Goal: Information Seeking & Learning: Learn about a topic

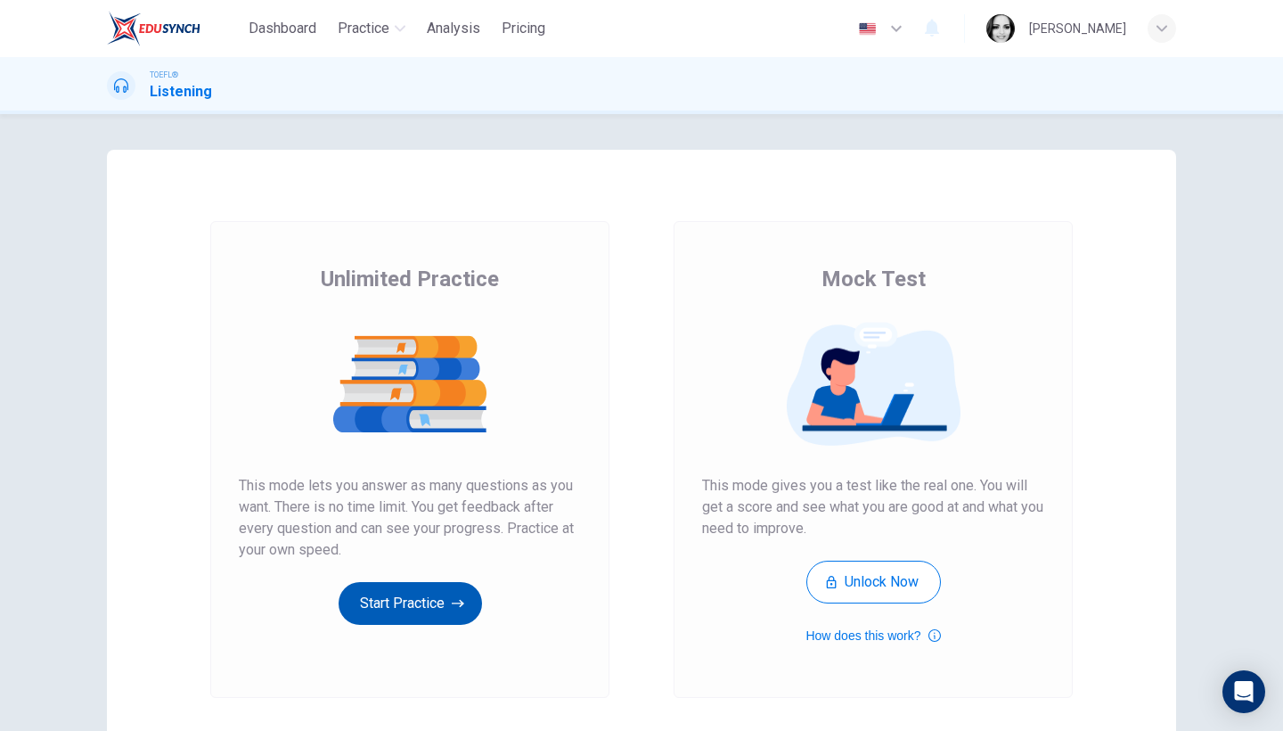
click at [404, 614] on button "Start Practice" at bounding box center [410, 603] width 143 height 43
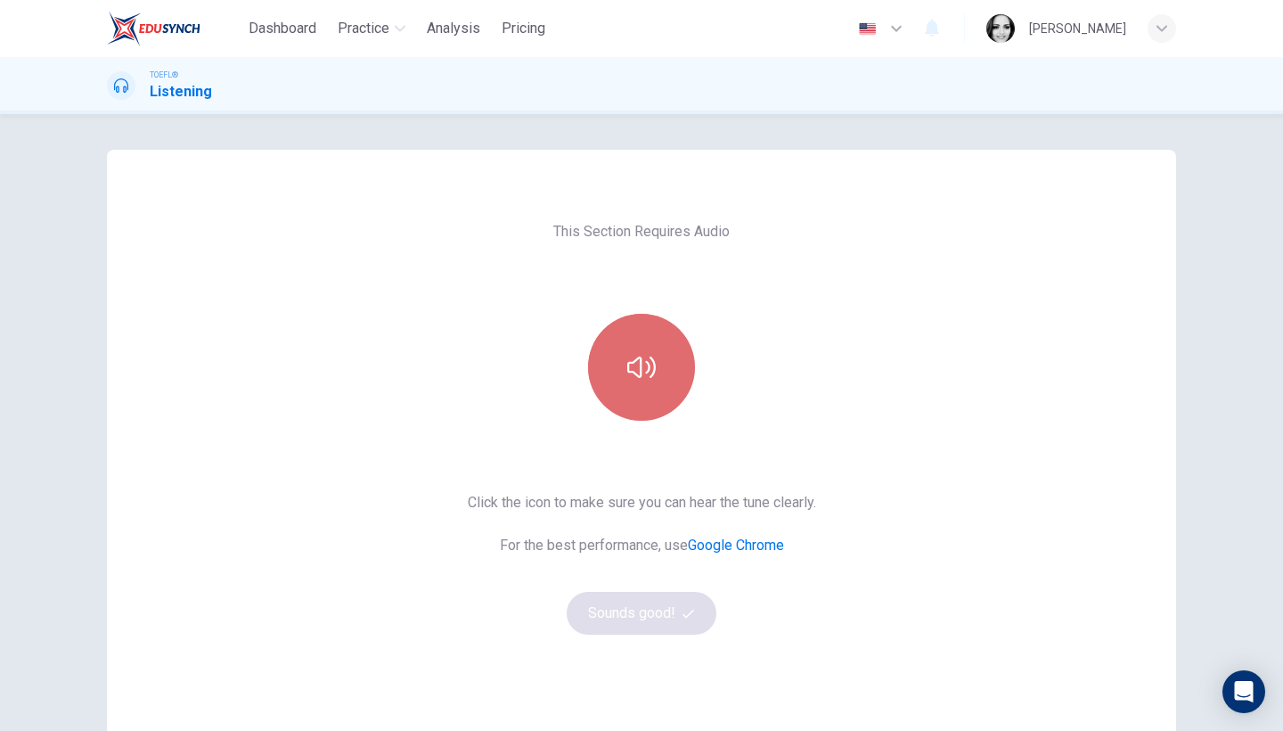
click at [649, 408] on button "button" at bounding box center [641, 367] width 107 height 107
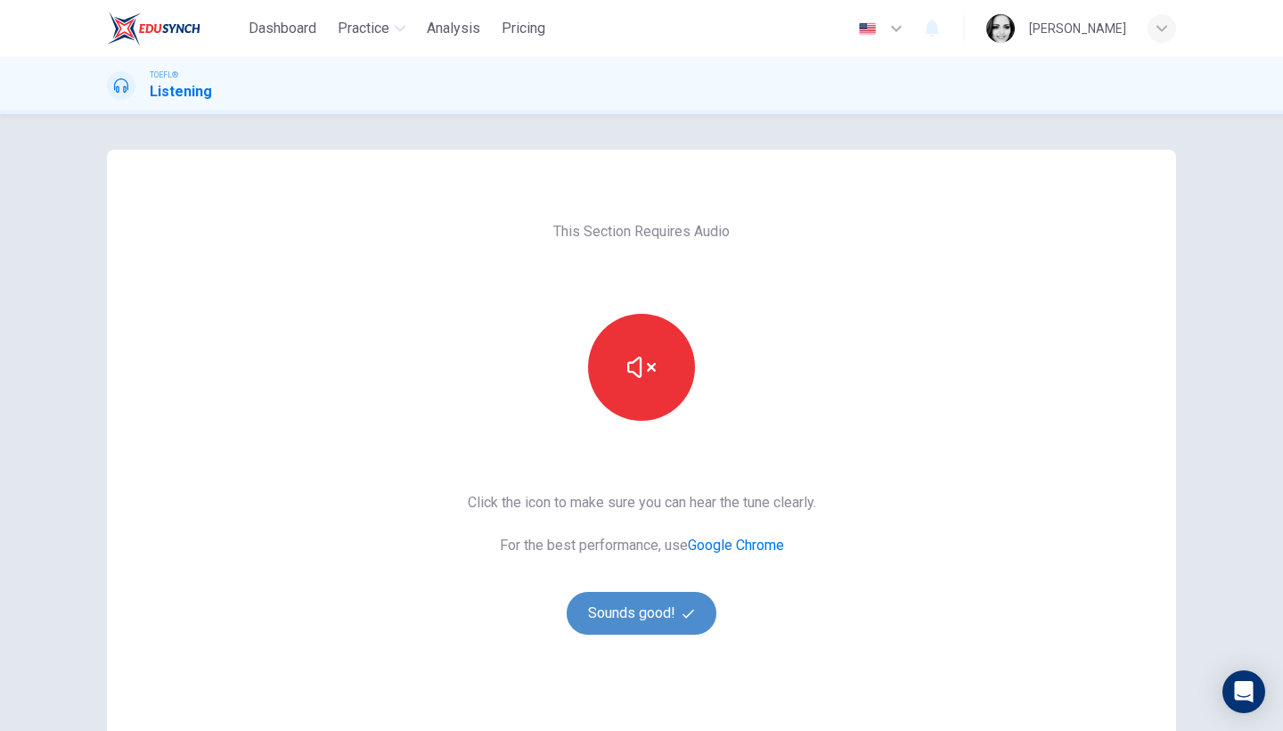
click at [606, 607] on button "Sounds good!" at bounding box center [642, 613] width 150 height 43
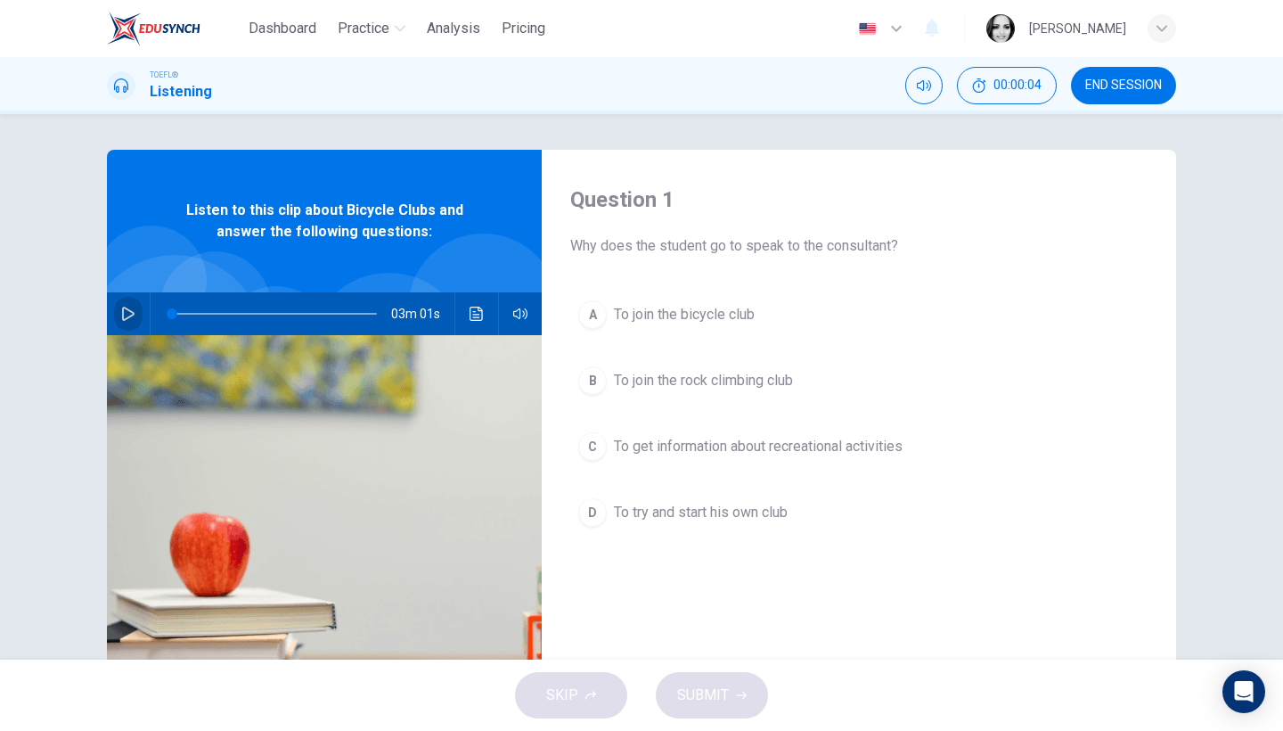
click at [130, 309] on icon "button" at bounding box center [128, 313] width 14 height 14
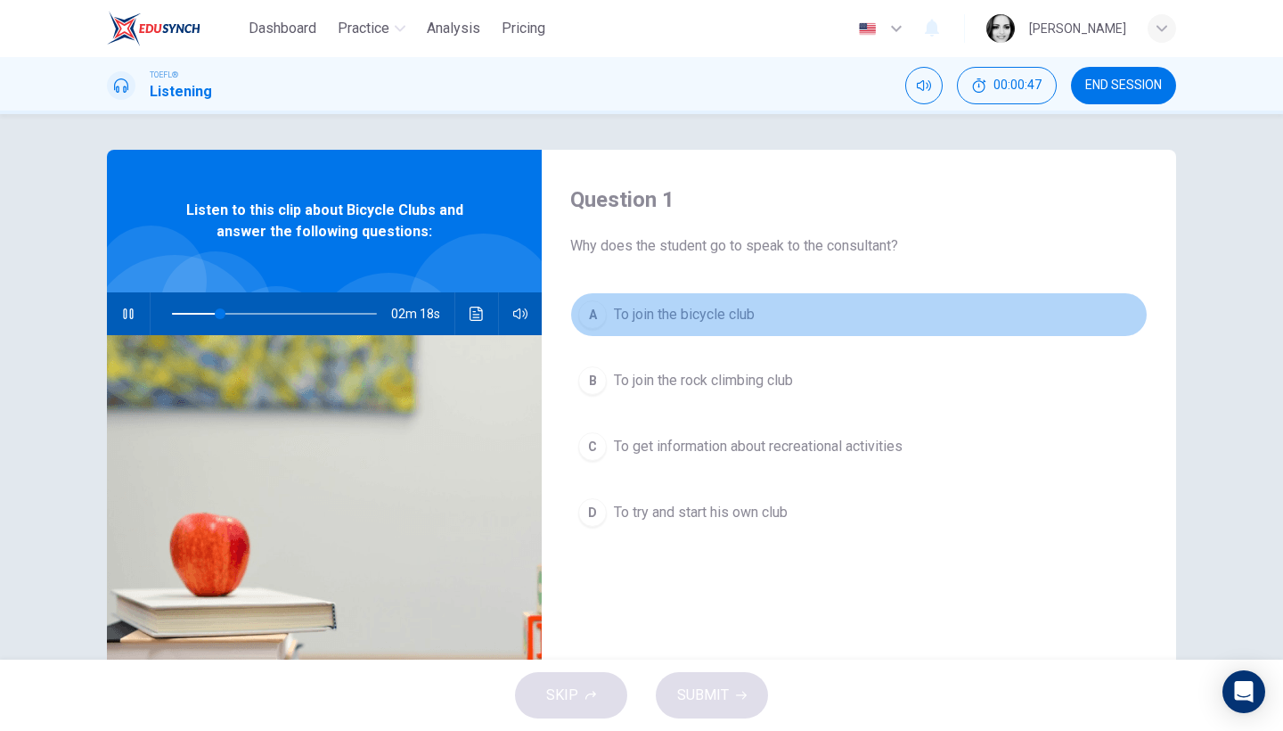
click at [694, 314] on span "To join the bicycle club" at bounding box center [684, 314] width 141 height 21
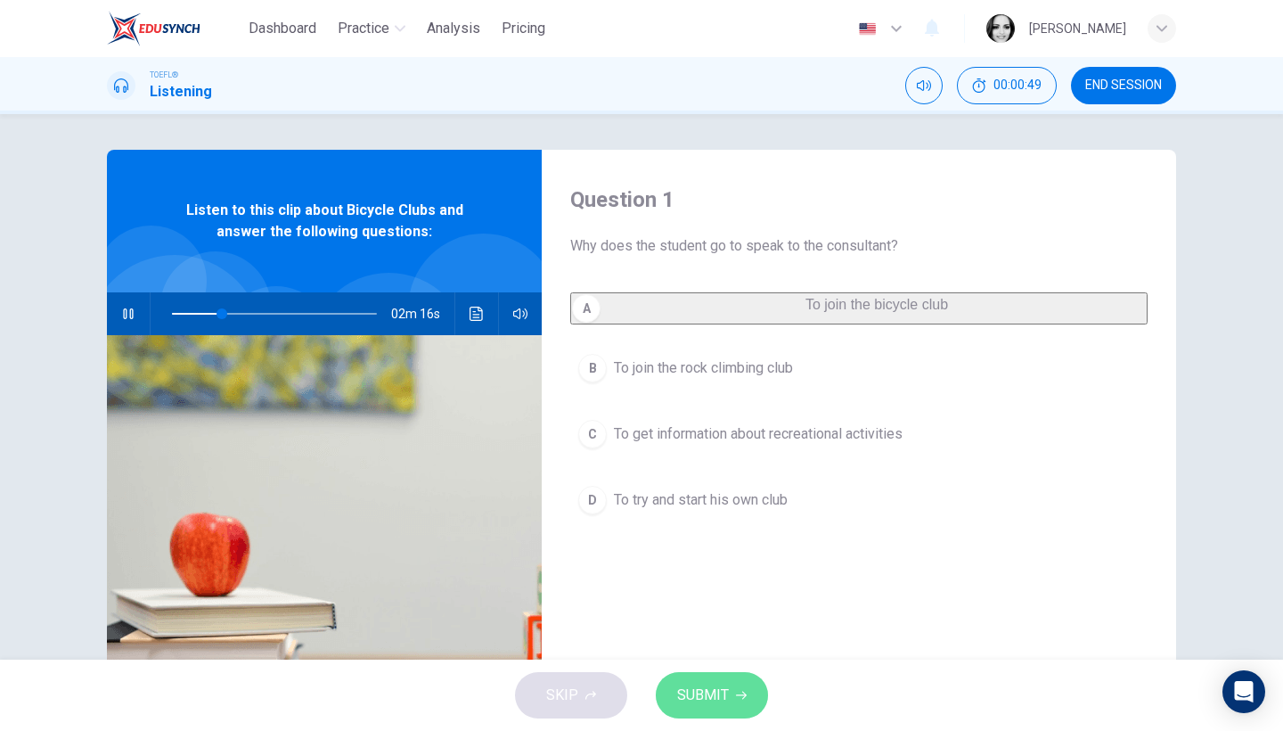
click at [713, 694] on span "SUBMIT" at bounding box center [703, 694] width 52 height 25
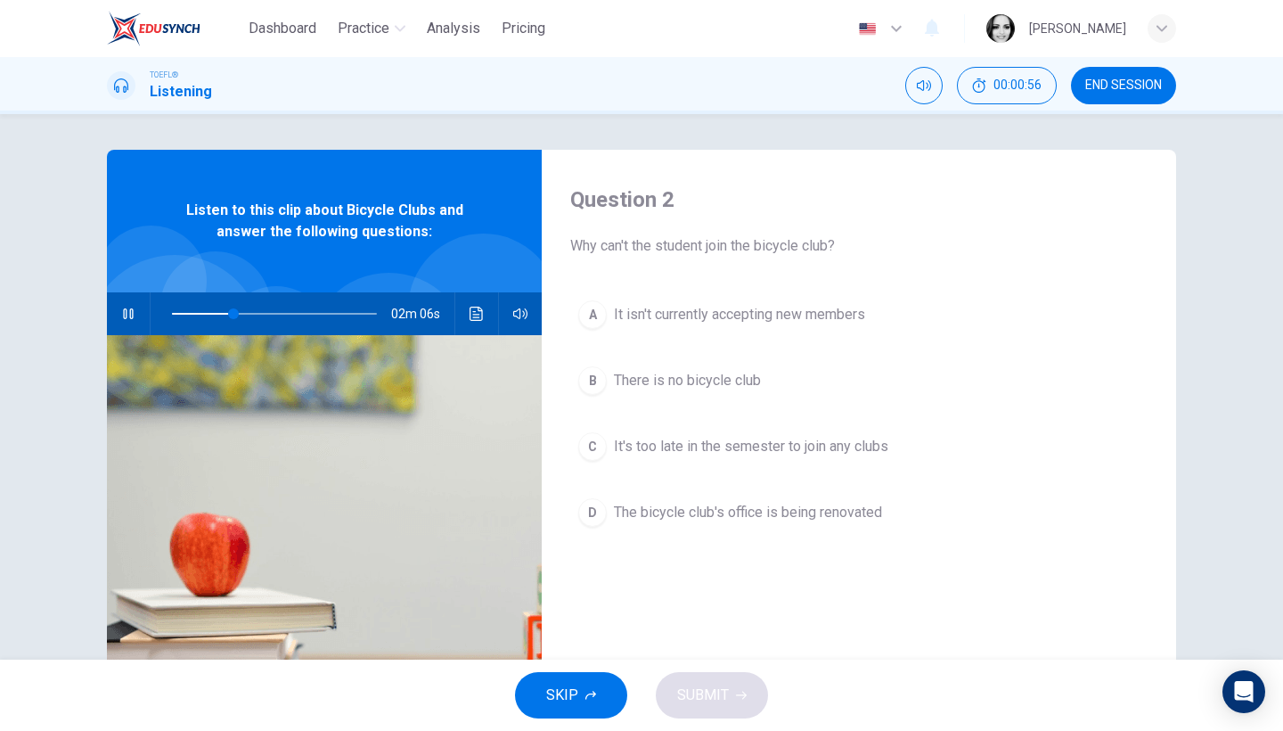
click at [181, 311] on span at bounding box center [274, 313] width 205 height 25
click at [683, 312] on span "It isn't currently accepting new members" at bounding box center [739, 314] width 251 height 21
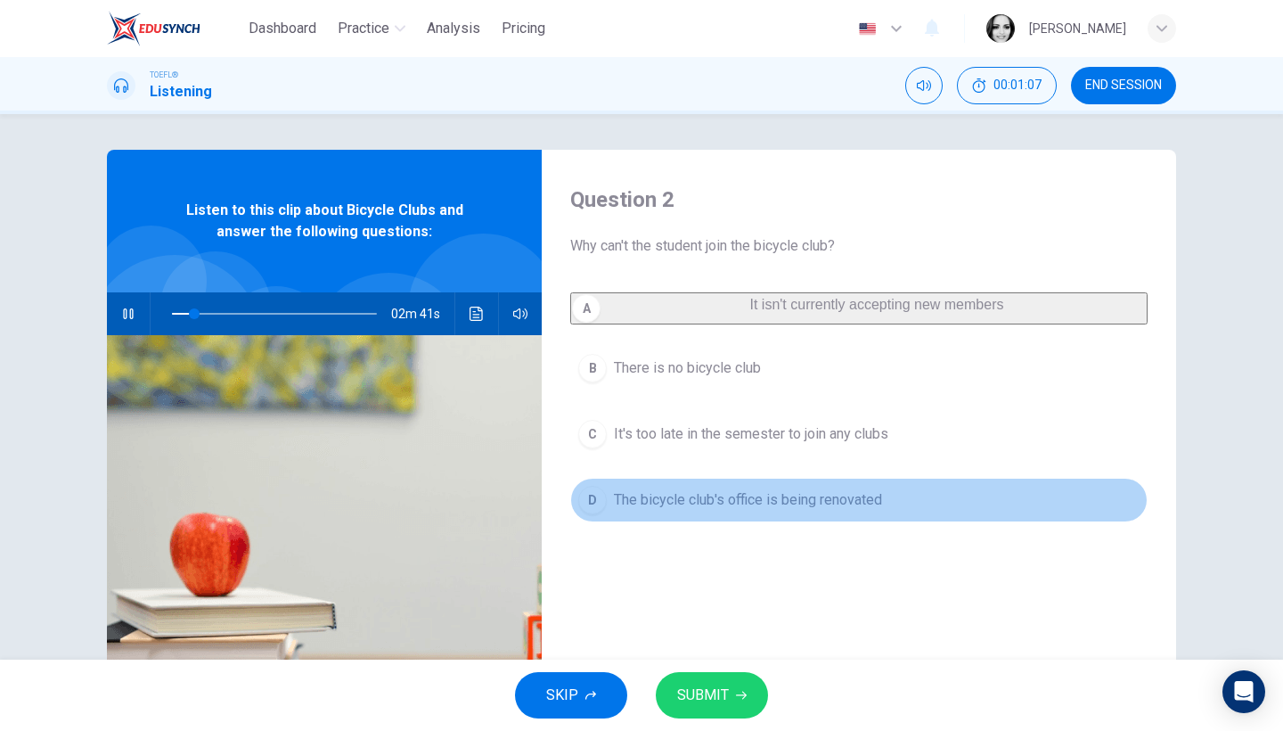
click at [699, 510] on span "The bicycle club's office is being renovated" at bounding box center [748, 499] width 268 height 21
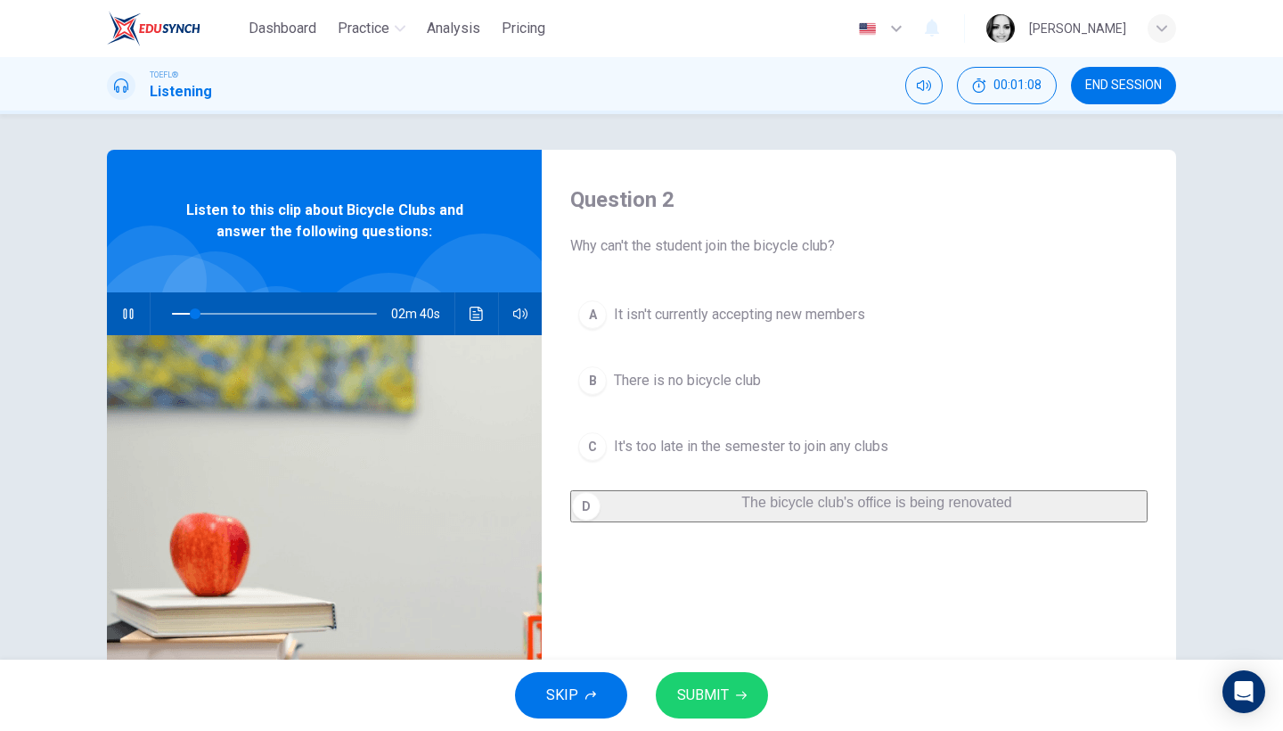
click at [723, 688] on span "SUBMIT" at bounding box center [703, 694] width 52 height 25
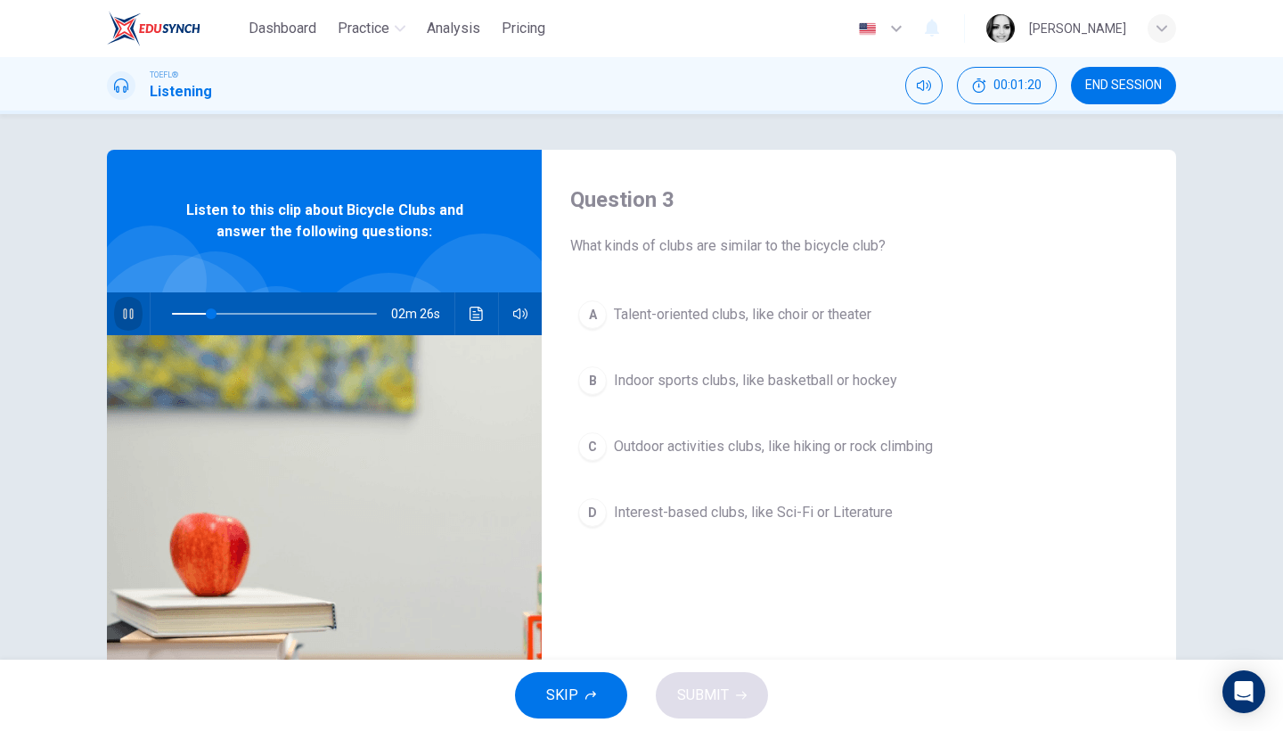
click at [129, 307] on icon "button" at bounding box center [128, 313] width 14 height 14
click at [684, 446] on span "Outdoor activities clubs, like hiking or rock climbing" at bounding box center [773, 446] width 319 height 21
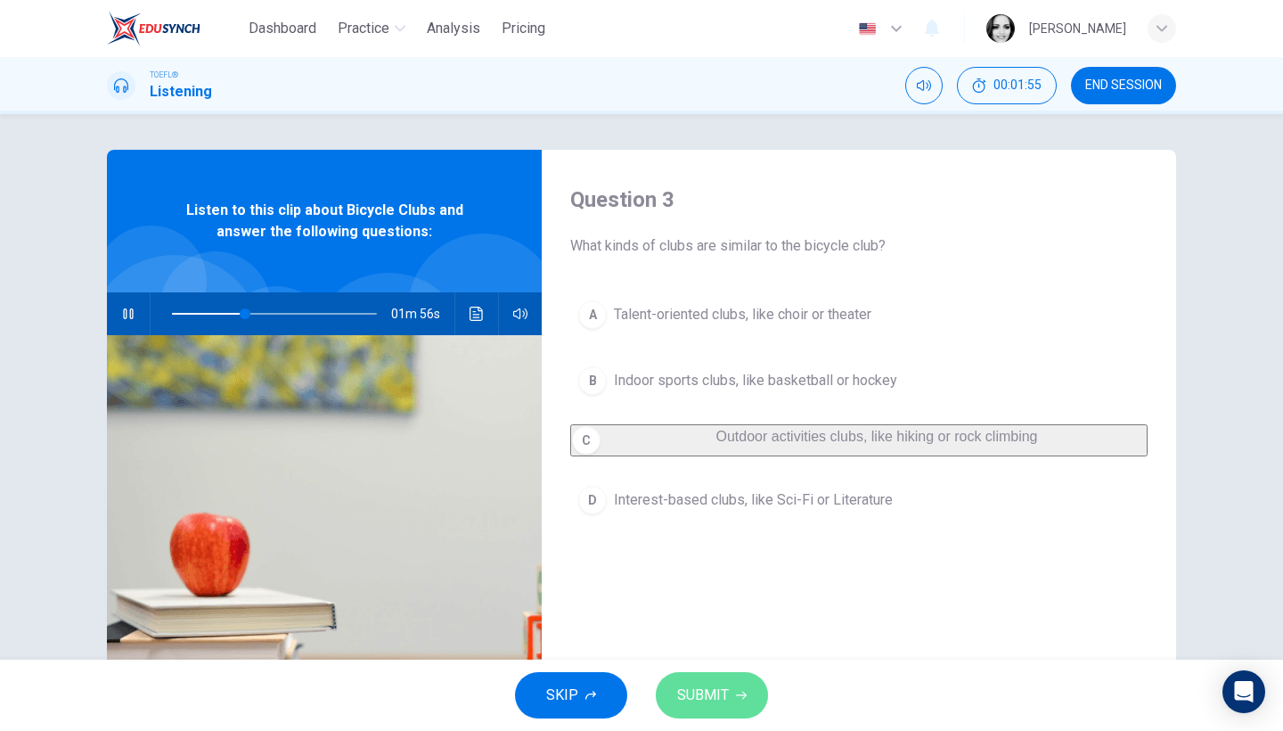
click at [712, 698] on span "SUBMIT" at bounding box center [703, 694] width 52 height 25
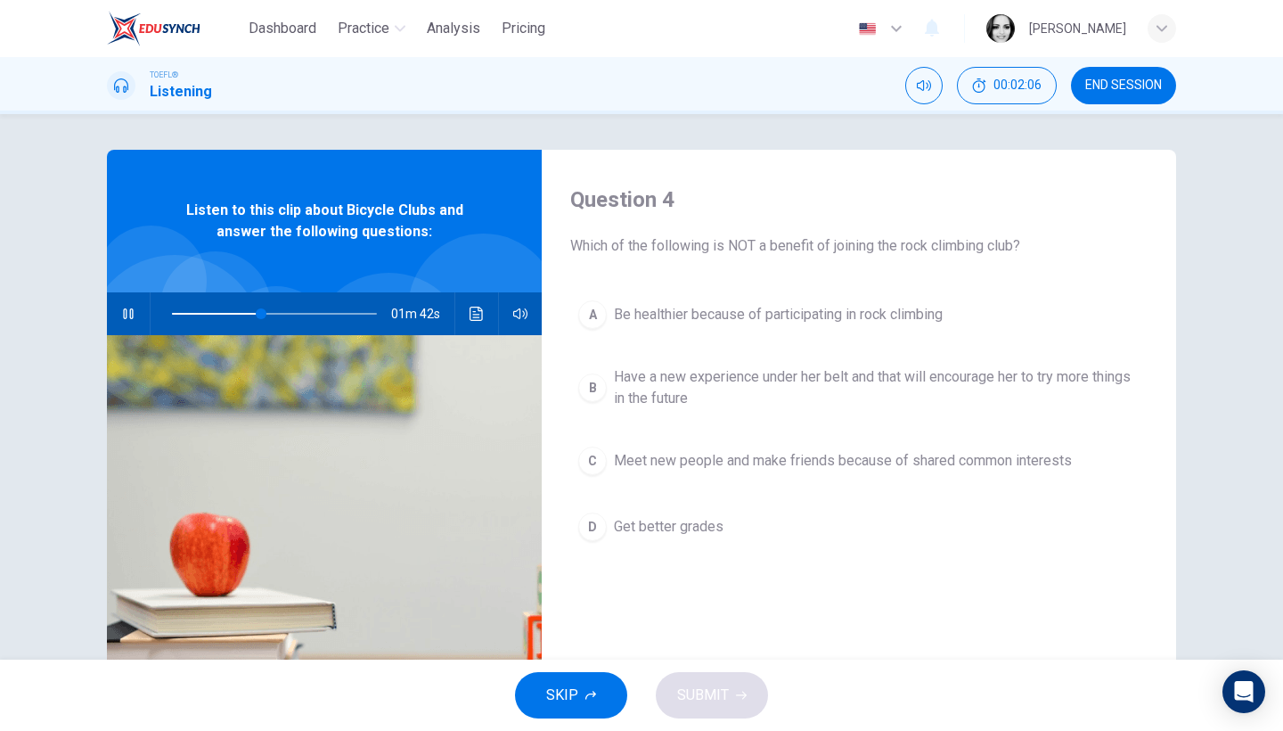
click at [666, 523] on span "Get better grades" at bounding box center [669, 526] width 110 height 21
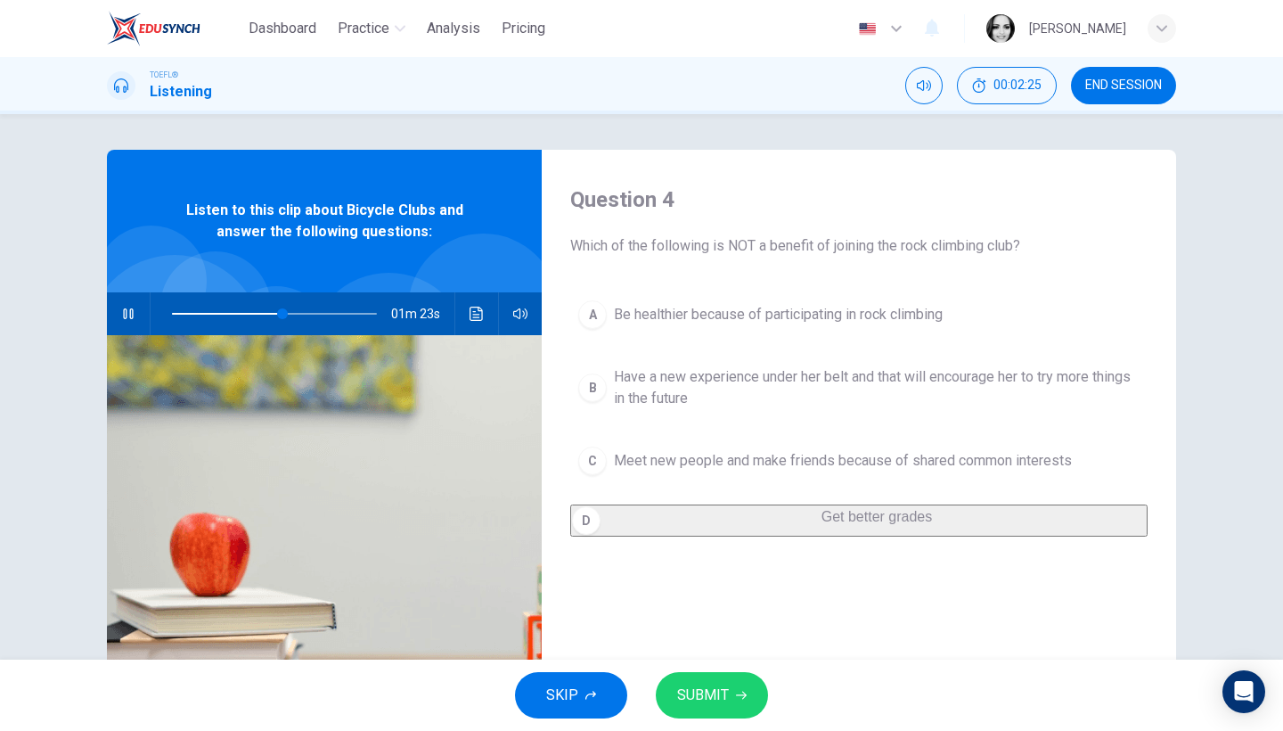
click at [715, 697] on span "SUBMIT" at bounding box center [703, 694] width 52 height 25
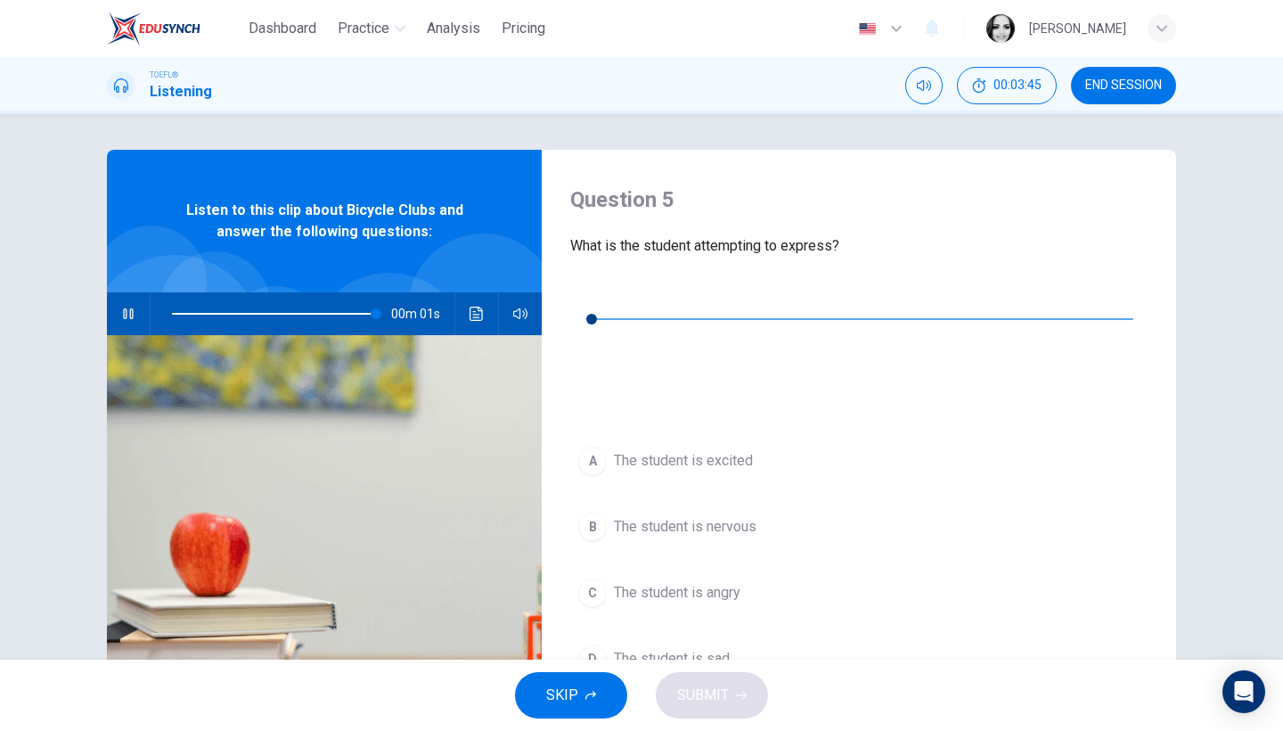
type input "0"
click at [585, 299] on icon "button" at bounding box center [584, 292] width 12 height 14
click at [663, 516] on span "The student is nervous" at bounding box center [685, 526] width 143 height 21
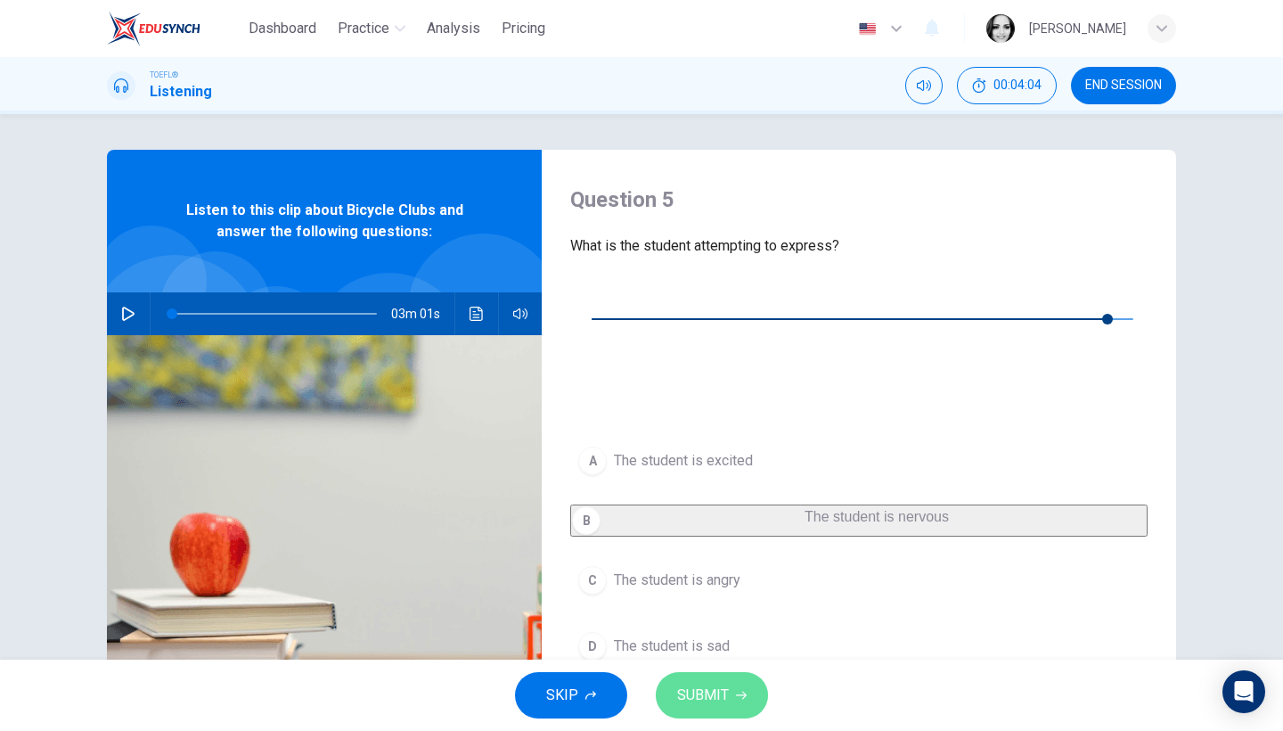
type input "0"
click at [734, 688] on button "SUBMIT" at bounding box center [712, 695] width 112 height 46
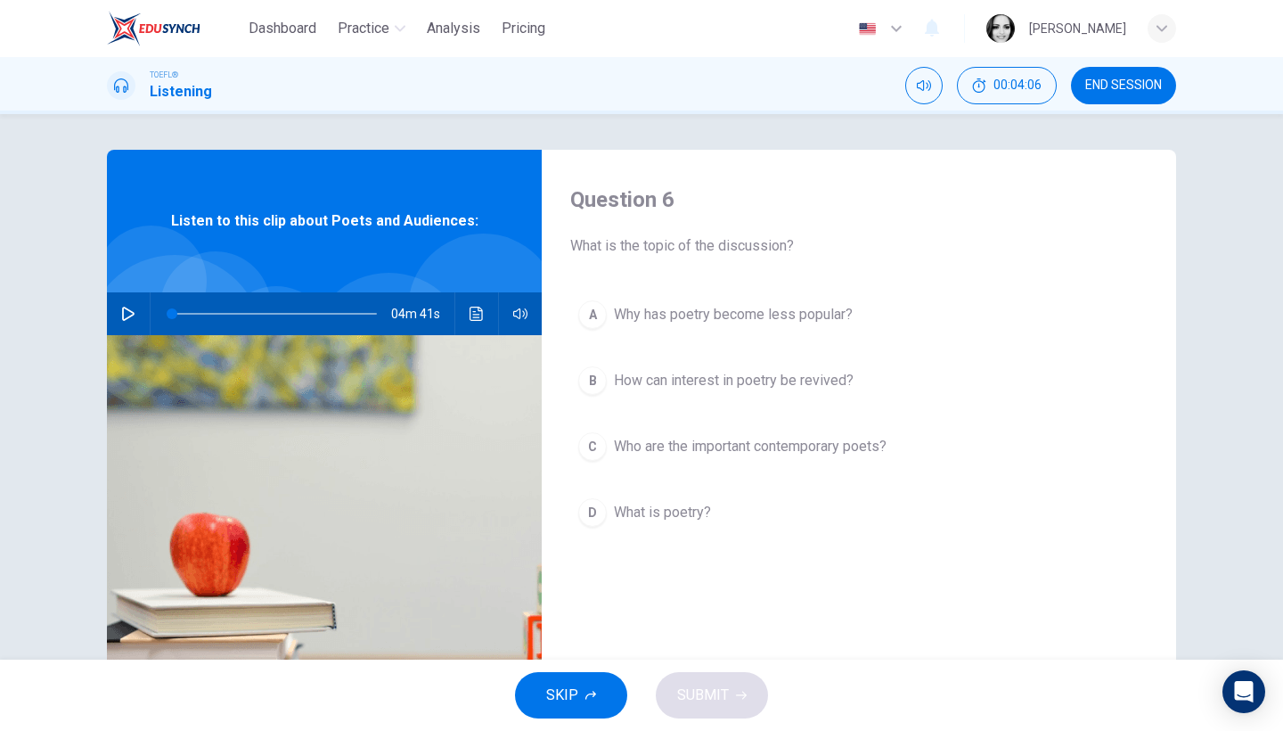
click at [867, 518] on button "D What is poetry?" at bounding box center [858, 512] width 577 height 45
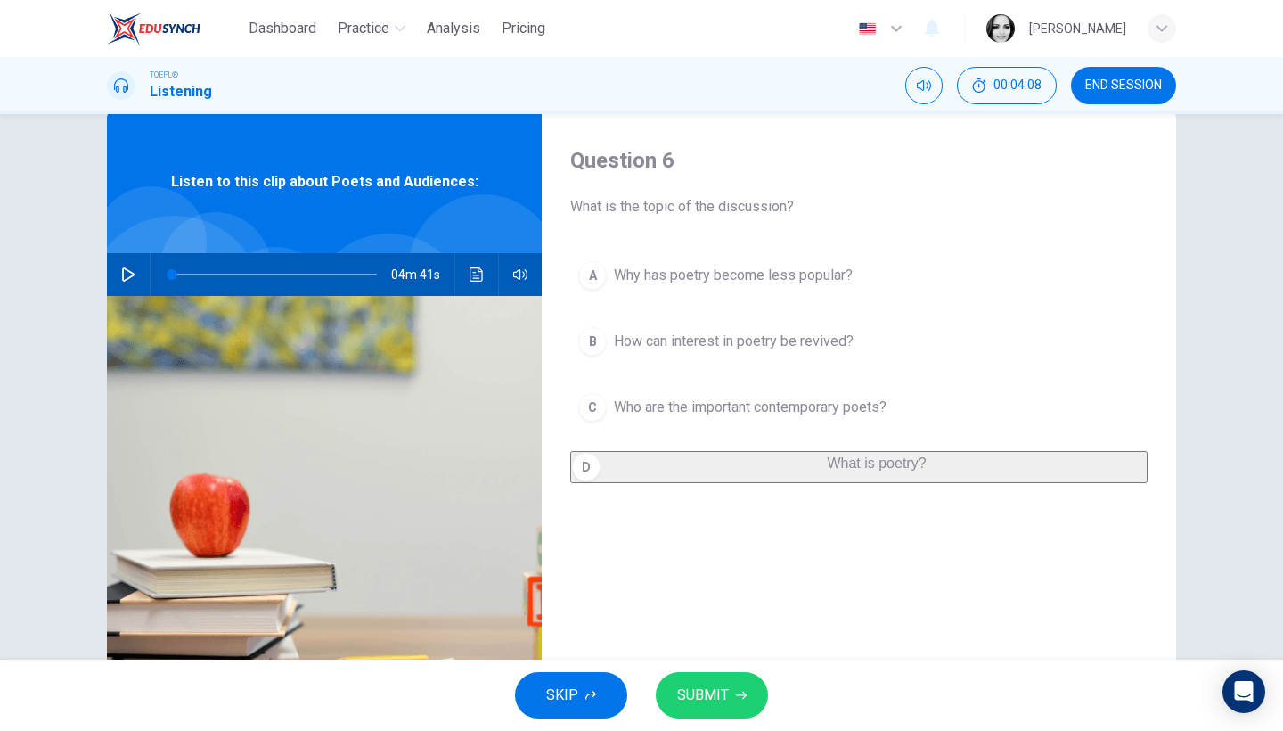
scroll to position [37, 0]
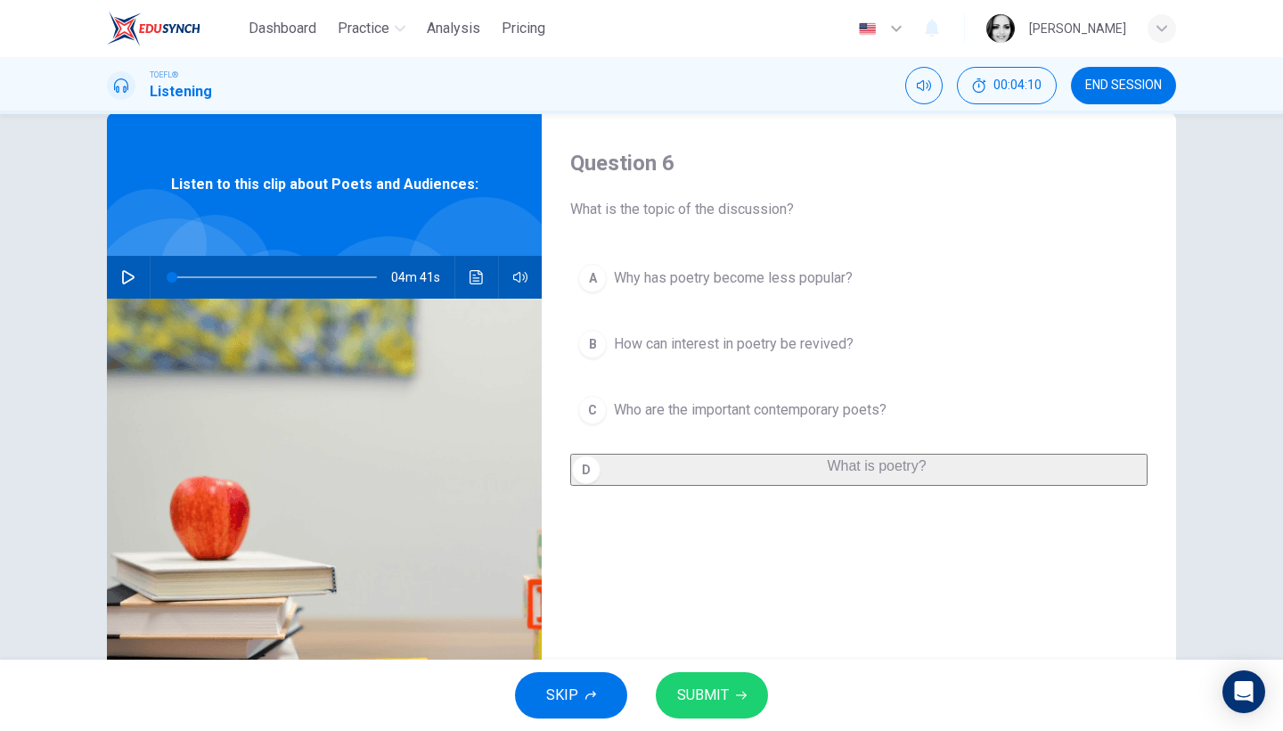
click at [129, 282] on icon "button" at bounding box center [128, 277] width 14 height 14
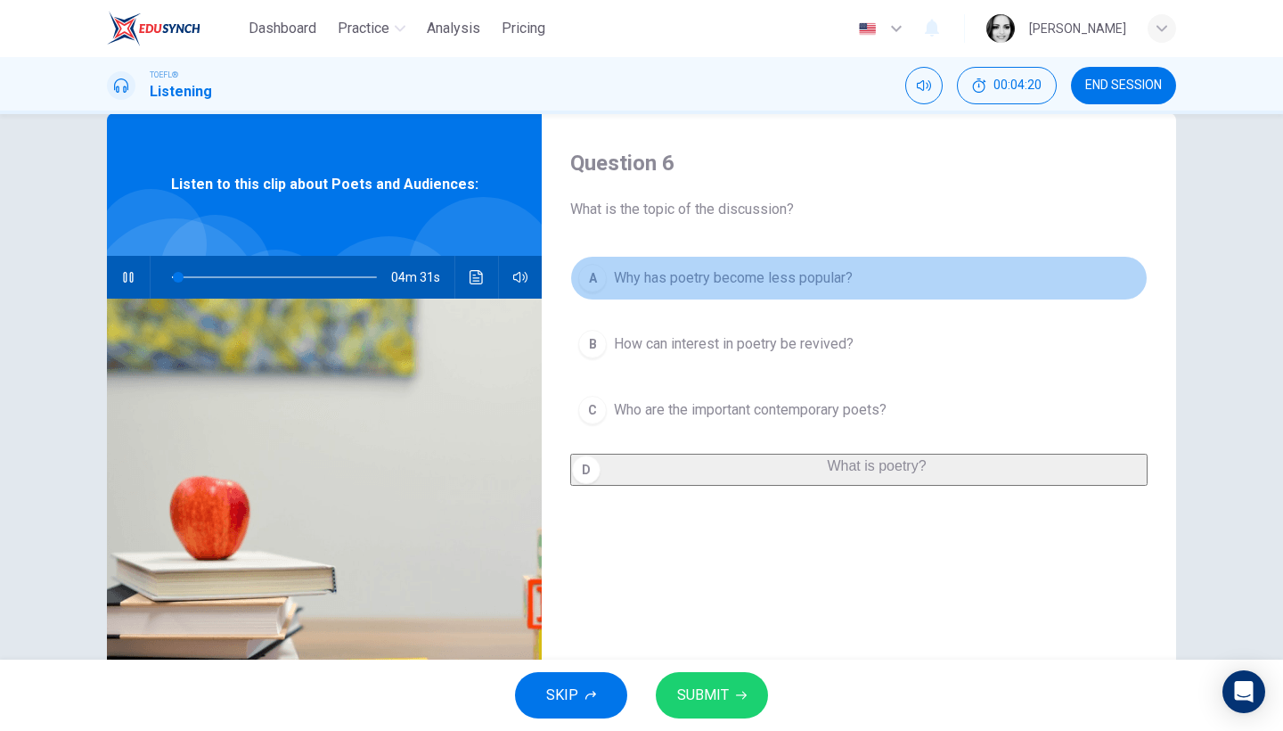
click at [706, 278] on span "Why has poetry become less popular?" at bounding box center [733, 277] width 239 height 21
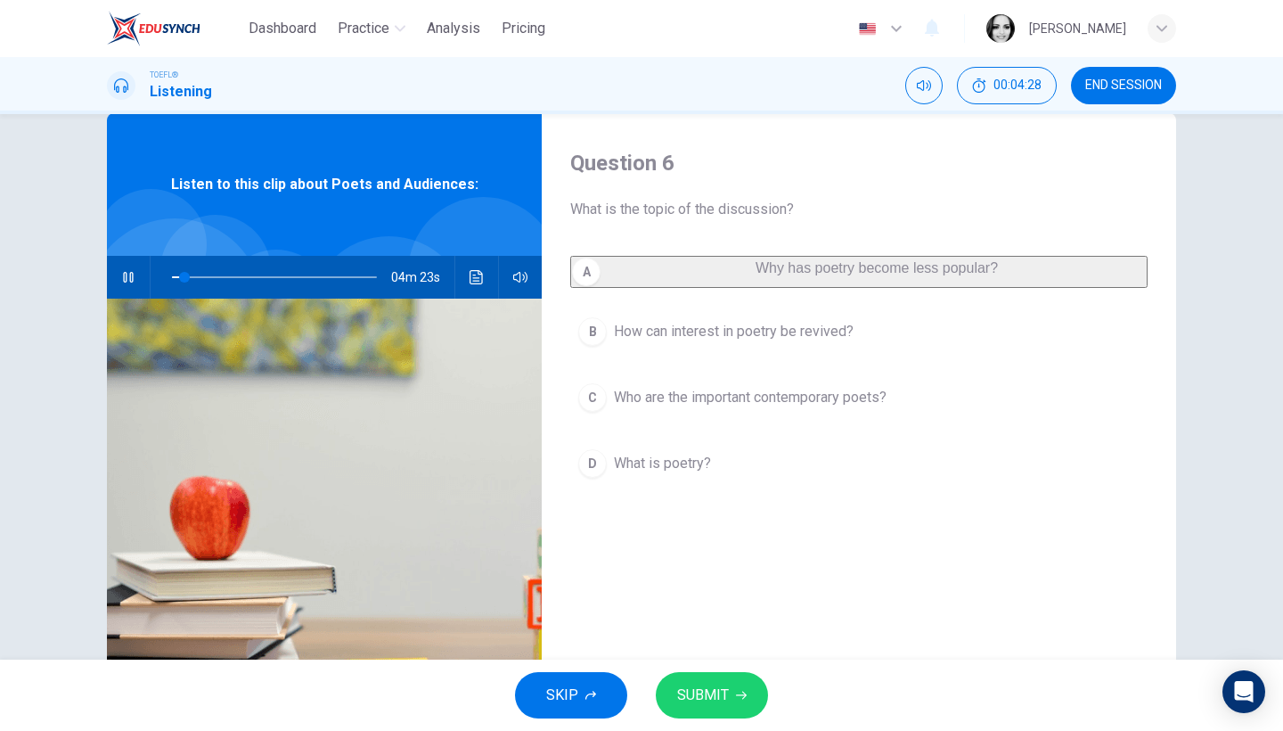
click at [135, 279] on button "button" at bounding box center [128, 277] width 29 height 43
type input "6"
click at [130, 274] on icon "button" at bounding box center [128, 277] width 14 height 14
click at [733, 698] on button "SUBMIT" at bounding box center [712, 695] width 112 height 46
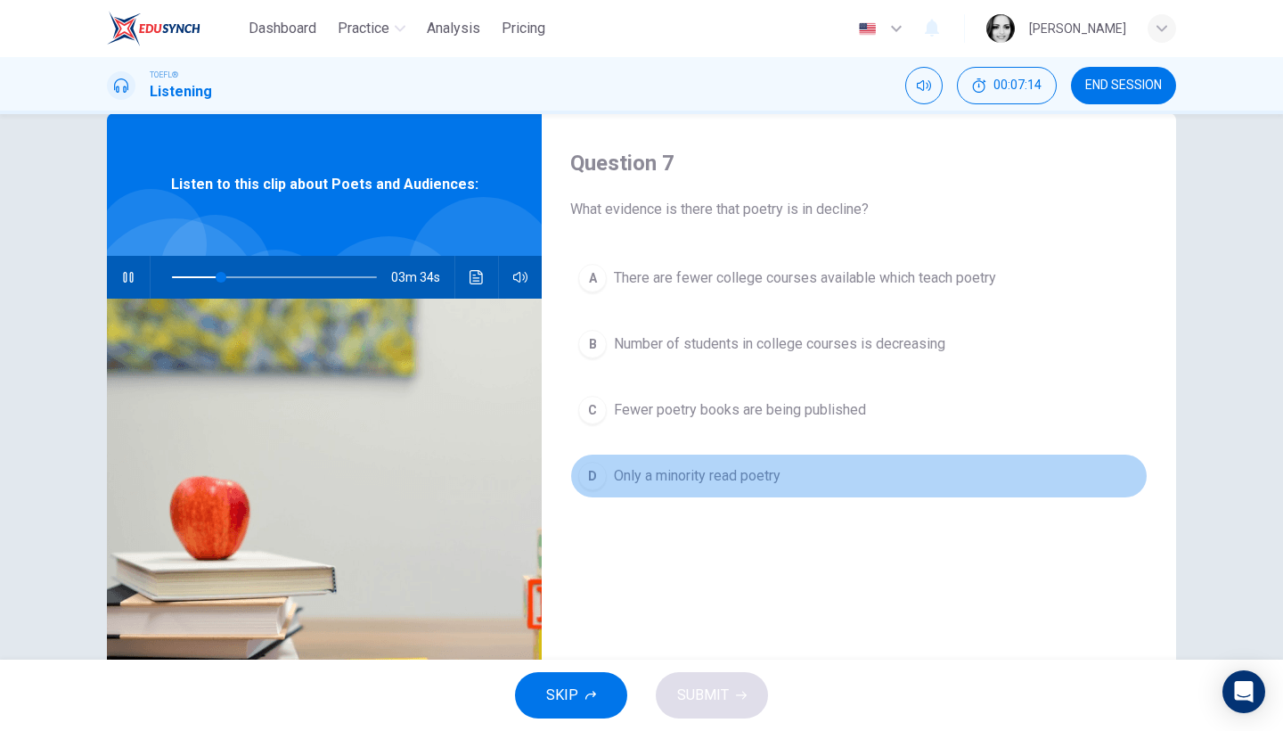
click at [685, 483] on span "Only a minority read poetry" at bounding box center [697, 475] width 167 height 21
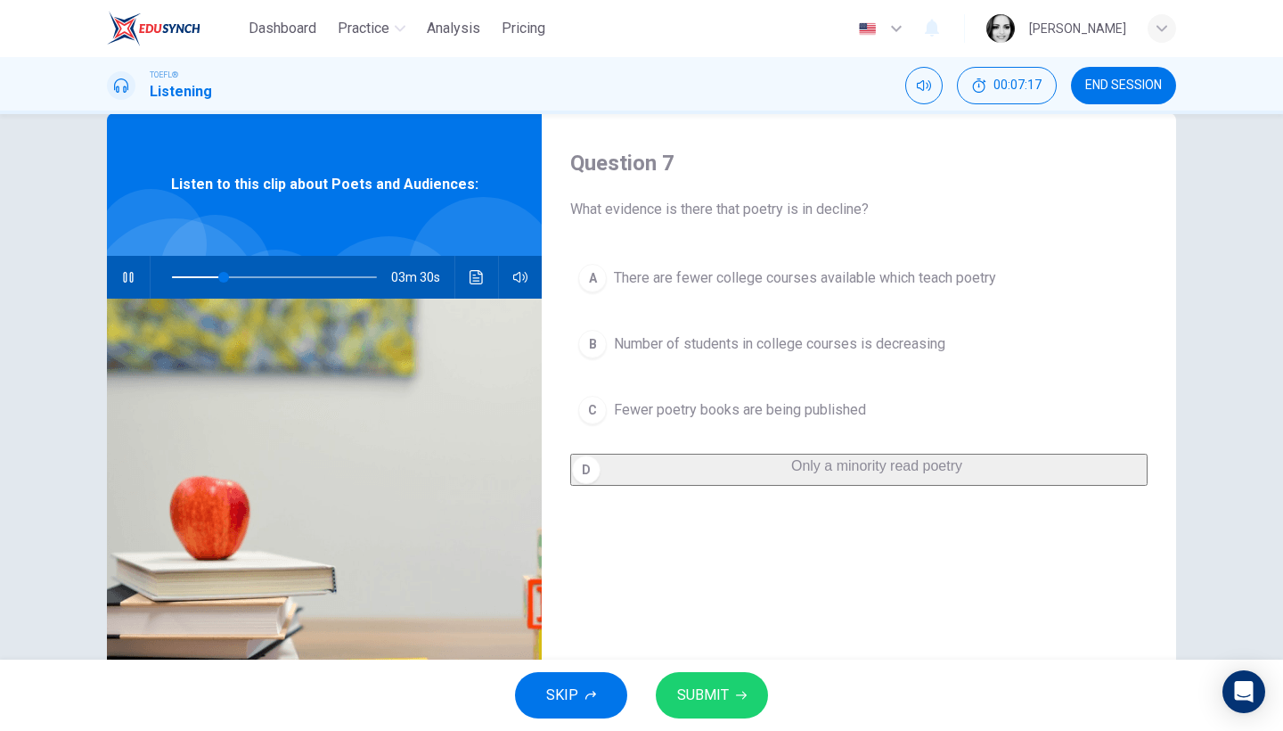
click at [730, 684] on button "SUBMIT" at bounding box center [712, 695] width 112 height 46
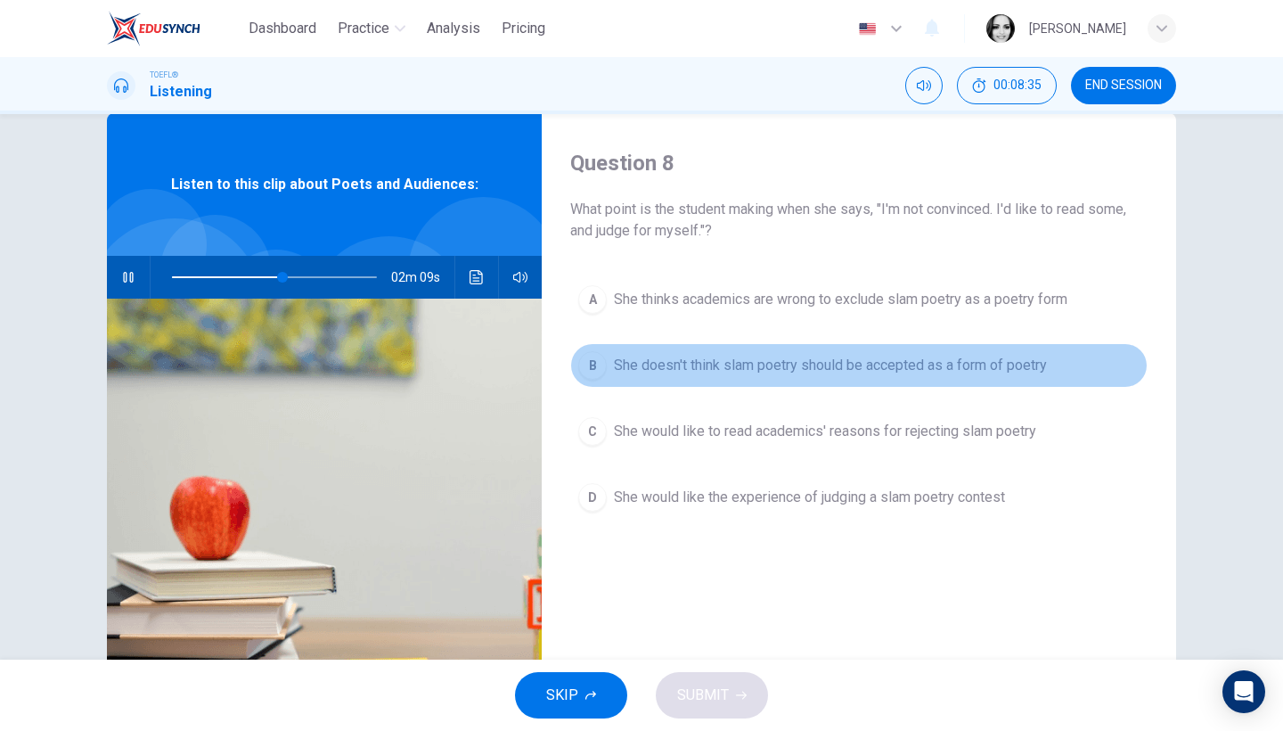
click at [912, 370] on span "She doesn't think slam poetry should be accepted as a form of poetry" at bounding box center [830, 365] width 433 height 21
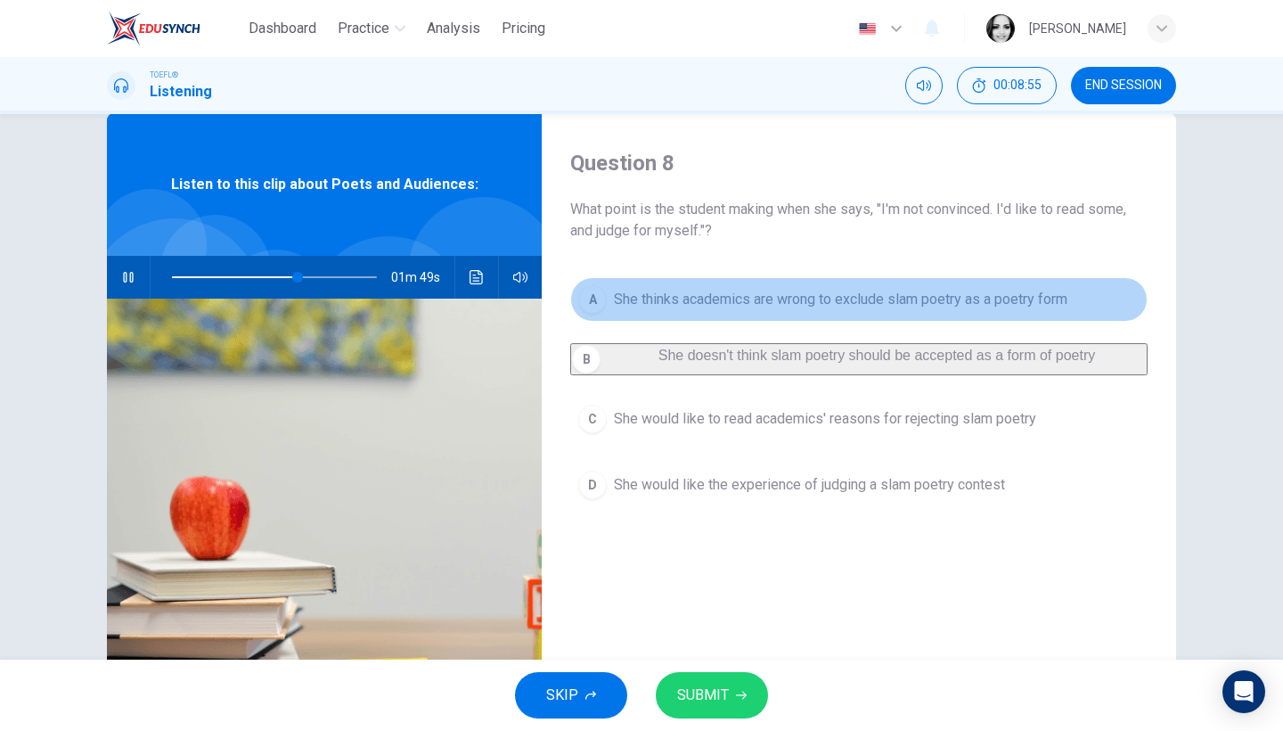
click at [890, 306] on span "She thinks academics are wrong to exclude slam poetry as a poetry form" at bounding box center [840, 299] width 453 height 21
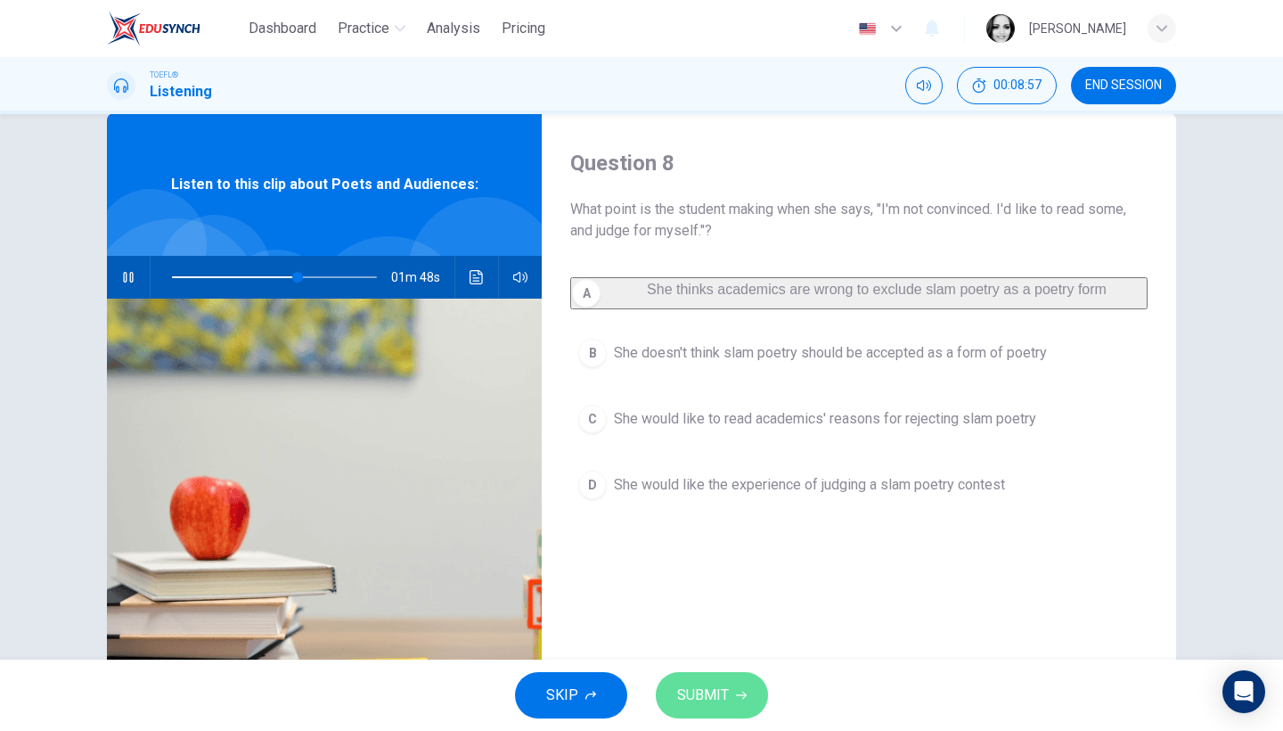
click at [724, 693] on span "SUBMIT" at bounding box center [703, 694] width 52 height 25
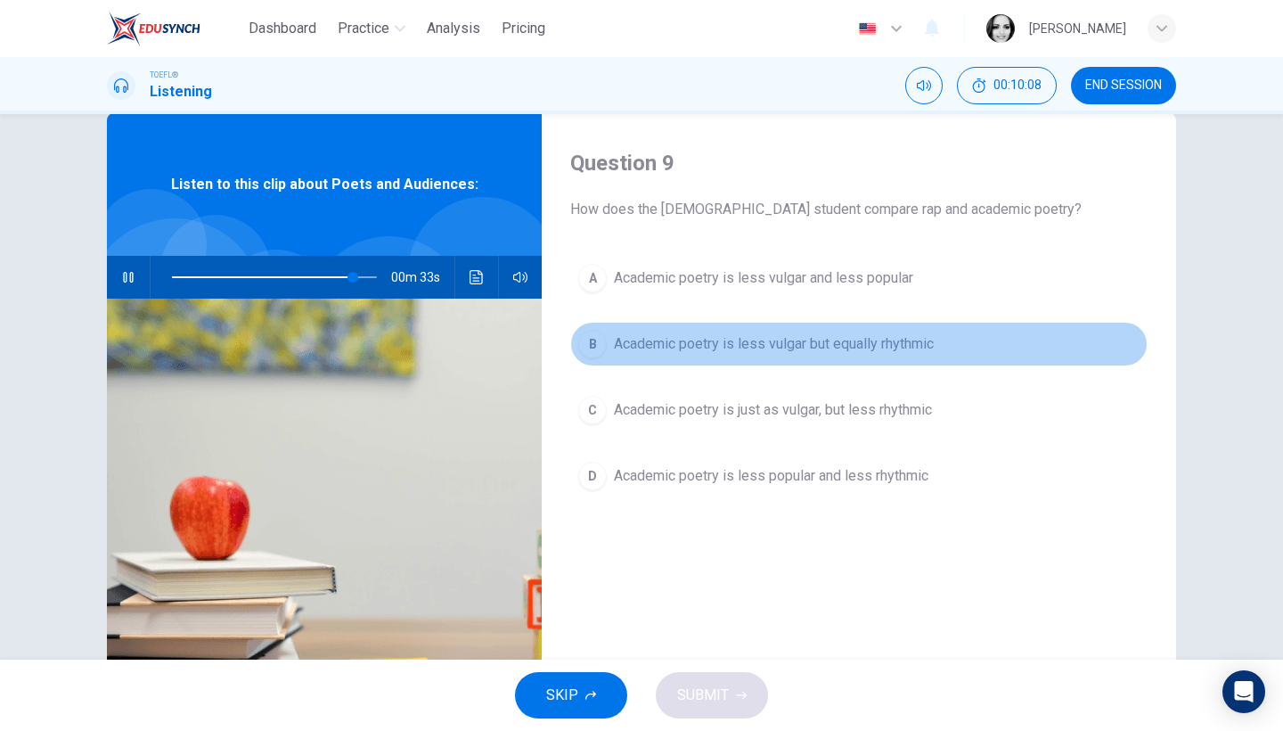
click at [878, 352] on span "Academic poetry is less vulgar but equally rhythmic" at bounding box center [774, 343] width 320 height 21
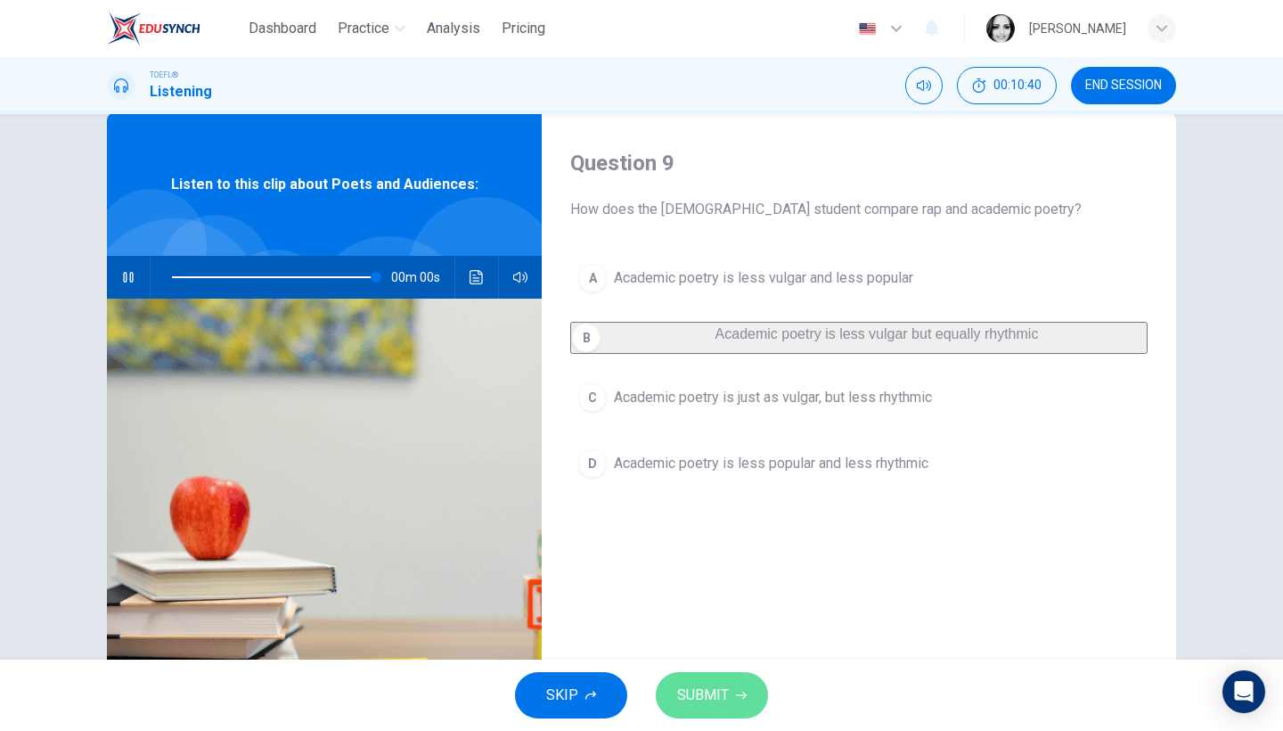
click at [717, 691] on span "SUBMIT" at bounding box center [703, 694] width 52 height 25
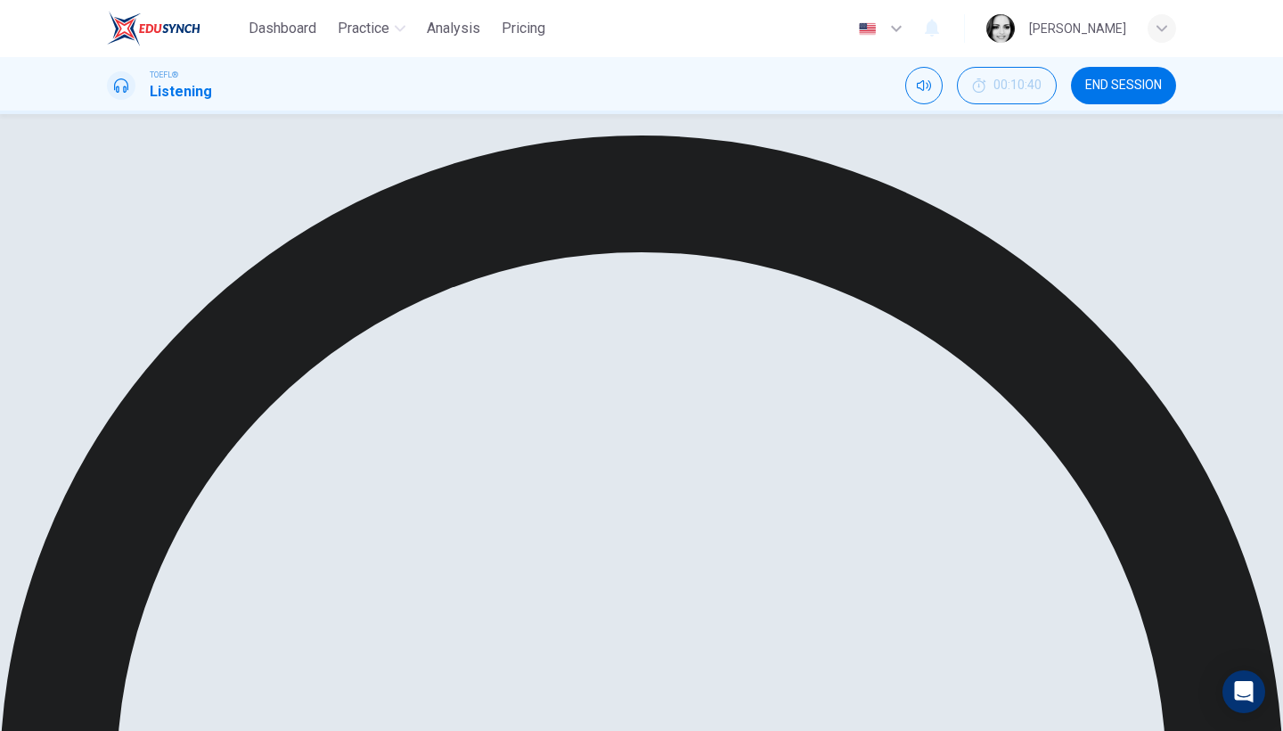
type input "0"
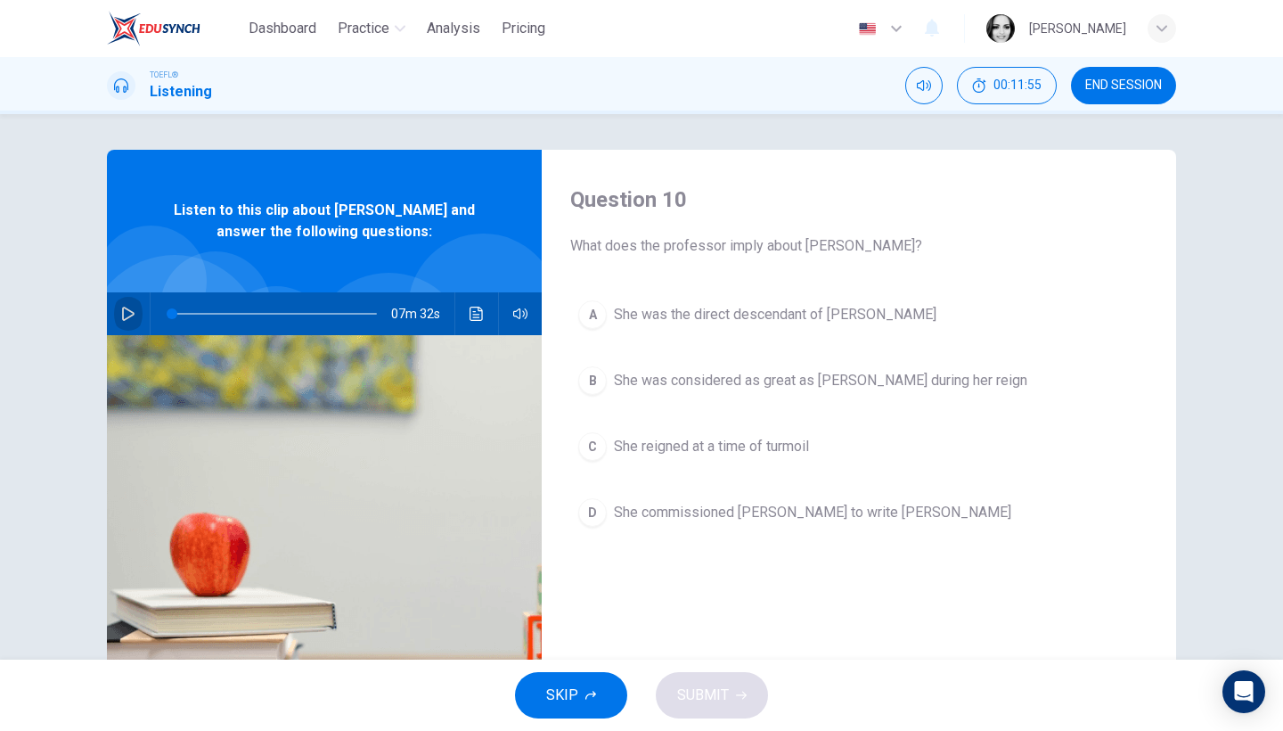
click at [127, 314] on icon "button" at bounding box center [128, 313] width 14 height 14
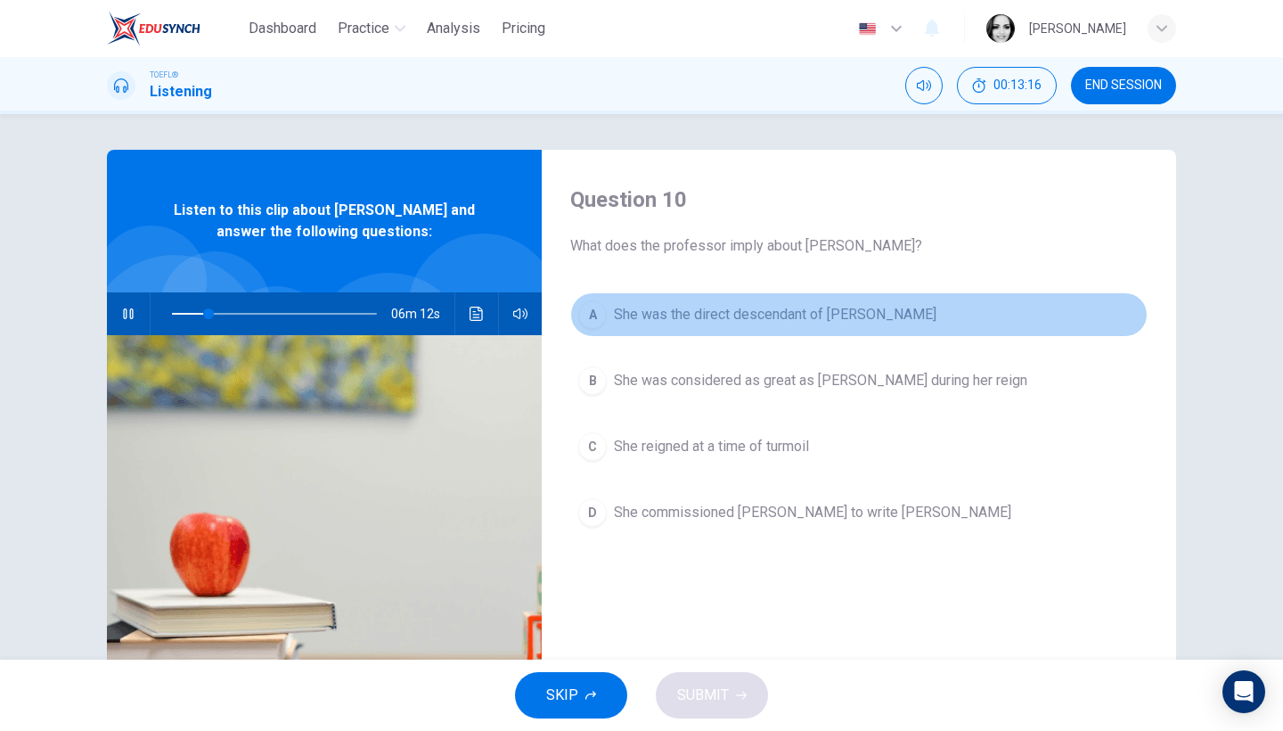
click at [791, 319] on span "She was the direct descendant of Henry V" at bounding box center [775, 314] width 322 height 21
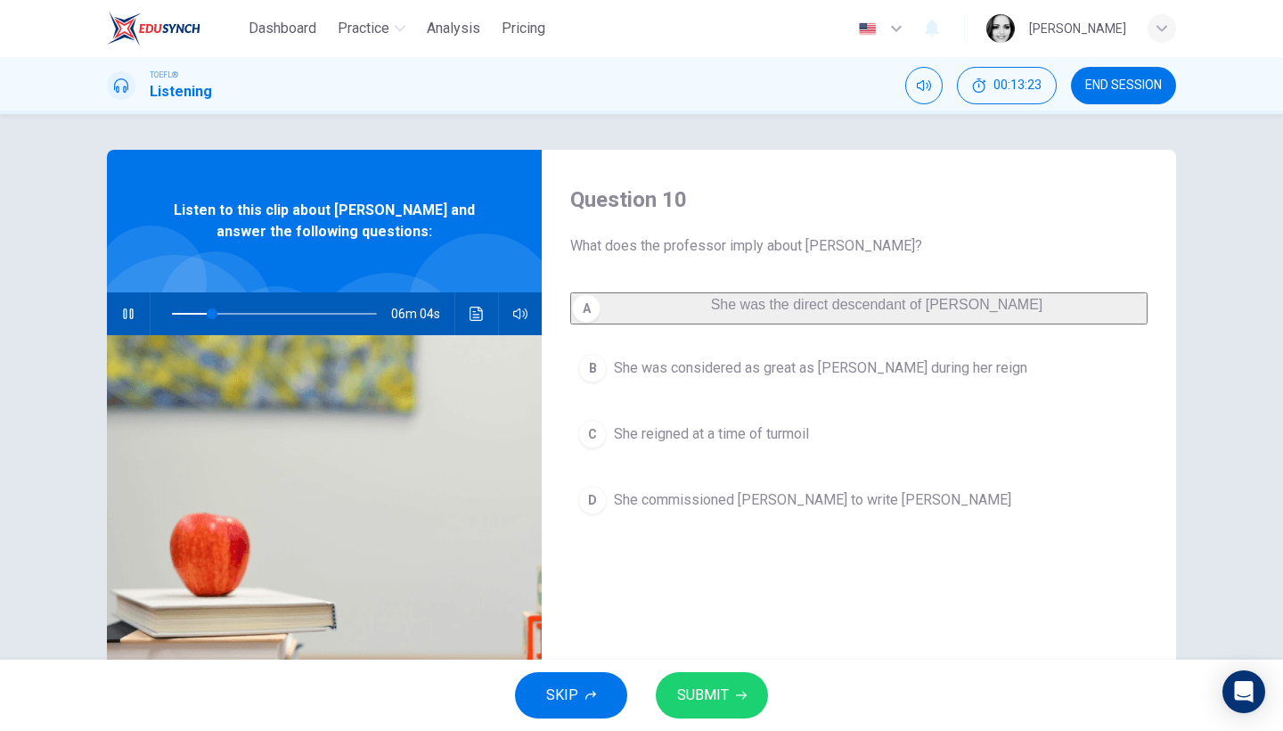
click at [726, 682] on span "SUBMIT" at bounding box center [703, 694] width 52 height 25
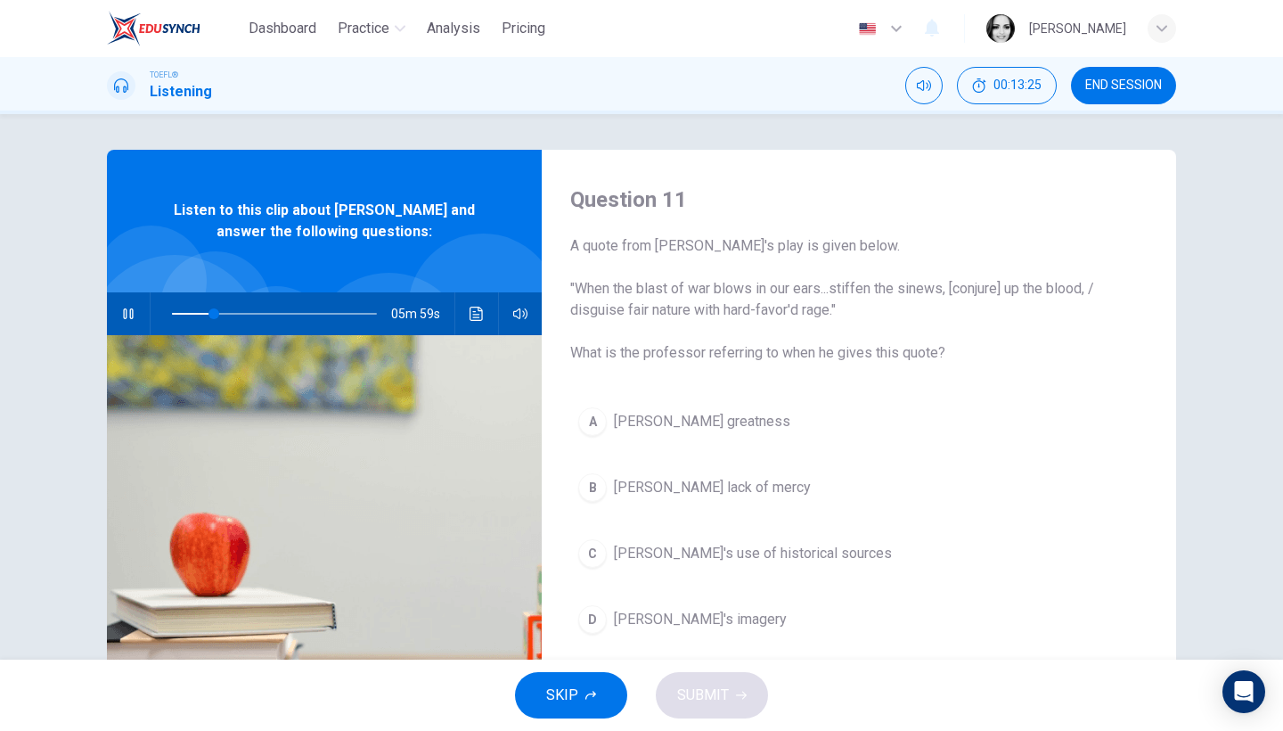
click at [872, 513] on div "A Henry's greatness B Henry's lack of mercy C Shakespeare's use of historical s…" at bounding box center [858, 538] width 577 height 278
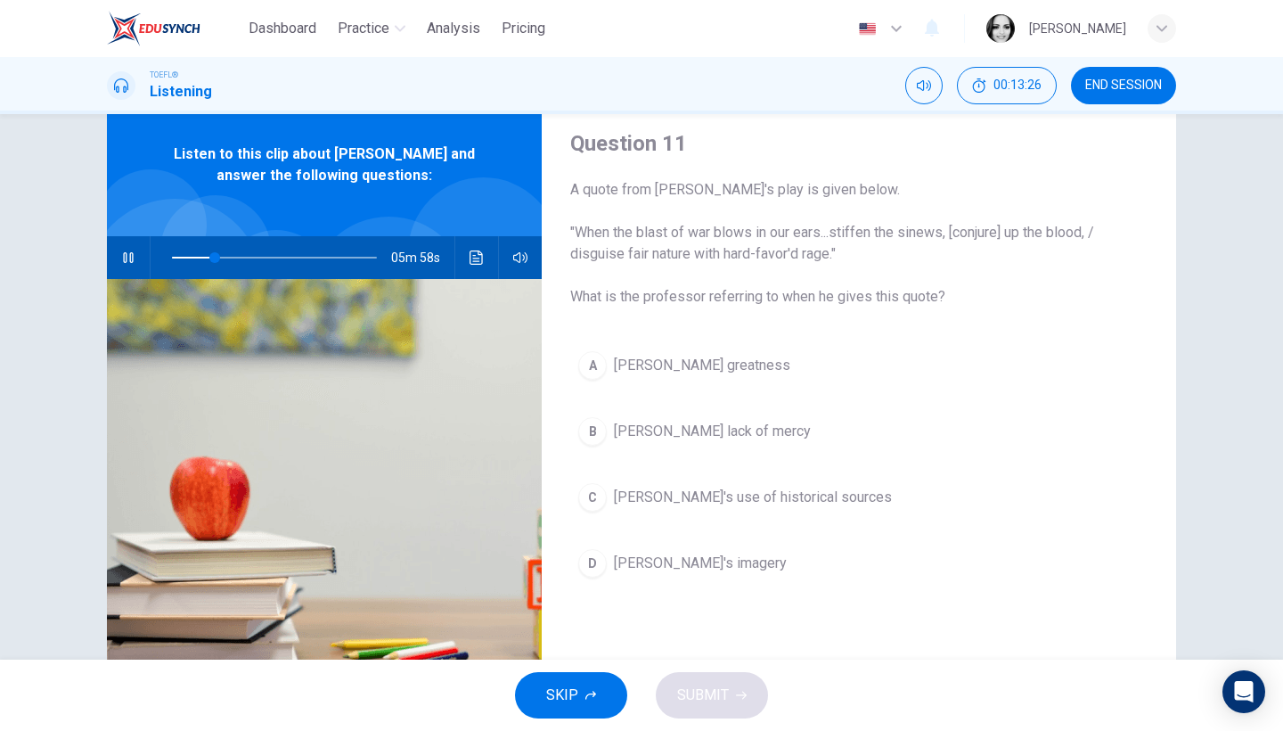
scroll to position [61, 0]
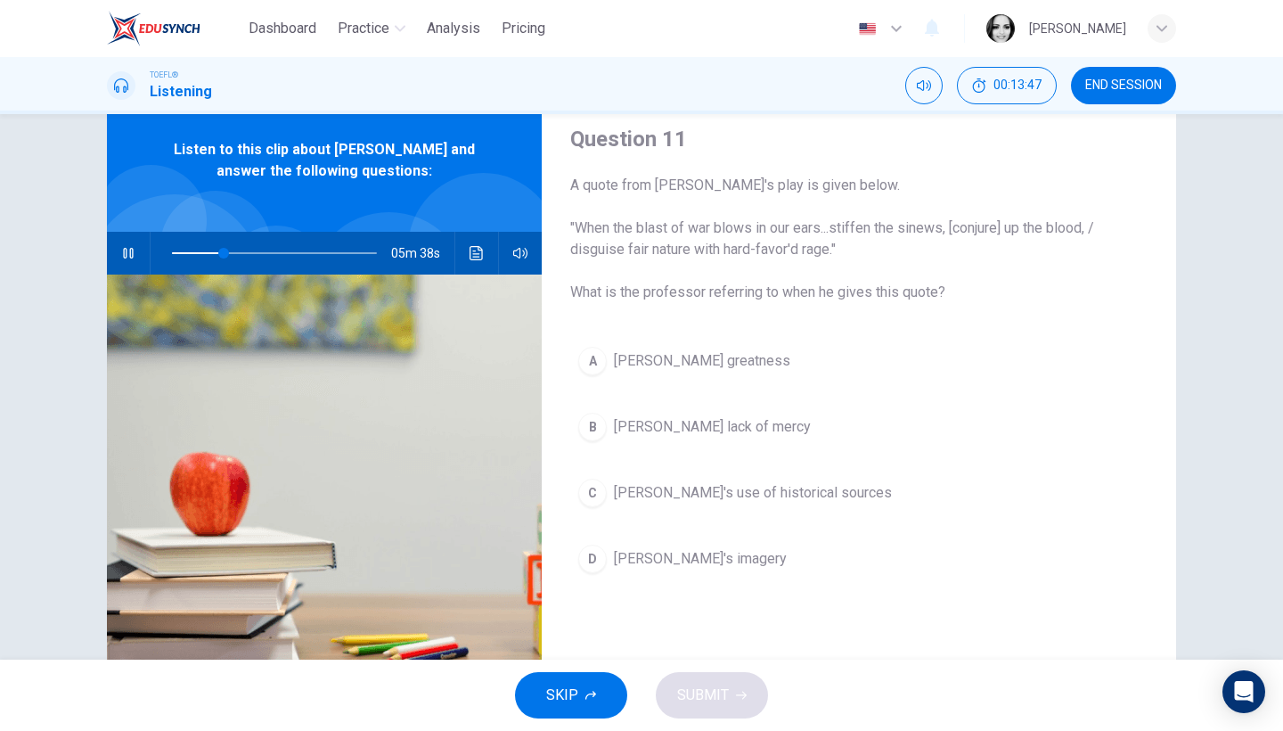
type input "25"
click at [1123, 96] on button "END SESSION" at bounding box center [1123, 85] width 105 height 37
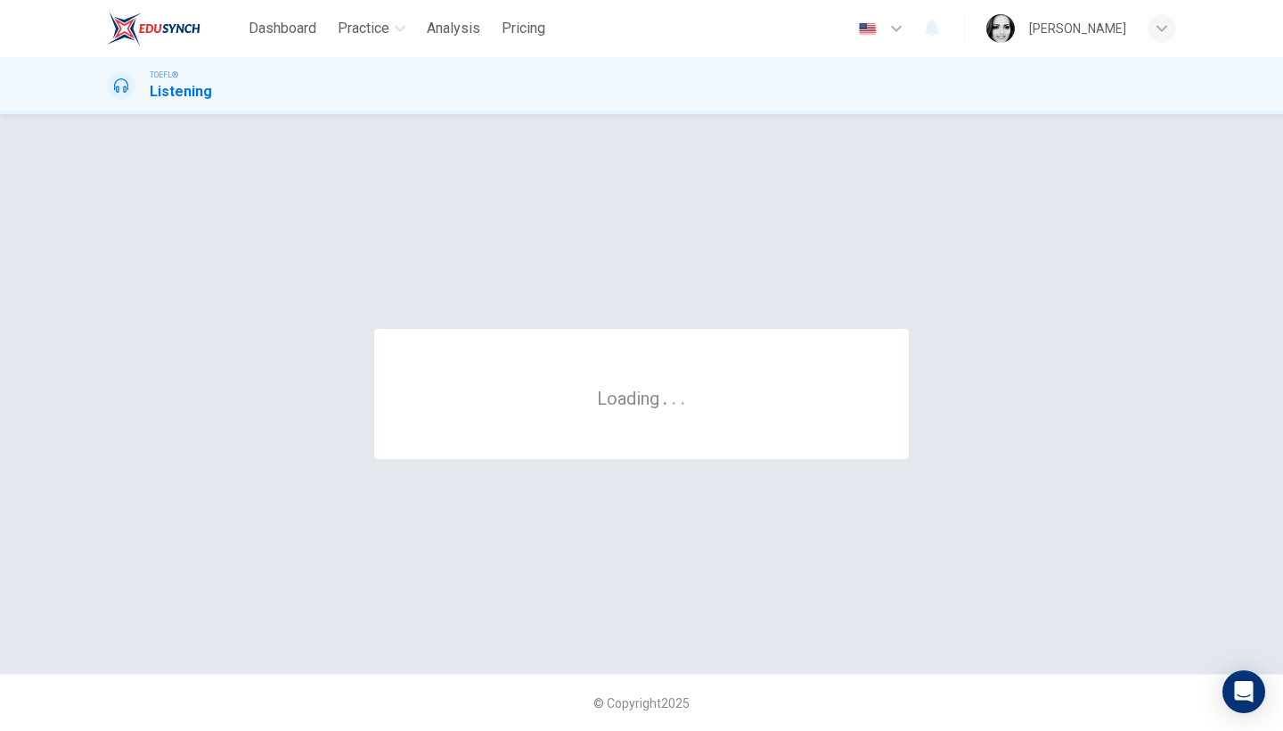
scroll to position [0, 0]
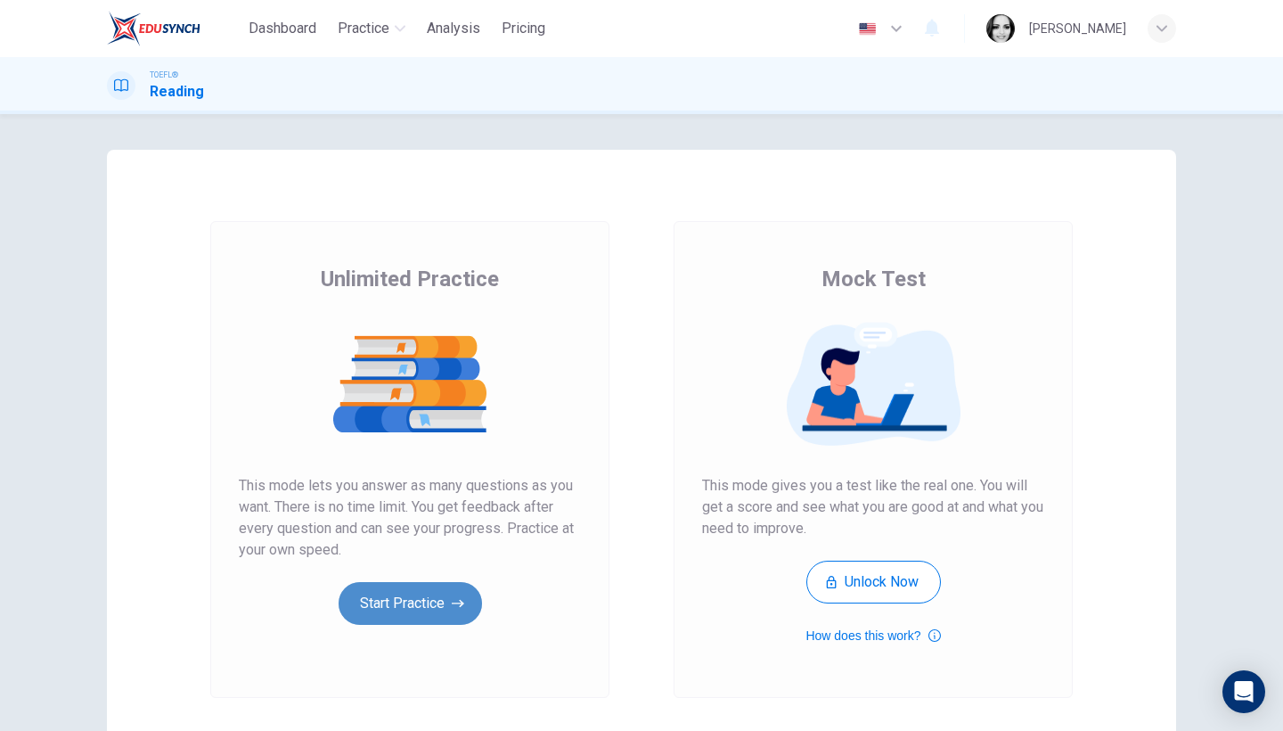
click at [437, 604] on button "Start Practice" at bounding box center [410, 603] width 143 height 43
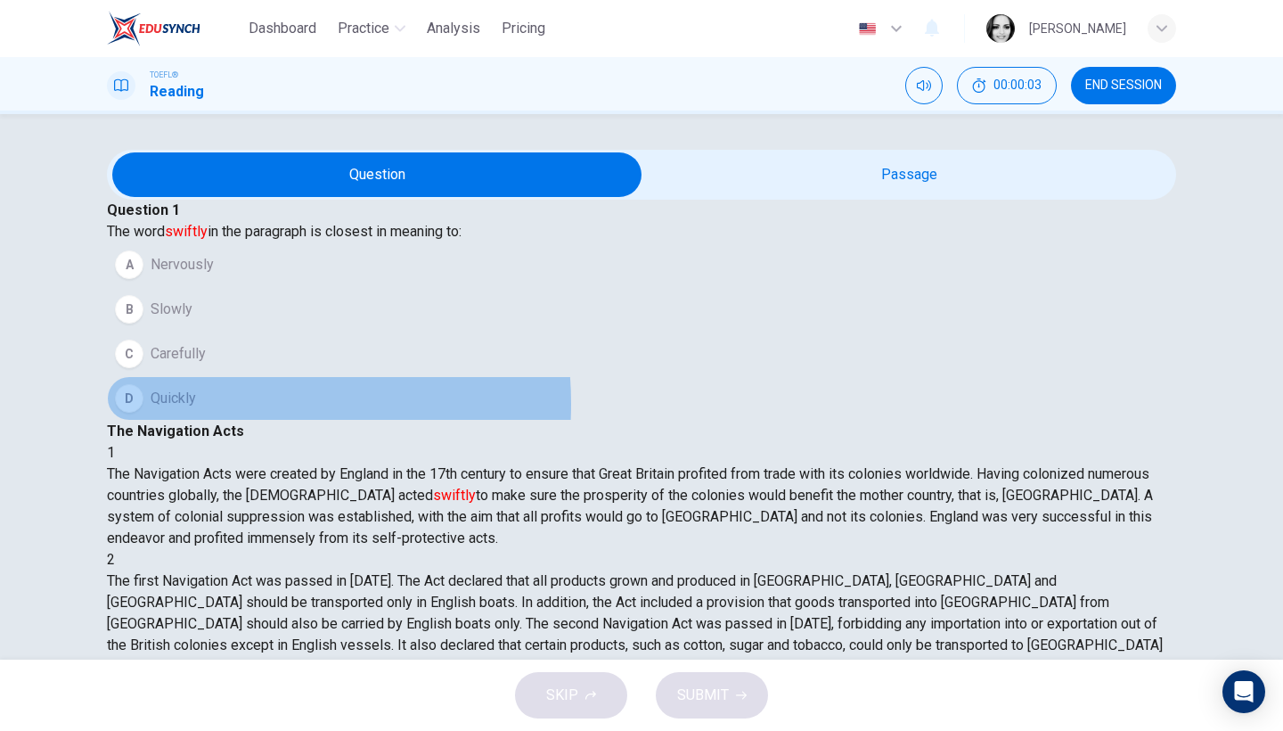
click at [236, 420] on button "D Quickly" at bounding box center [641, 398] width 1069 height 45
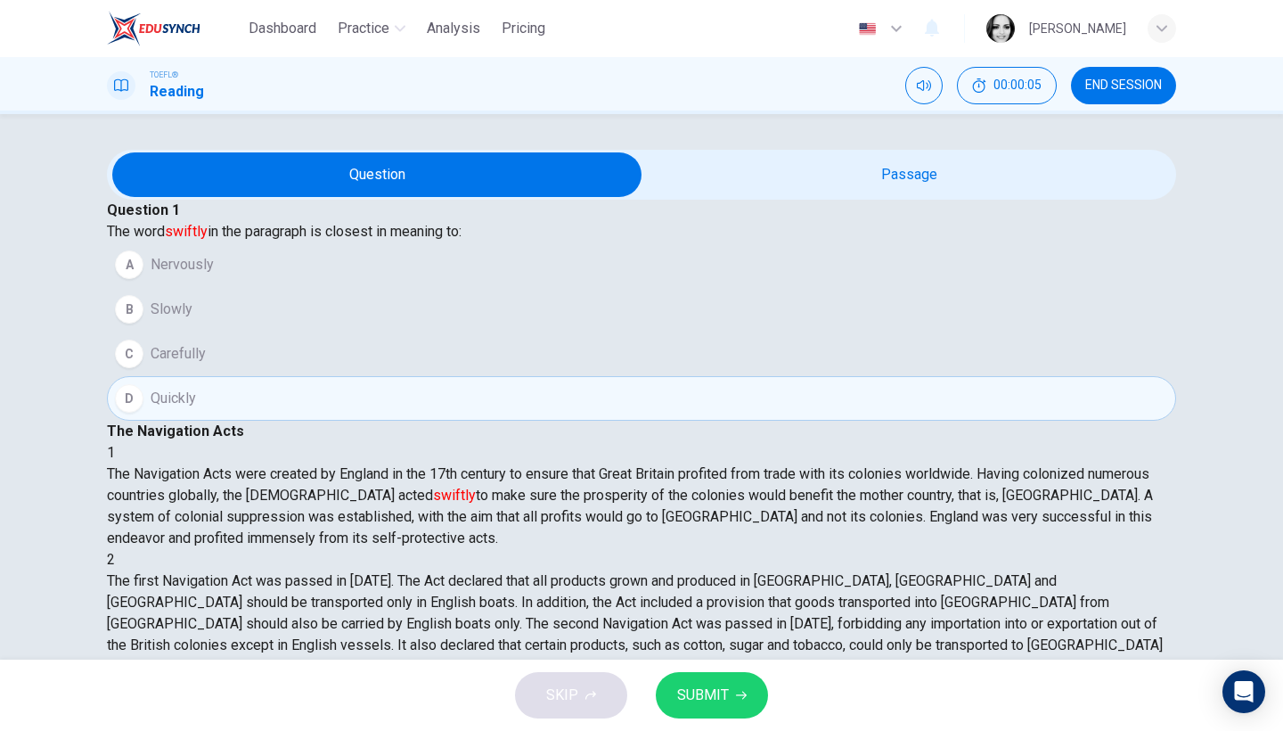
click at [748, 694] on button "SUBMIT" at bounding box center [712, 695] width 112 height 46
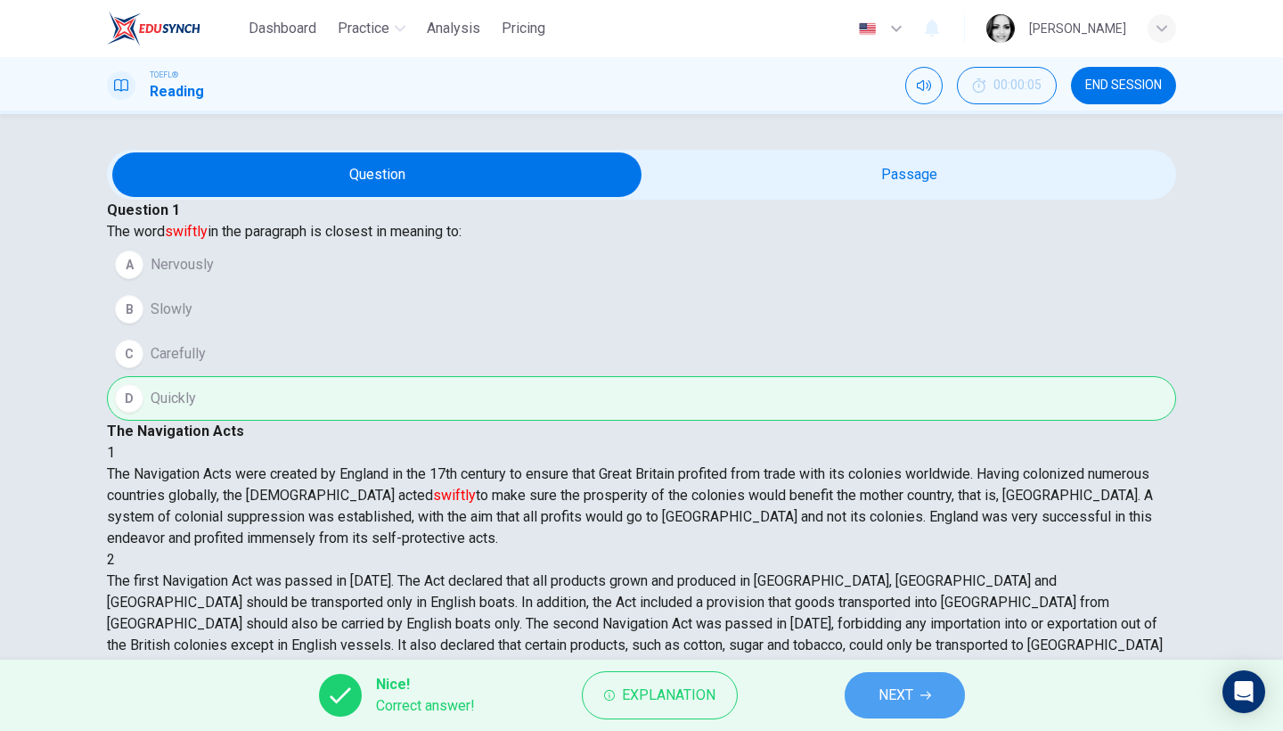
click at [923, 699] on icon "button" at bounding box center [925, 695] width 11 height 11
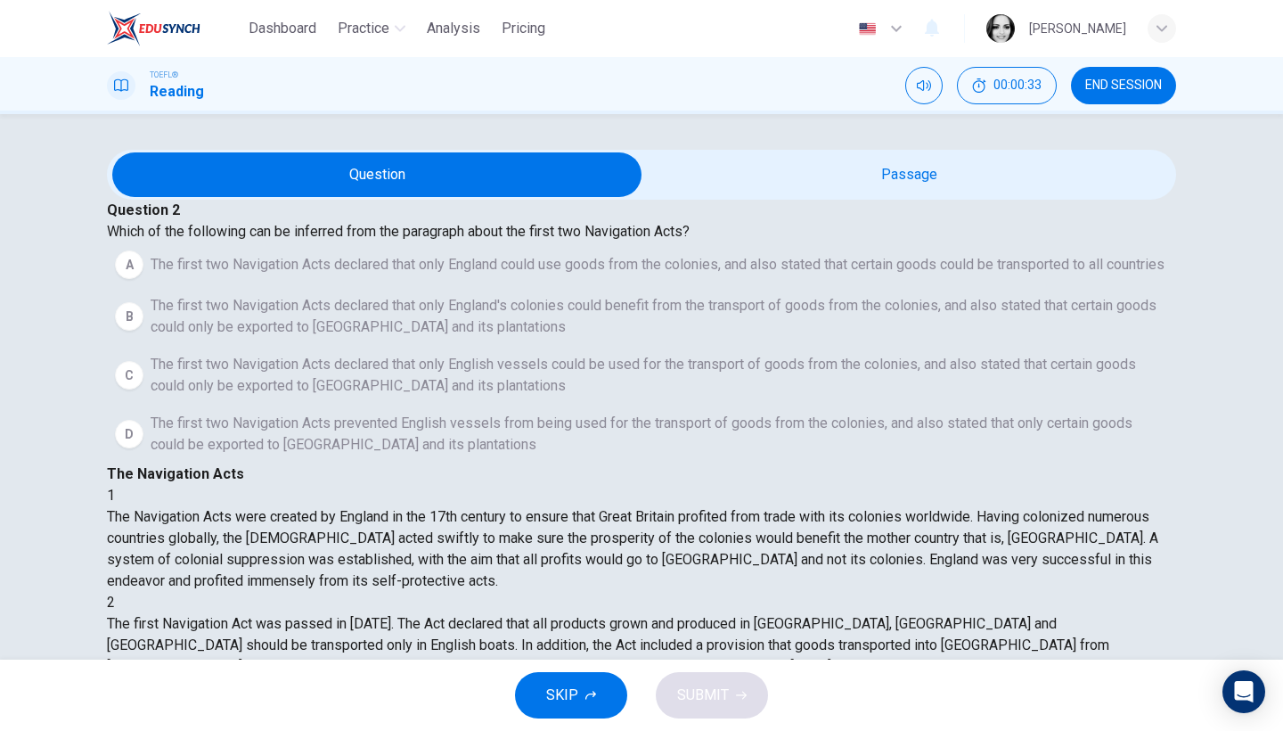
click at [611, 453] on div "Question 2 Which of the following can be inferred from the paragraph about the …" at bounding box center [641, 332] width 1069 height 264
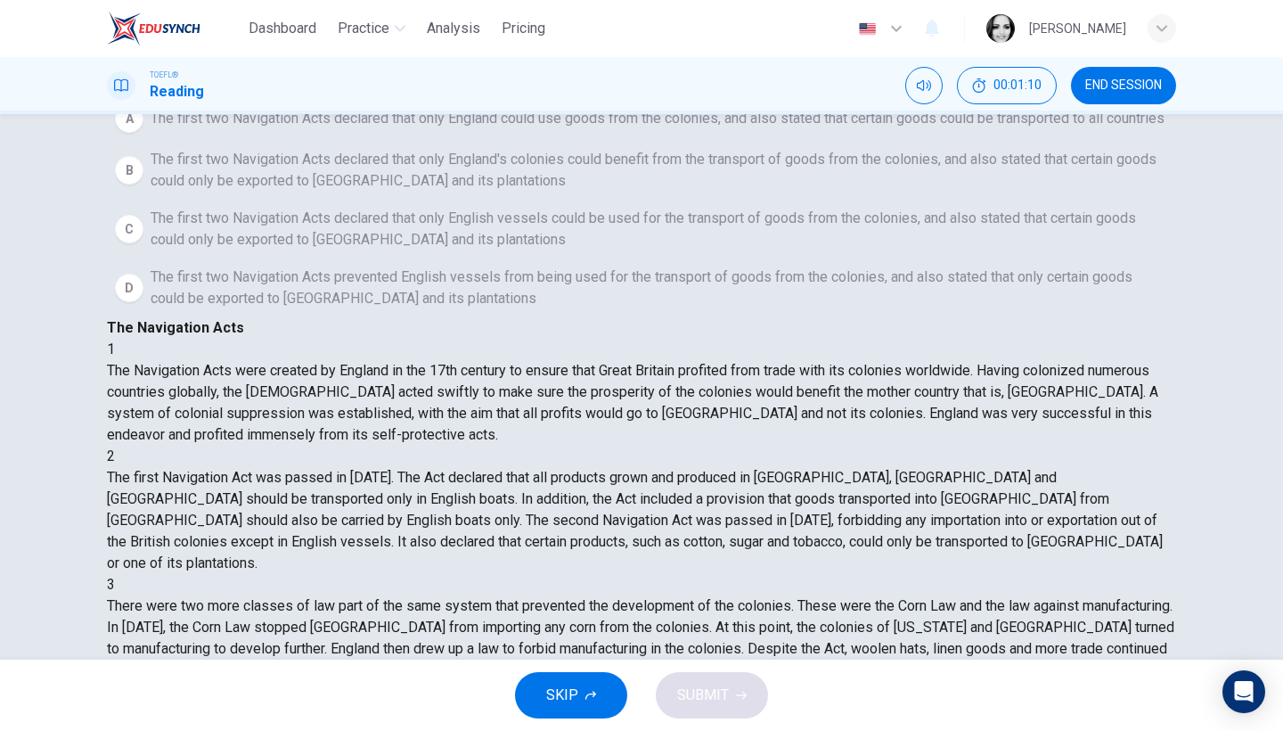
scroll to position [145, 0]
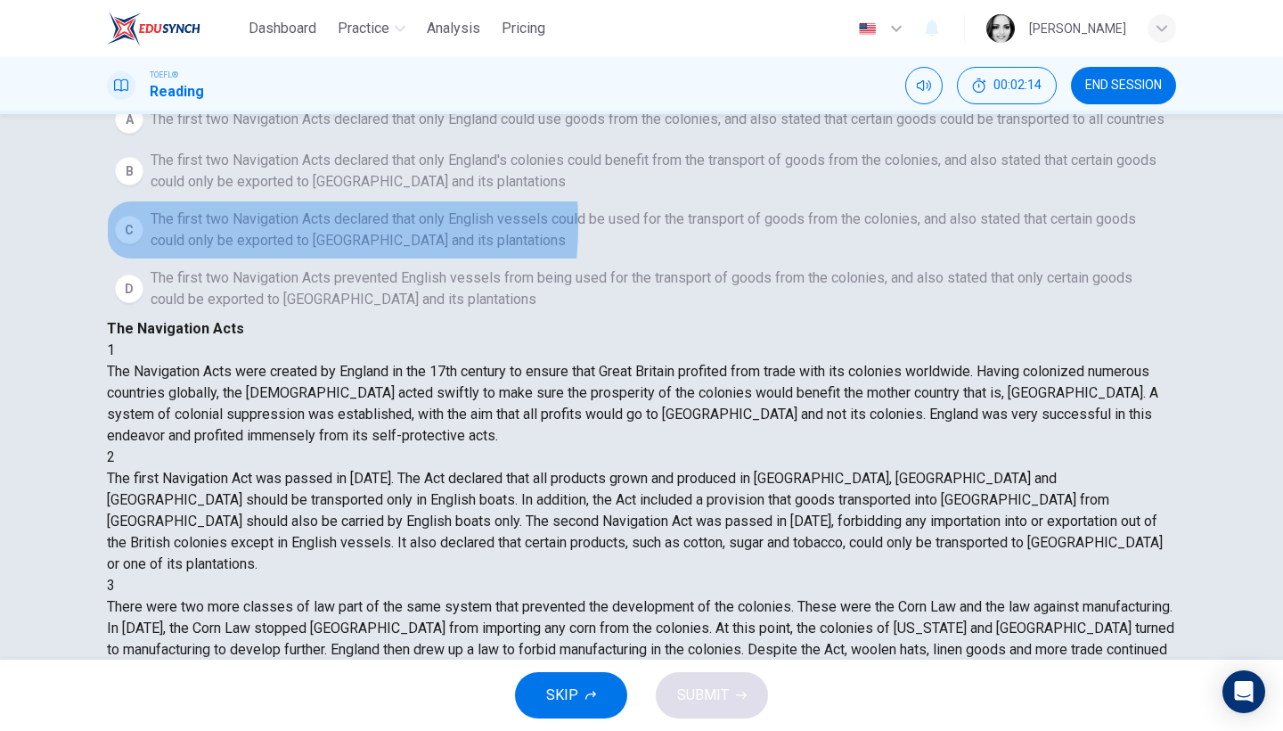
click at [249, 251] on span "The first two Navigation Acts declared that only English vessels could be used …" at bounding box center [659, 229] width 1017 height 43
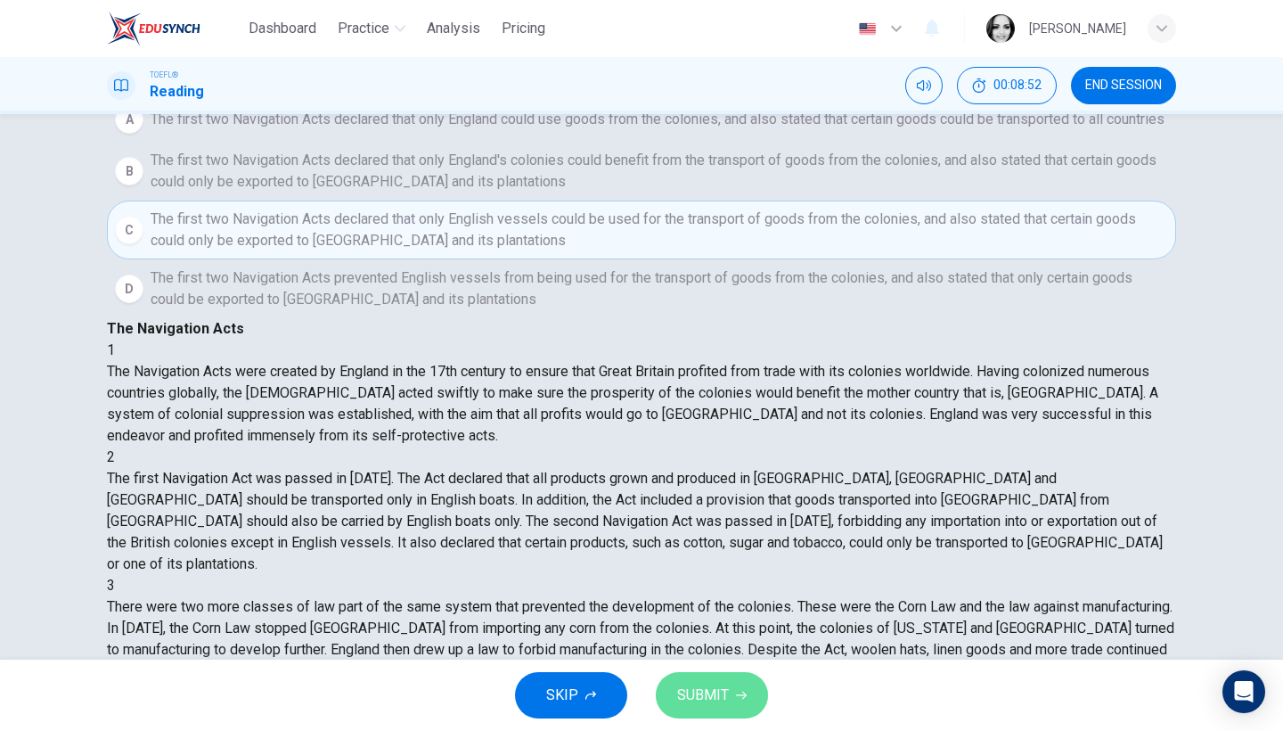
click at [718, 701] on span "SUBMIT" at bounding box center [703, 694] width 52 height 25
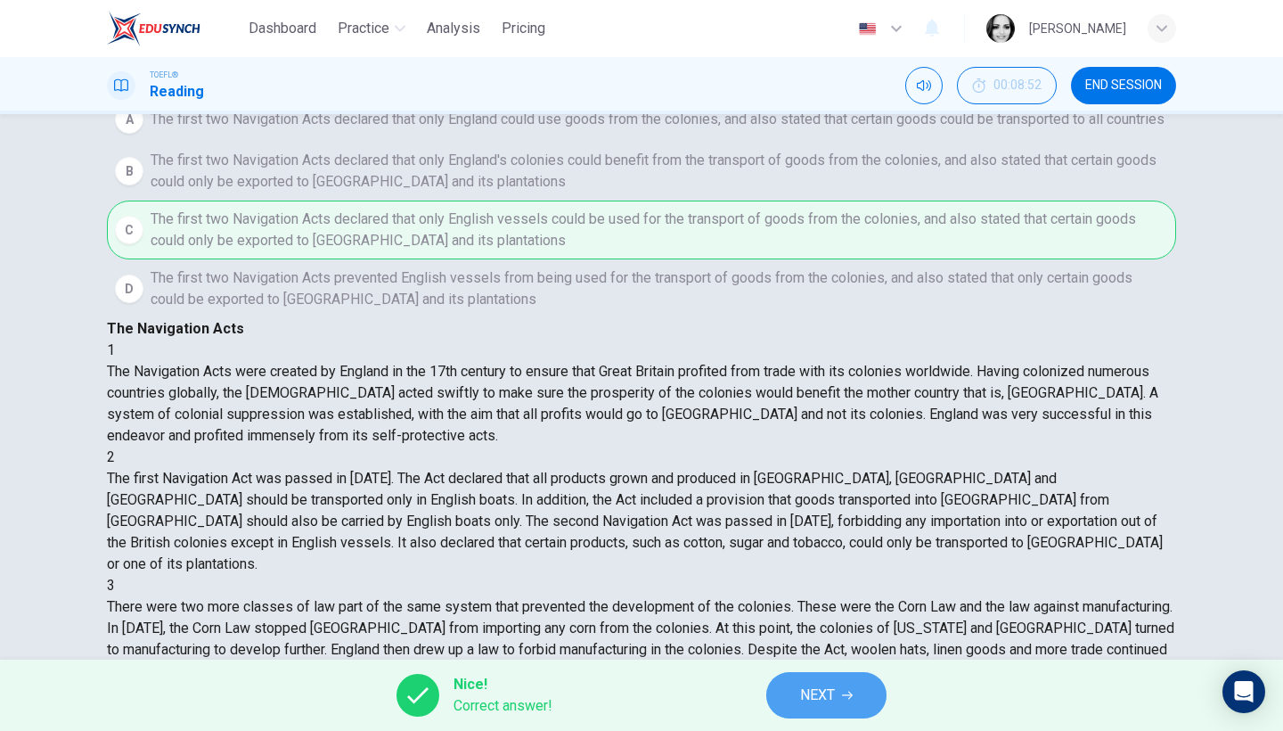
click at [850, 693] on icon "button" at bounding box center [847, 695] width 11 height 11
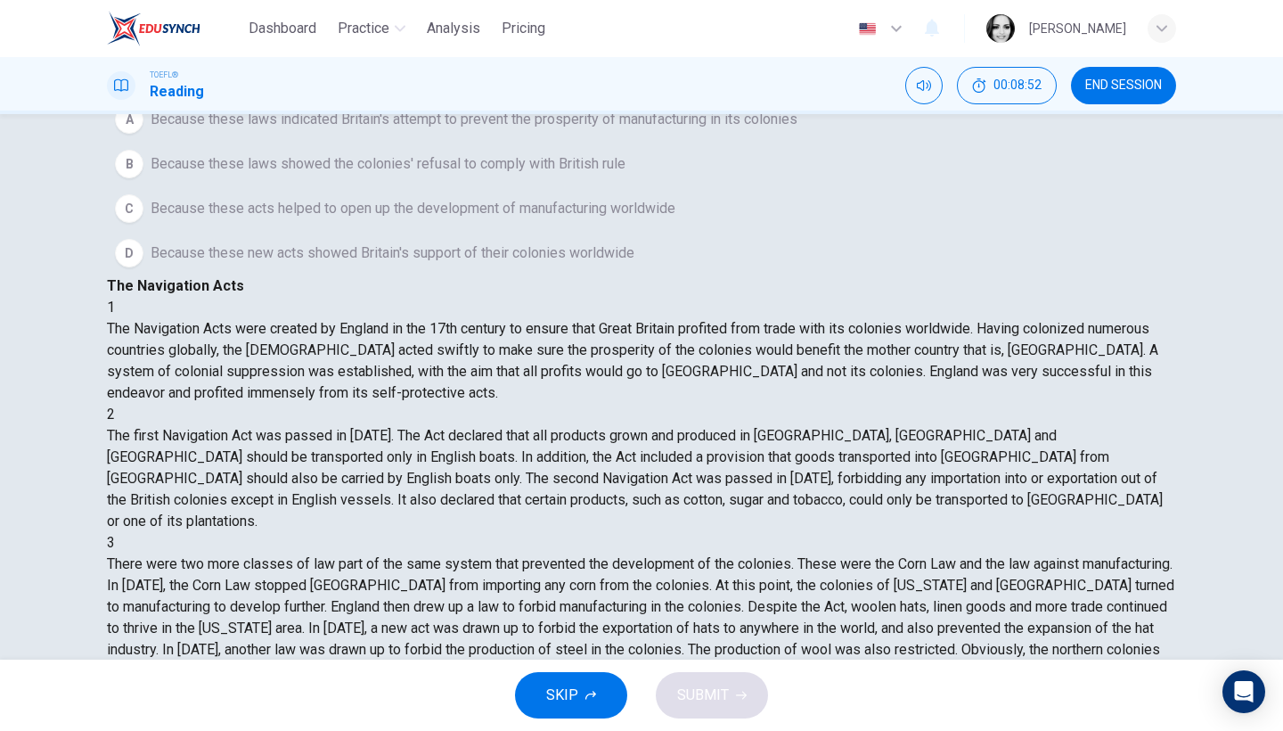
scroll to position [265, 0]
click at [509, 275] on div "Question 3 In the paragraph, why does the author mention the Corn Law and other…" at bounding box center [641, 164] width 1069 height 221
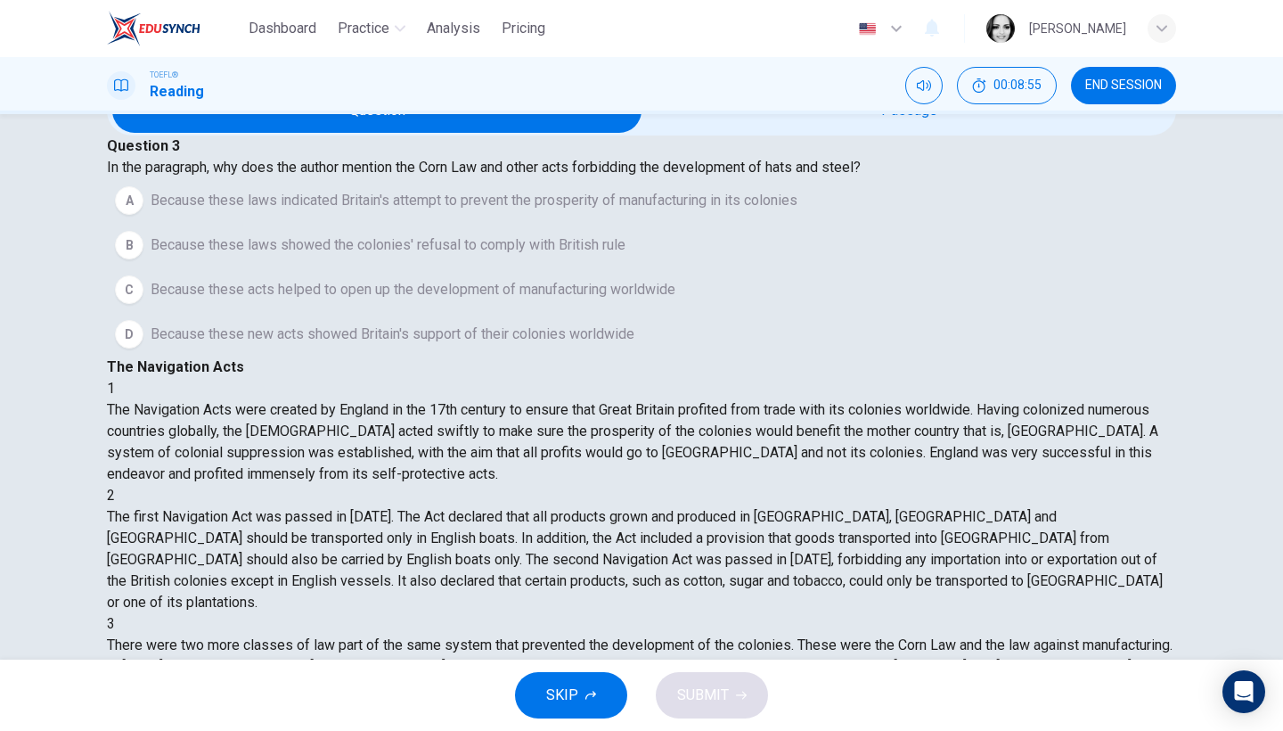
scroll to position [2, 0]
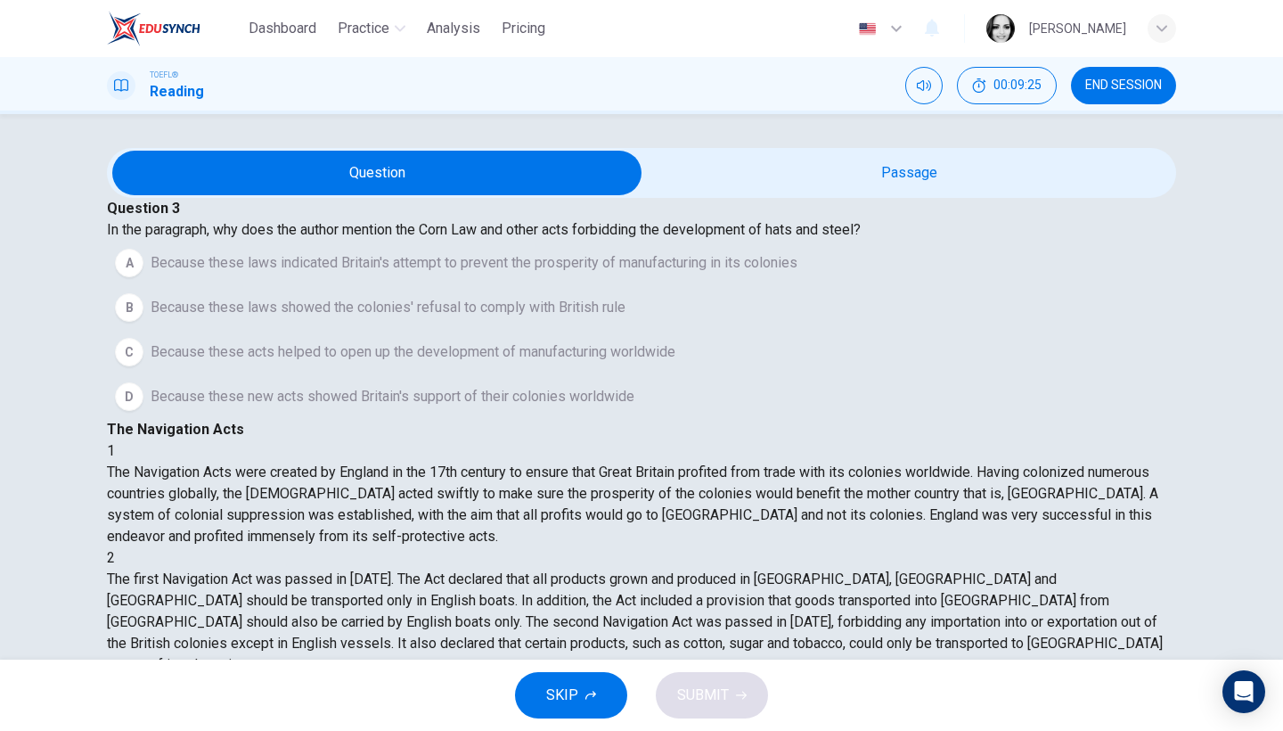
click at [344, 285] on button "A Because these laws indicated Britain's attempt to prevent the prosperity of m…" at bounding box center [641, 263] width 1069 height 45
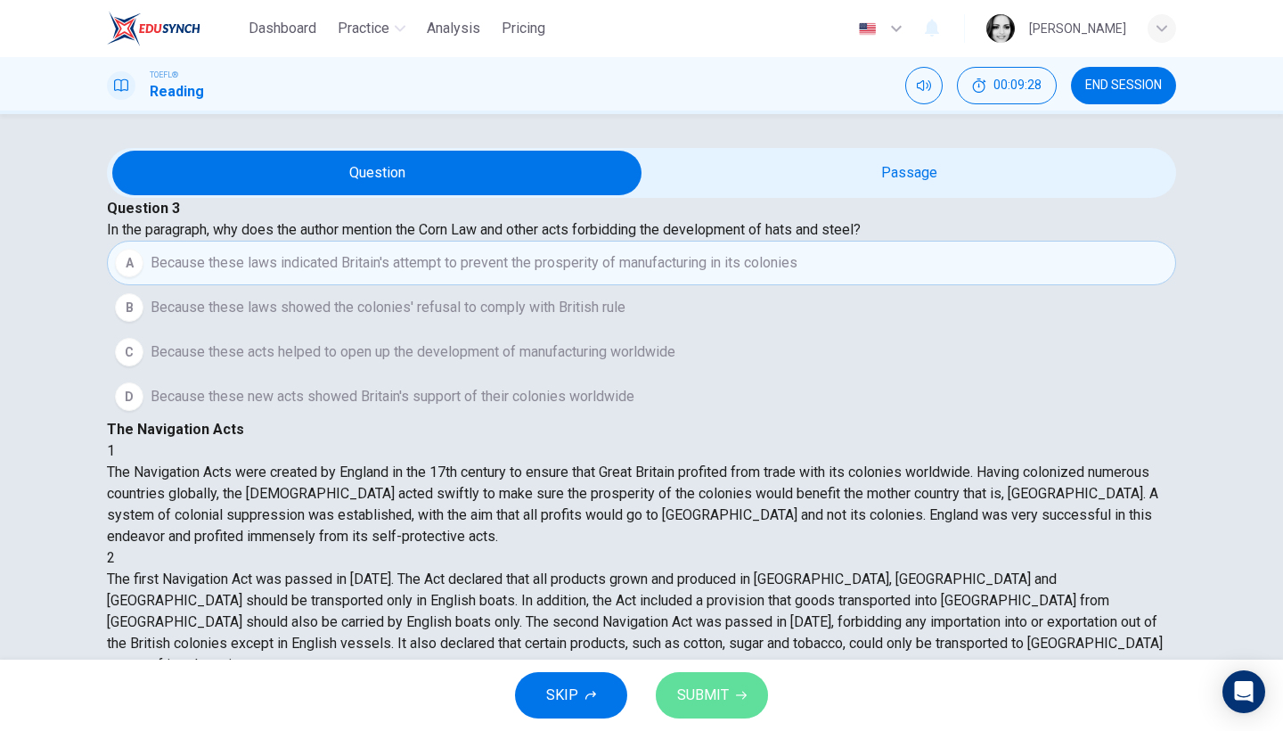
click at [705, 675] on button "SUBMIT" at bounding box center [712, 695] width 112 height 46
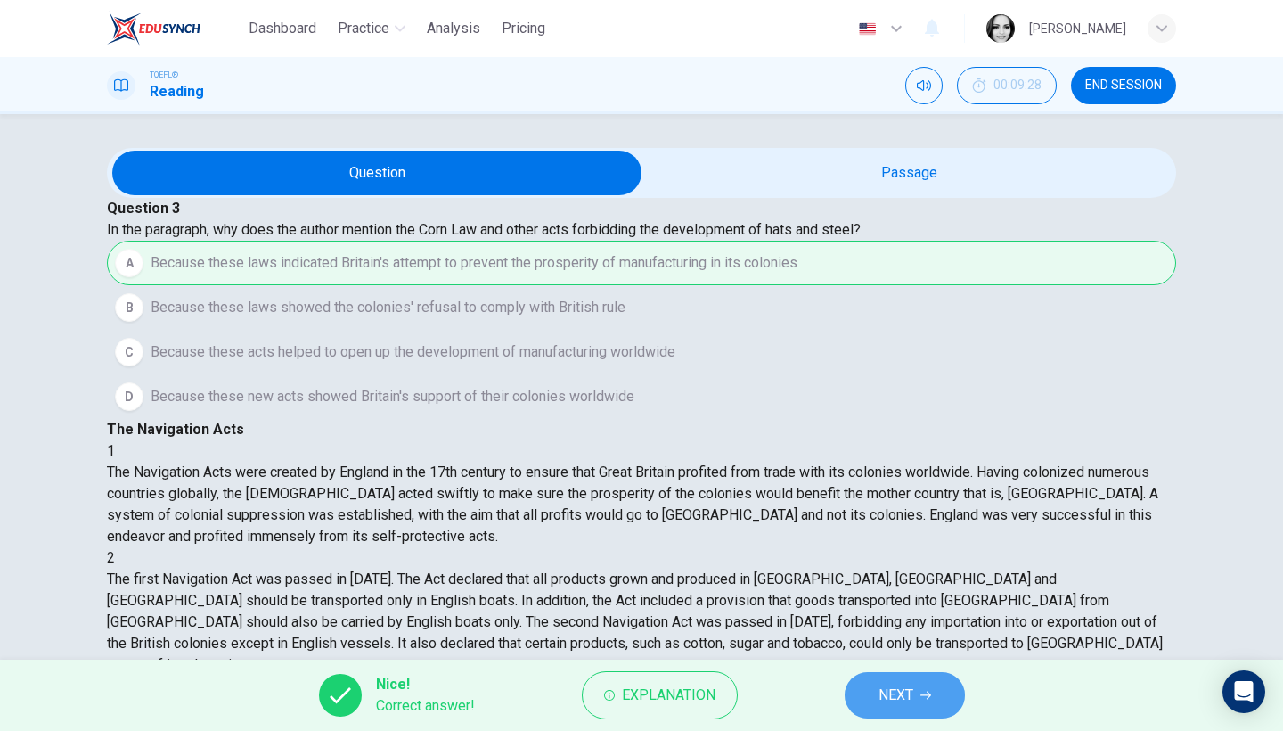
click at [889, 698] on span "NEXT" at bounding box center [895, 694] width 35 height 25
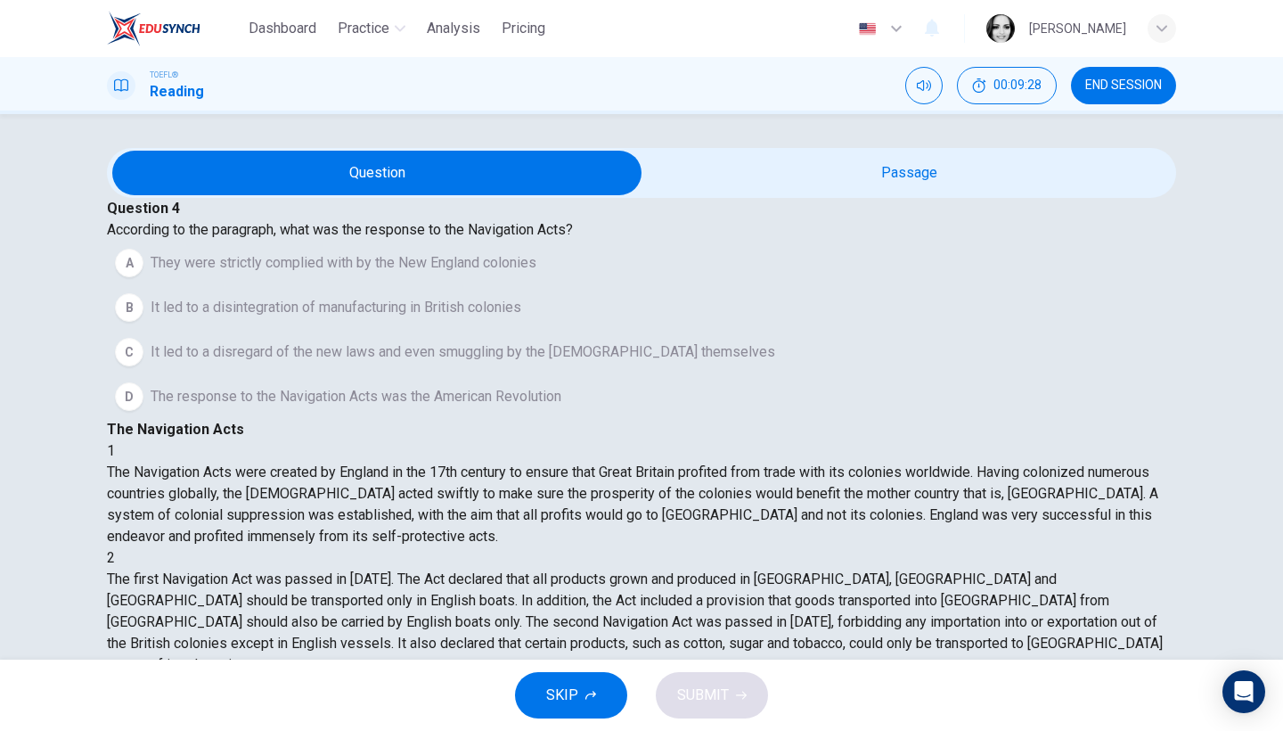
scroll to position [521, 0]
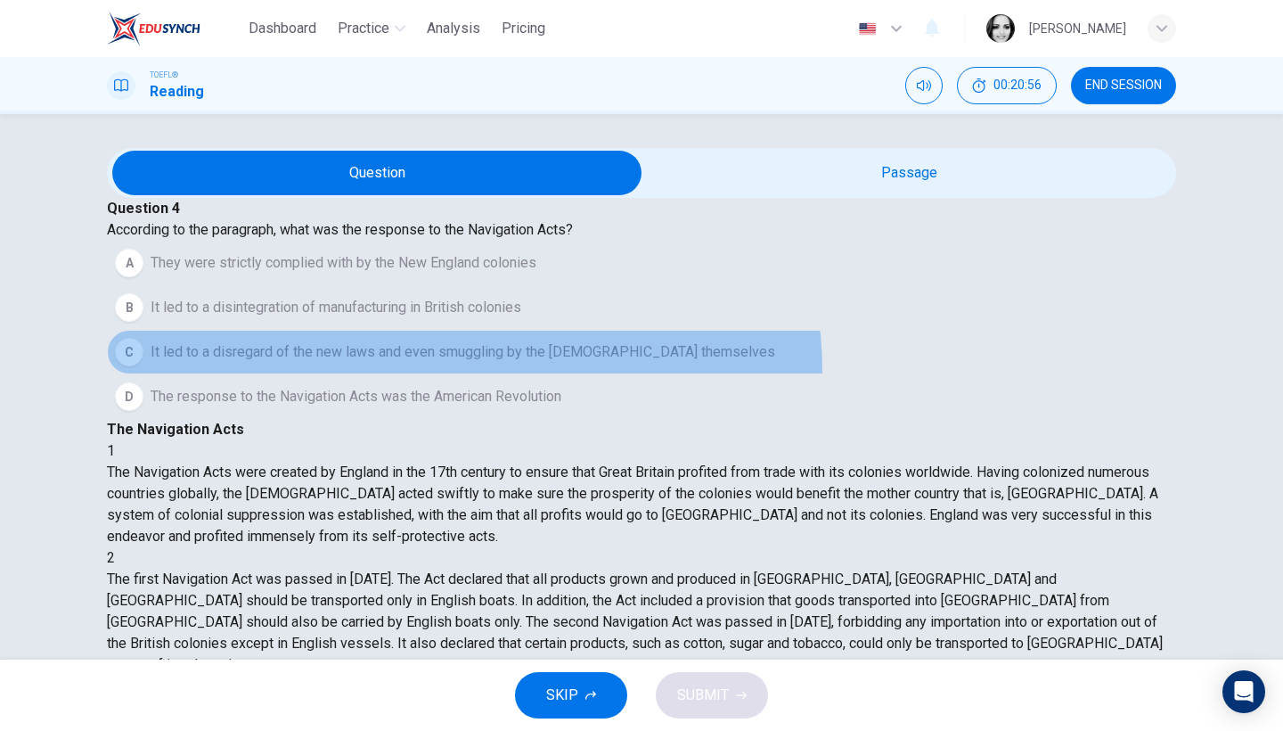
click at [496, 363] on span "It led to a disregard of the new laws and even smuggling by the British themsel…" at bounding box center [463, 351] width 625 height 21
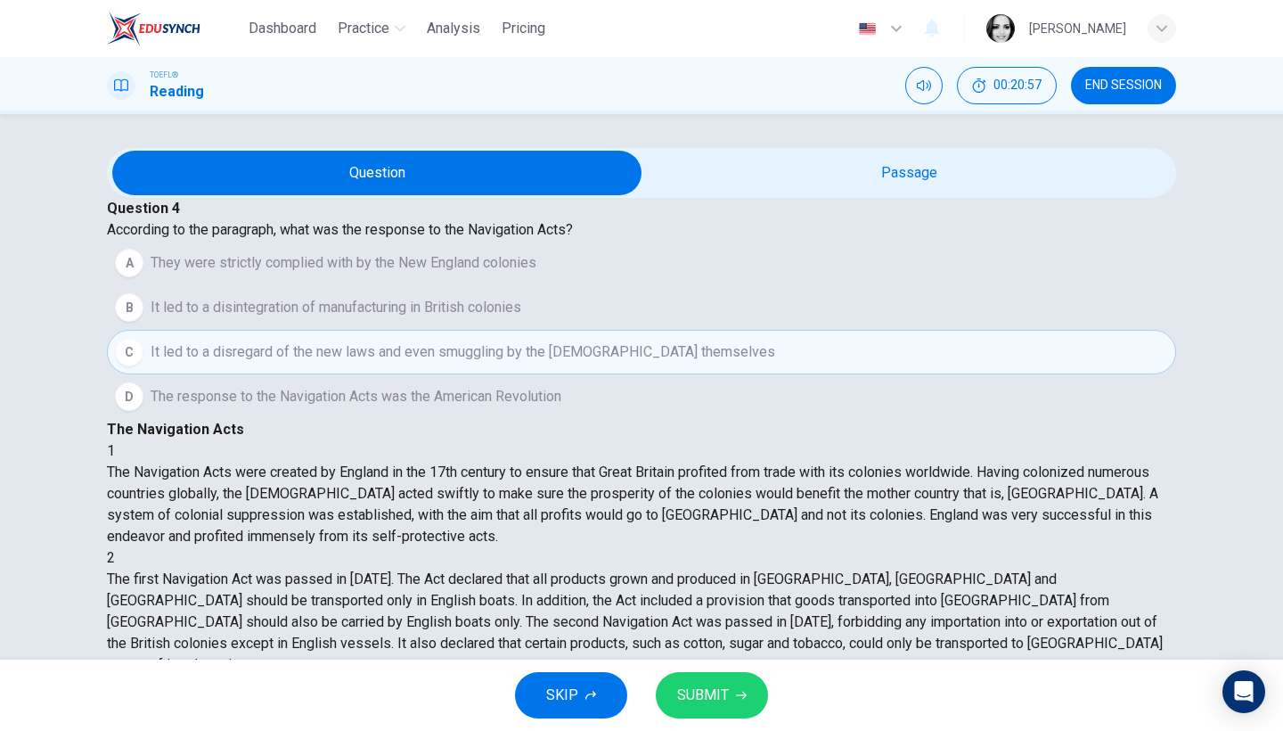
click at [696, 682] on button "SUBMIT" at bounding box center [712, 695] width 112 height 46
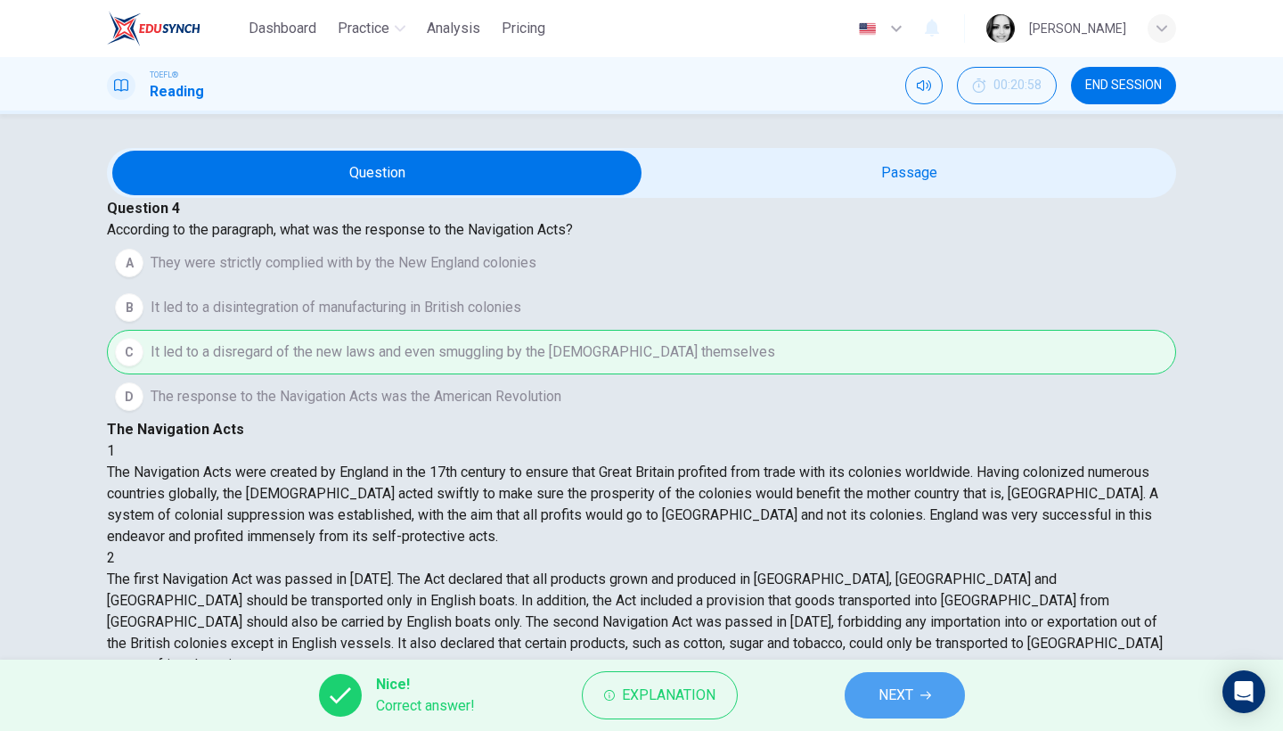
click at [923, 691] on icon "button" at bounding box center [925, 695] width 11 height 11
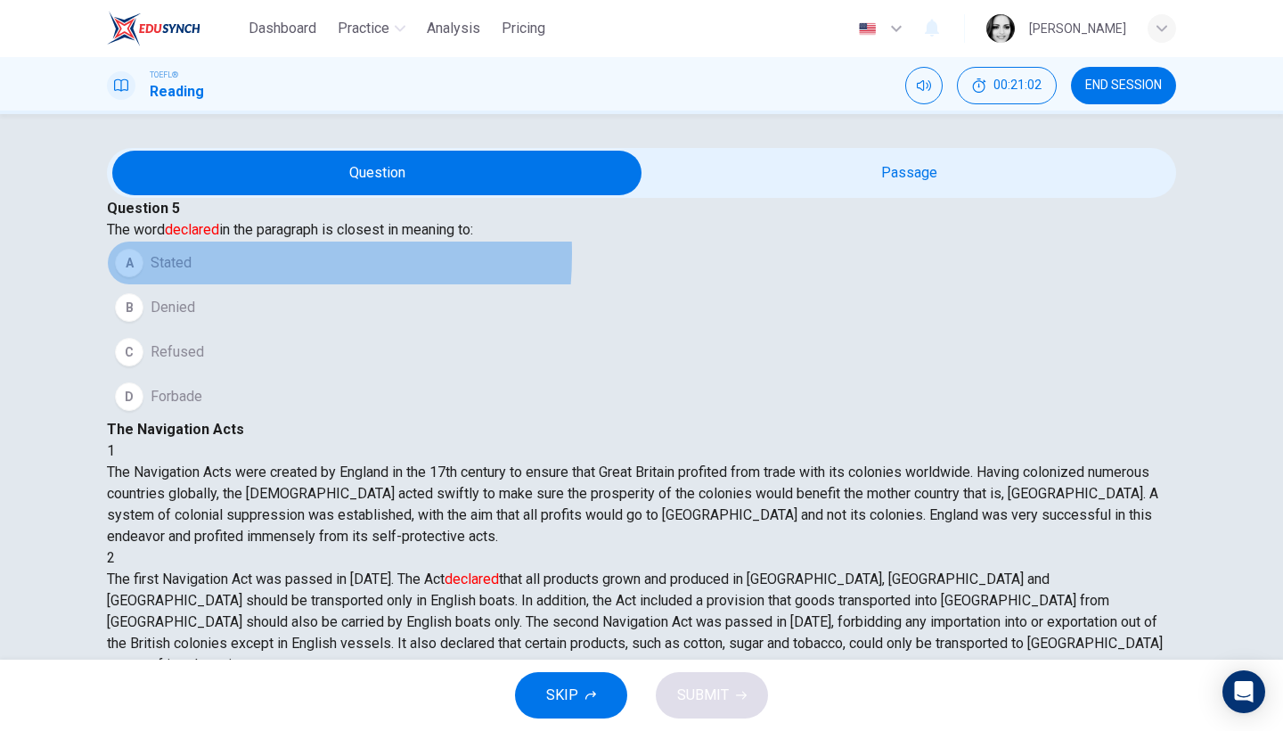
click at [246, 285] on button "A Stated" at bounding box center [641, 263] width 1069 height 45
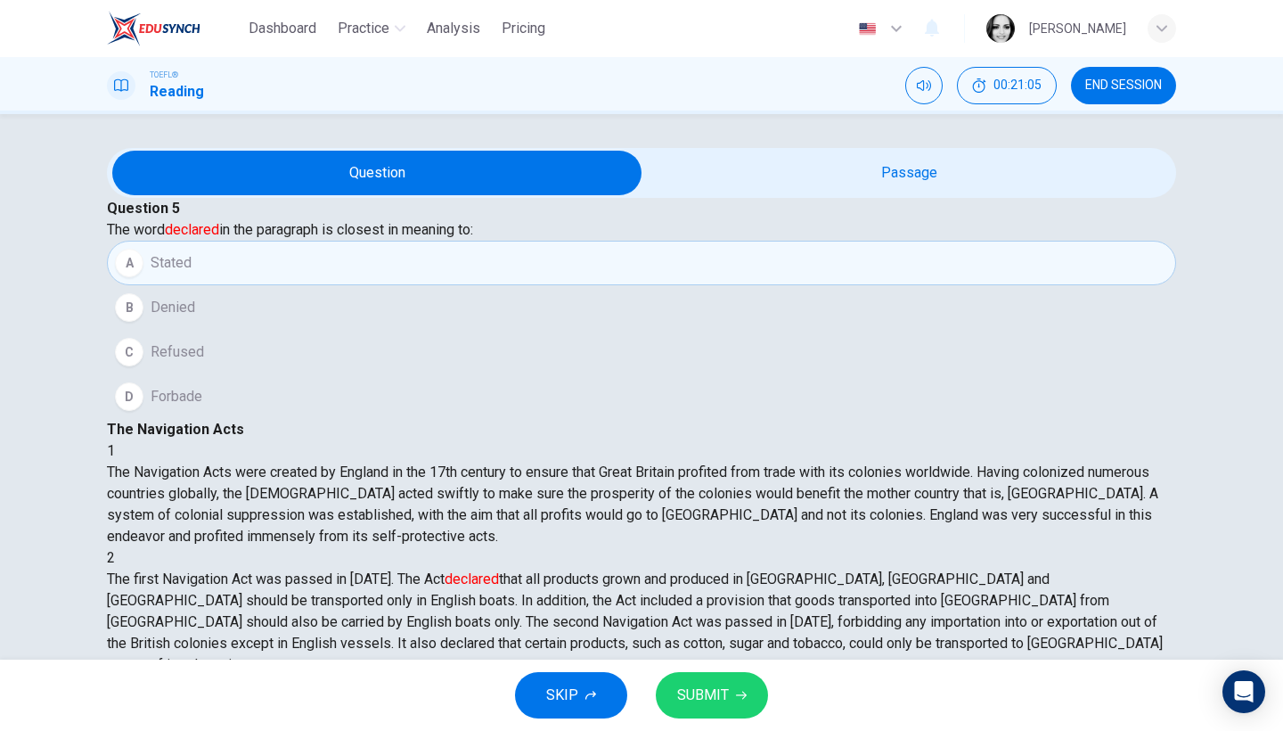
click at [697, 700] on span "SUBMIT" at bounding box center [703, 694] width 52 height 25
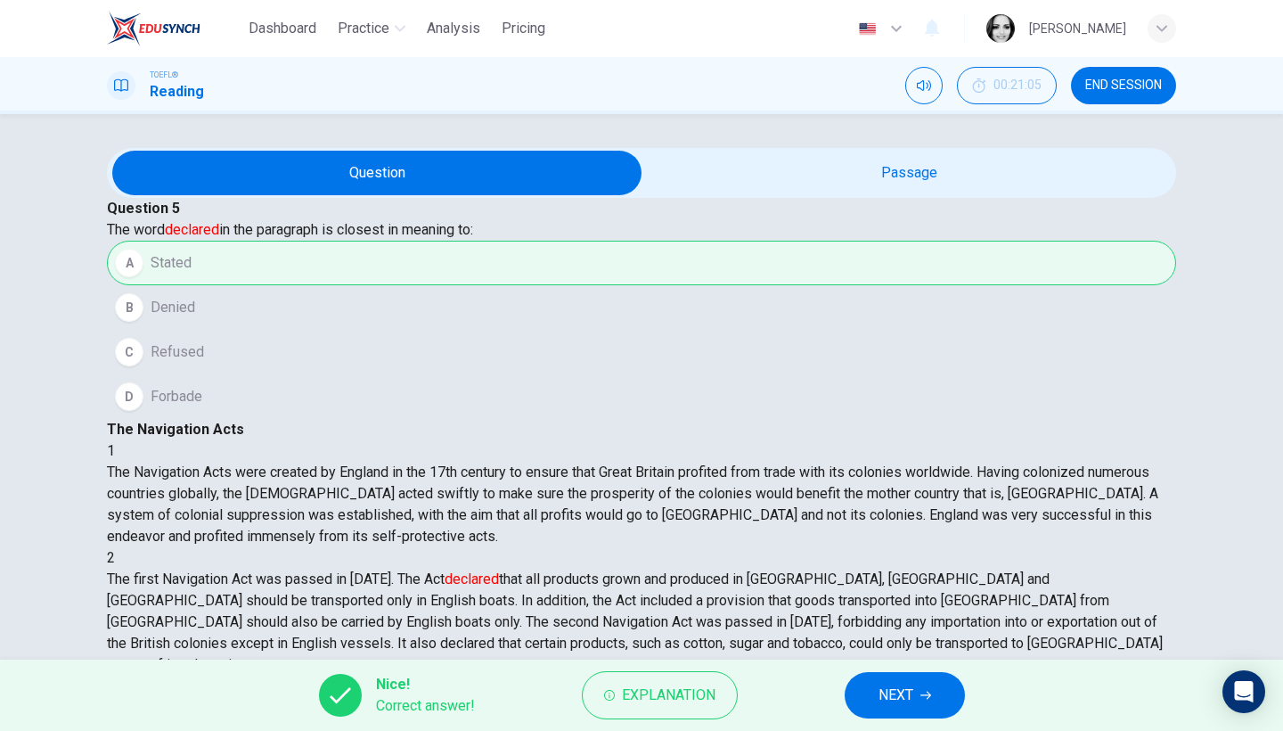
click at [918, 691] on button "NEXT" at bounding box center [905, 695] width 120 height 46
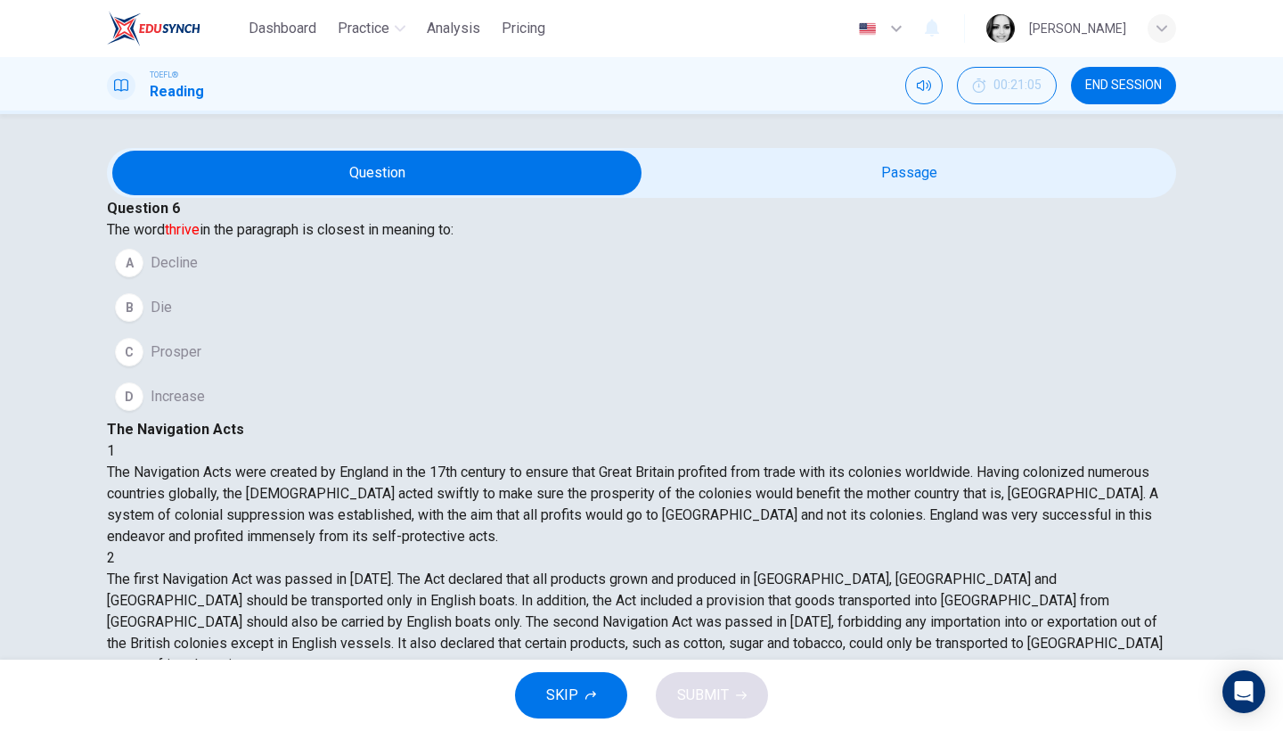
scroll to position [265, 0]
click at [266, 374] on button "C Prosper" at bounding box center [641, 352] width 1069 height 45
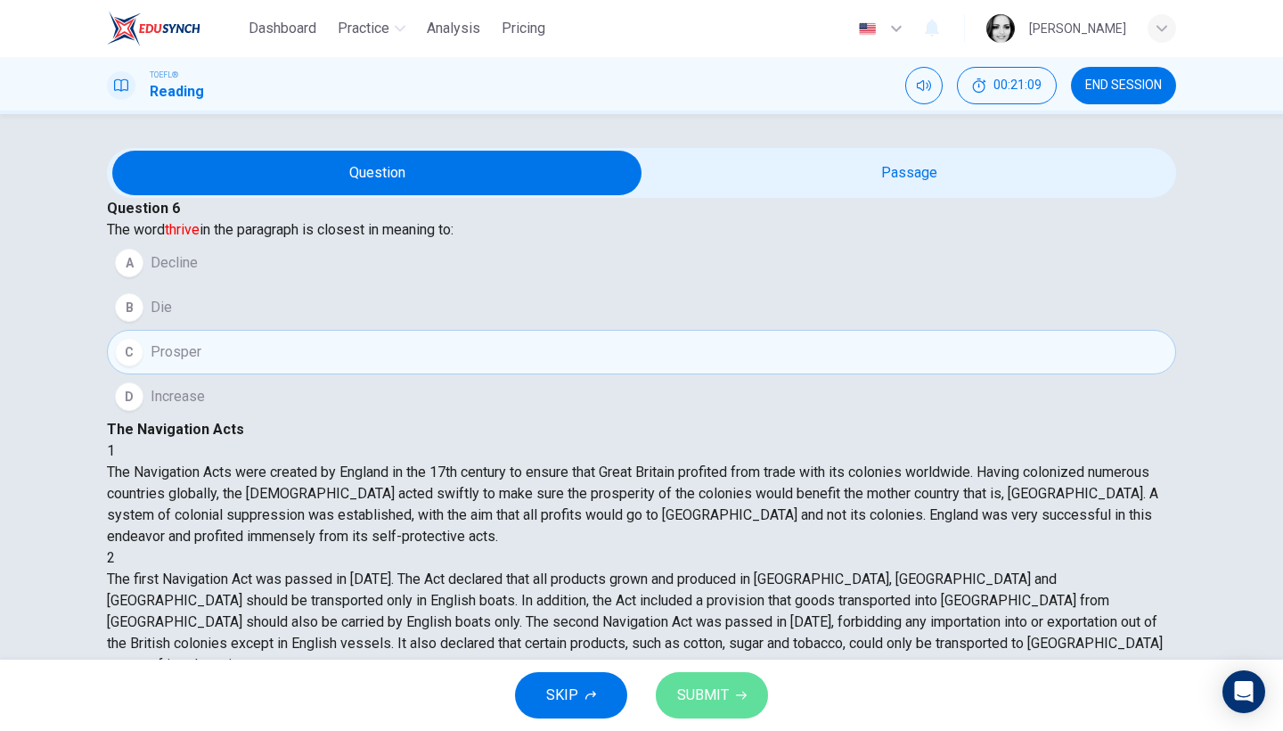
click at [704, 696] on span "SUBMIT" at bounding box center [703, 694] width 52 height 25
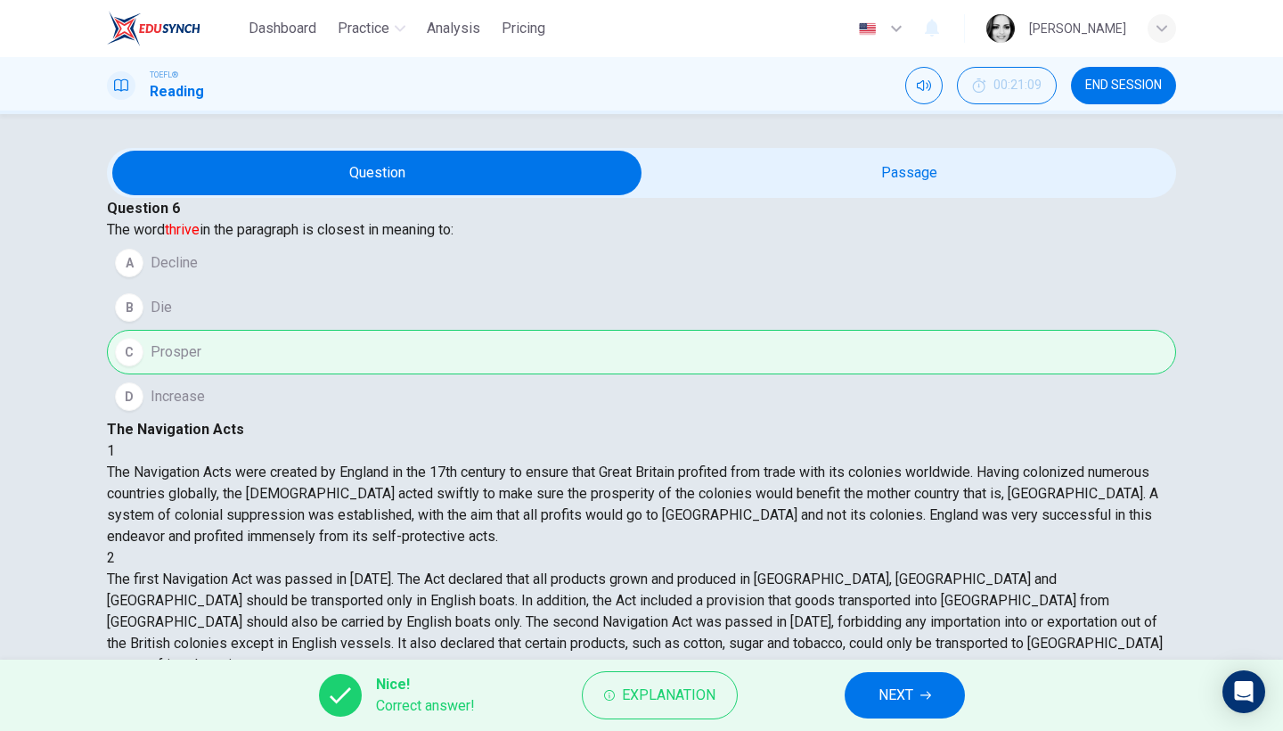
click at [889, 695] on span "NEXT" at bounding box center [895, 694] width 35 height 25
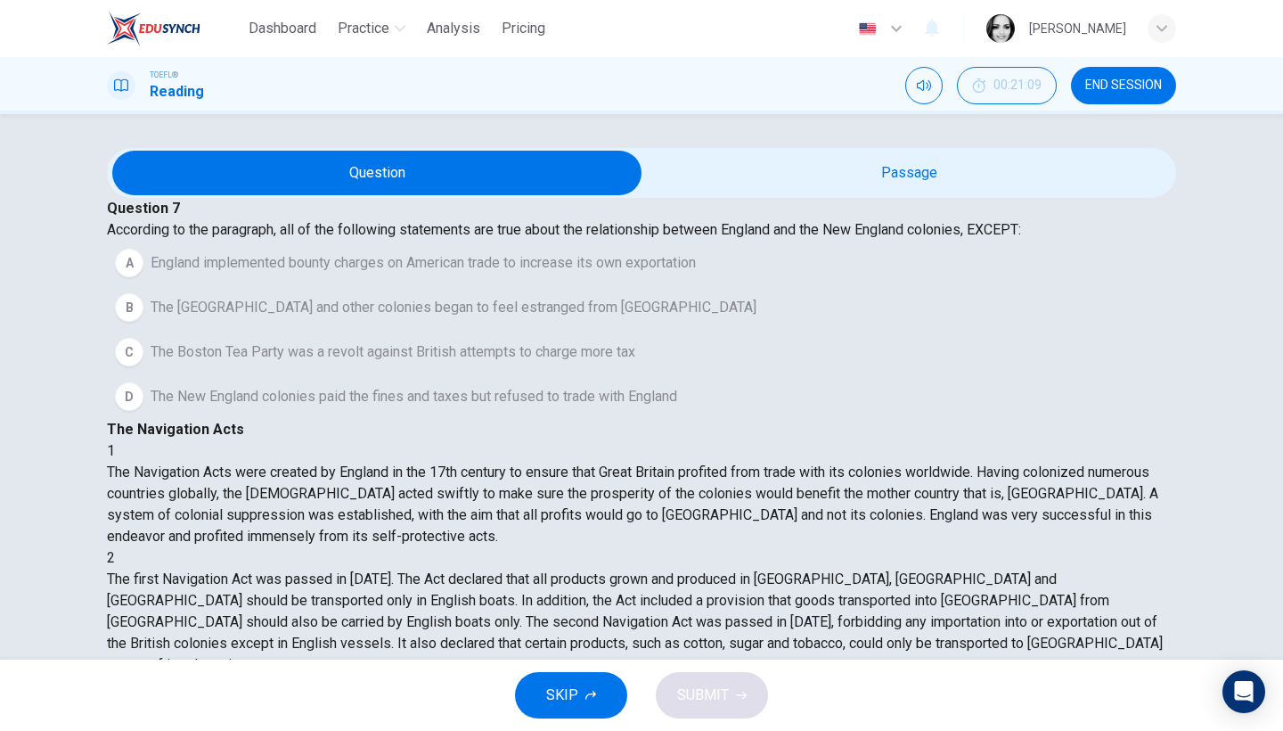
scroll to position [578, 0]
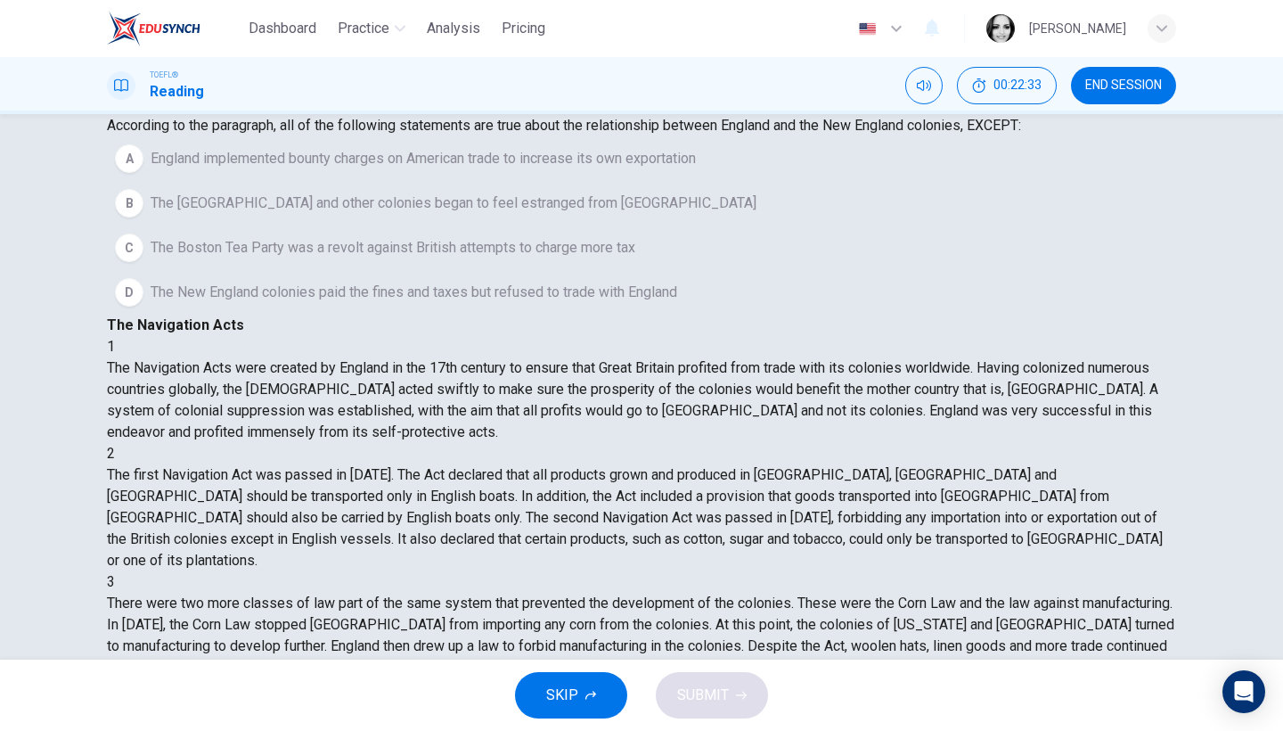
scroll to position [145, 0]
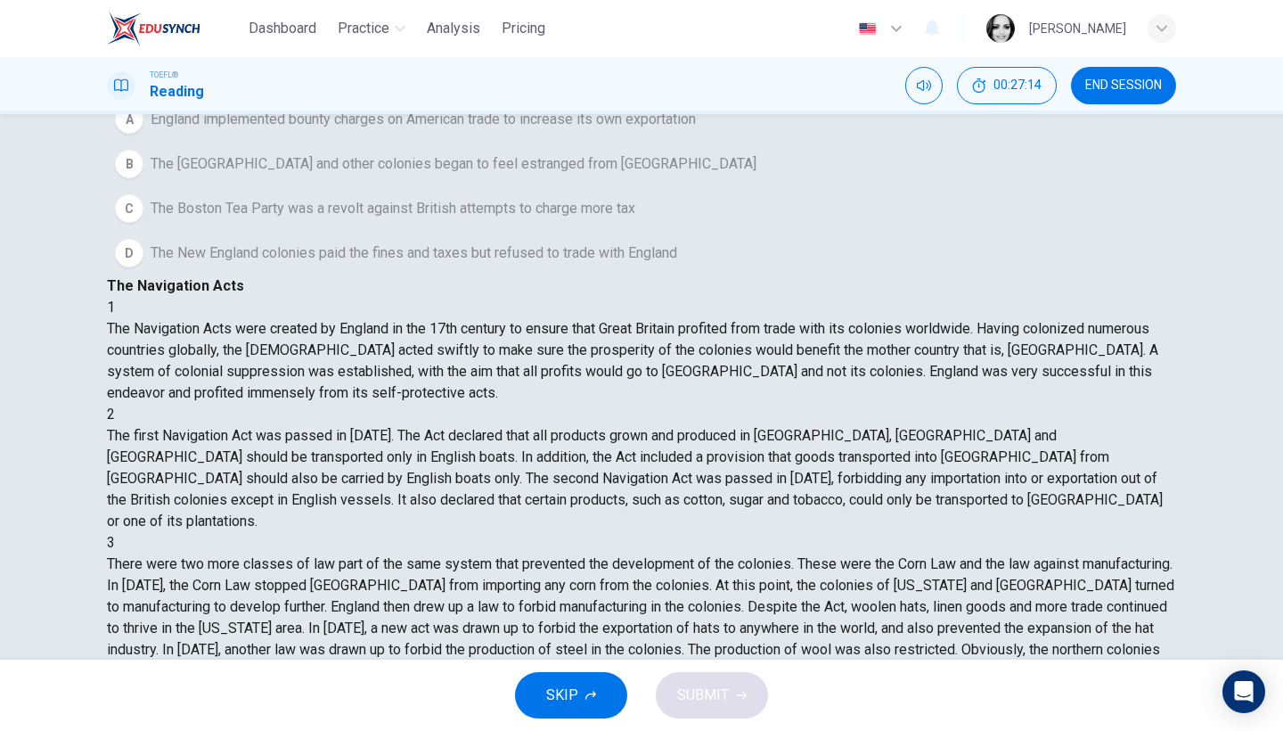
click at [461, 219] on span "The Boston Tea Party was a revolt against British attempts to charge more tax" at bounding box center [393, 208] width 485 height 21
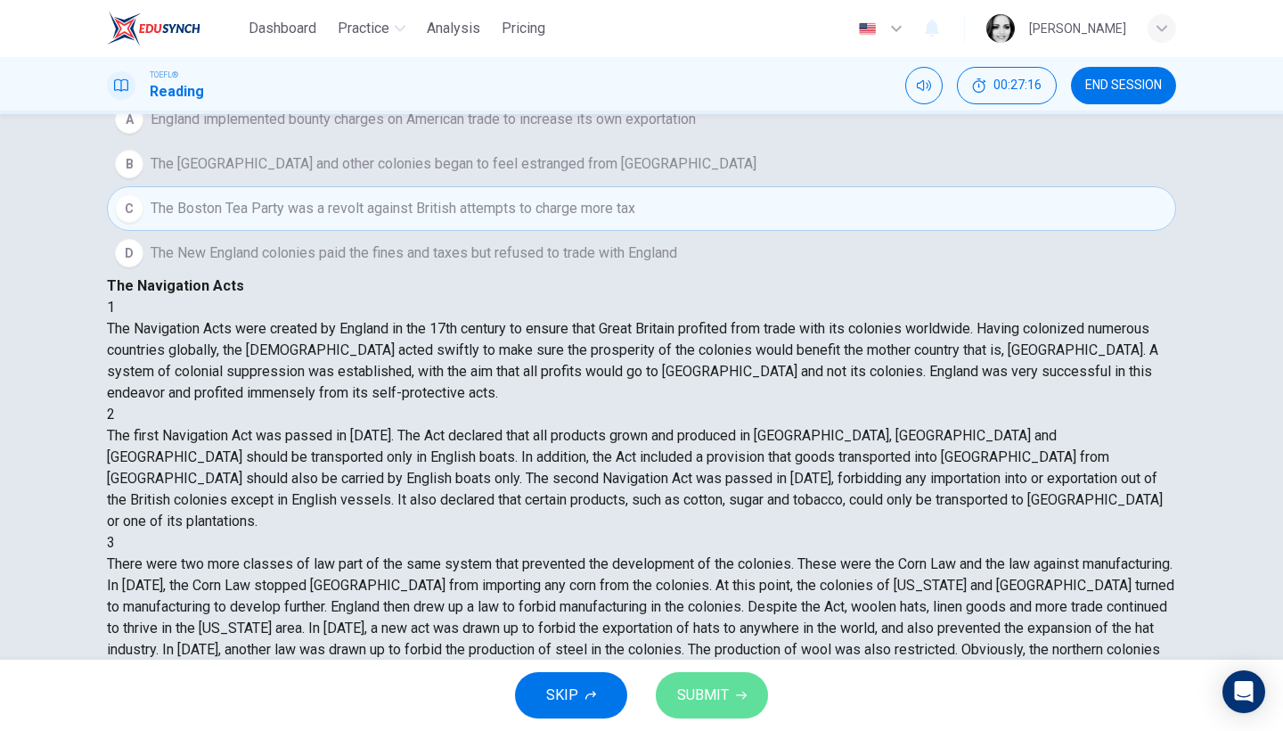
click at [720, 692] on span "SUBMIT" at bounding box center [703, 694] width 52 height 25
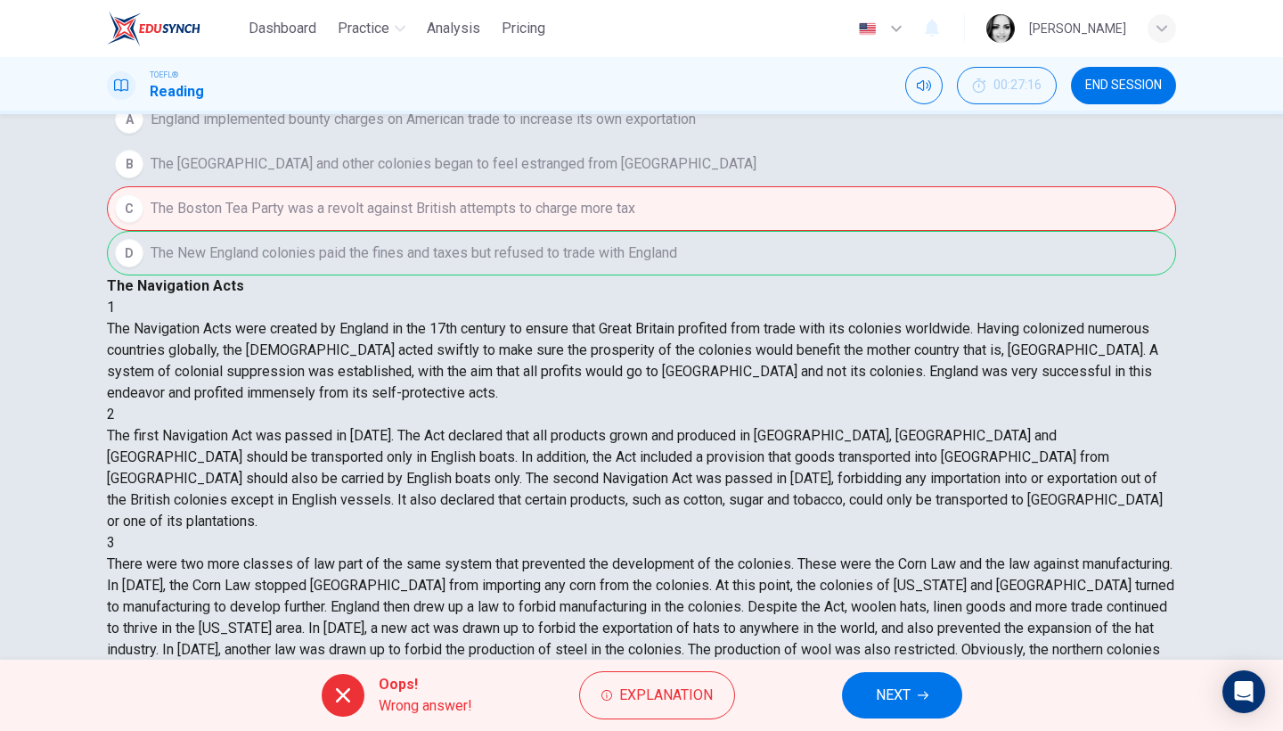
click at [912, 710] on button "NEXT" at bounding box center [902, 695] width 120 height 46
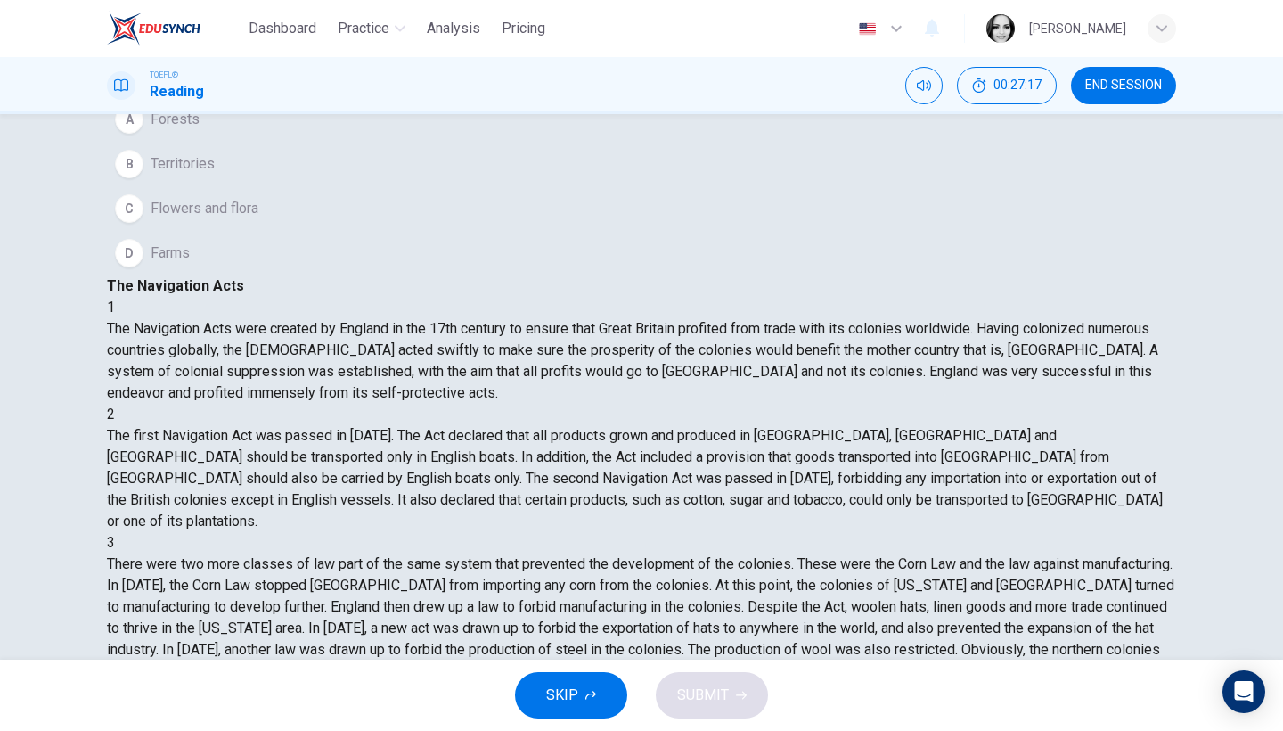
click at [576, 275] on div "Question 8 The word plantations in the paragraph is closest in meaning to: A Fo…" at bounding box center [641, 164] width 1069 height 221
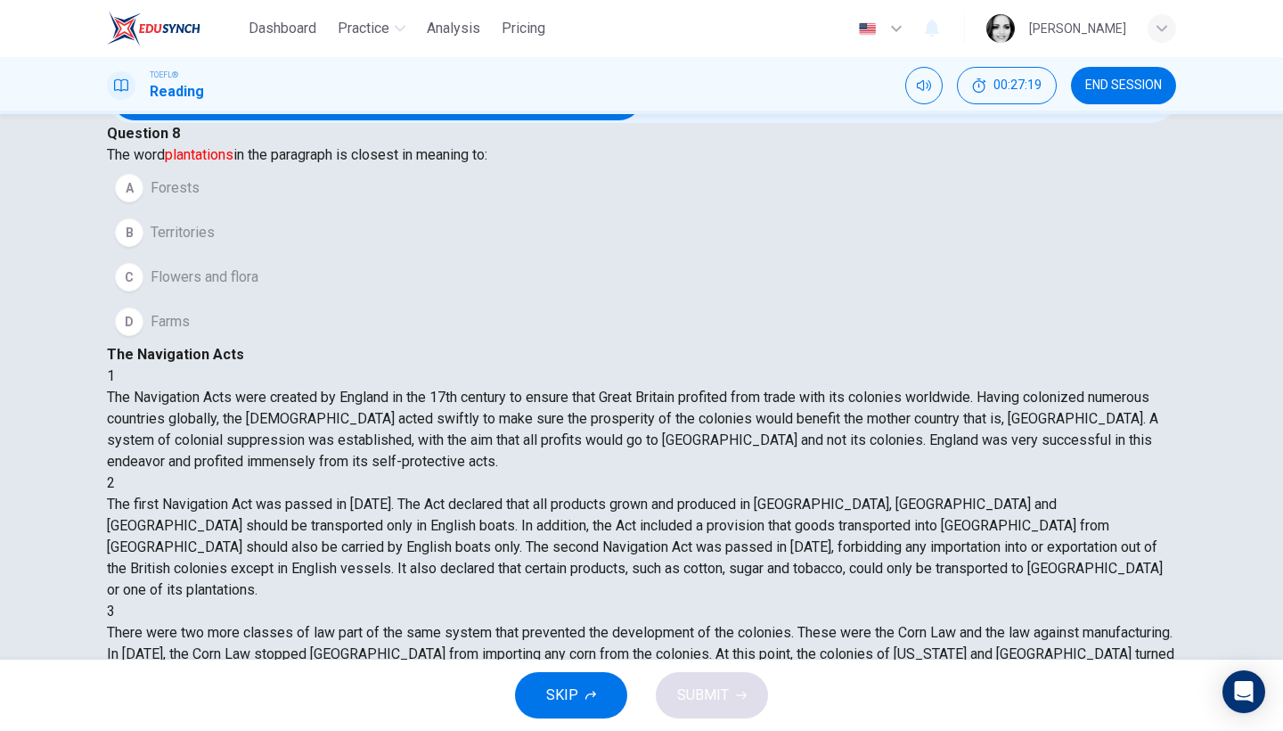
scroll to position [109, 0]
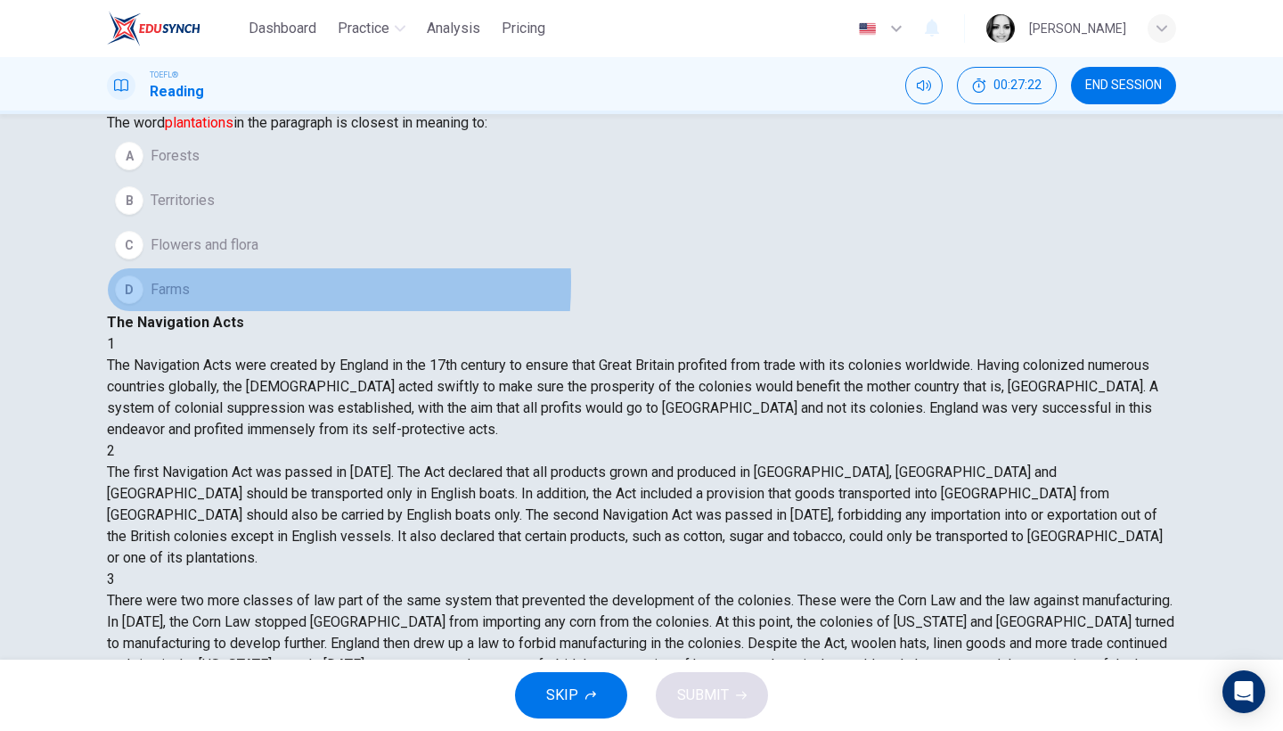
click at [239, 312] on button "D Farms" at bounding box center [641, 289] width 1069 height 45
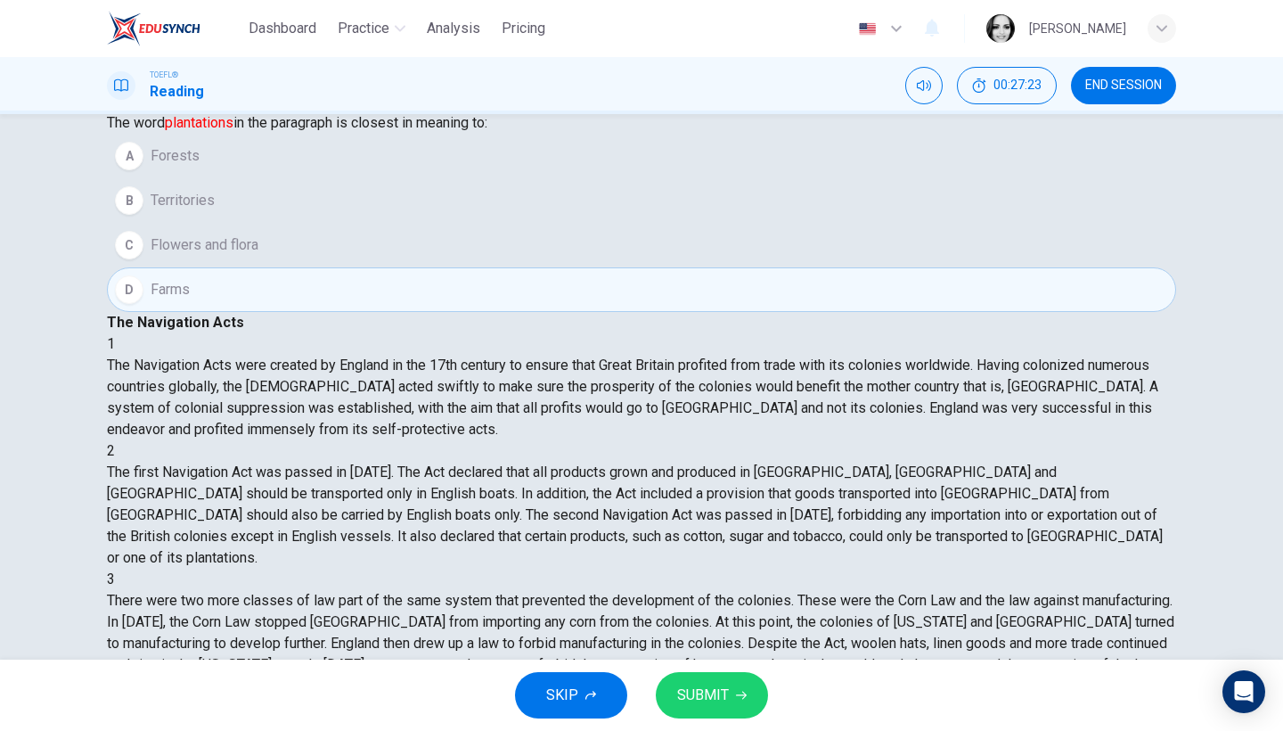
click at [711, 701] on span "SUBMIT" at bounding box center [703, 694] width 52 height 25
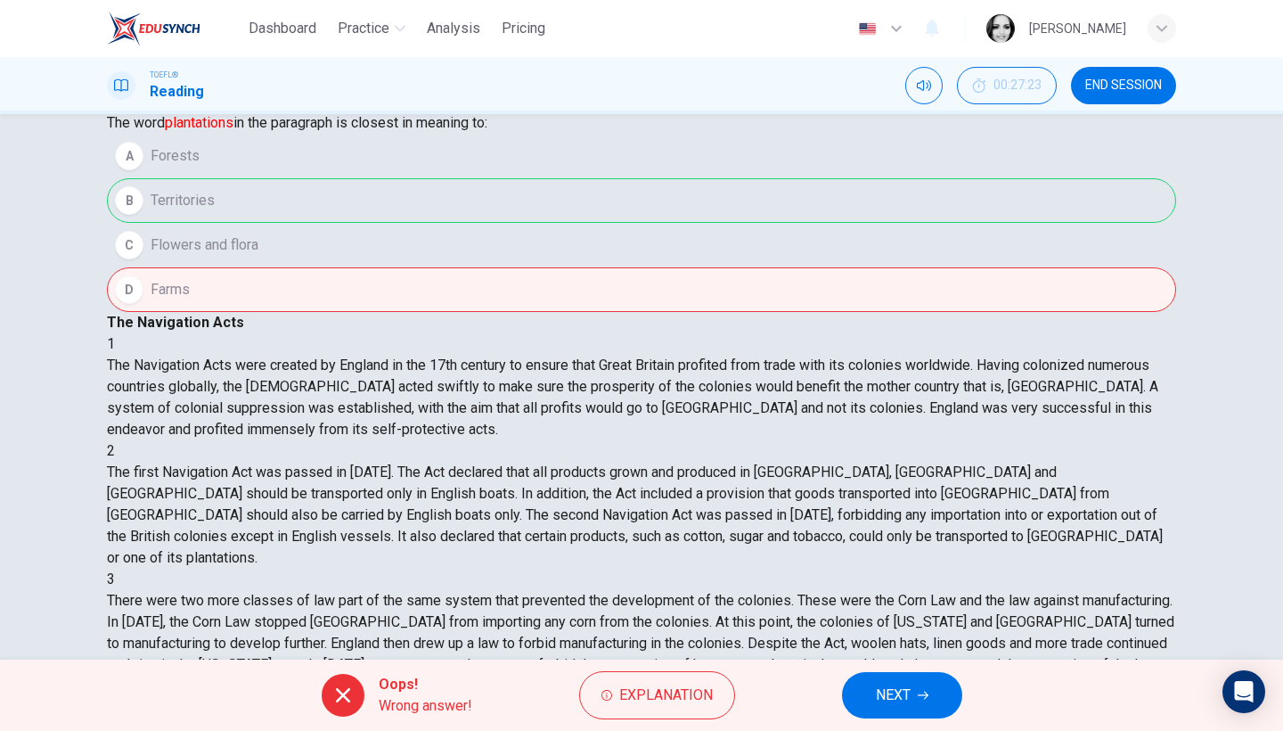
click at [891, 699] on span "NEXT" at bounding box center [893, 694] width 35 height 25
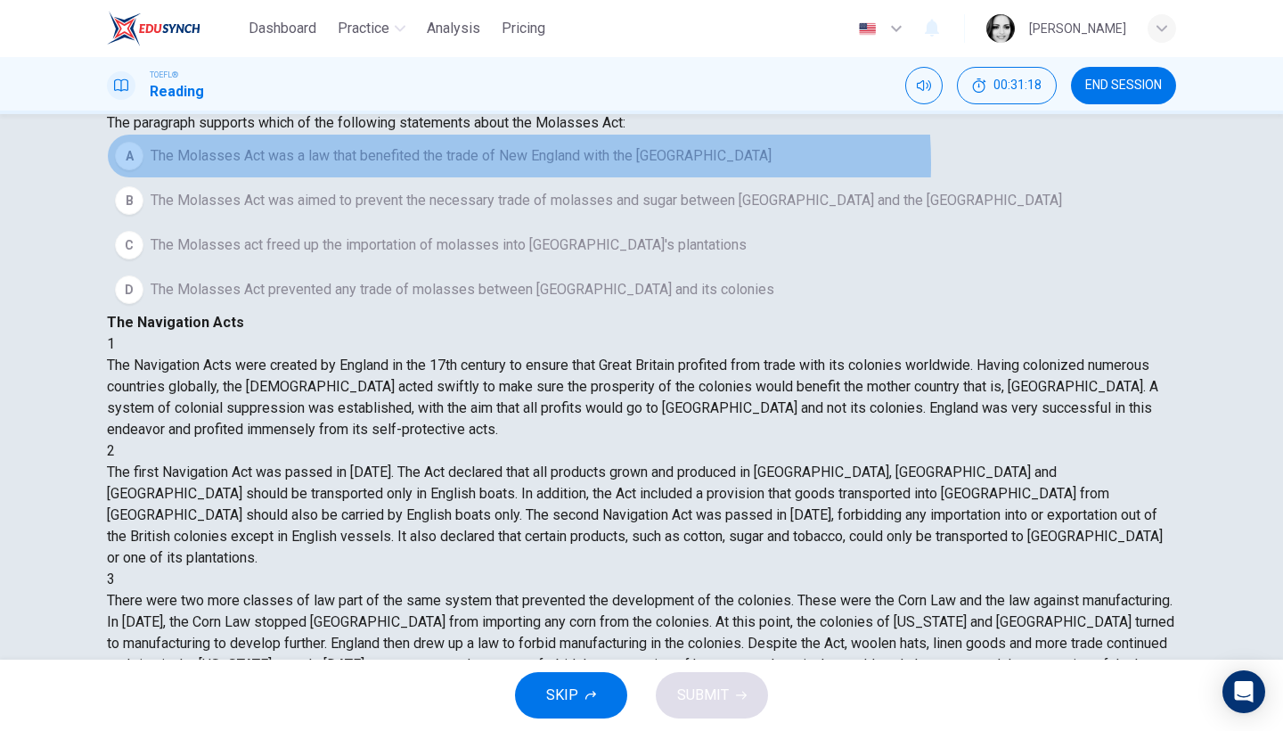
click at [551, 167] on span "The Molasses Act was a law that benefited the trade of New England with the Wes…" at bounding box center [461, 155] width 621 height 21
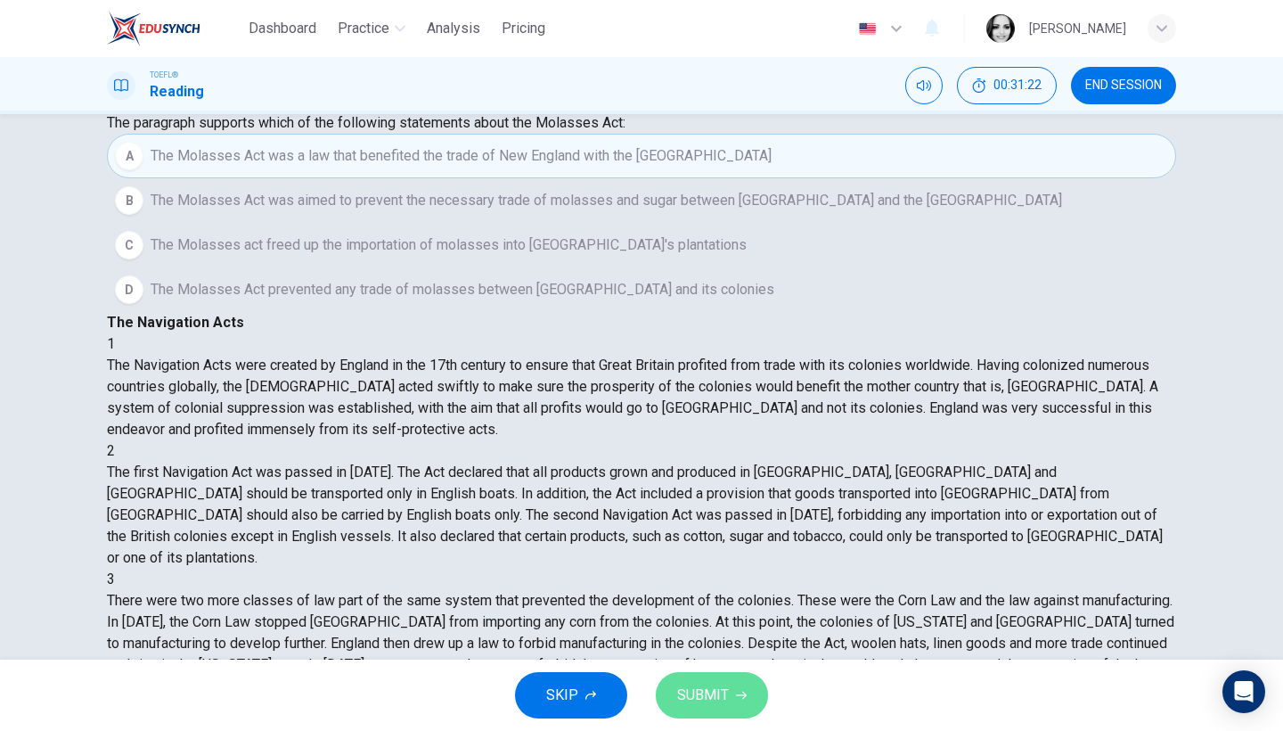
click at [701, 700] on span "SUBMIT" at bounding box center [703, 694] width 52 height 25
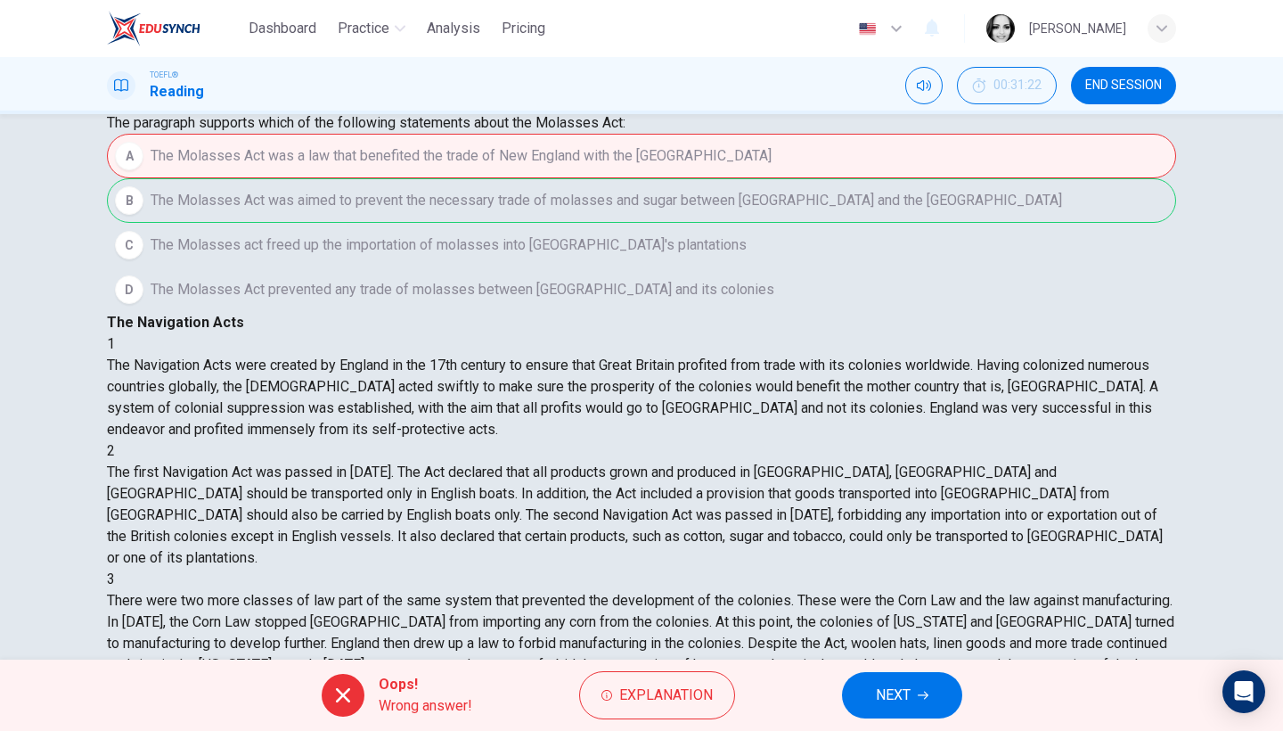
click at [867, 698] on button "NEXT" at bounding box center [902, 695] width 120 height 46
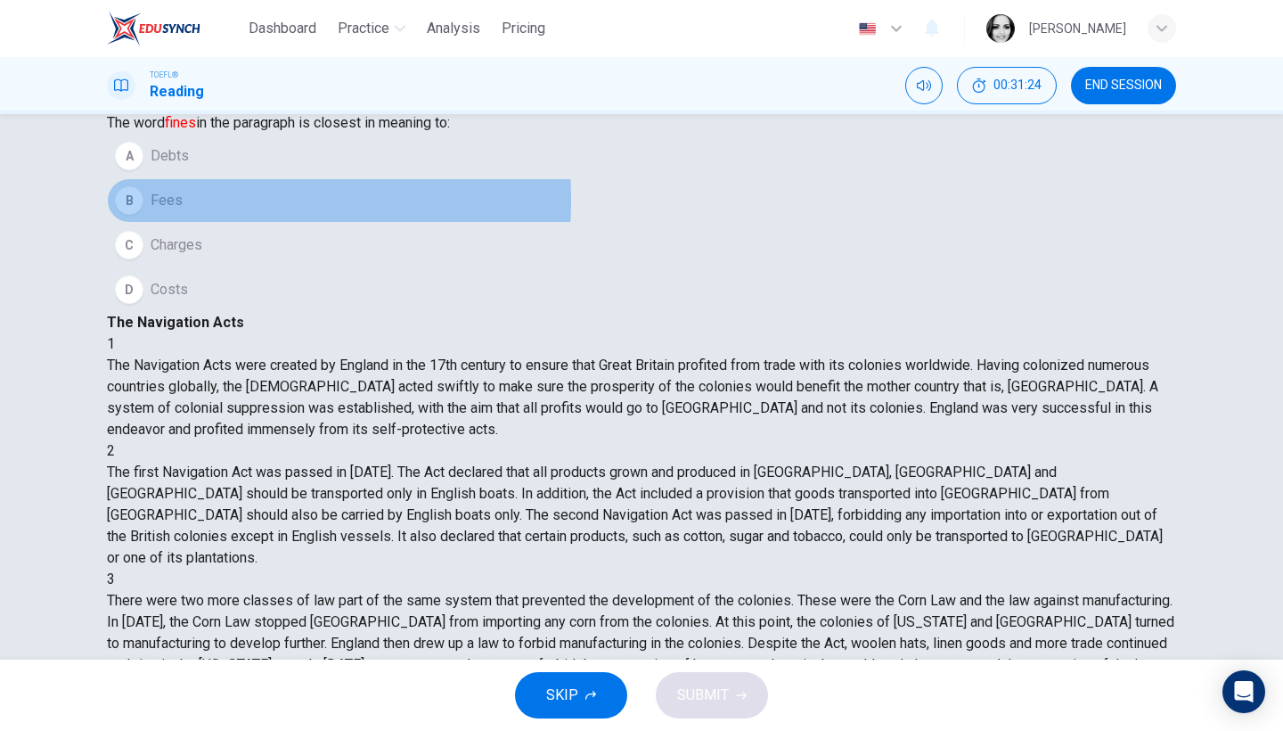
click at [183, 211] on span "Fees" at bounding box center [167, 200] width 32 height 21
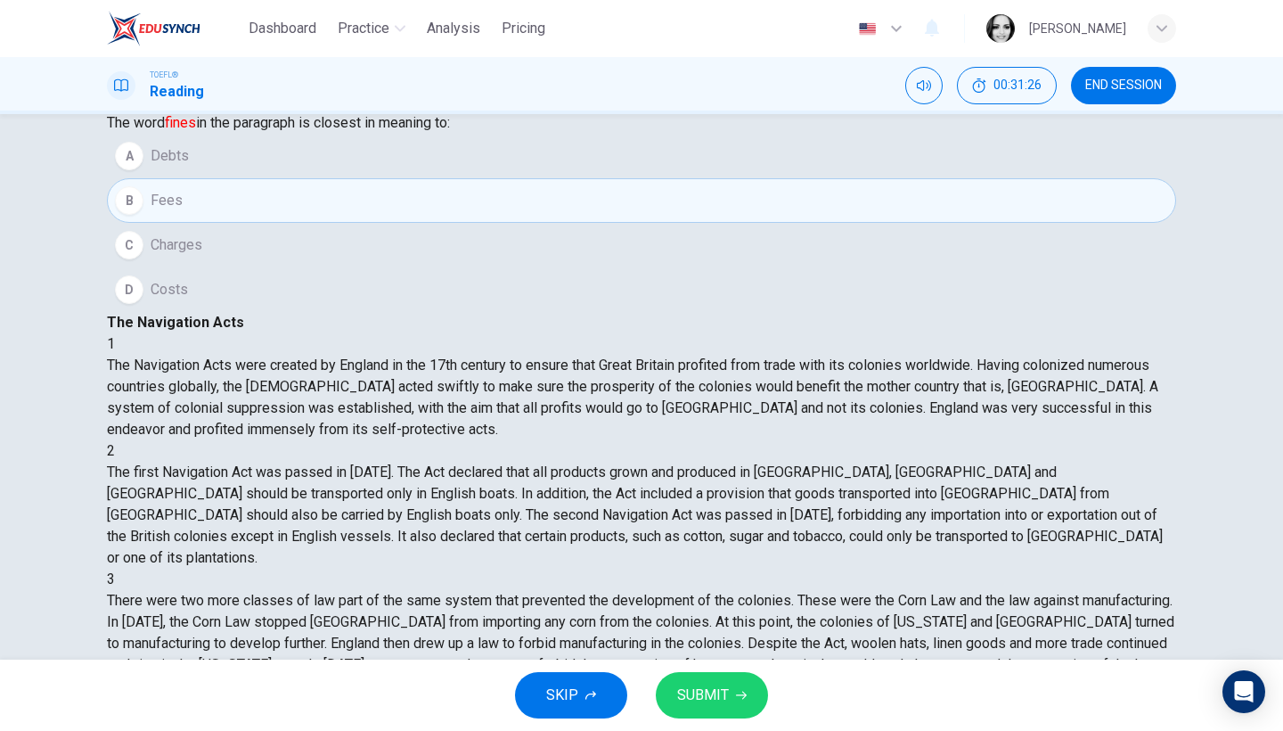
click at [718, 697] on span "SUBMIT" at bounding box center [703, 694] width 52 height 25
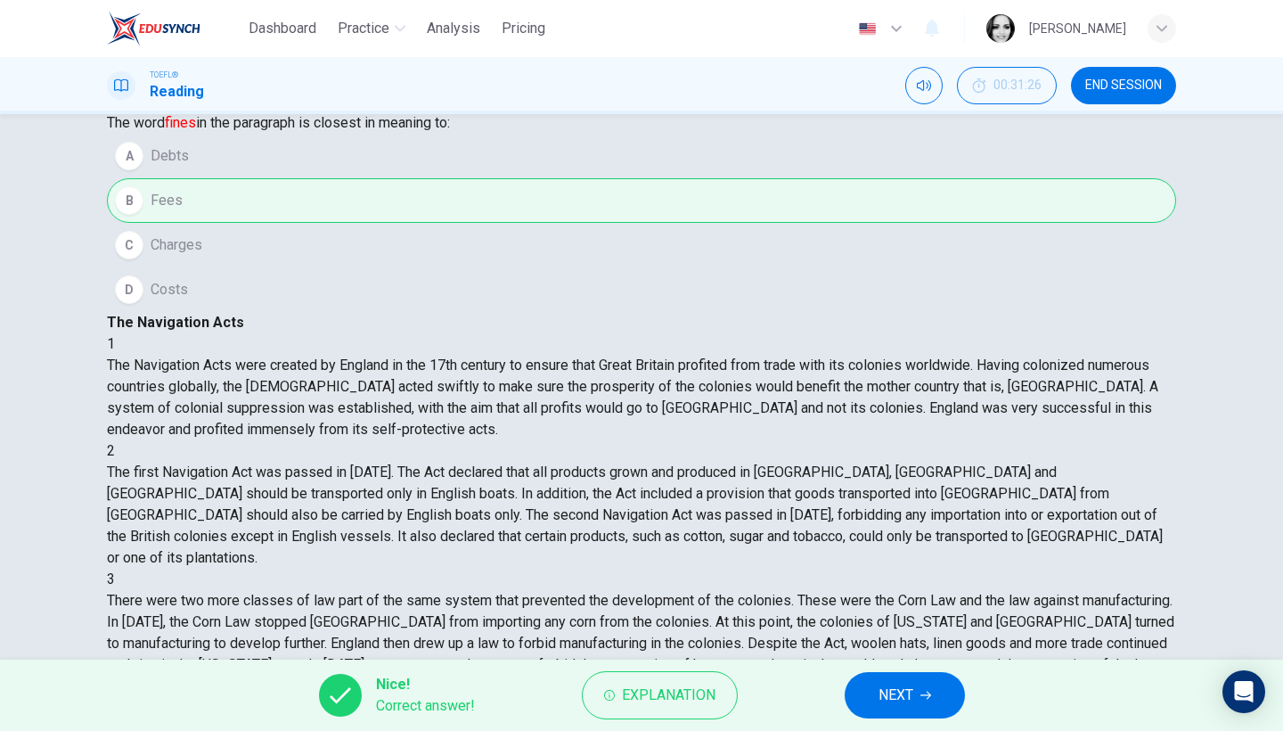
click at [898, 702] on span "NEXT" at bounding box center [895, 694] width 35 height 25
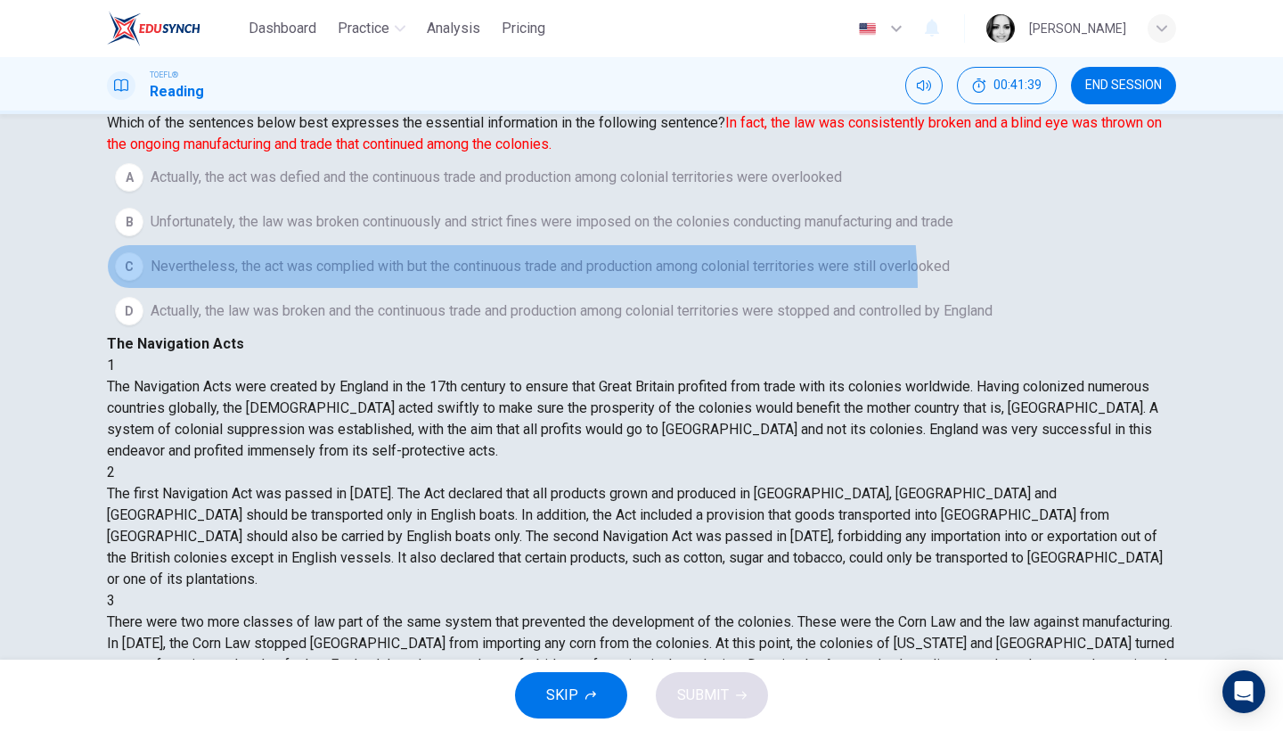
click at [544, 277] on span "Nevertheless, the act was complied with but the continuous trade and production…" at bounding box center [550, 266] width 799 height 21
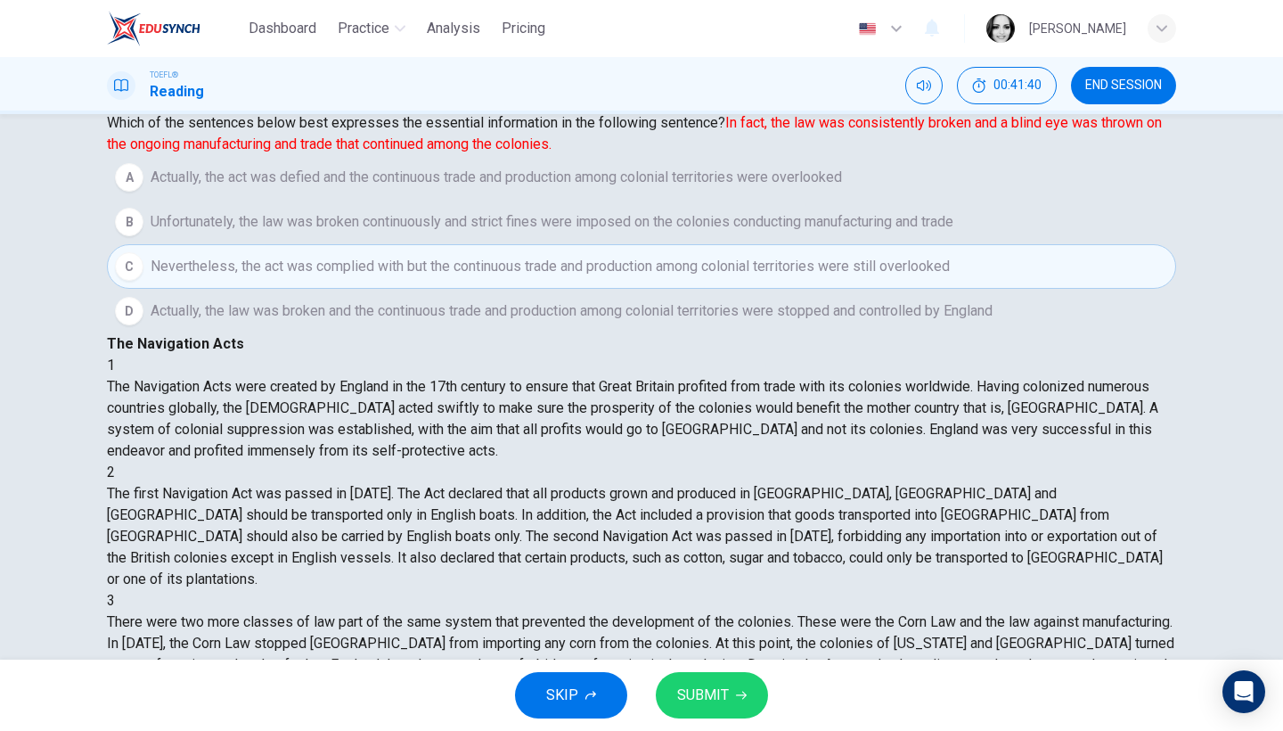
click at [722, 699] on span "SUBMIT" at bounding box center [703, 694] width 52 height 25
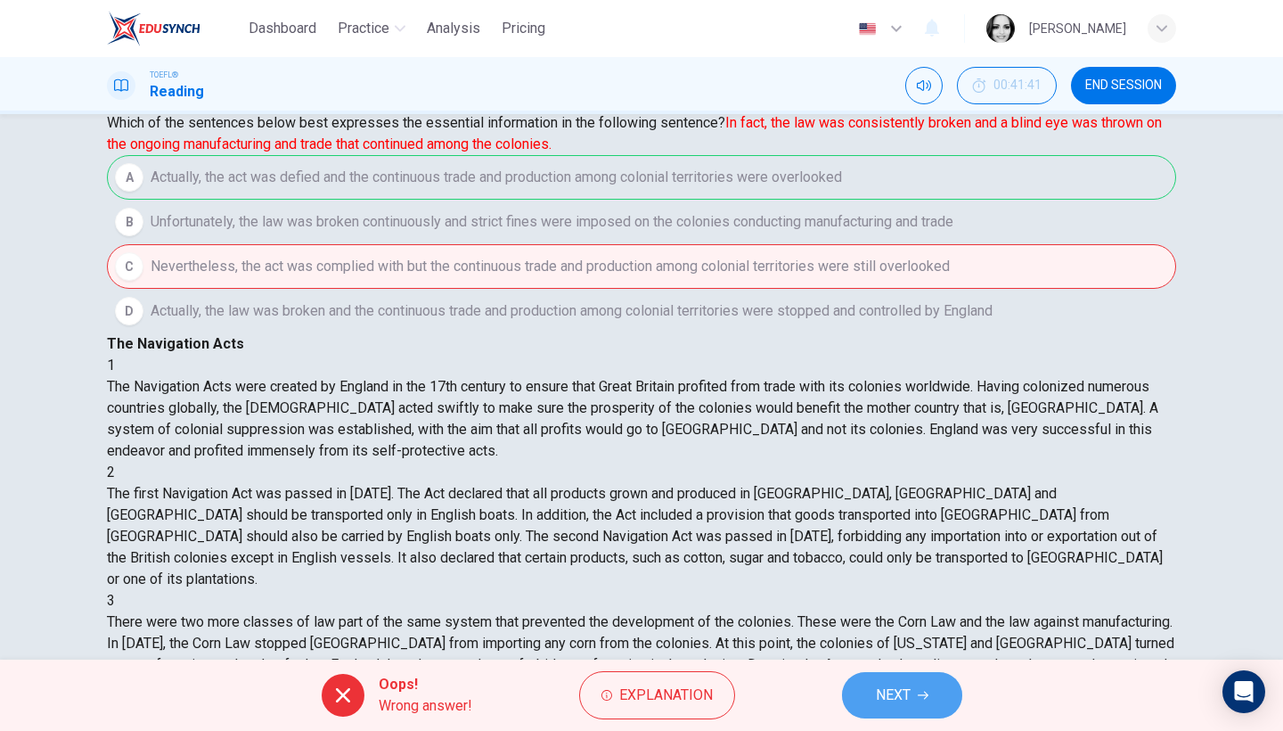
click at [885, 704] on span "NEXT" at bounding box center [893, 694] width 35 height 25
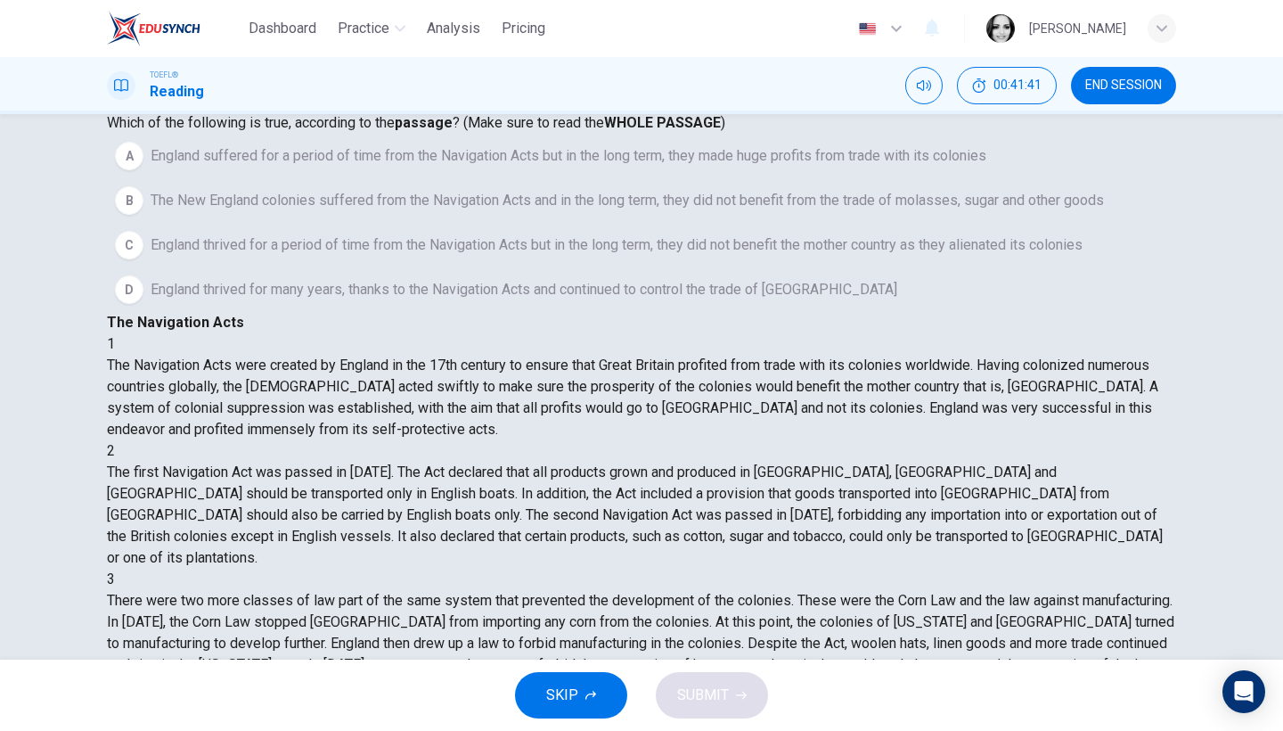
scroll to position [0, 0]
click at [321, 256] on span "England thrived for a period of time from the Navigation Acts but in the long t…" at bounding box center [617, 244] width 932 height 21
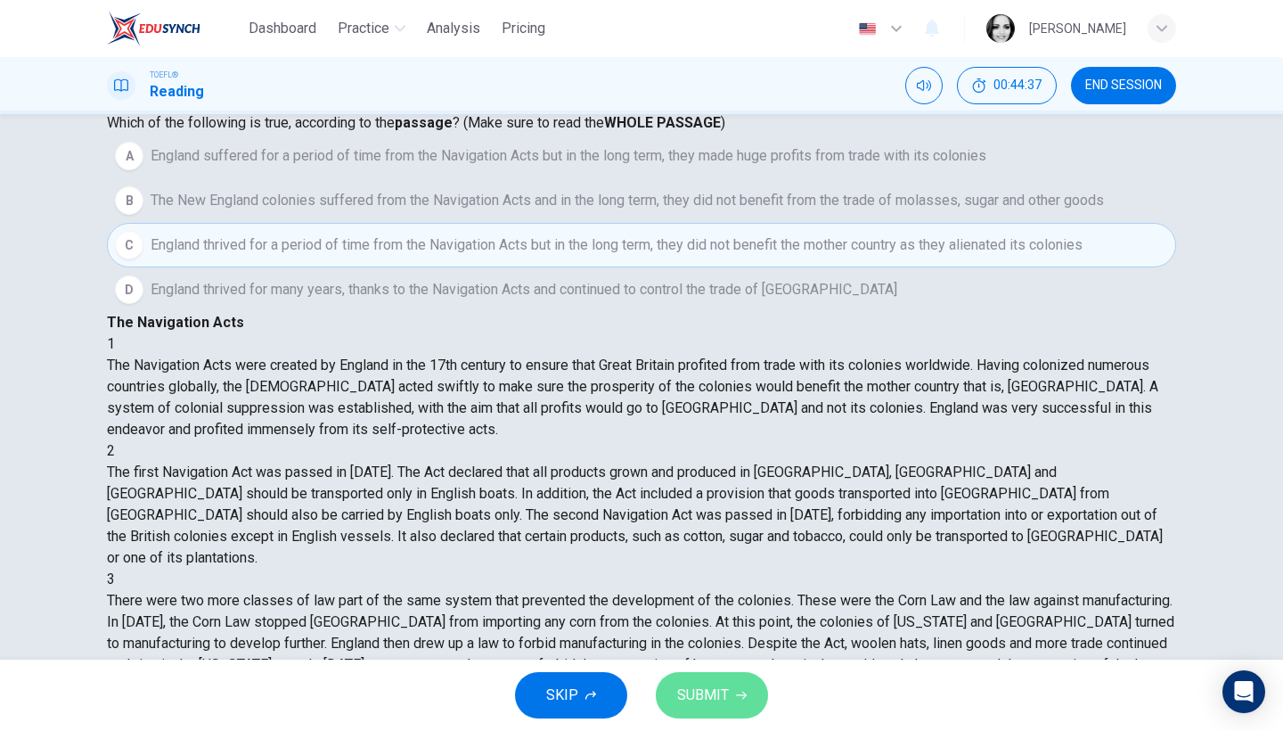
click at [708, 707] on button "SUBMIT" at bounding box center [712, 695] width 112 height 46
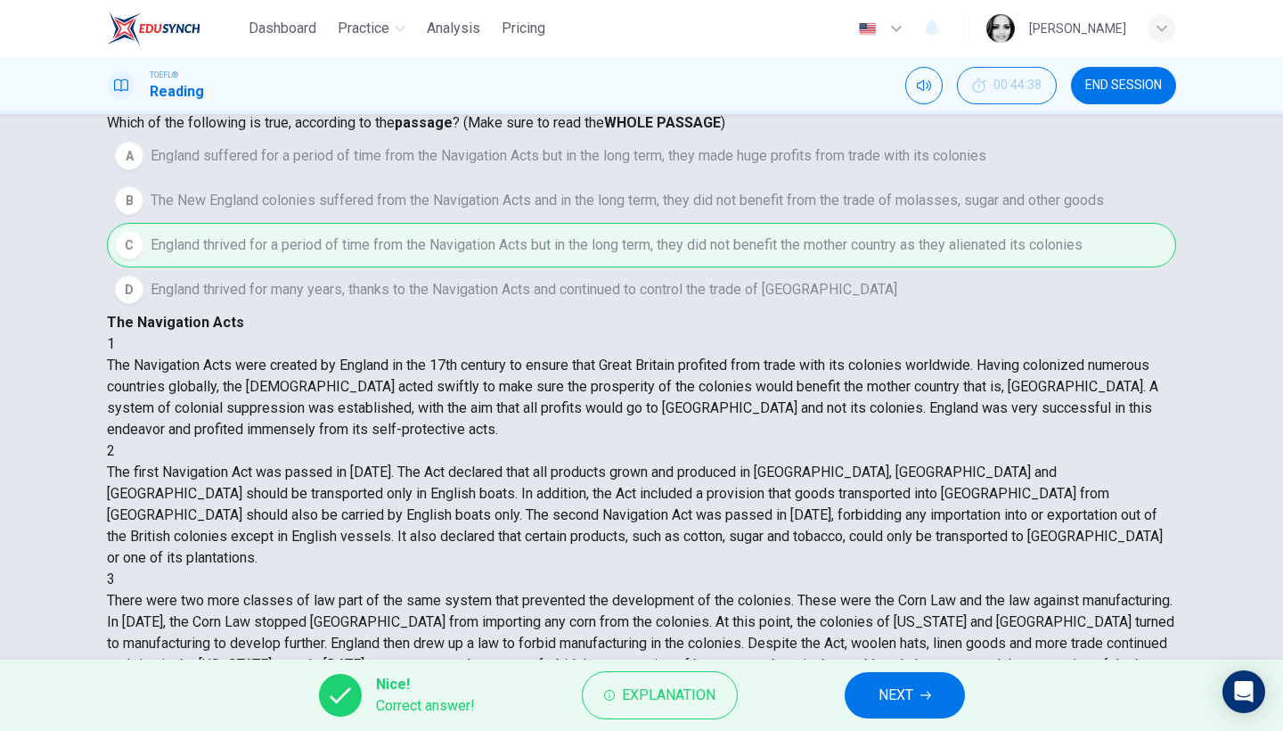
click at [889, 690] on span "NEXT" at bounding box center [895, 694] width 35 height 25
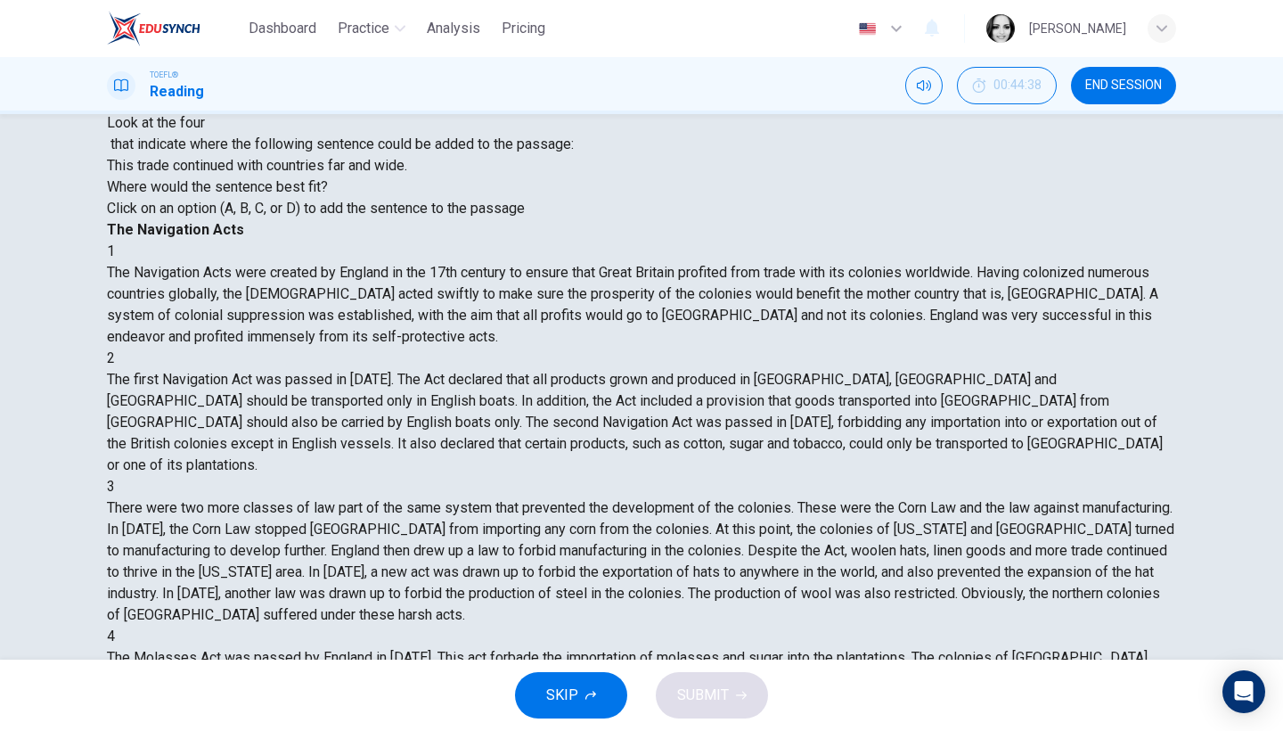
scroll to position [607, 0]
click at [1141, 76] on button "END SESSION" at bounding box center [1123, 85] width 105 height 37
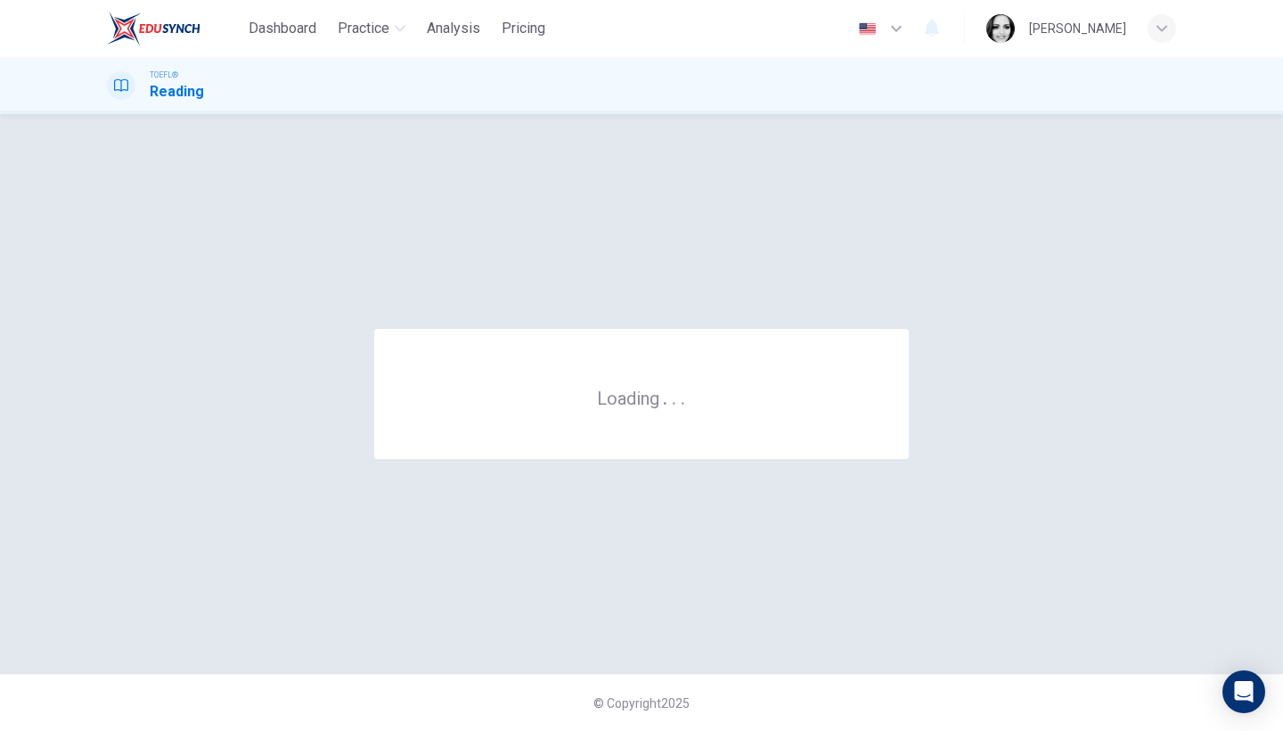
scroll to position [0, 0]
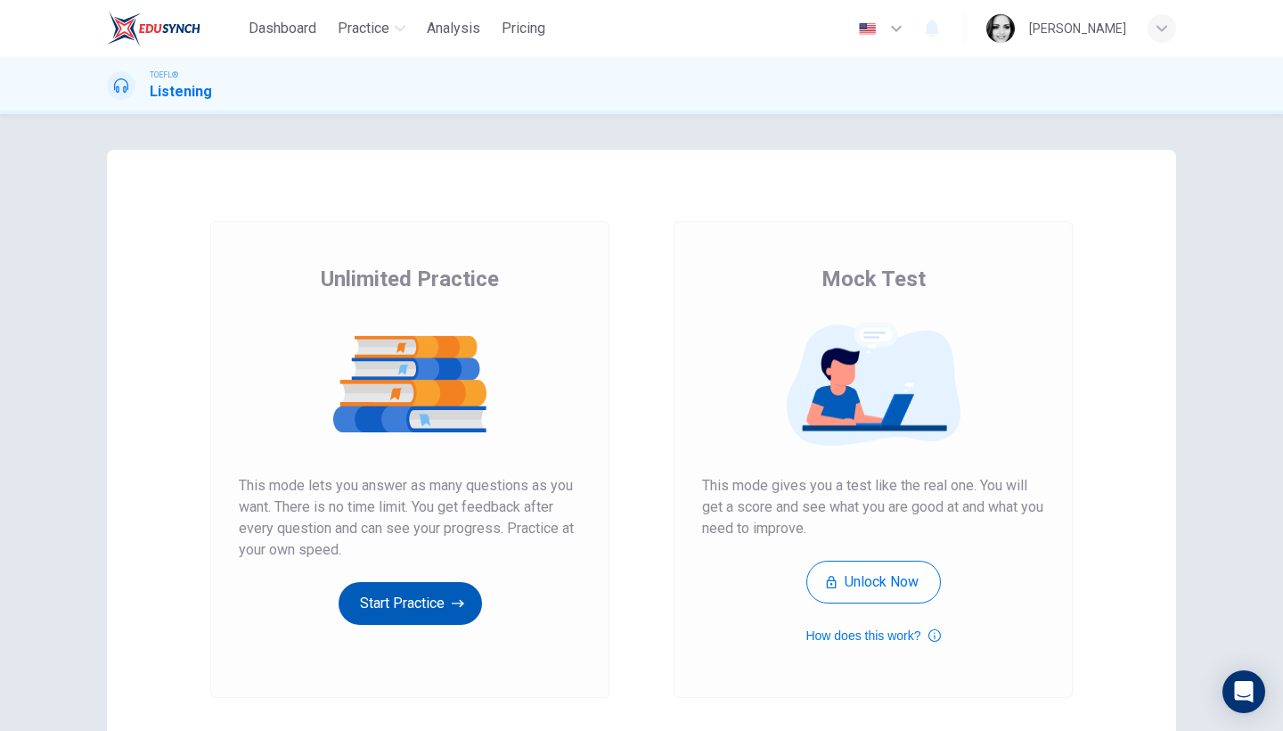
click at [384, 595] on button "Start Practice" at bounding box center [410, 603] width 143 height 43
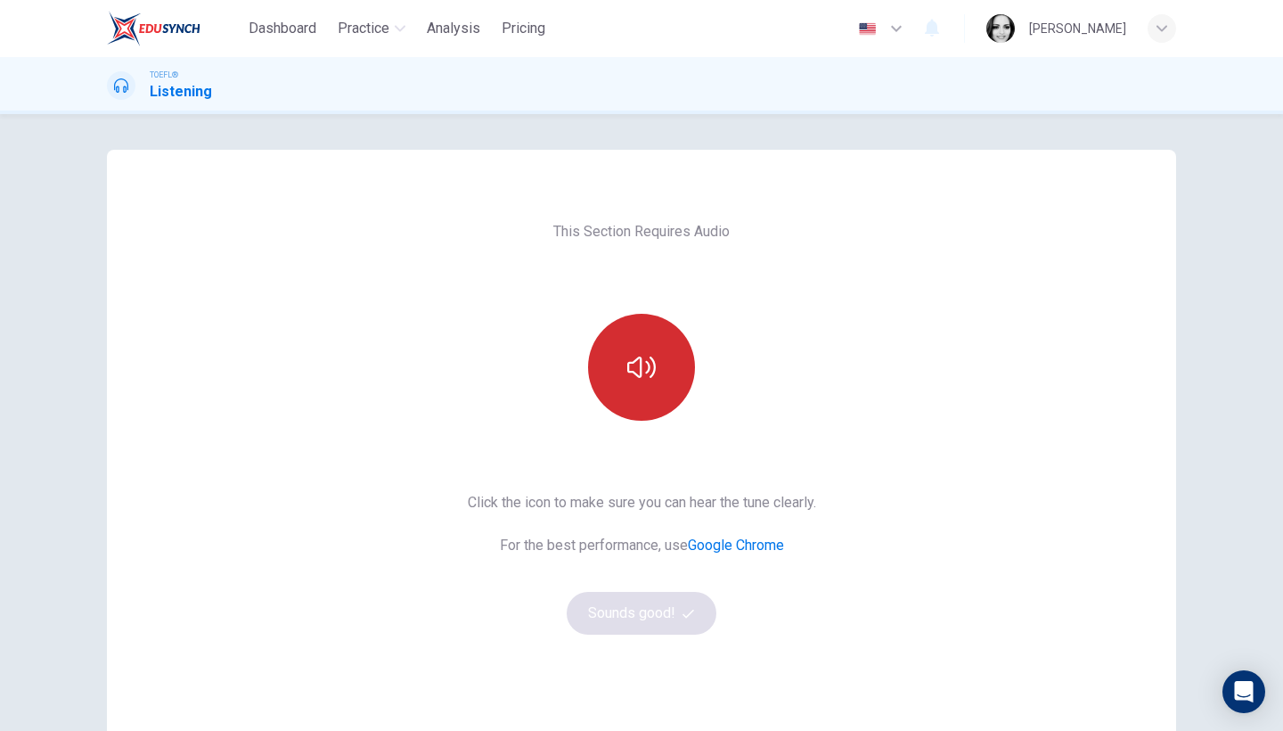
click at [627, 347] on button "button" at bounding box center [641, 367] width 107 height 107
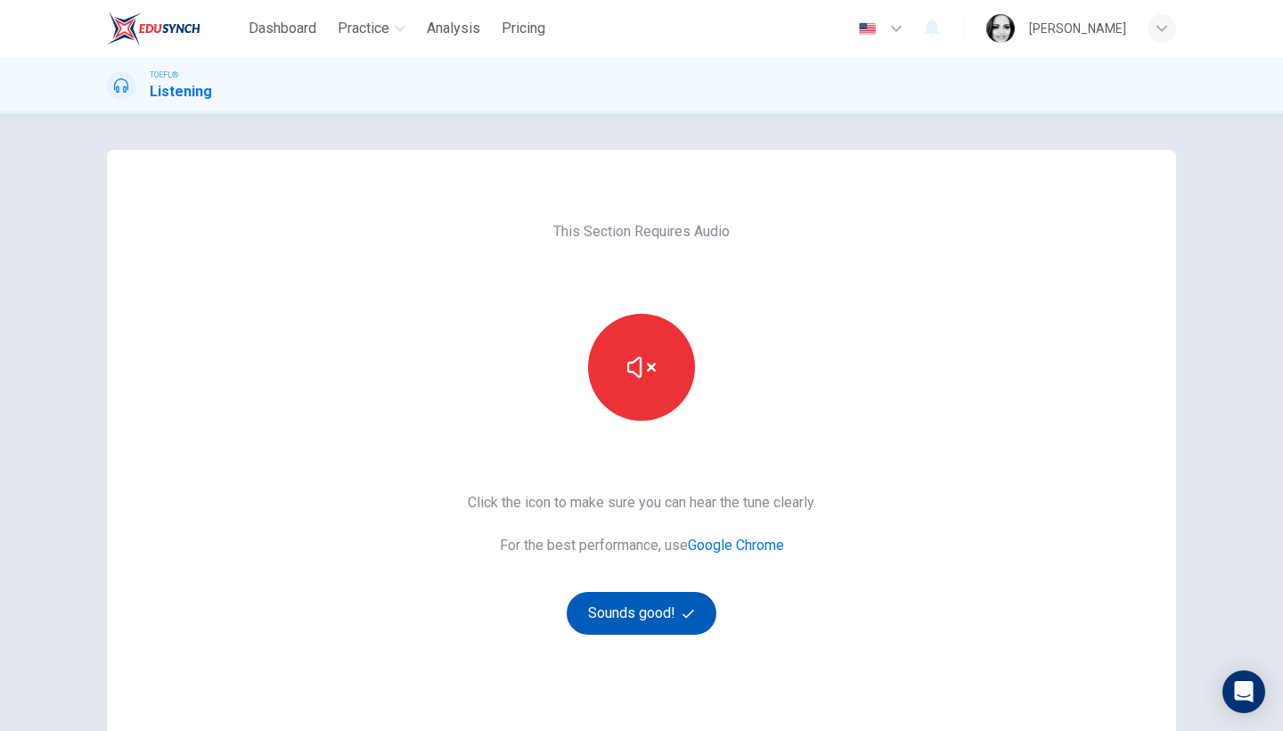
click at [652, 623] on button "Sounds good!" at bounding box center [642, 613] width 150 height 43
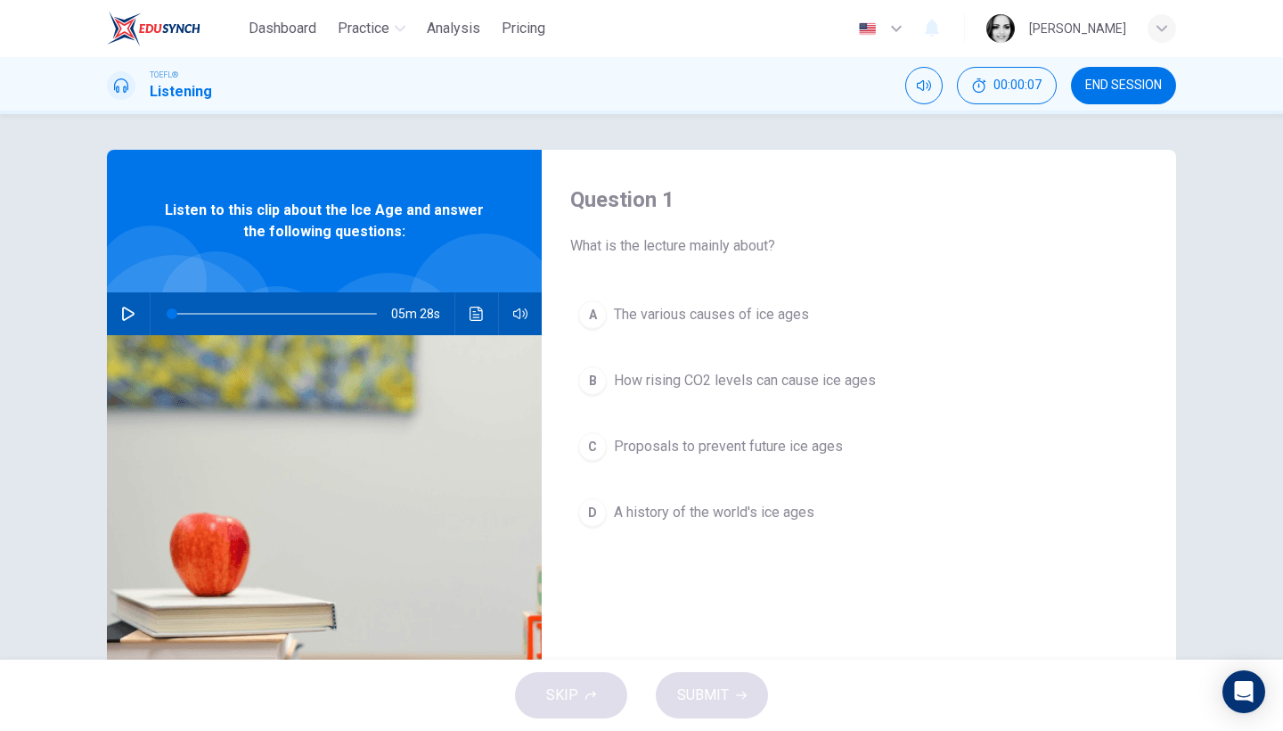
click at [128, 307] on icon "button" at bounding box center [128, 313] width 14 height 14
click at [130, 303] on button "button" at bounding box center [128, 313] width 29 height 43
click at [135, 320] on button "button" at bounding box center [128, 313] width 29 height 43
click at [718, 314] on span "The various causes of ice ages" at bounding box center [711, 314] width 195 height 21
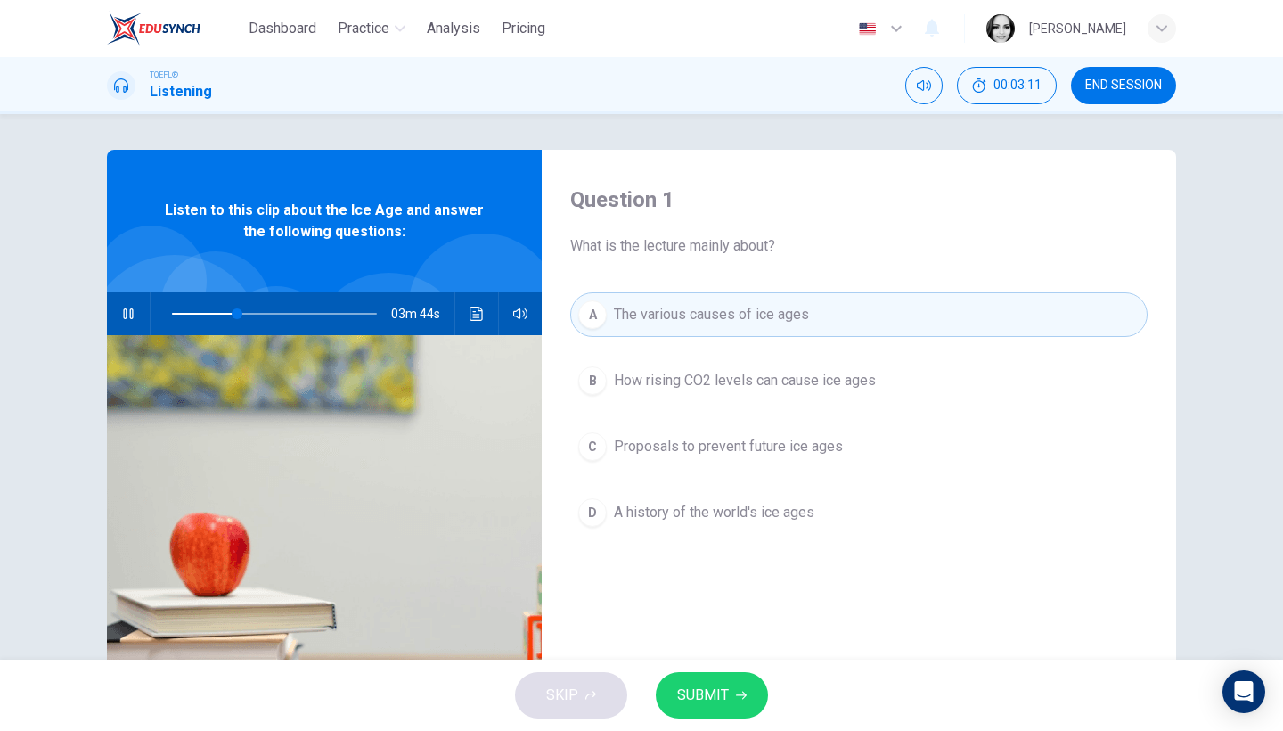
click at [714, 516] on span "A history of the world's ice ages" at bounding box center [714, 512] width 200 height 21
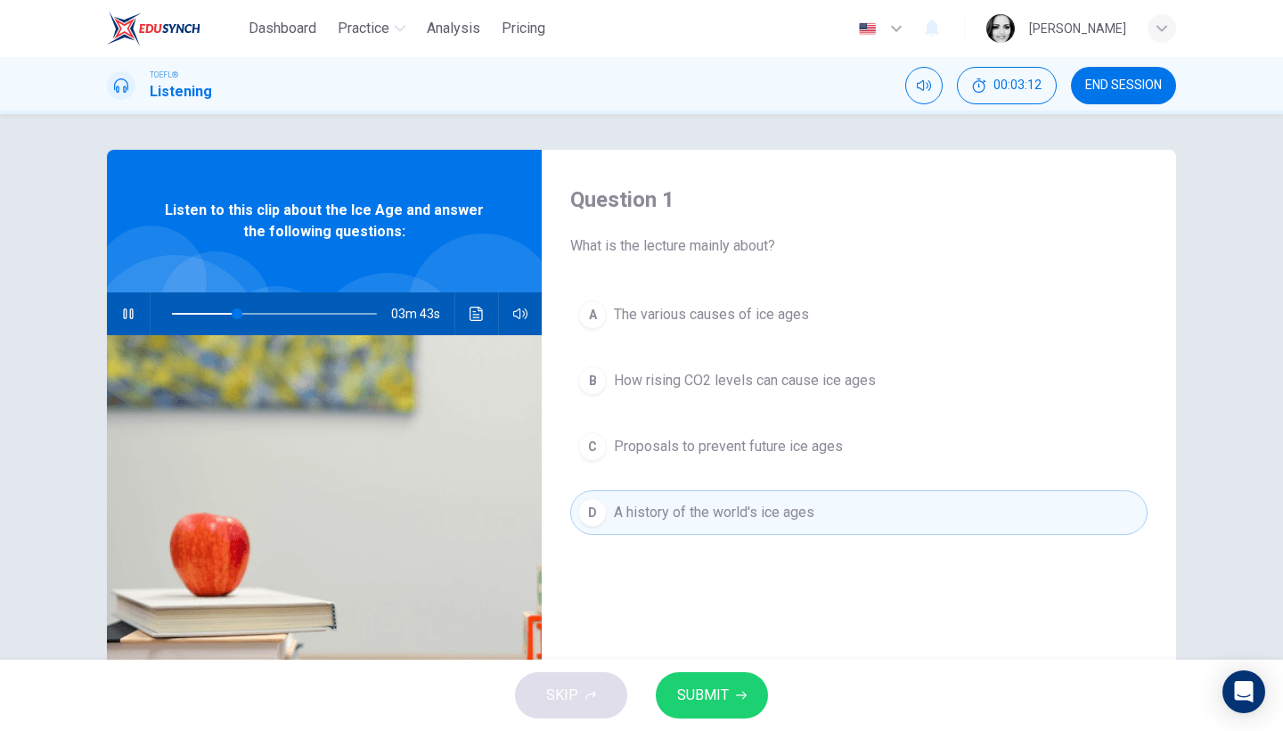
click at [748, 685] on button "SUBMIT" at bounding box center [712, 695] width 112 height 46
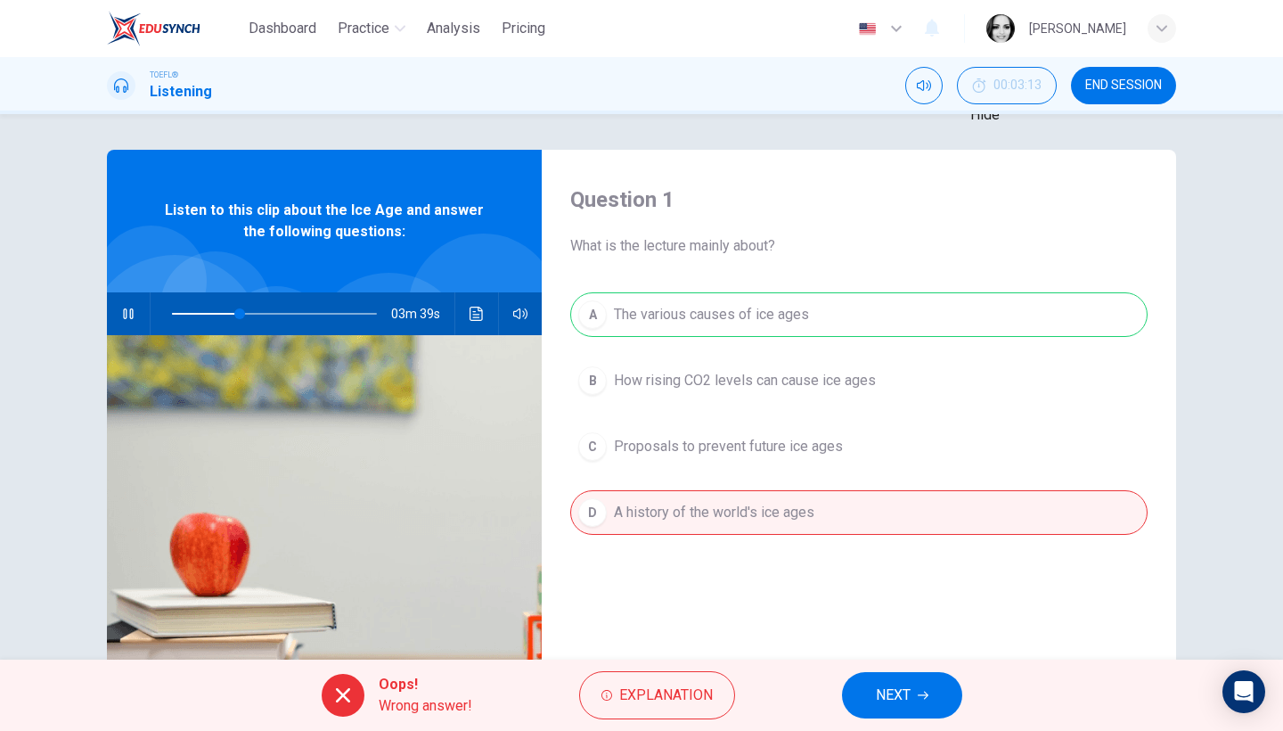
type input "33"
click at [1123, 85] on span "END SESSION" at bounding box center [1123, 85] width 77 height 14
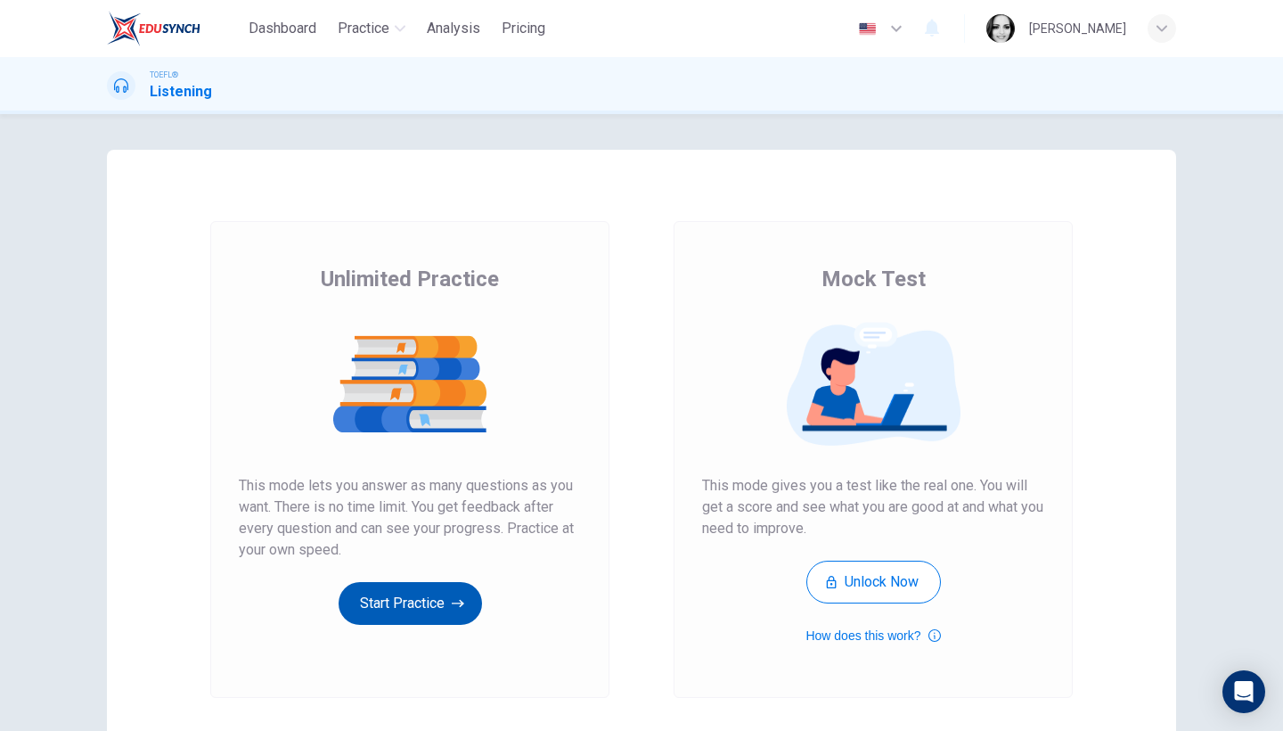
click at [424, 609] on button "Start Practice" at bounding box center [410, 603] width 143 height 43
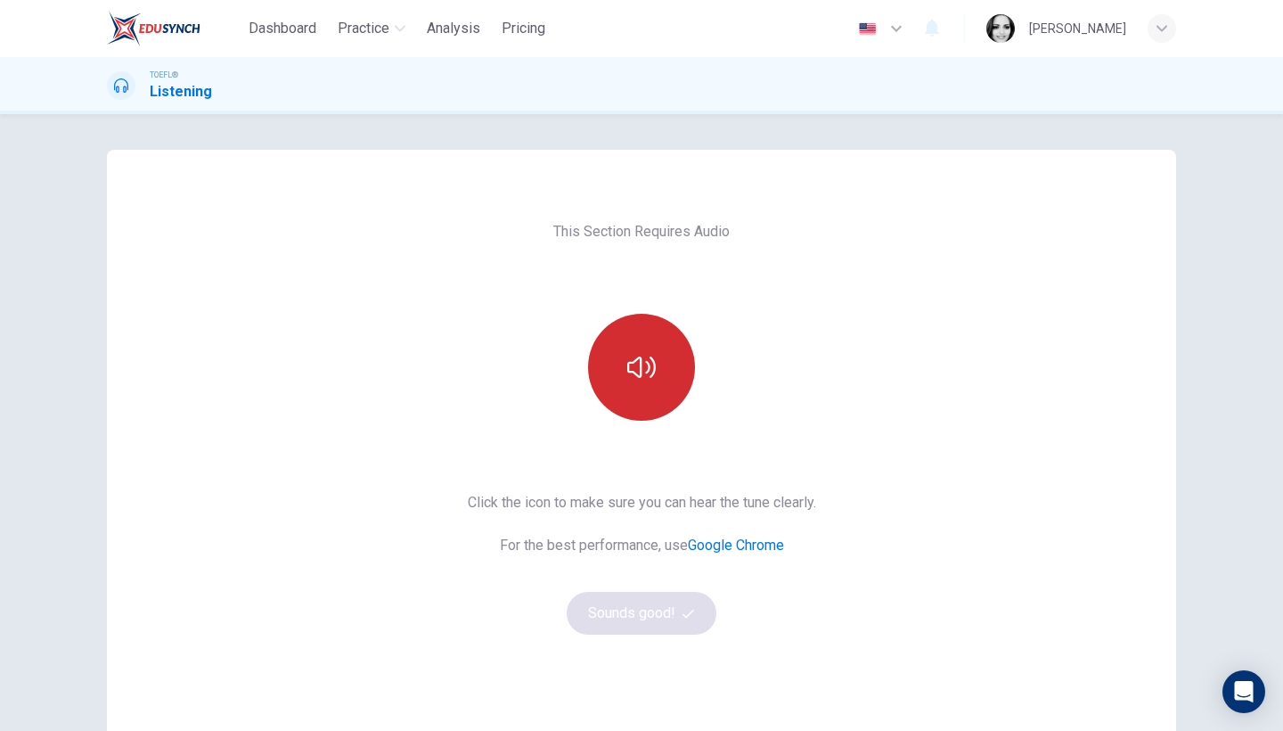
click at [656, 377] on button "button" at bounding box center [641, 367] width 107 height 107
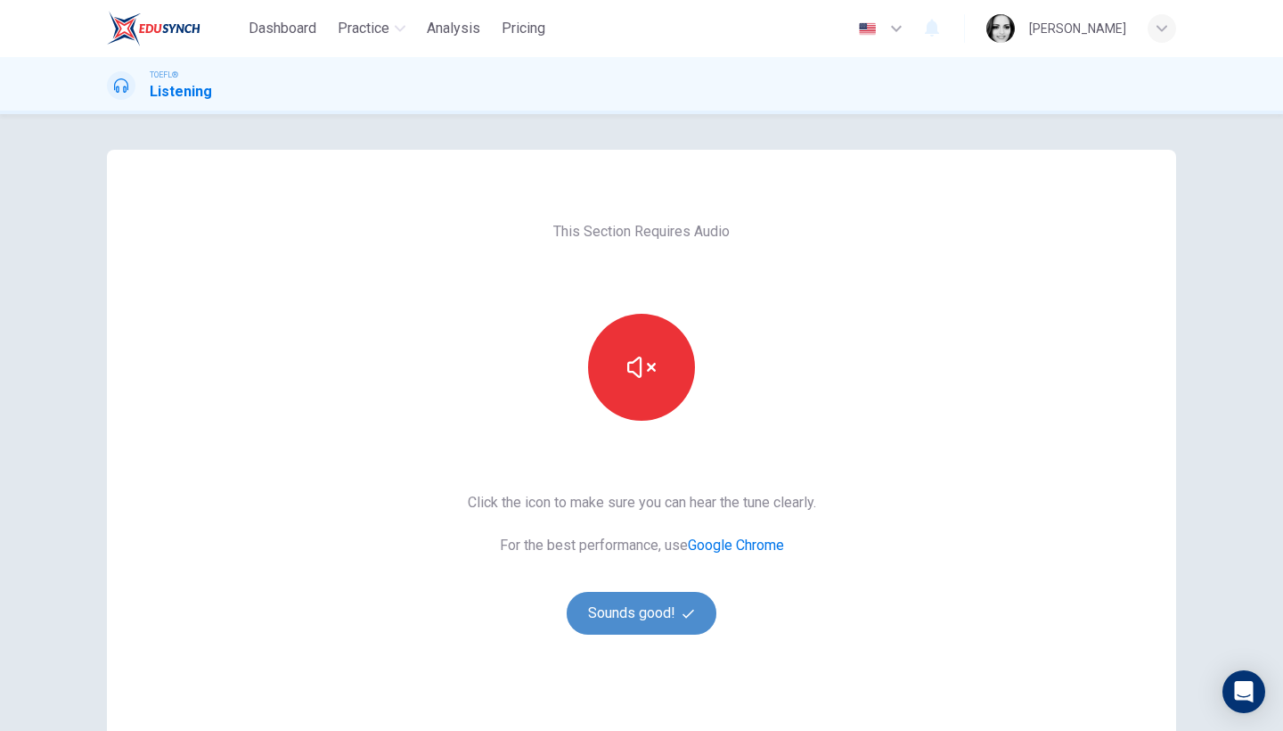
click at [642, 616] on button "Sounds good!" at bounding box center [642, 613] width 150 height 43
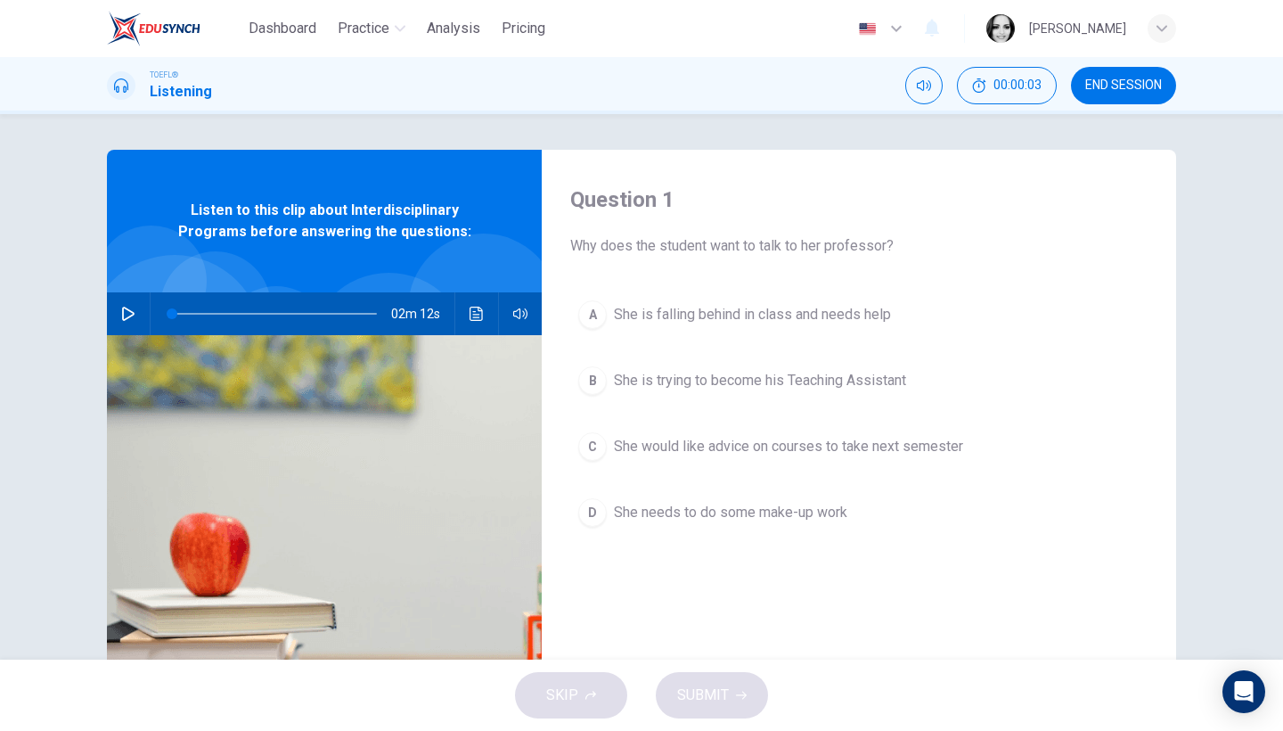
click at [135, 311] on button "button" at bounding box center [128, 313] width 29 height 43
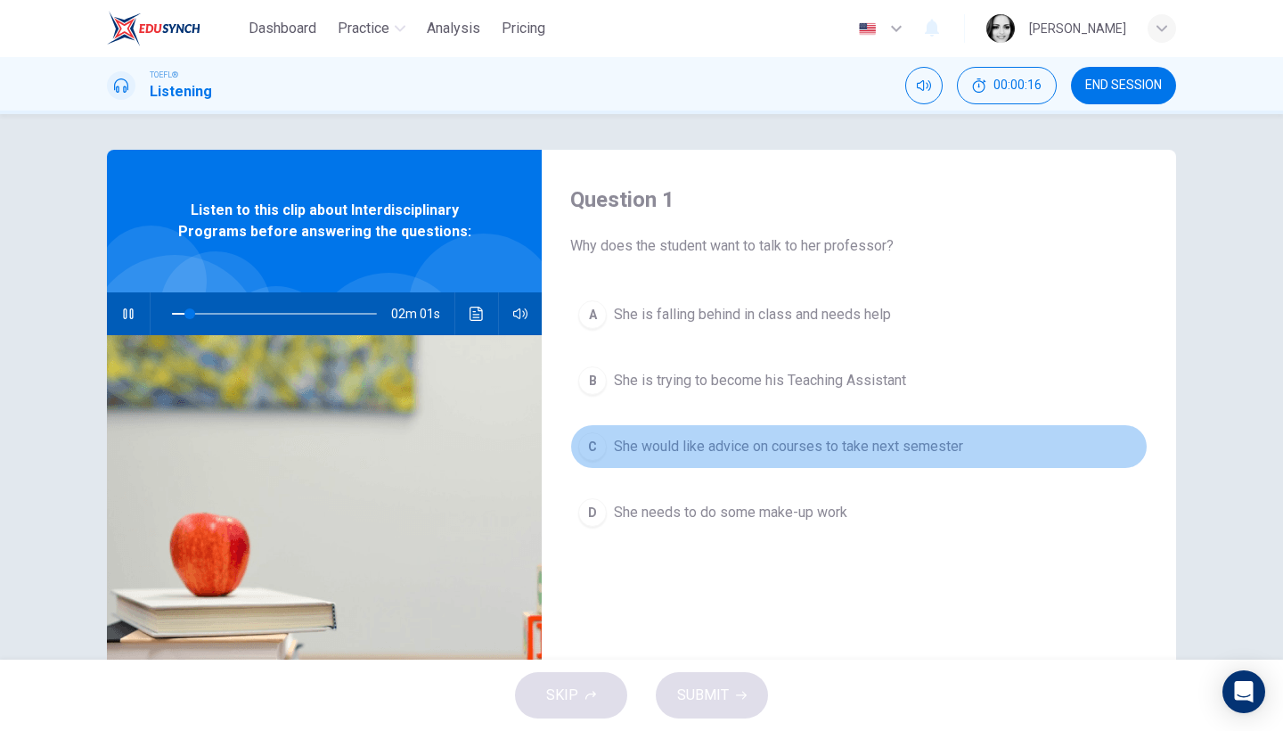
click at [758, 457] on button "C She would like advice on courses to take next semester" at bounding box center [858, 446] width 577 height 45
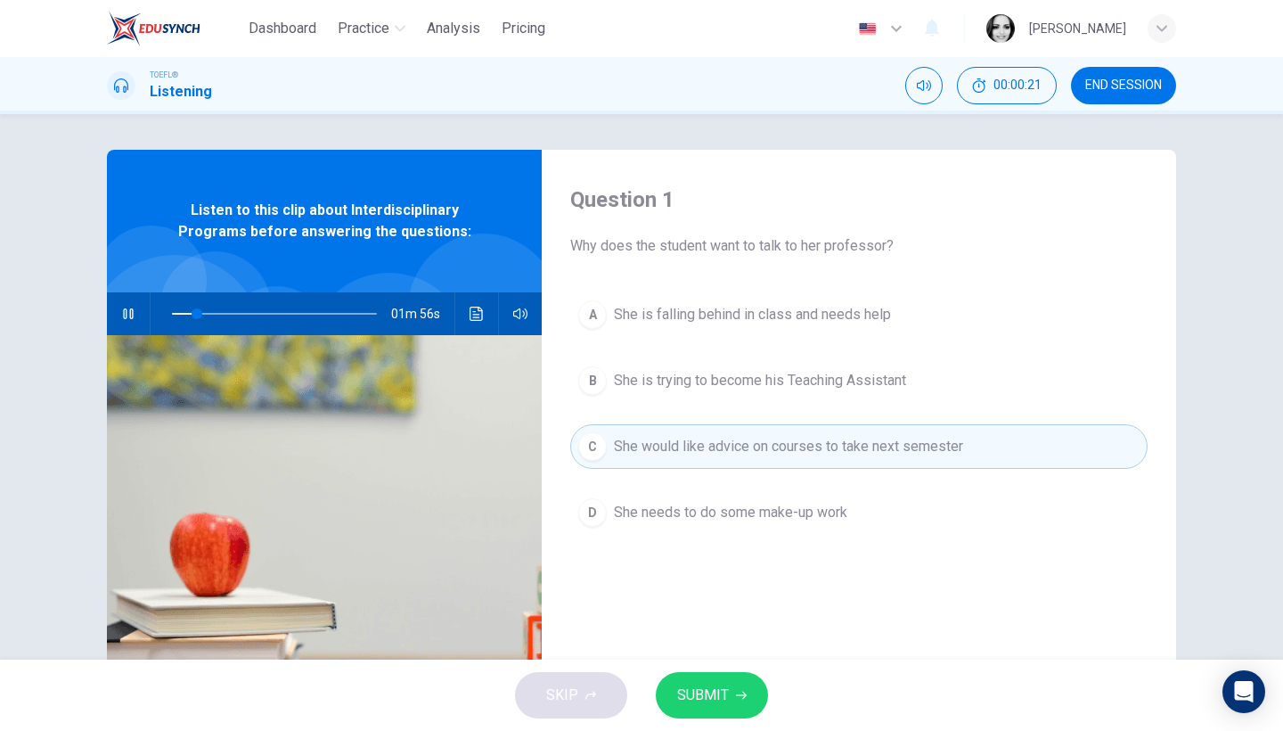
click at [721, 689] on span "SUBMIT" at bounding box center [703, 694] width 52 height 25
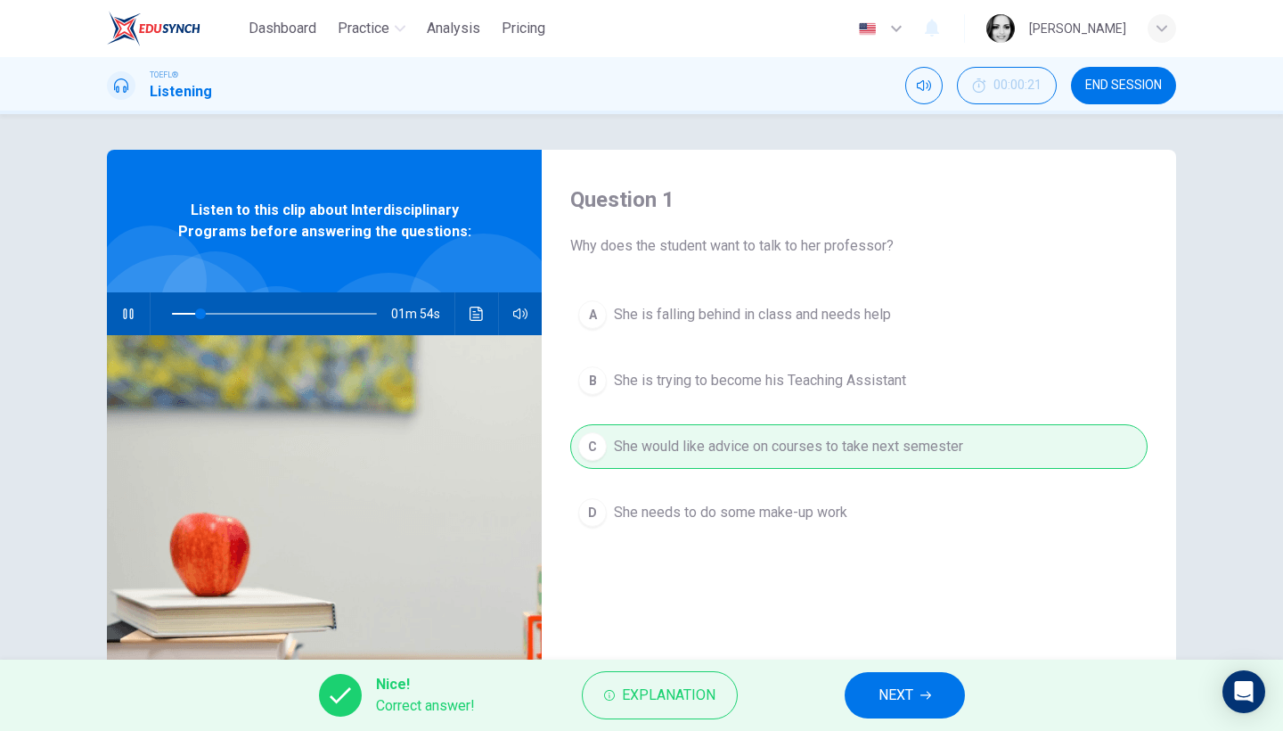
click at [895, 690] on span "NEXT" at bounding box center [895, 694] width 35 height 25
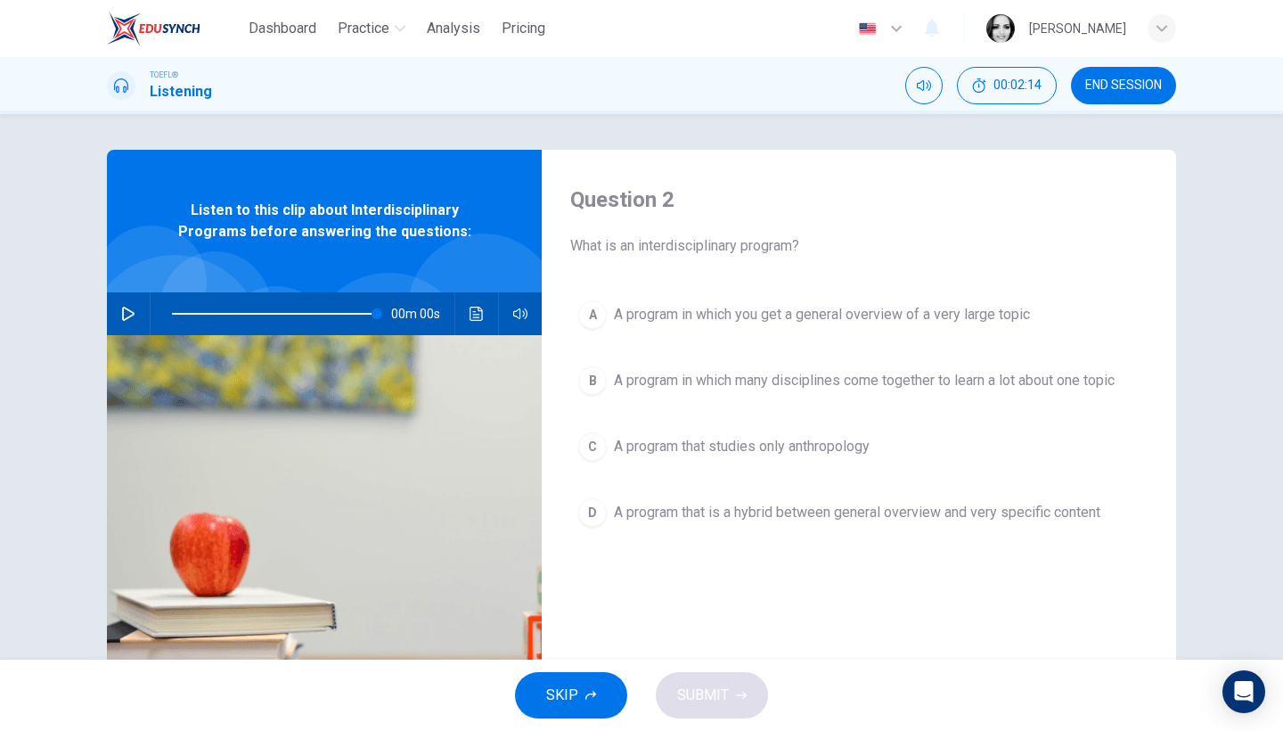
type input "0"
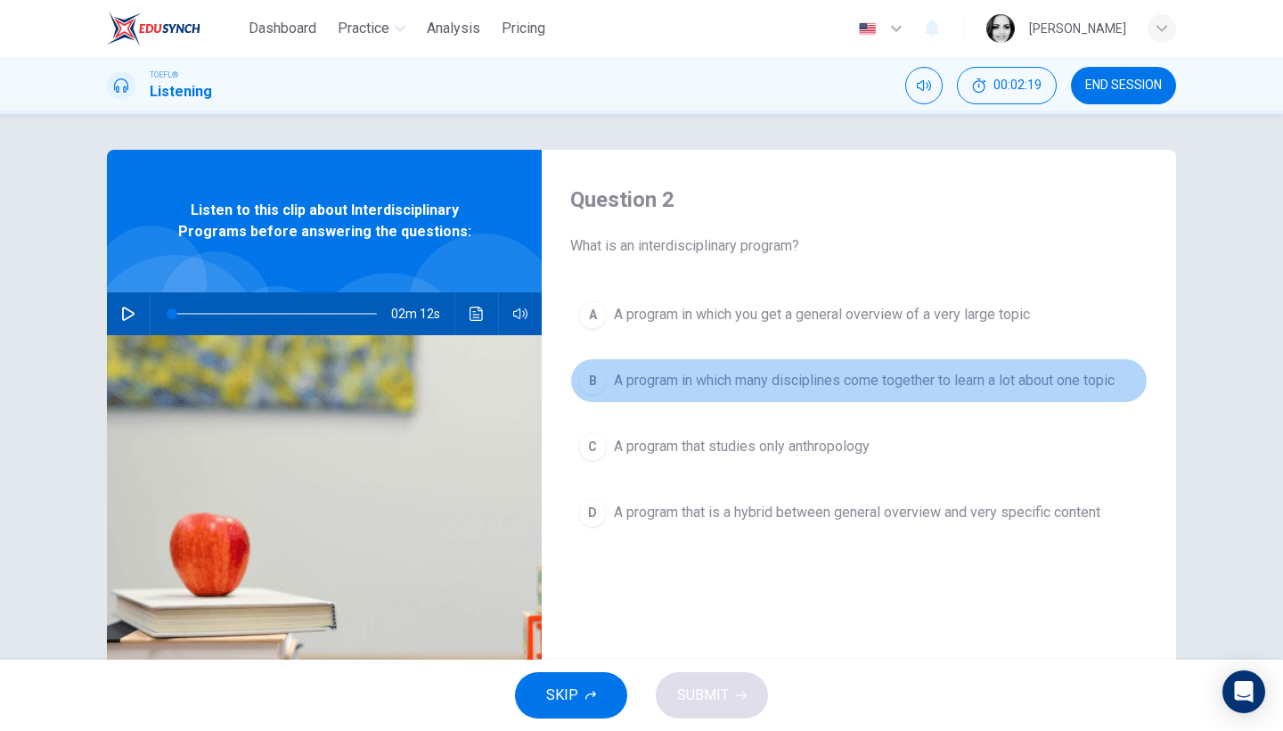
click at [956, 390] on span "A program in which many disciplines come together to learn a lot about one topic" at bounding box center [864, 380] width 501 height 21
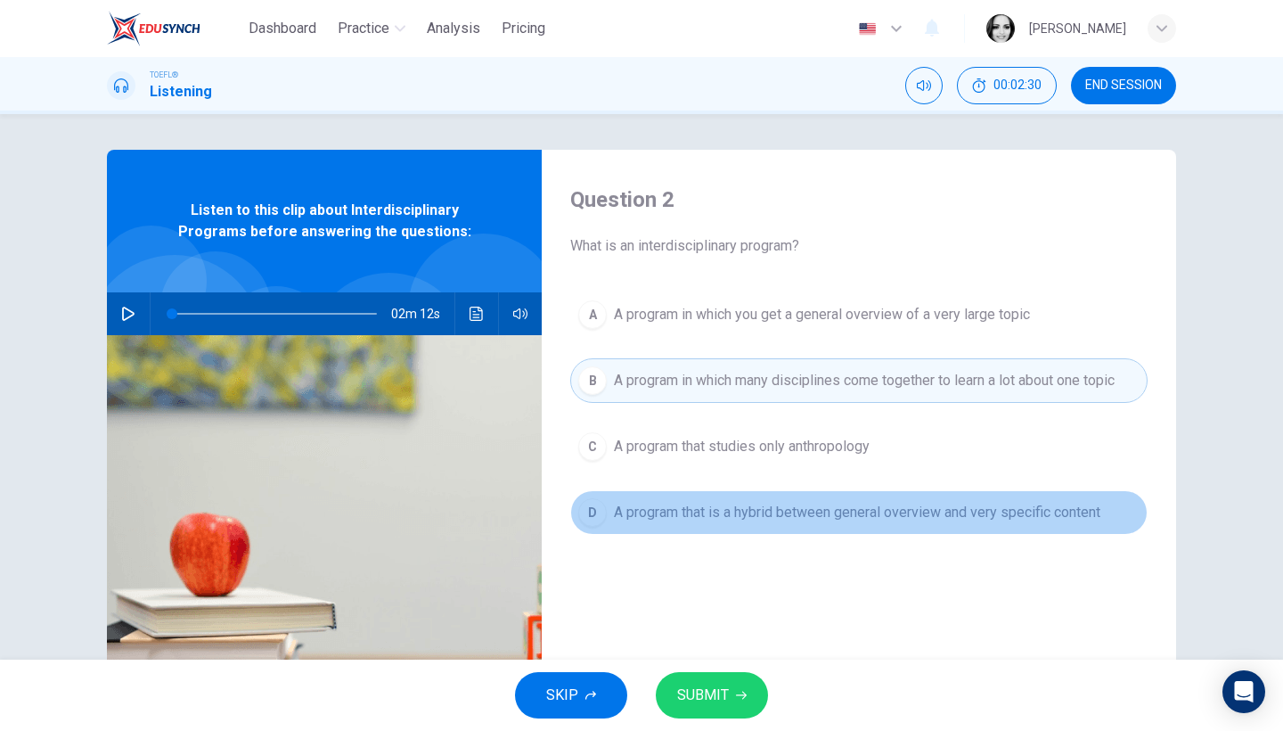
click at [894, 522] on span "A program that is a hybrid between general overview and very specific content" at bounding box center [857, 512] width 486 height 21
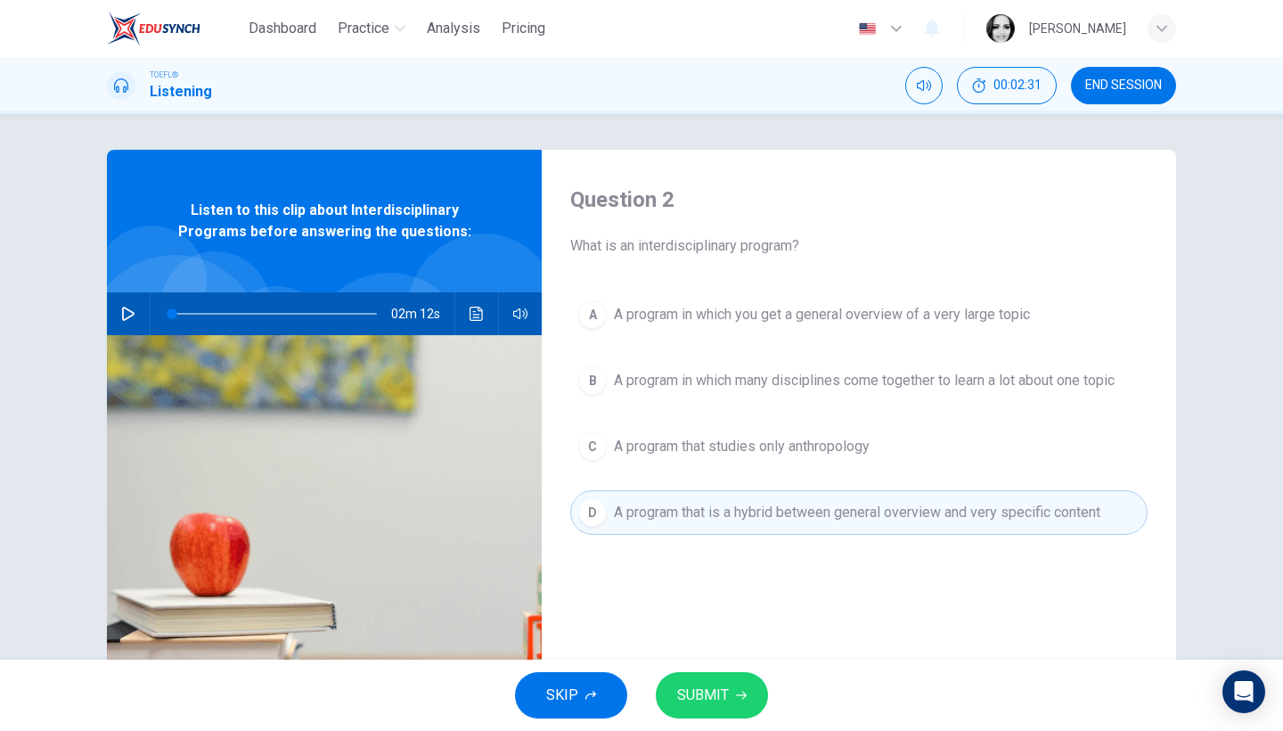
click at [920, 383] on span "A program in which many disciplines come together to learn a lot about one topic" at bounding box center [864, 380] width 501 height 21
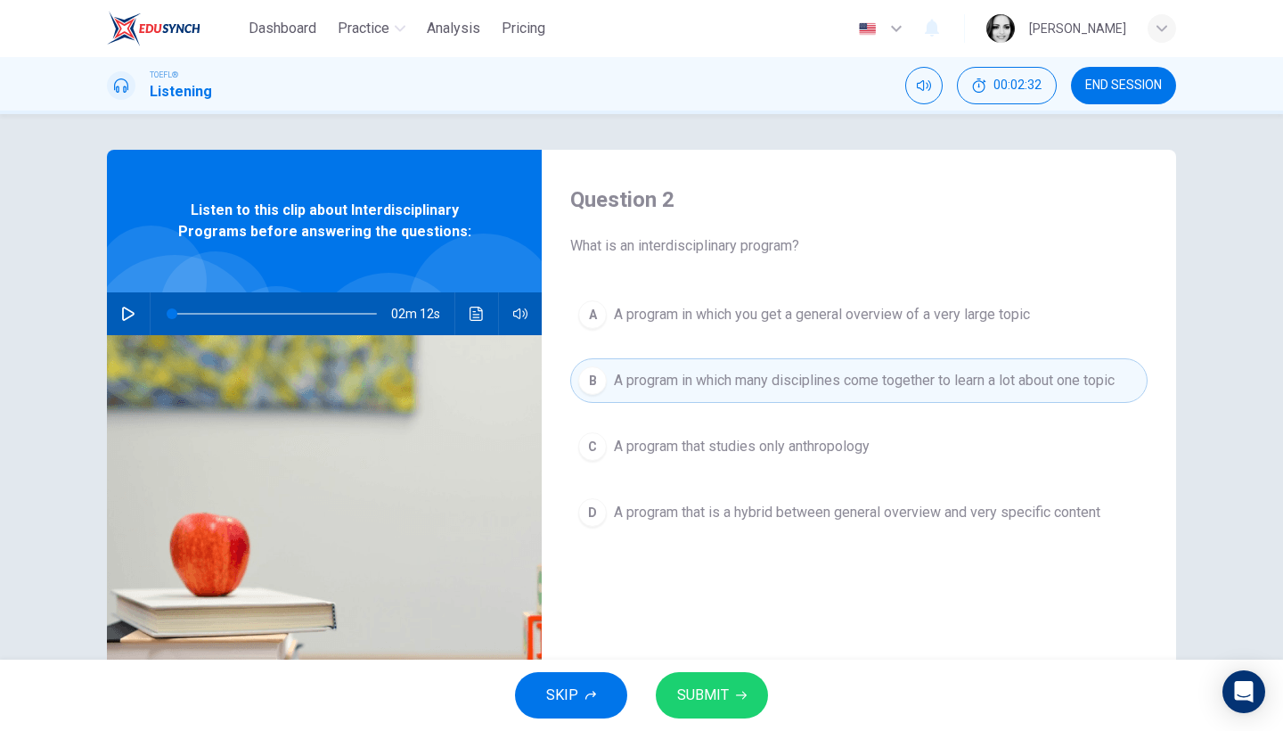
click at [707, 688] on span "SUBMIT" at bounding box center [703, 694] width 52 height 25
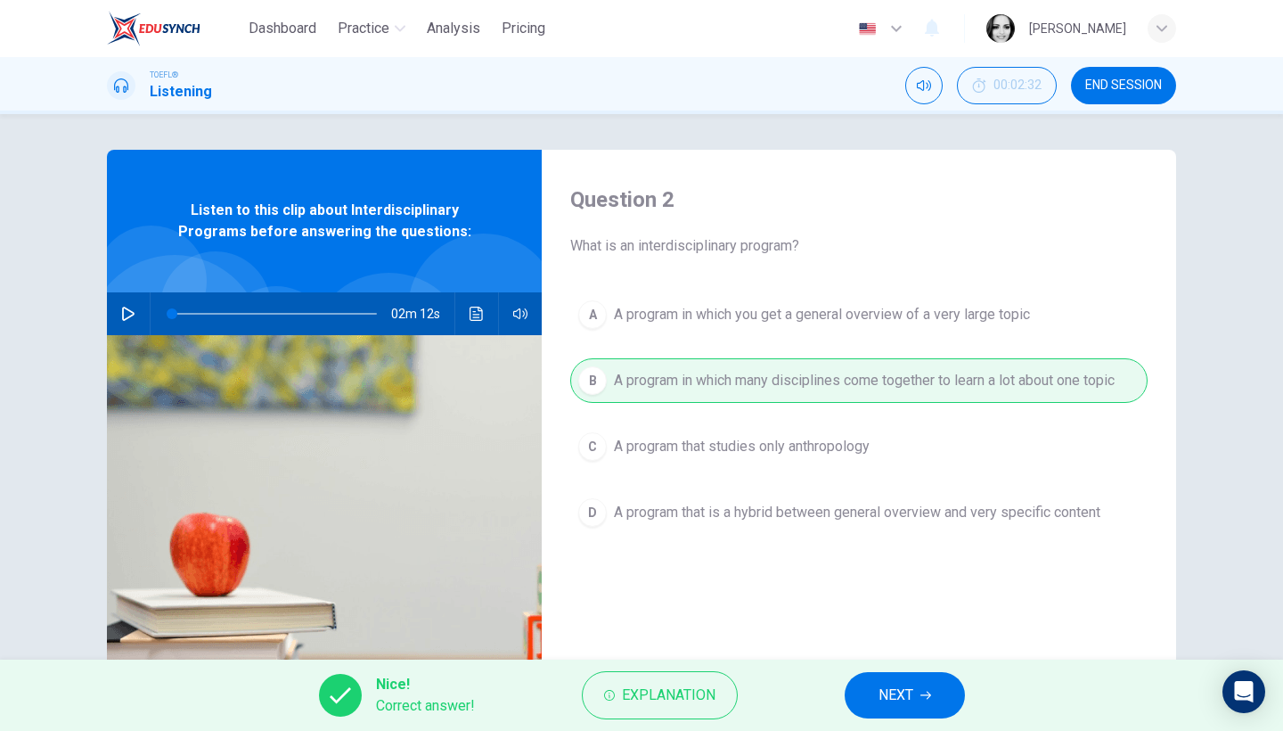
click at [929, 693] on icon "button" at bounding box center [925, 695] width 11 height 11
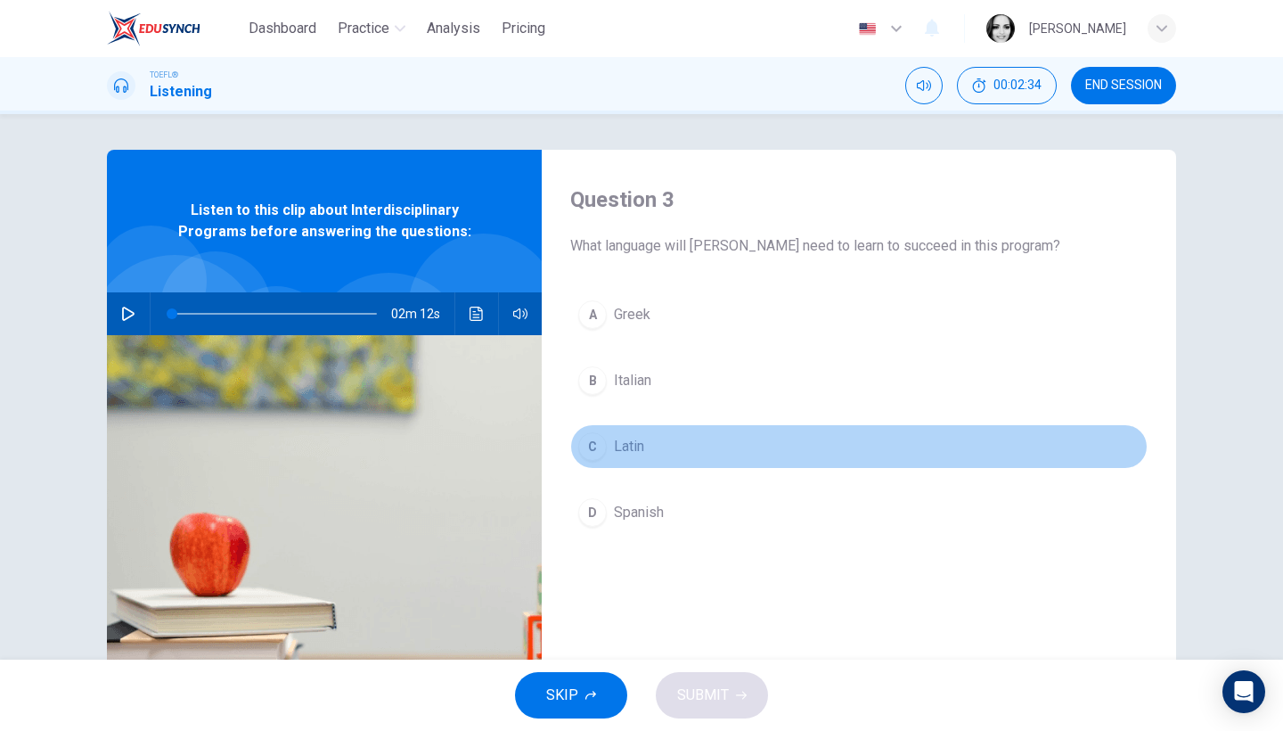
click at [623, 457] on button "C Latin" at bounding box center [858, 446] width 577 height 45
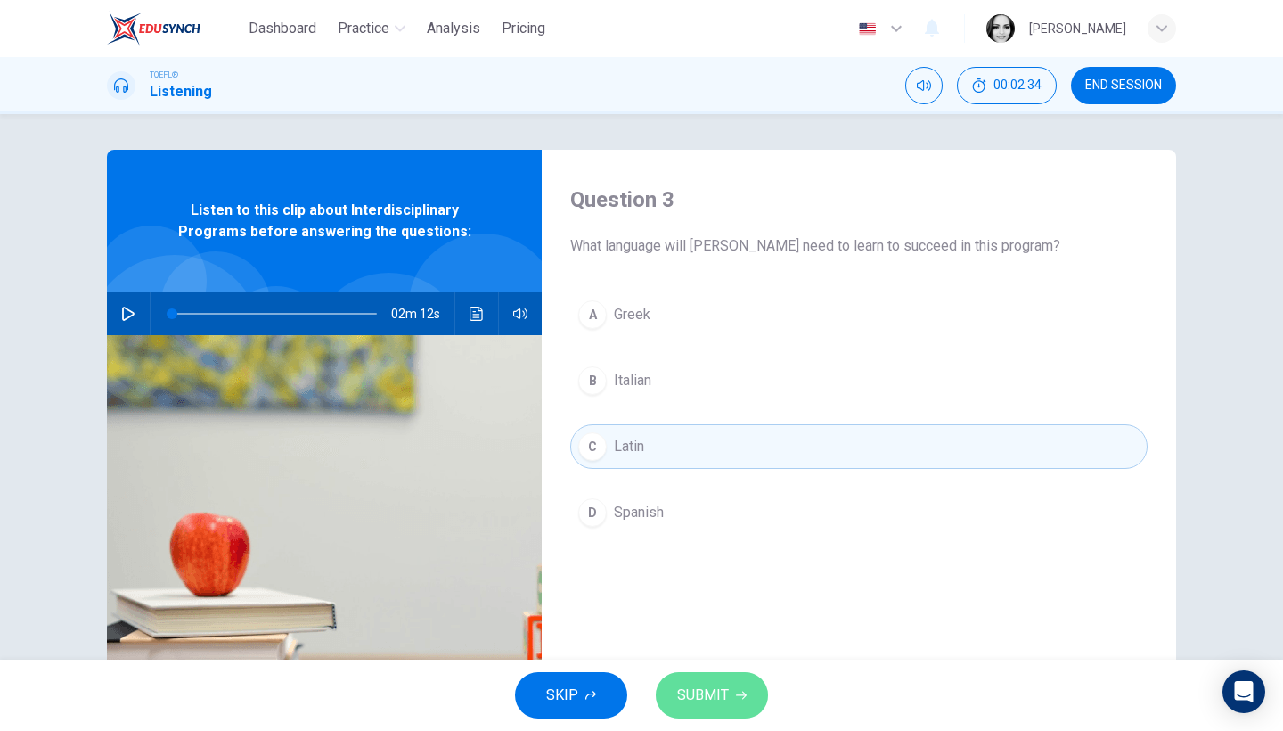
click at [739, 690] on icon "button" at bounding box center [741, 695] width 11 height 11
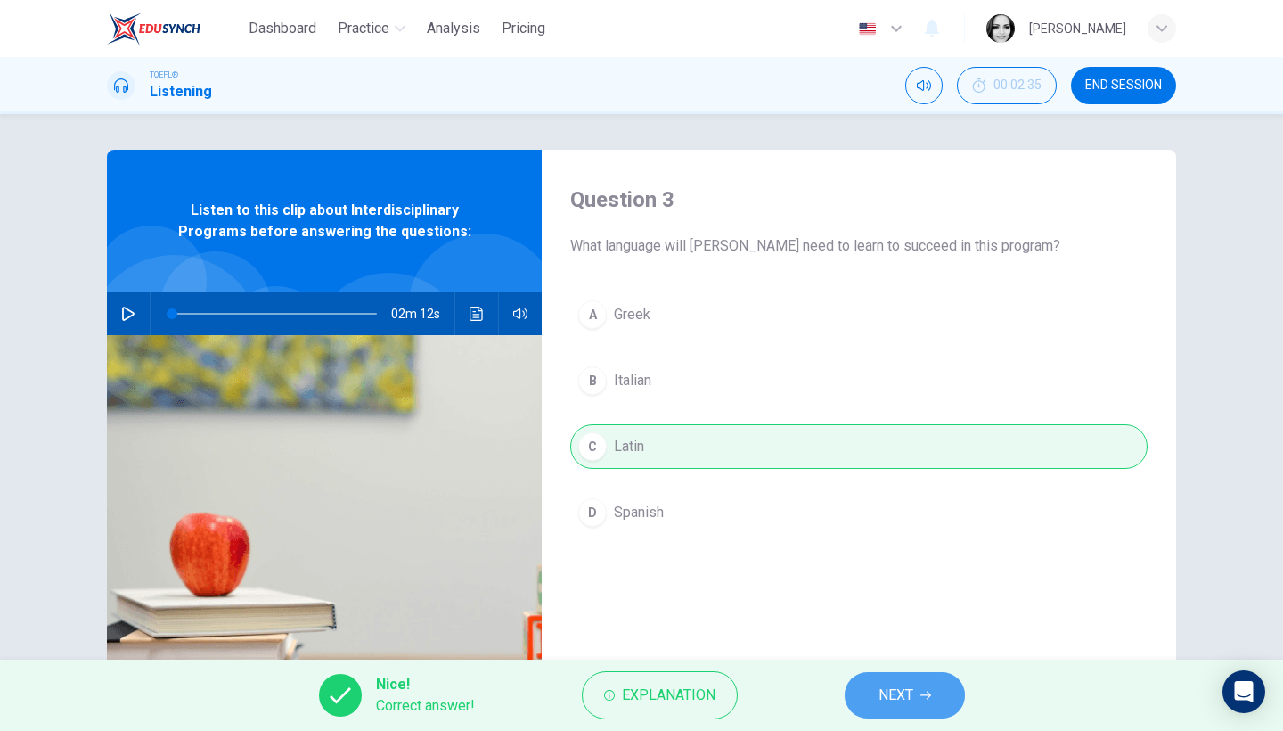
click at [914, 705] on button "NEXT" at bounding box center [905, 695] width 120 height 46
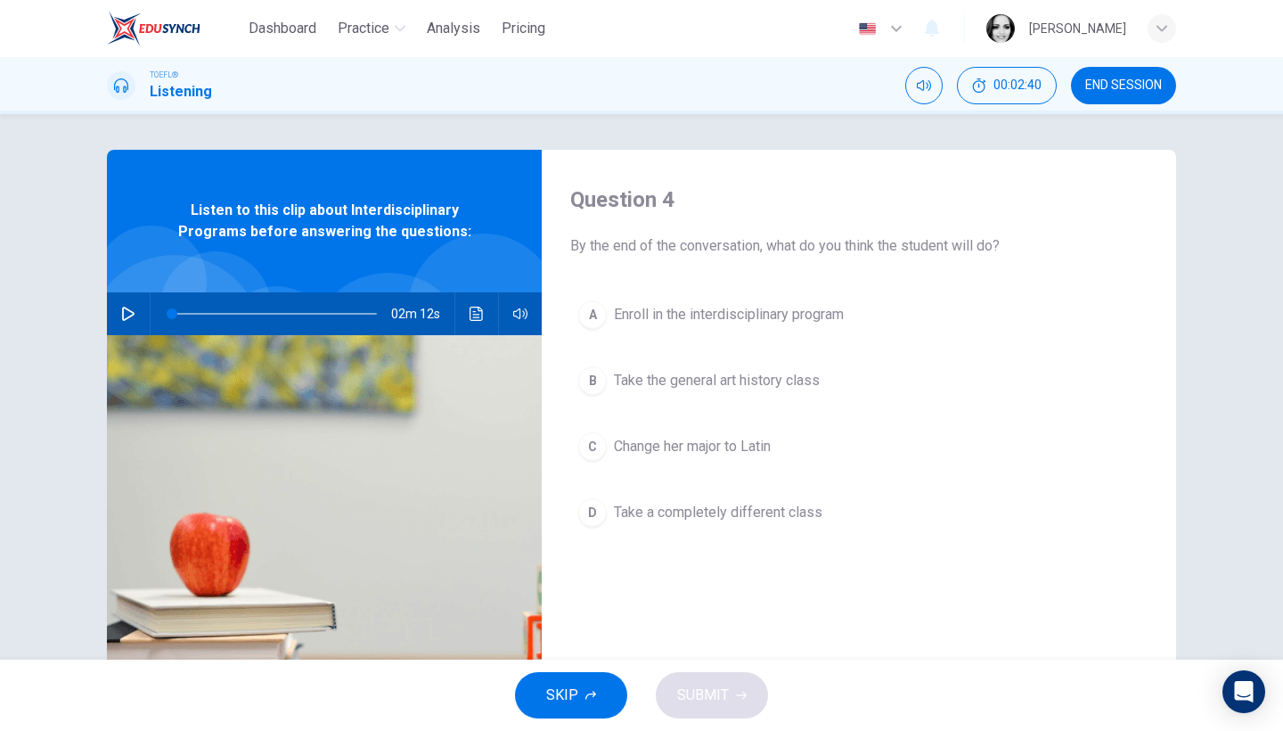
click at [764, 314] on span "Enroll in the interdisciplinary program" at bounding box center [729, 314] width 230 height 21
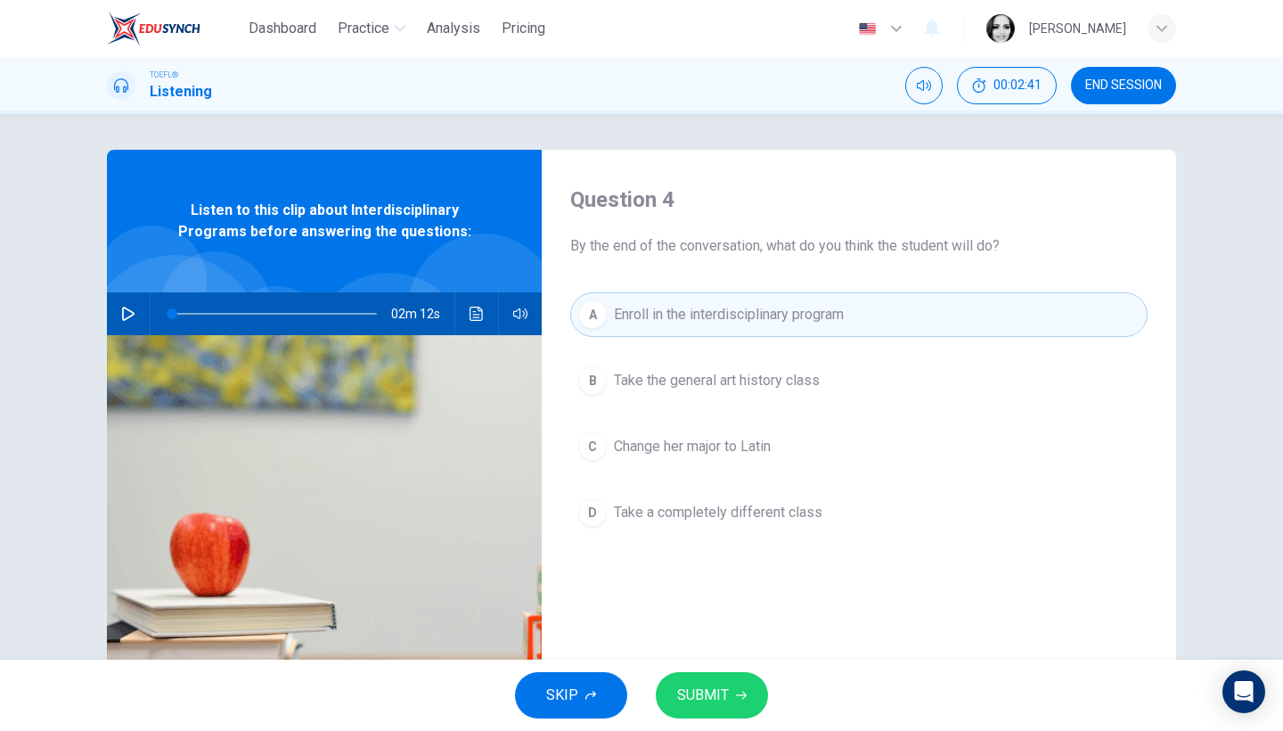
click at [726, 688] on button "SUBMIT" at bounding box center [712, 695] width 112 height 46
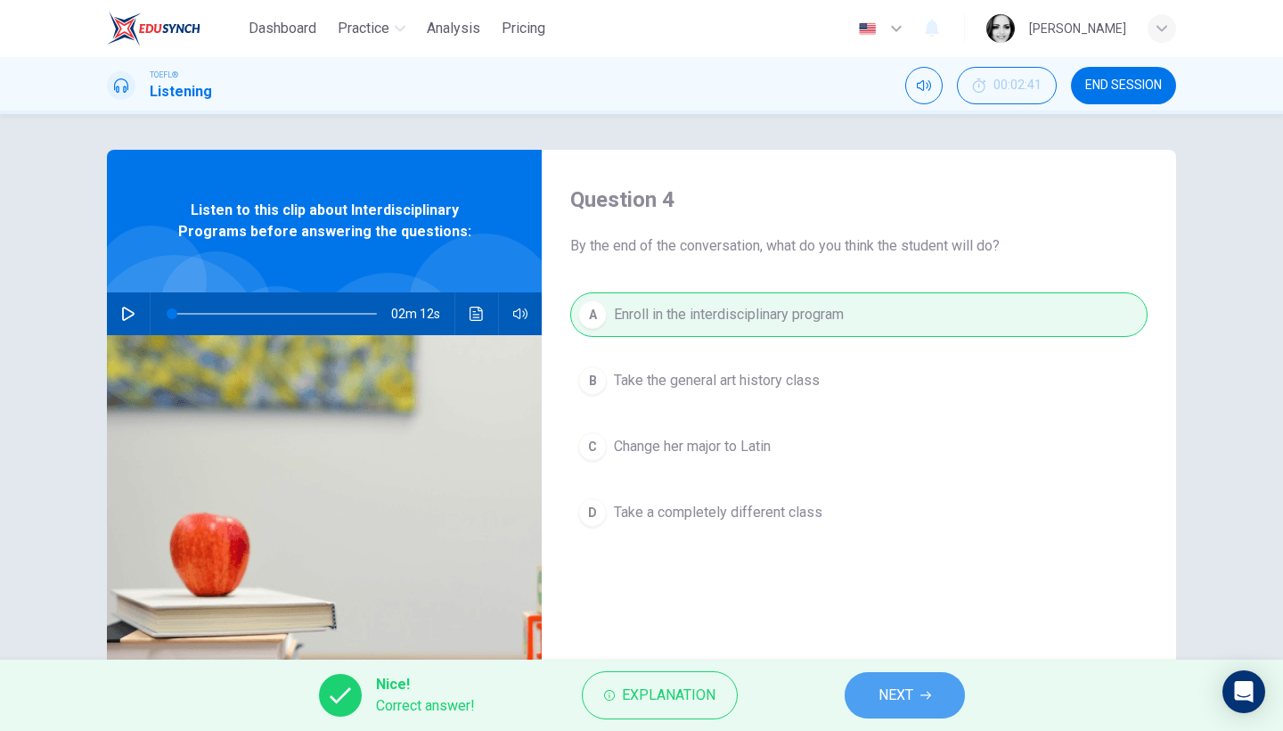
click at [913, 688] on span "NEXT" at bounding box center [895, 694] width 35 height 25
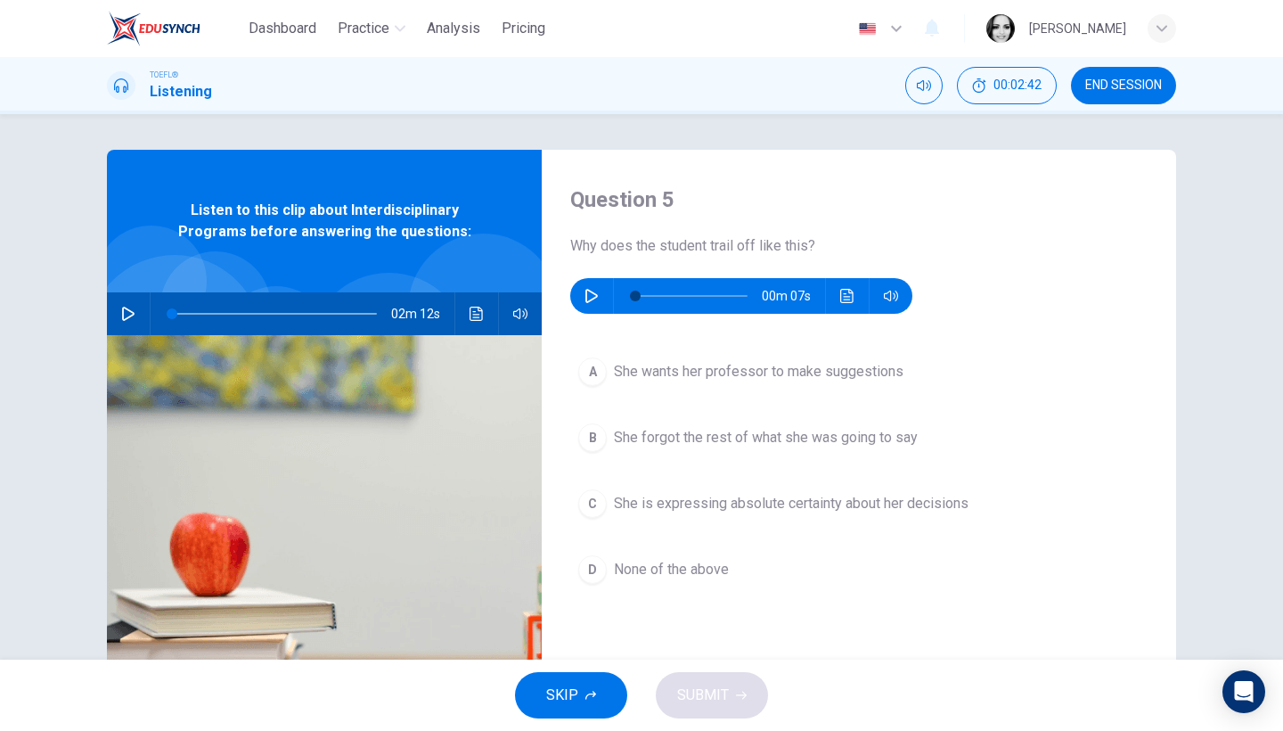
click at [590, 298] on icon "button" at bounding box center [591, 296] width 14 height 14
type input "0"
click at [759, 379] on span "She wants her professor to make suggestions" at bounding box center [759, 371] width 290 height 21
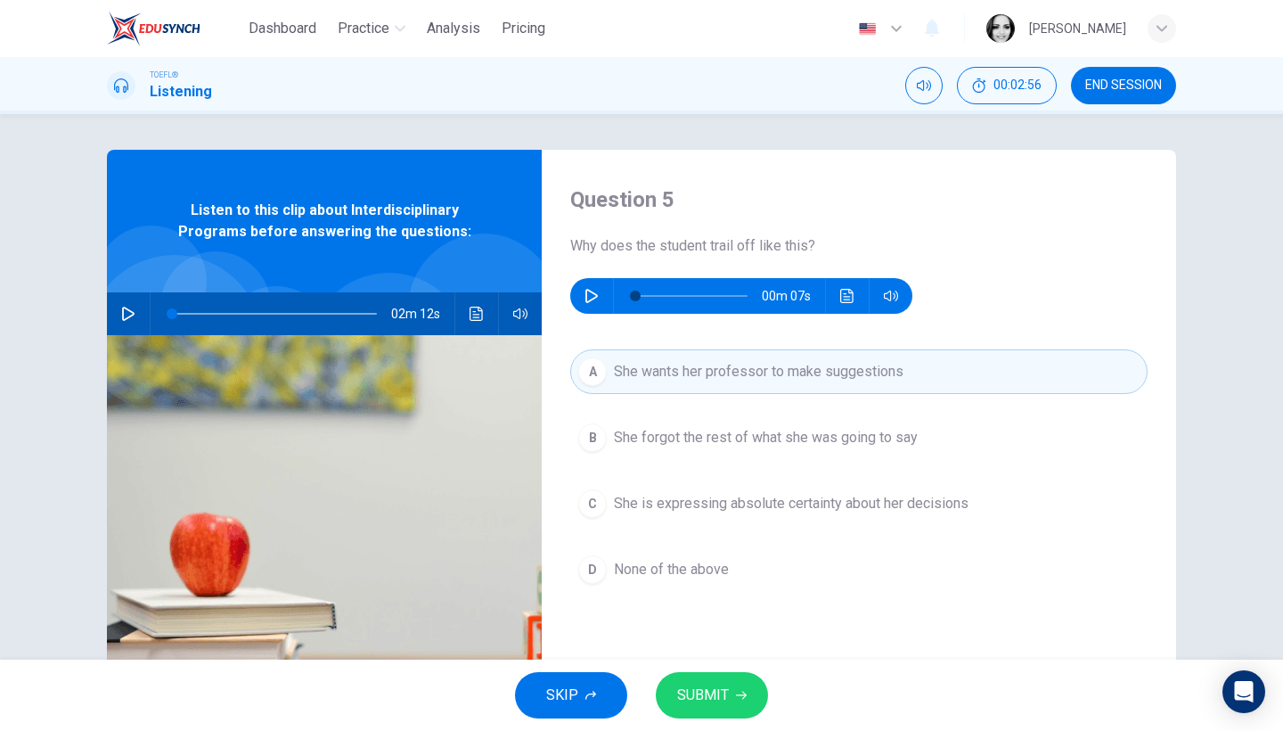
click at [736, 696] on icon "button" at bounding box center [741, 695] width 11 height 11
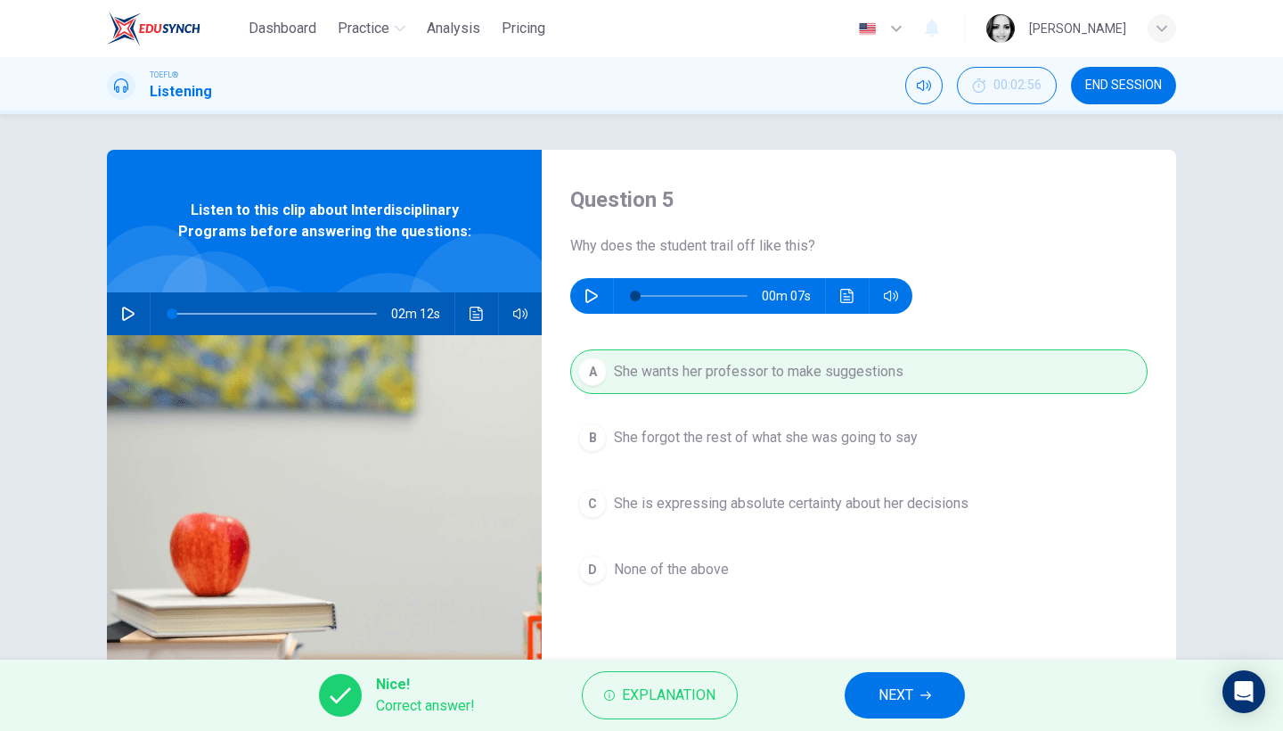
click at [934, 700] on button "NEXT" at bounding box center [905, 695] width 120 height 46
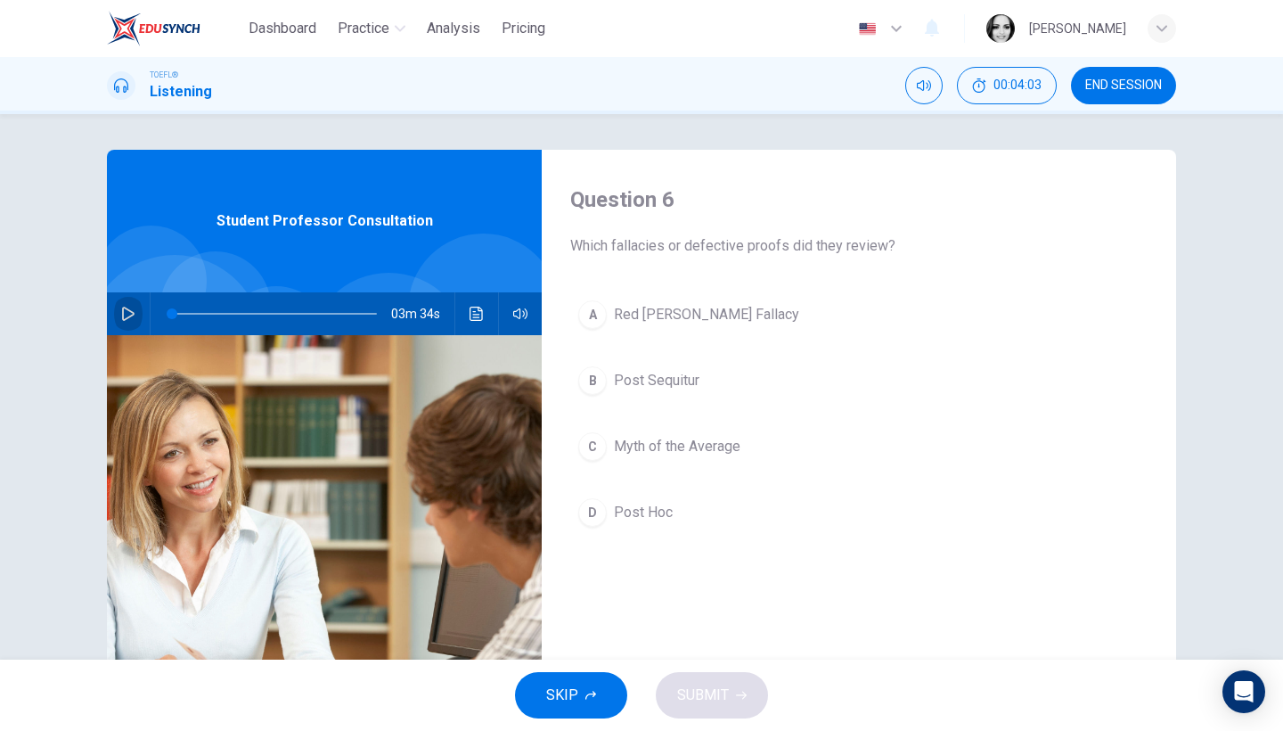
click at [131, 317] on icon "button" at bounding box center [128, 313] width 14 height 14
click at [129, 314] on icon "button" at bounding box center [128, 313] width 14 height 14
drag, startPoint x: 236, startPoint y: 315, endPoint x: 134, endPoint y: 309, distance: 102.6
click at [134, 309] on div "03m 34s" at bounding box center [324, 313] width 435 height 43
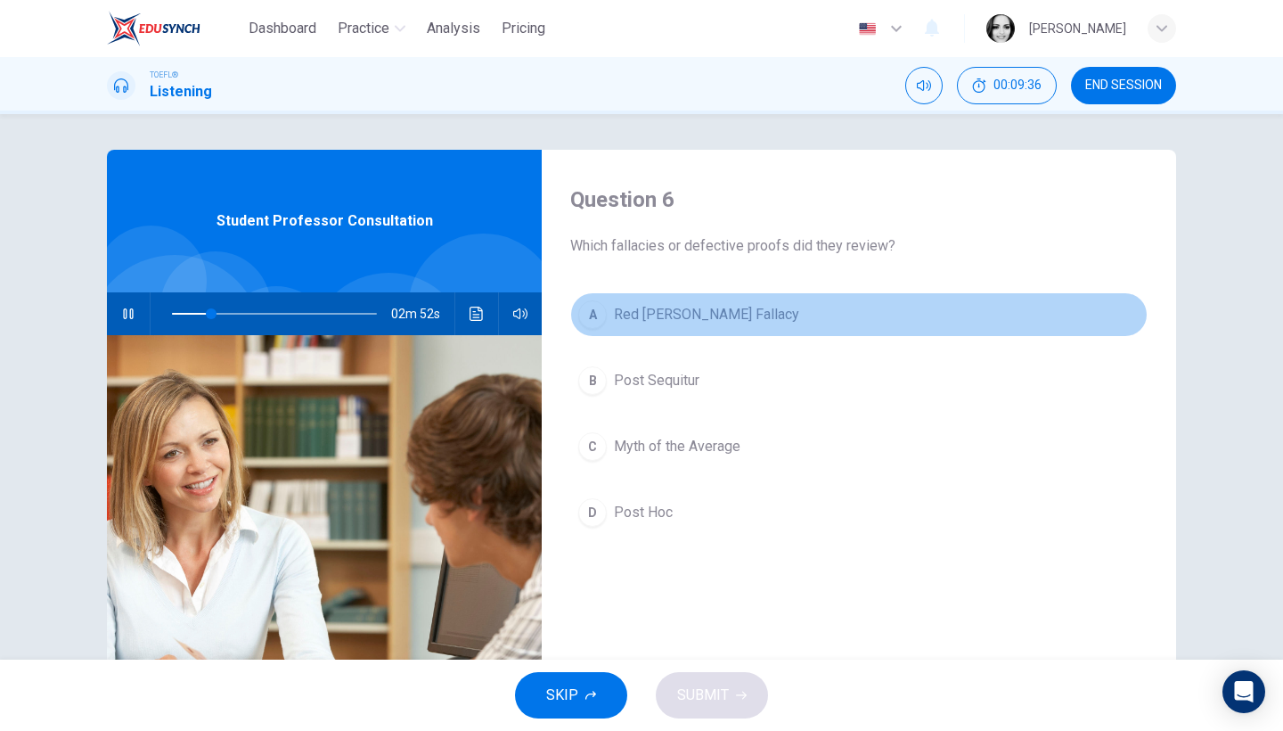
click at [659, 313] on span "Red Herring Fallacy" at bounding box center [706, 314] width 185 height 21
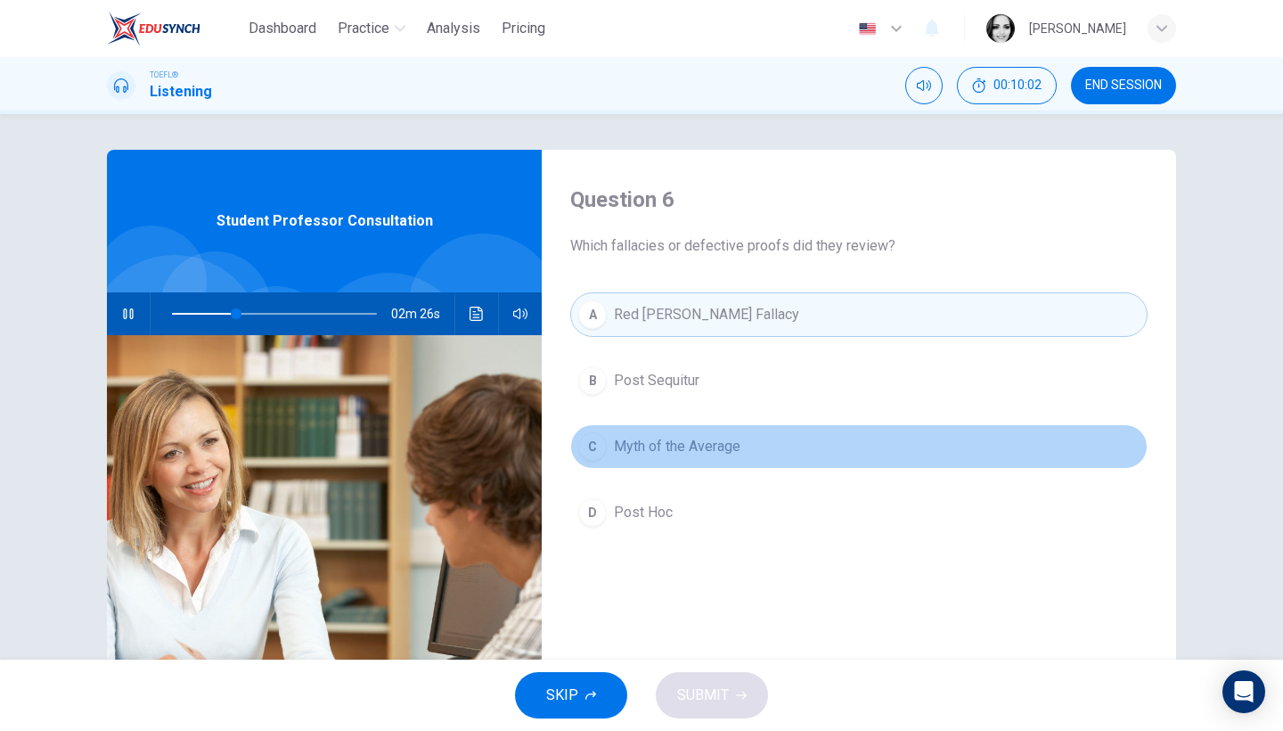
click at [682, 455] on span "Myth of the Average" at bounding box center [677, 446] width 127 height 21
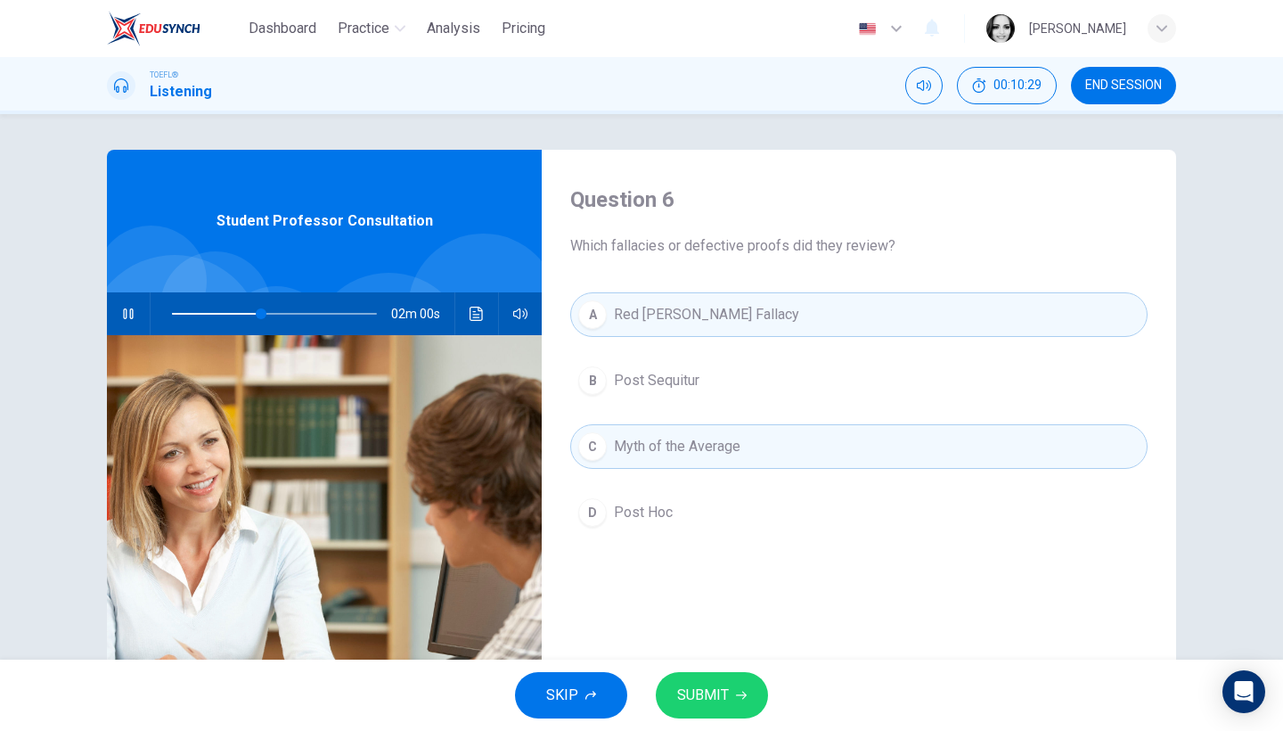
click at [644, 516] on span "Post Hoc" at bounding box center [643, 512] width 59 height 21
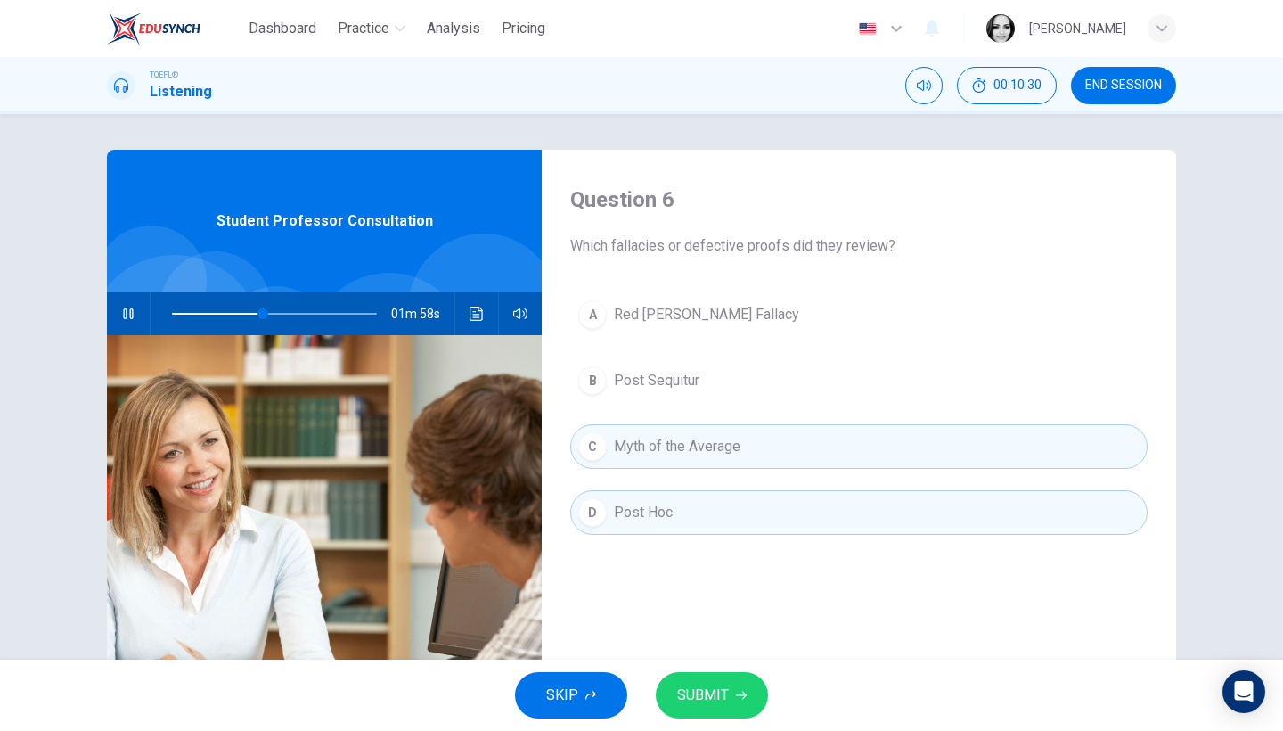
click at [661, 306] on span "Red Herring Fallacy" at bounding box center [706, 314] width 185 height 21
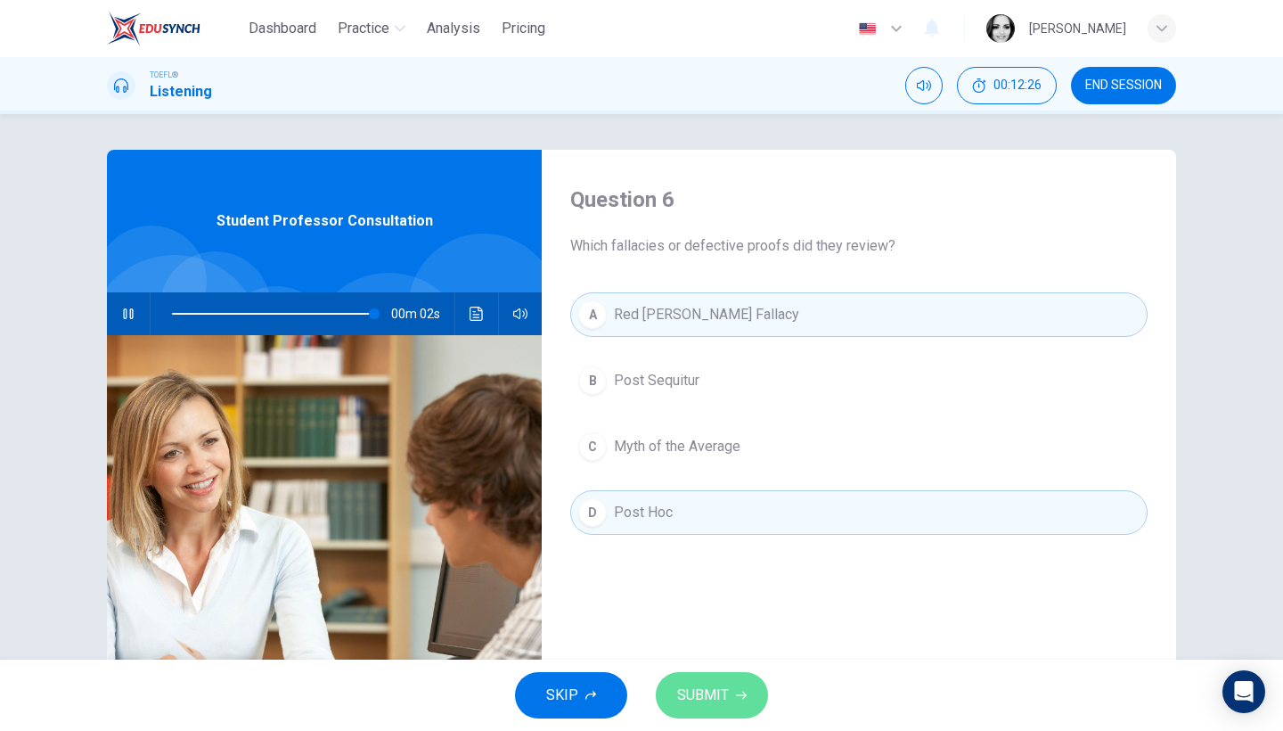
click at [729, 696] on button "SUBMIT" at bounding box center [712, 695] width 112 height 46
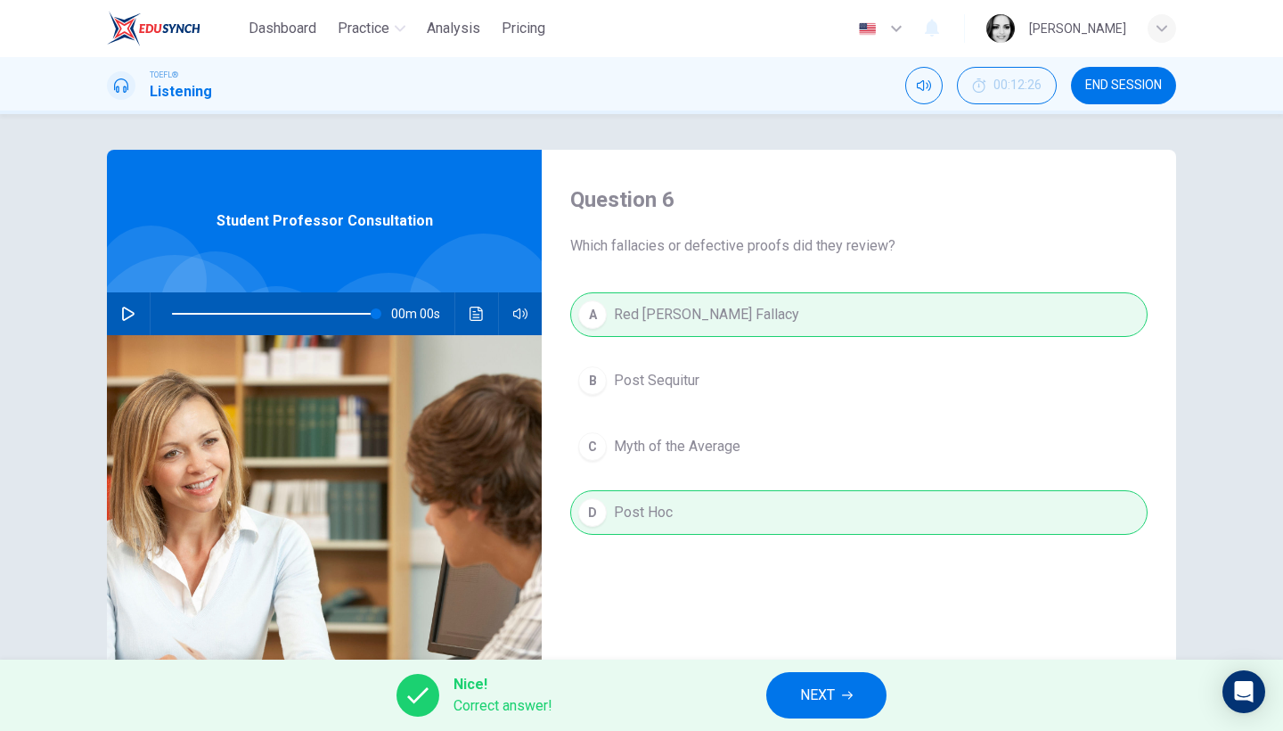
type input "0"
click at [835, 678] on button "NEXT" at bounding box center [826, 695] width 120 height 46
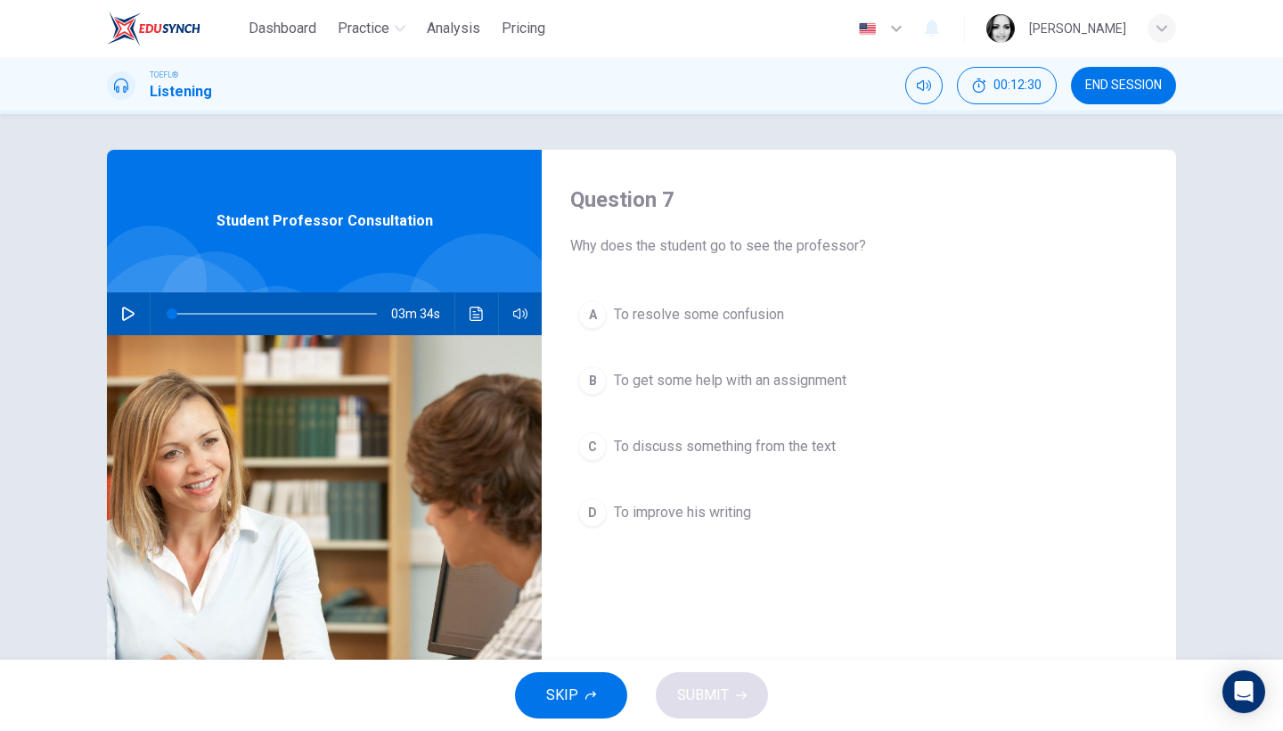
click at [742, 321] on span "To resolve some confusion" at bounding box center [699, 314] width 170 height 21
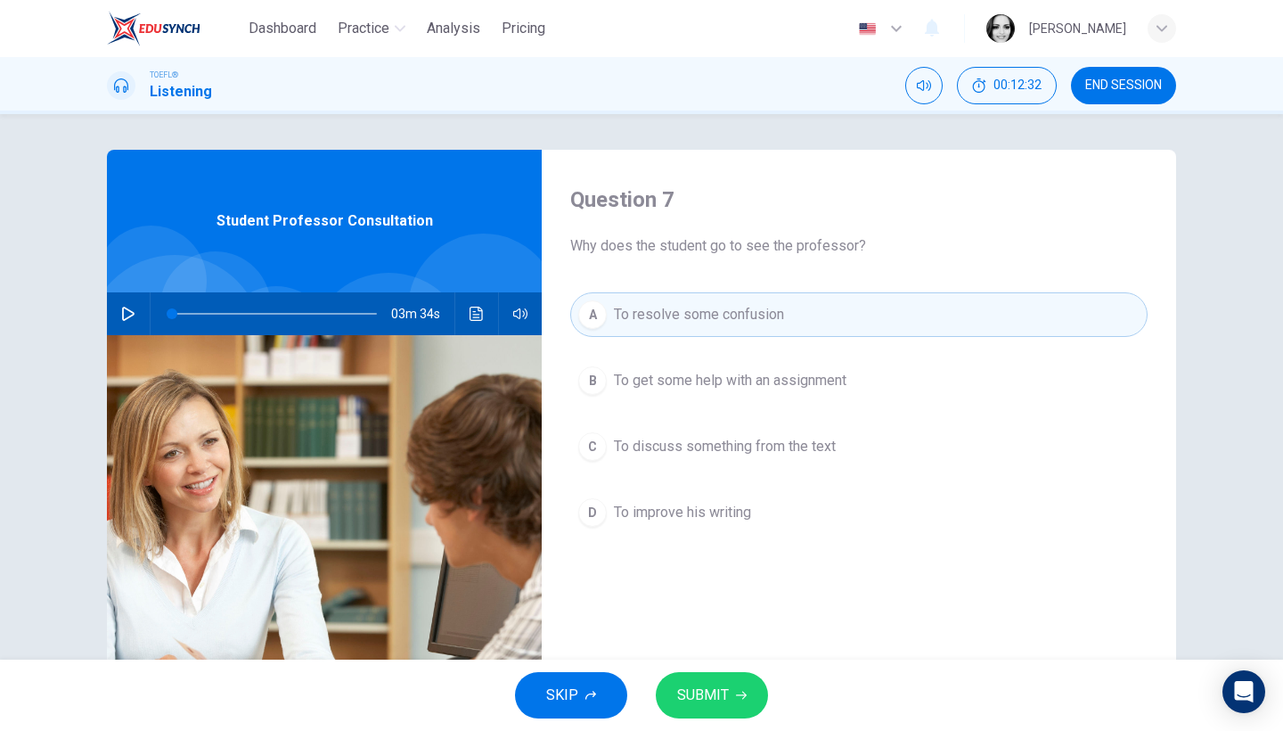
click at [723, 699] on span "SUBMIT" at bounding box center [703, 694] width 52 height 25
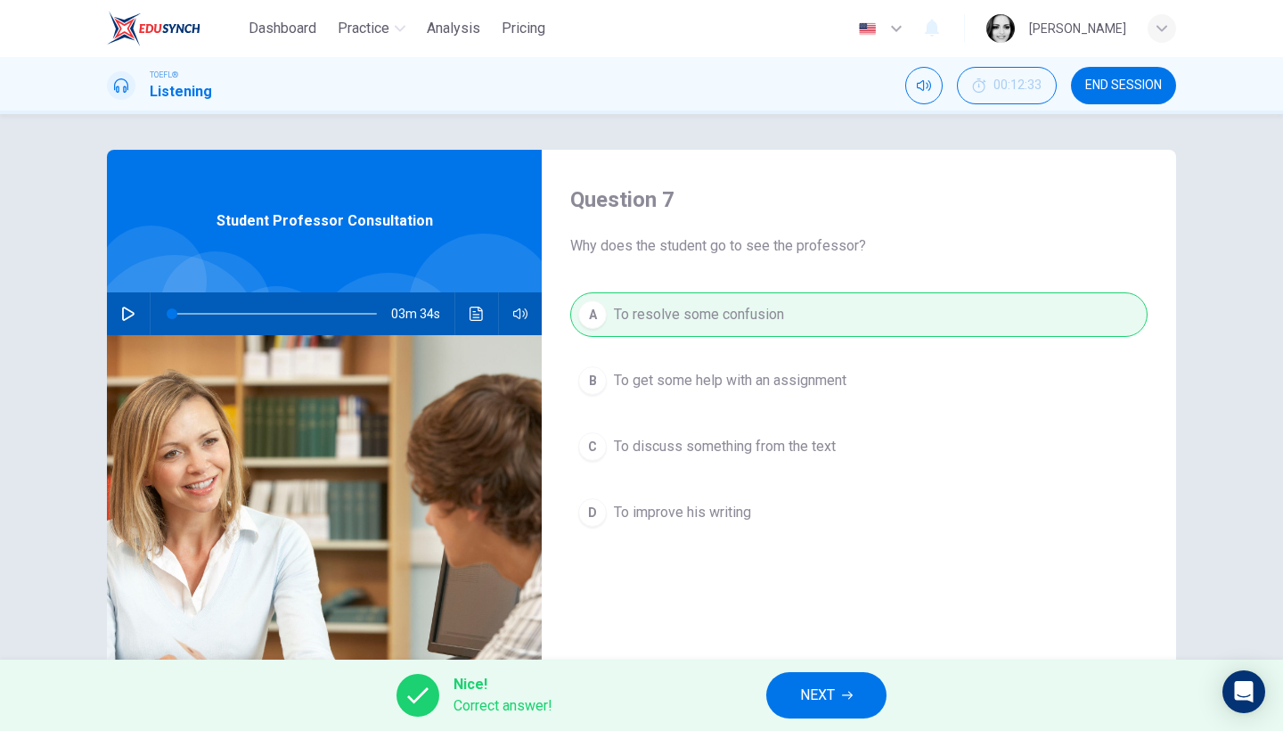
click at [847, 701] on button "NEXT" at bounding box center [826, 695] width 120 height 46
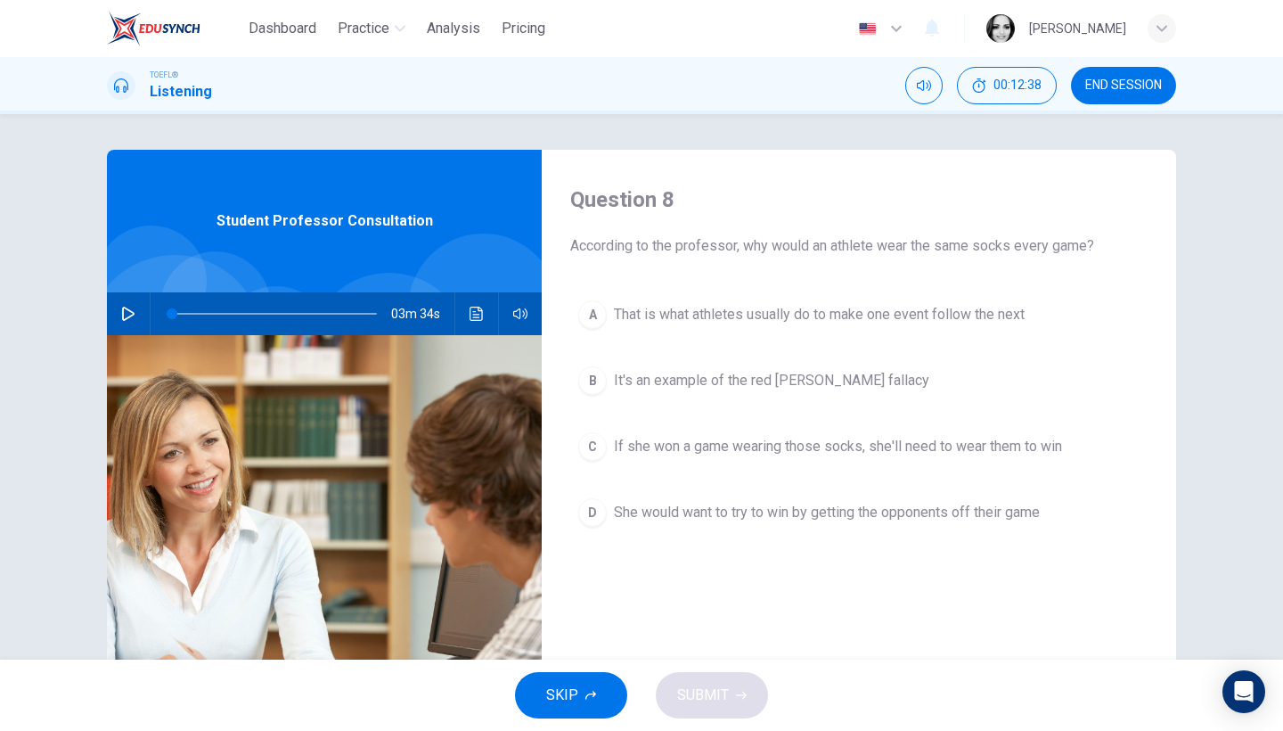
click at [965, 318] on span "That is what athletes usually do to make one event follow the next" at bounding box center [819, 314] width 411 height 21
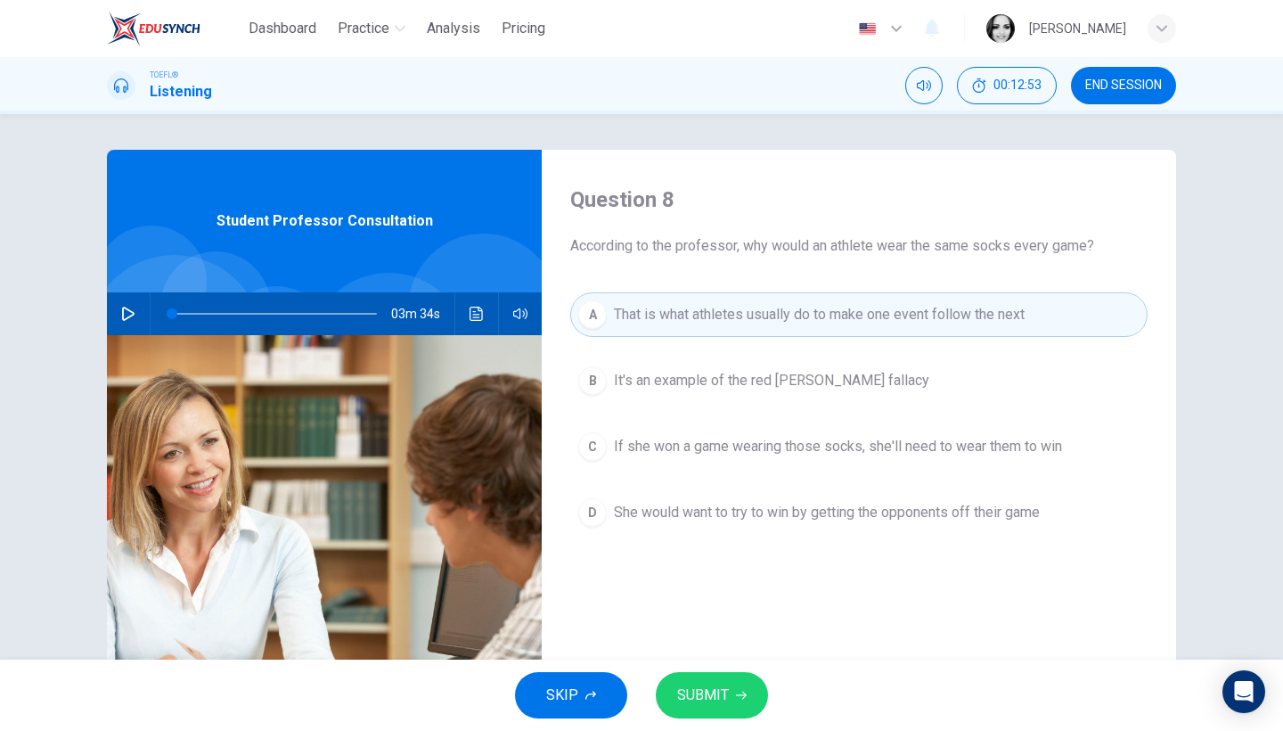
click at [967, 452] on span "If she won a game wearing those socks, she'll need to wear them to win" at bounding box center [838, 446] width 448 height 21
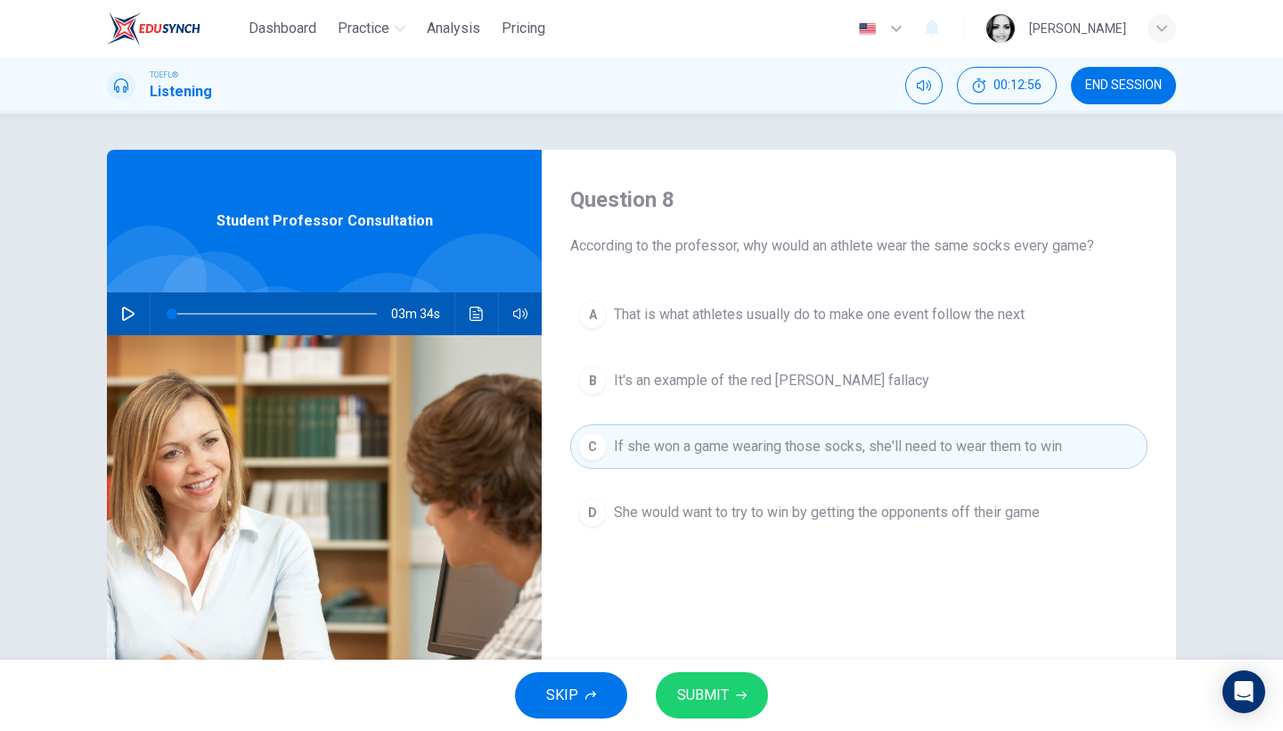
click at [712, 691] on span "SUBMIT" at bounding box center [703, 694] width 52 height 25
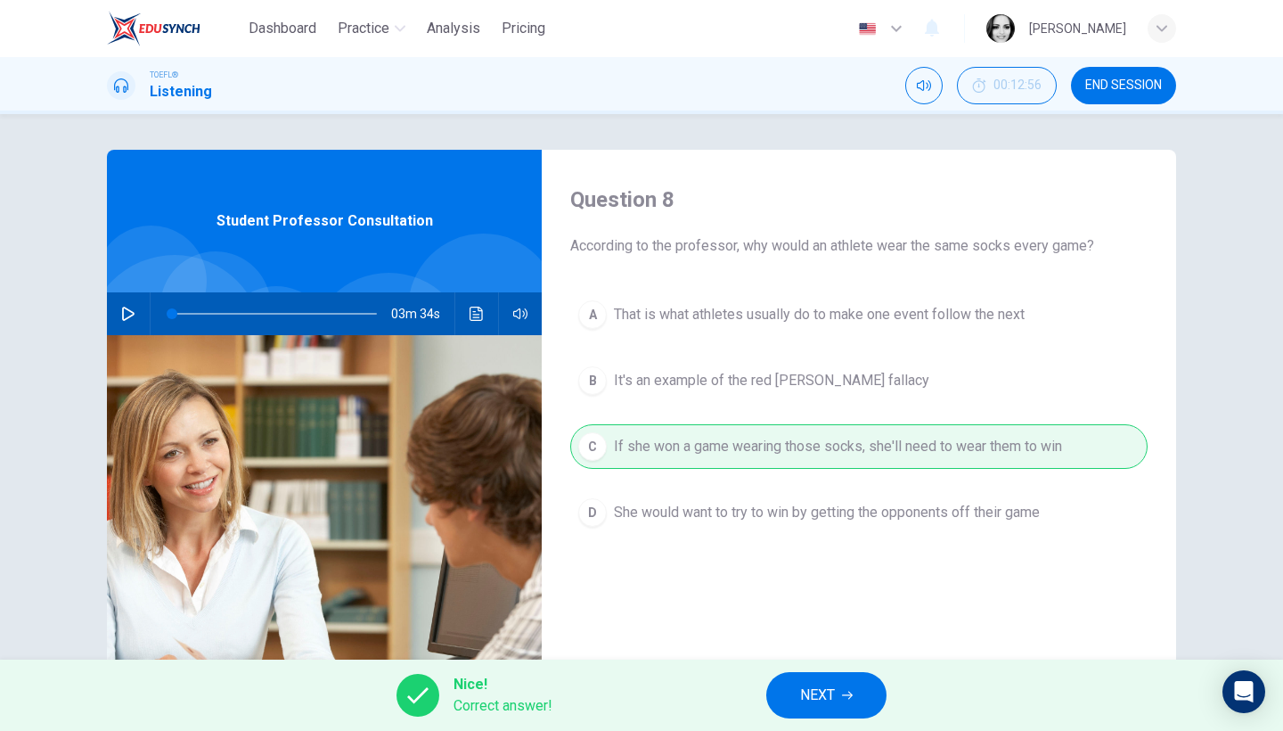
click at [834, 679] on button "NEXT" at bounding box center [826, 695] width 120 height 46
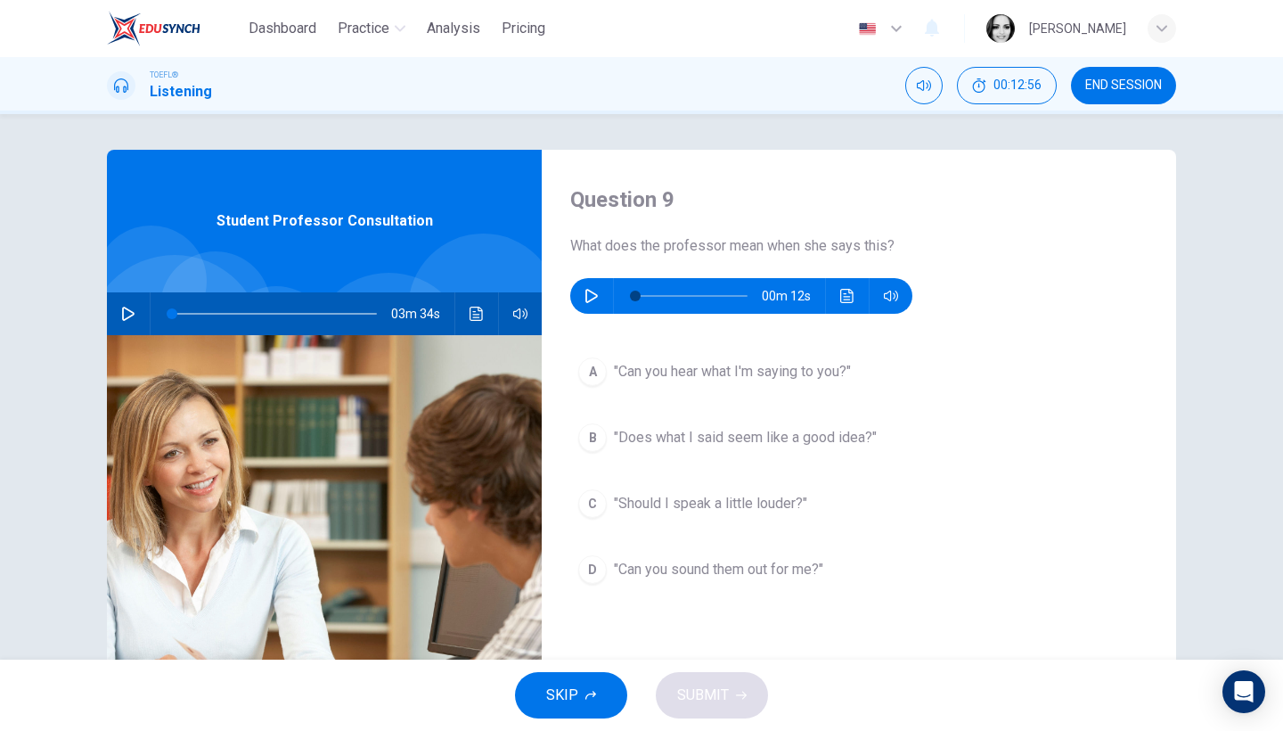
click at [586, 296] on icon "button" at bounding box center [591, 296] width 14 height 14
type input "0"
click at [760, 436] on span ""Does what I said seem like a good idea?"" at bounding box center [745, 437] width 263 height 21
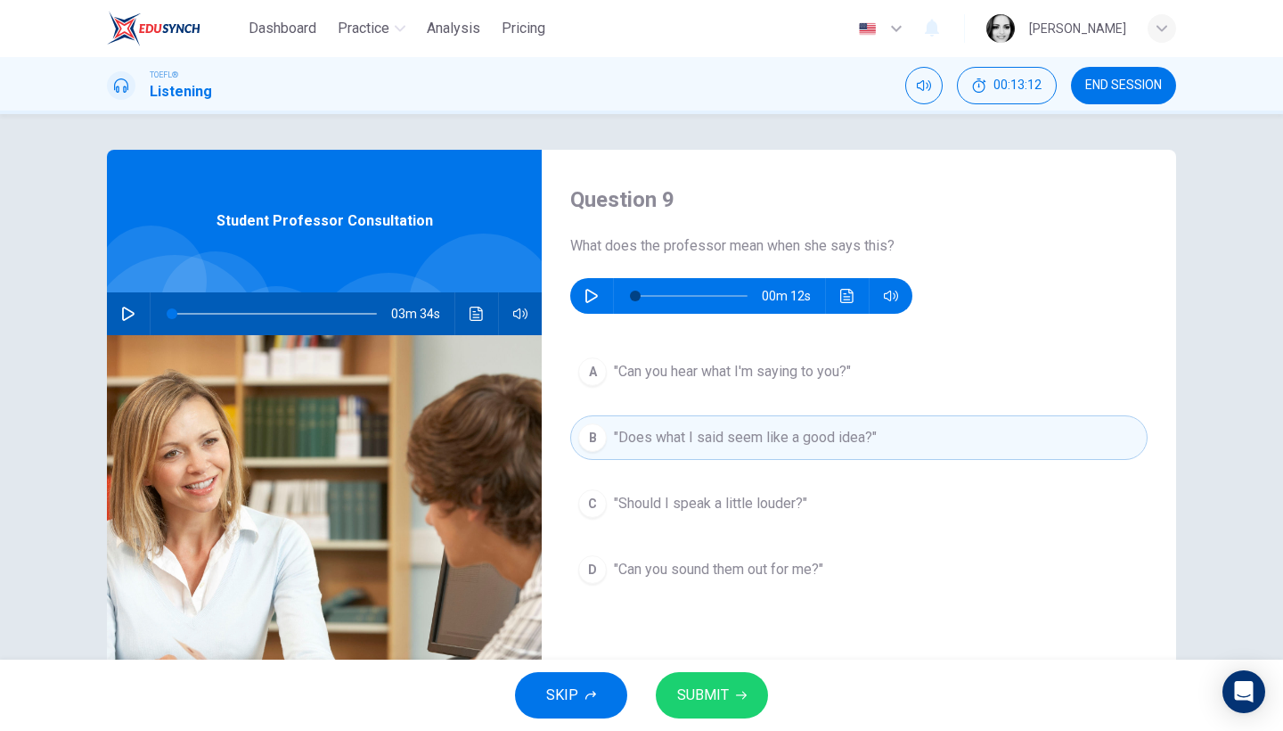
click at [730, 690] on button "SUBMIT" at bounding box center [712, 695] width 112 height 46
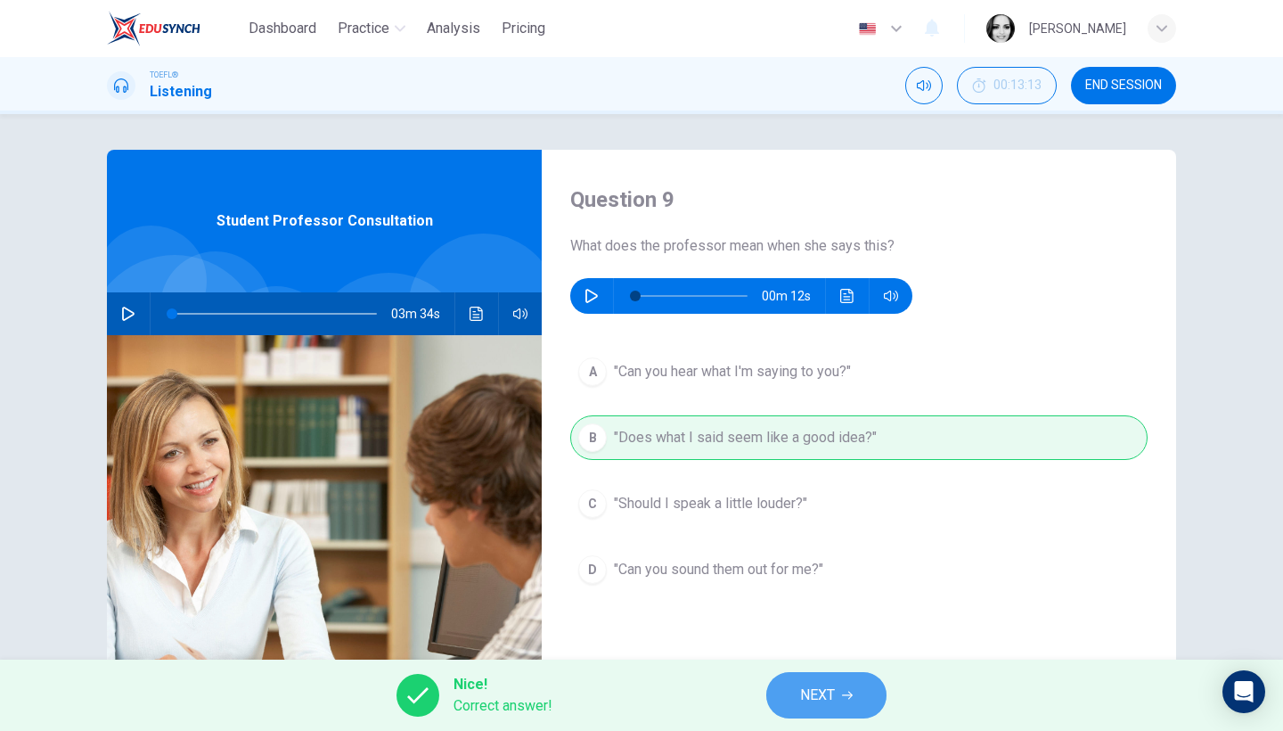
click at [851, 698] on icon "button" at bounding box center [847, 695] width 11 height 11
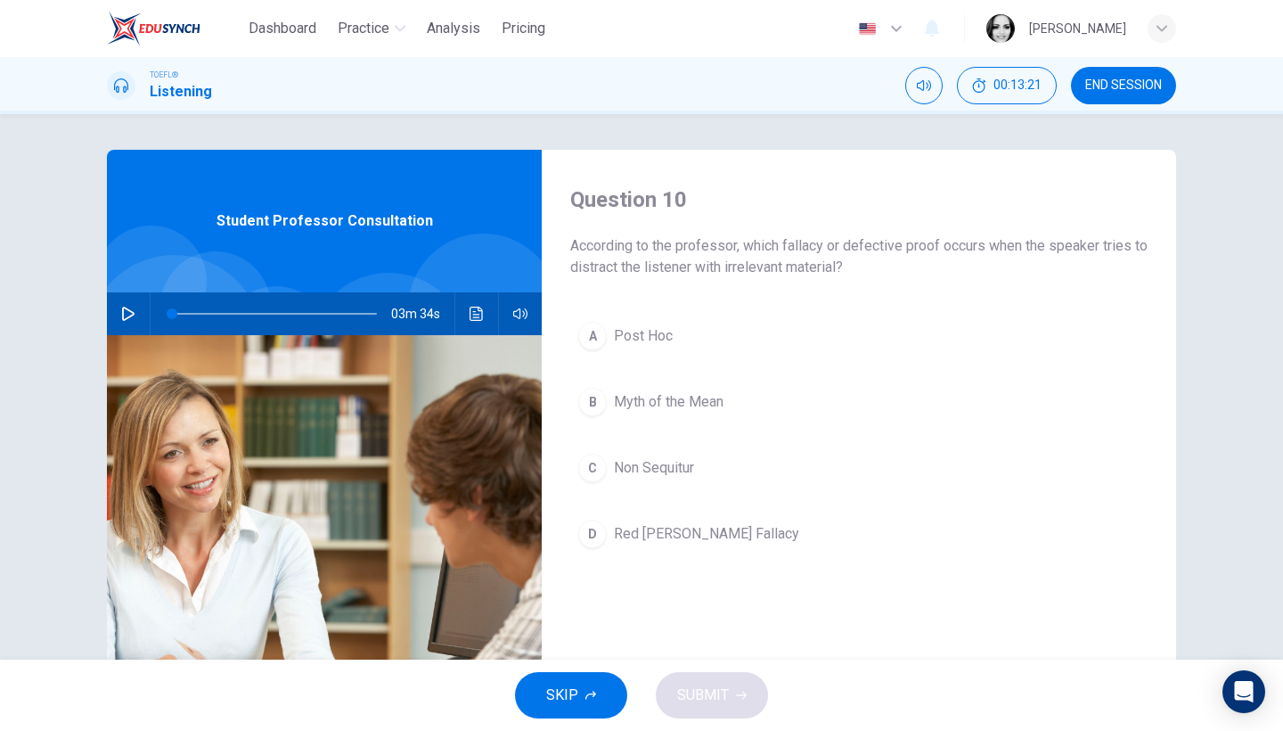
click at [663, 539] on span "Red Herring Fallacy" at bounding box center [706, 533] width 185 height 21
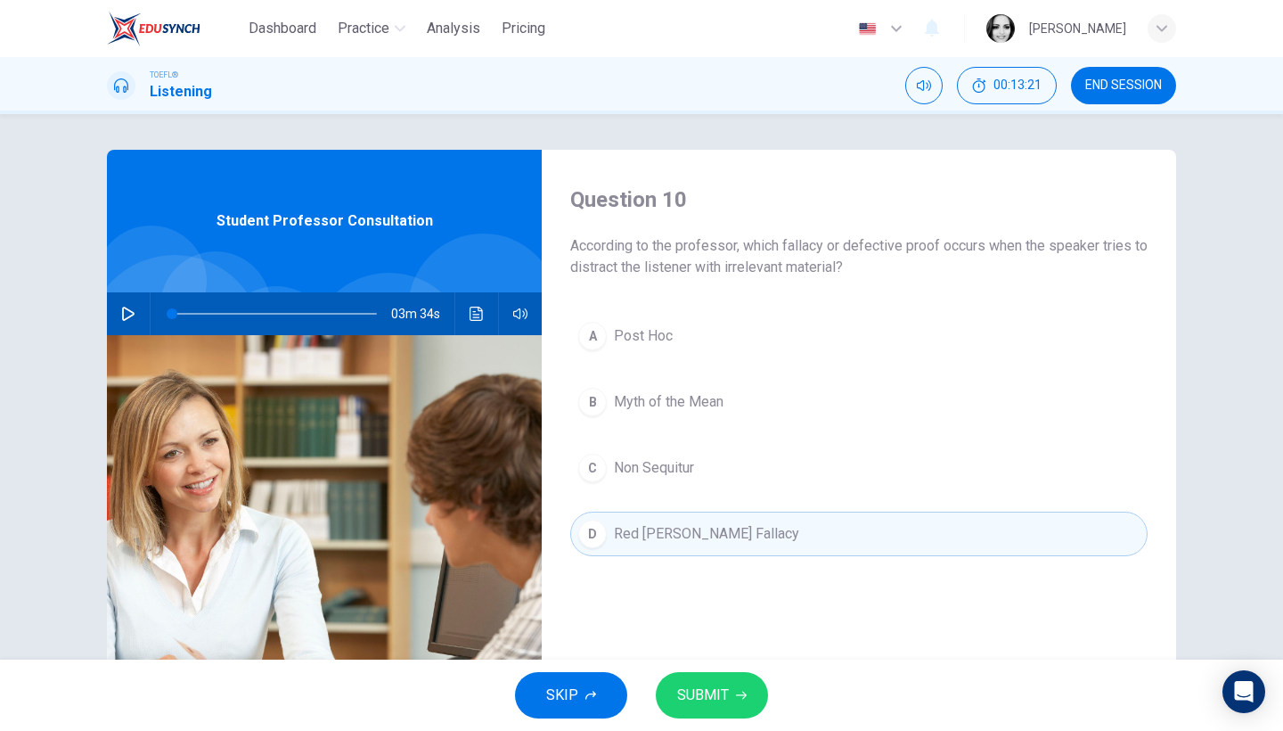
click at [714, 696] on span "SUBMIT" at bounding box center [703, 694] width 52 height 25
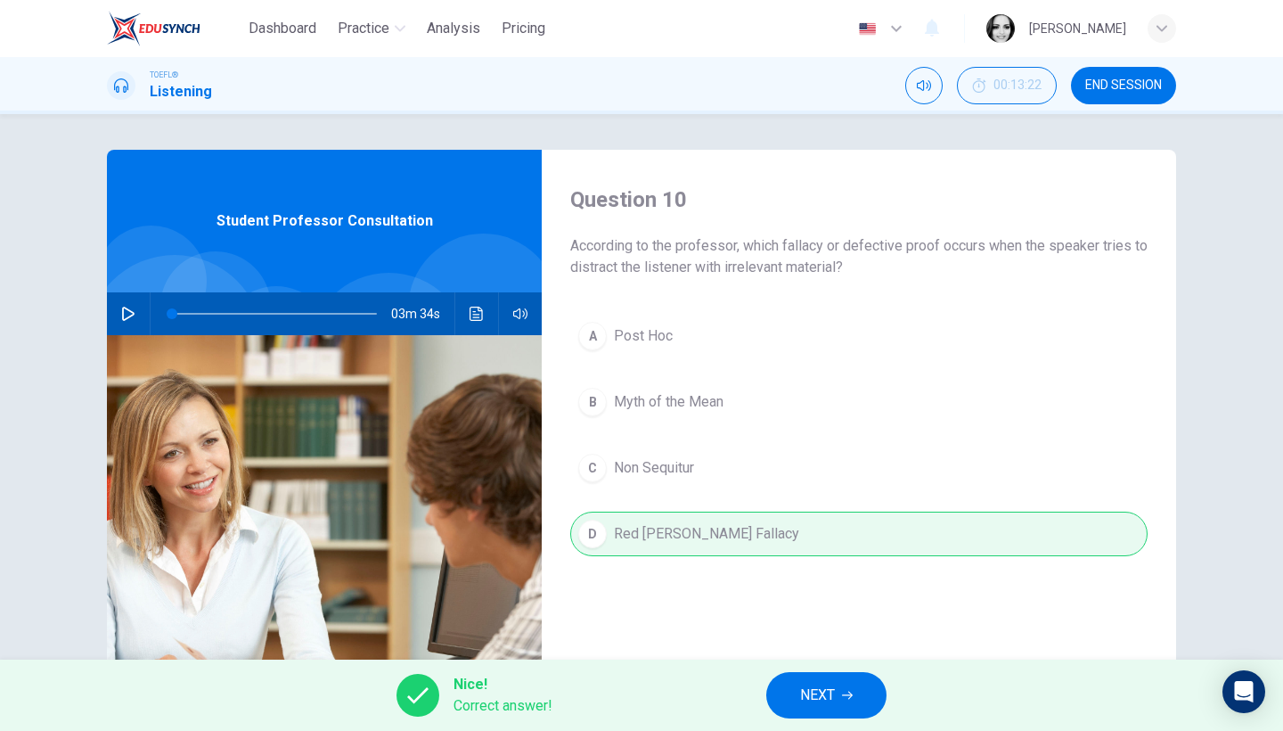
click at [845, 699] on icon "button" at bounding box center [847, 695] width 11 height 11
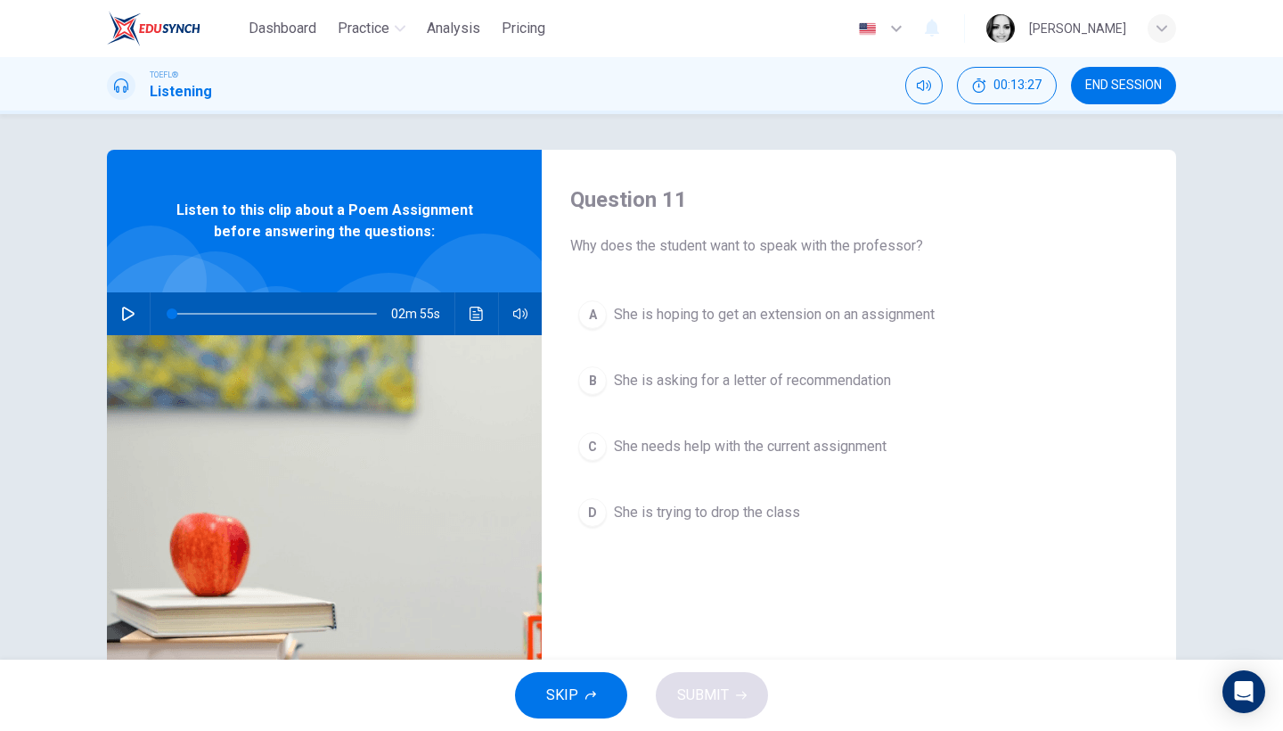
click at [128, 319] on icon "button" at bounding box center [128, 313] width 14 height 14
click at [748, 445] on span "She needs help with the current assignment" at bounding box center [750, 446] width 273 height 21
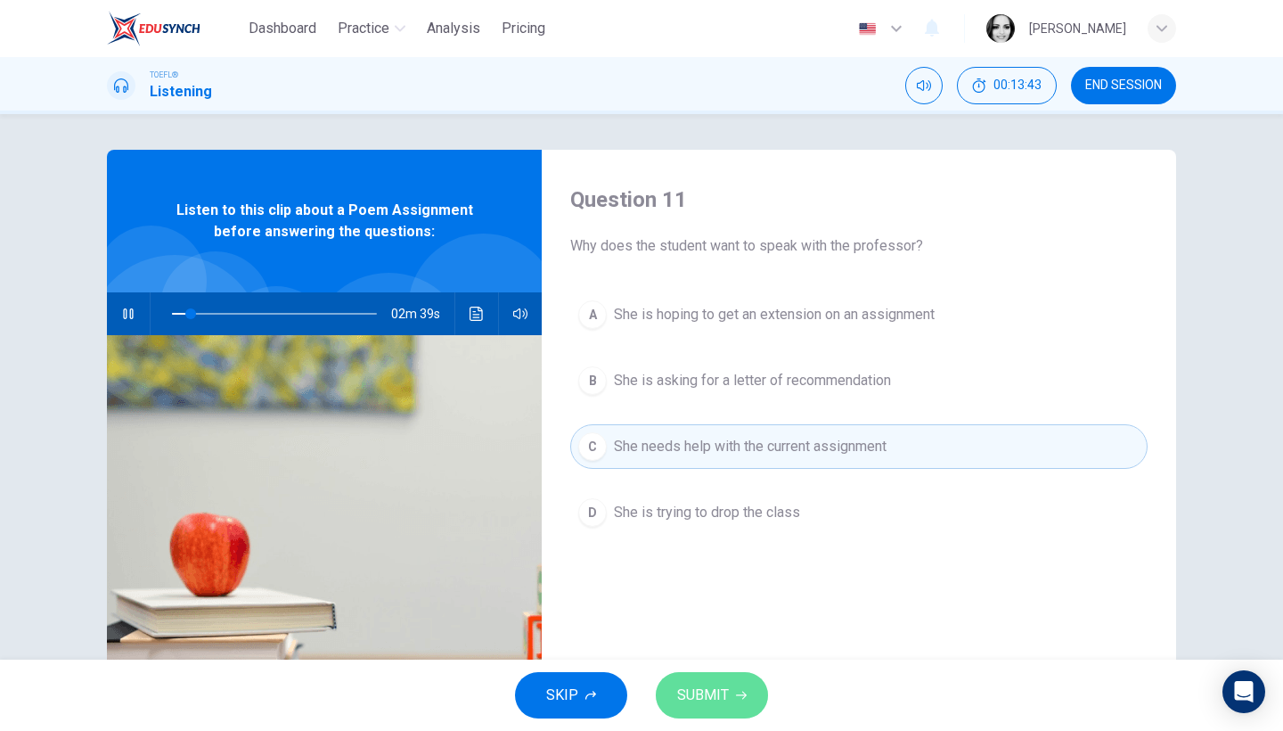
click at [712, 694] on span "SUBMIT" at bounding box center [703, 694] width 52 height 25
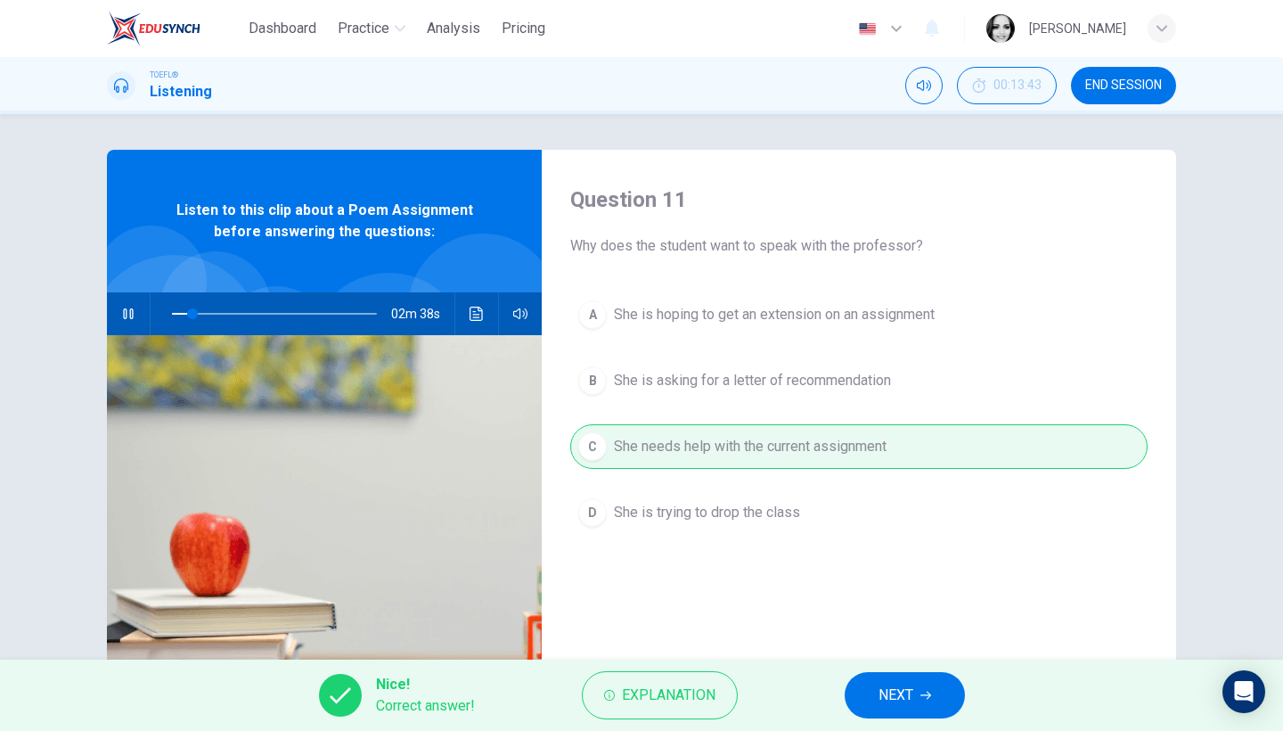
click at [879, 683] on span "NEXT" at bounding box center [895, 694] width 35 height 25
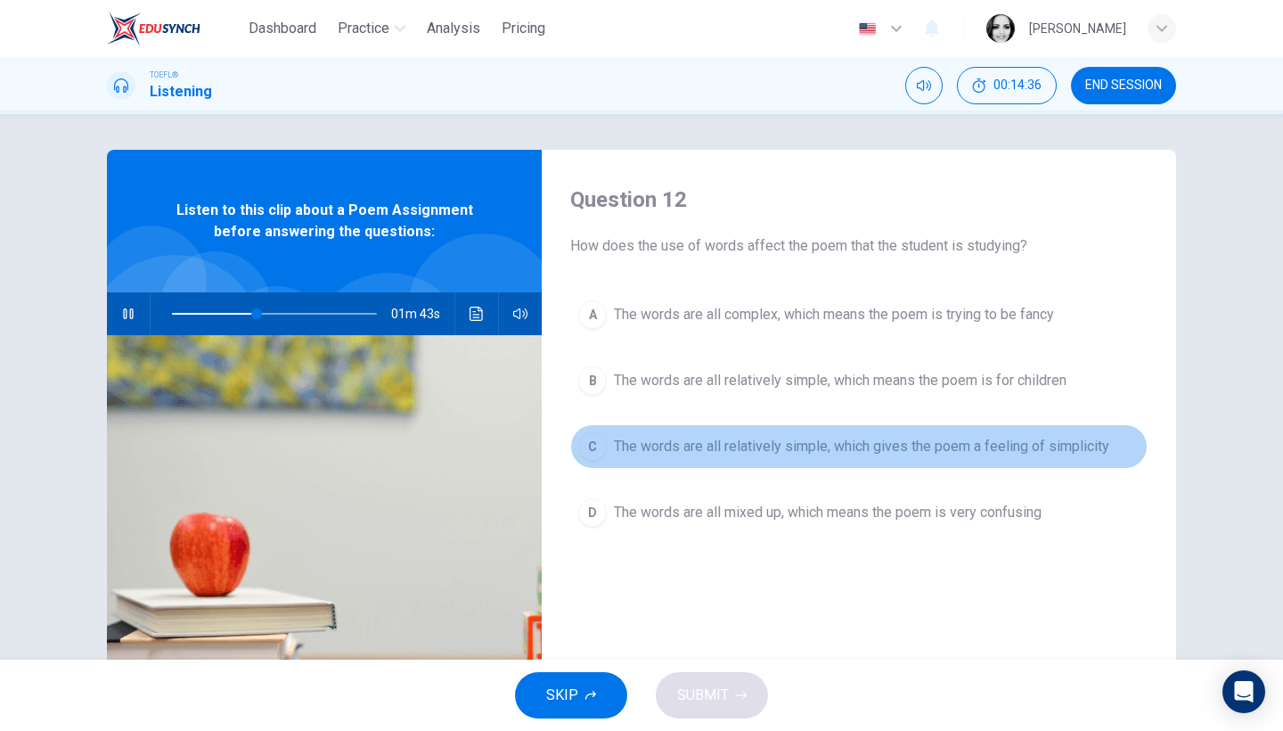
click at [945, 441] on span "The words are all relatively simple, which gives the poem a feeling of simplici…" at bounding box center [861, 446] width 495 height 21
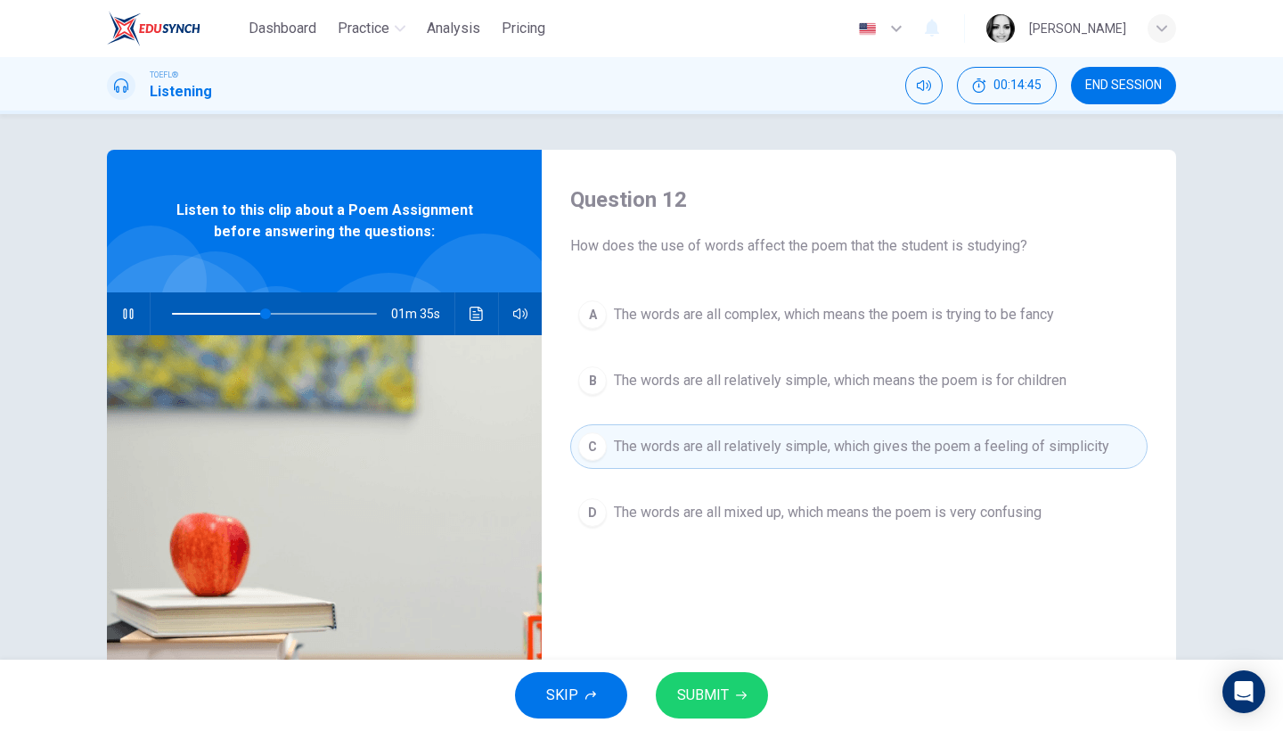
click at [684, 690] on span "SUBMIT" at bounding box center [703, 694] width 52 height 25
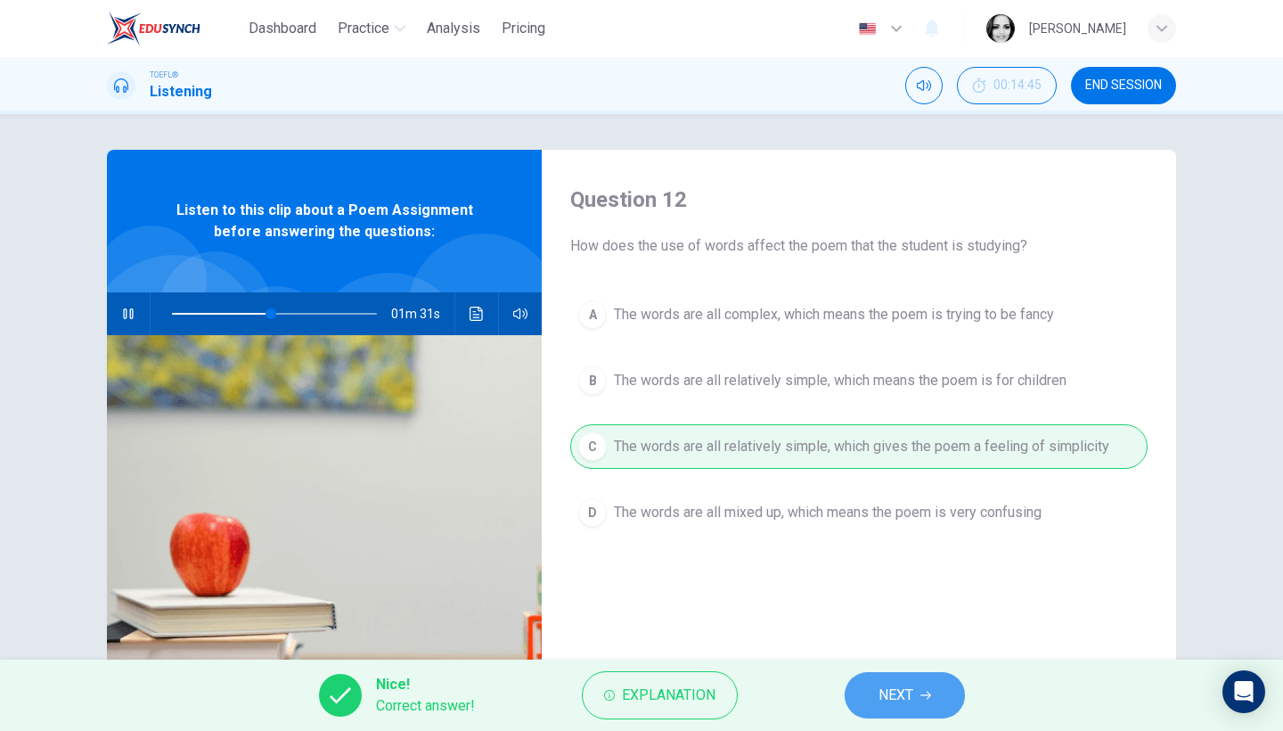
click at [894, 690] on span "NEXT" at bounding box center [895, 694] width 35 height 25
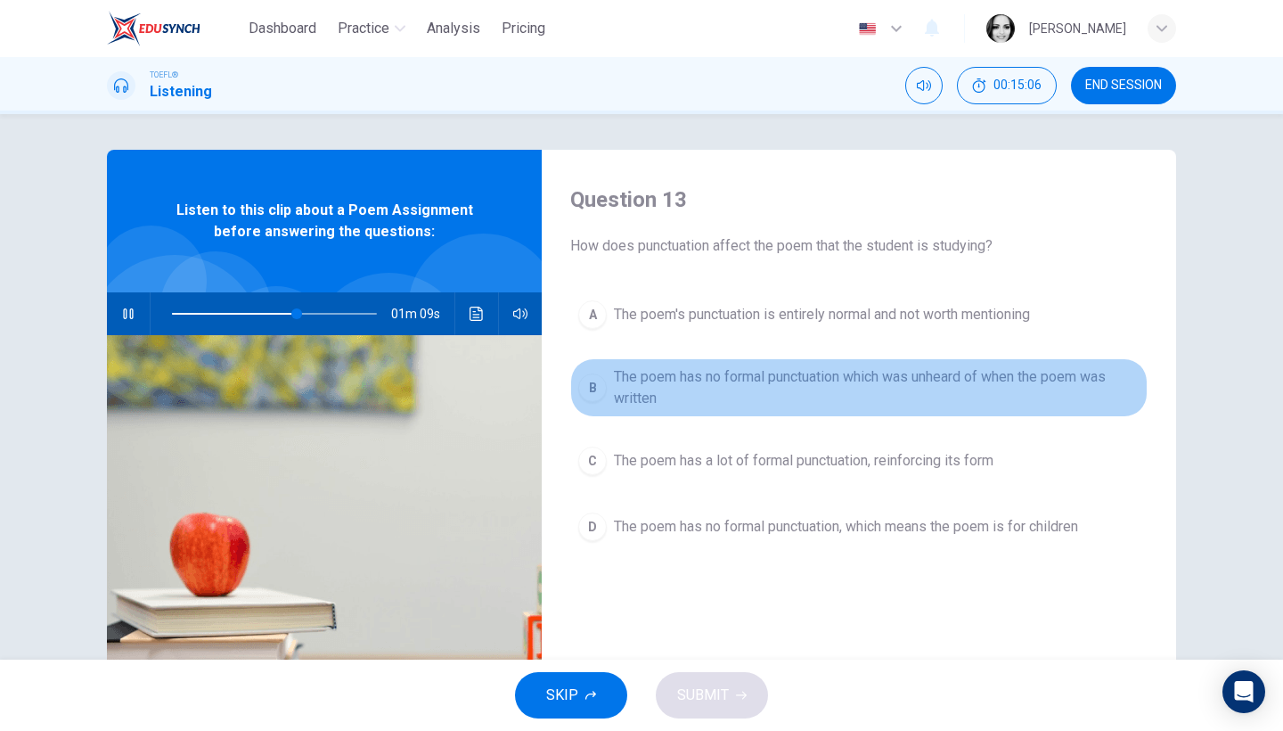
click at [676, 401] on span "The poem has no formal punctuation which was unheard of when the poem was writt…" at bounding box center [877, 387] width 526 height 43
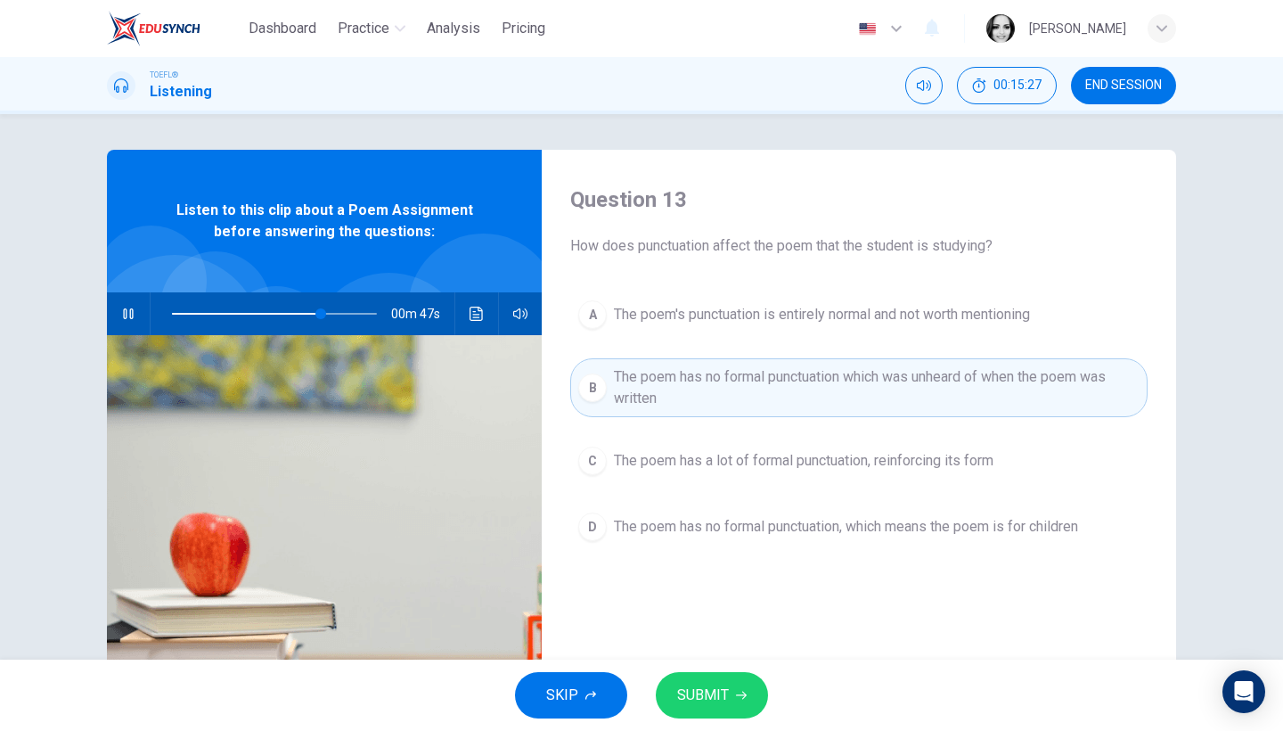
click at [708, 696] on span "SUBMIT" at bounding box center [703, 694] width 52 height 25
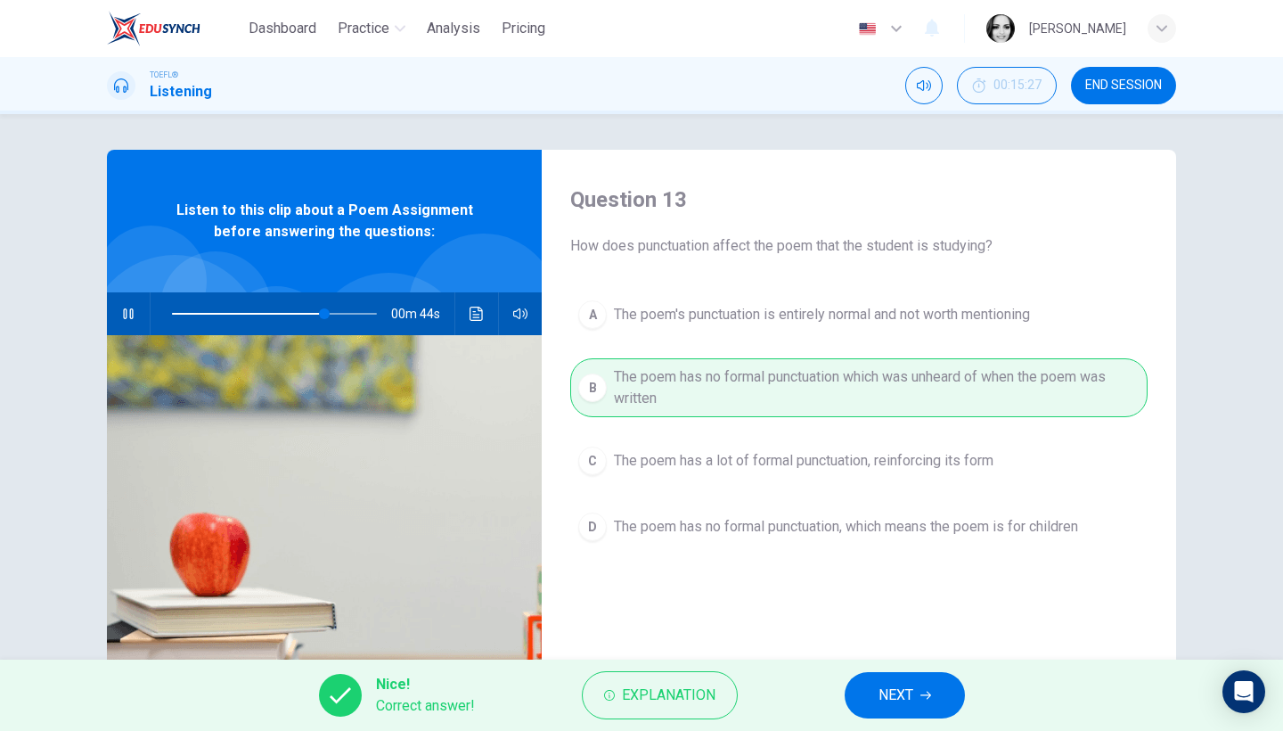
click at [864, 706] on button "NEXT" at bounding box center [905, 695] width 120 height 46
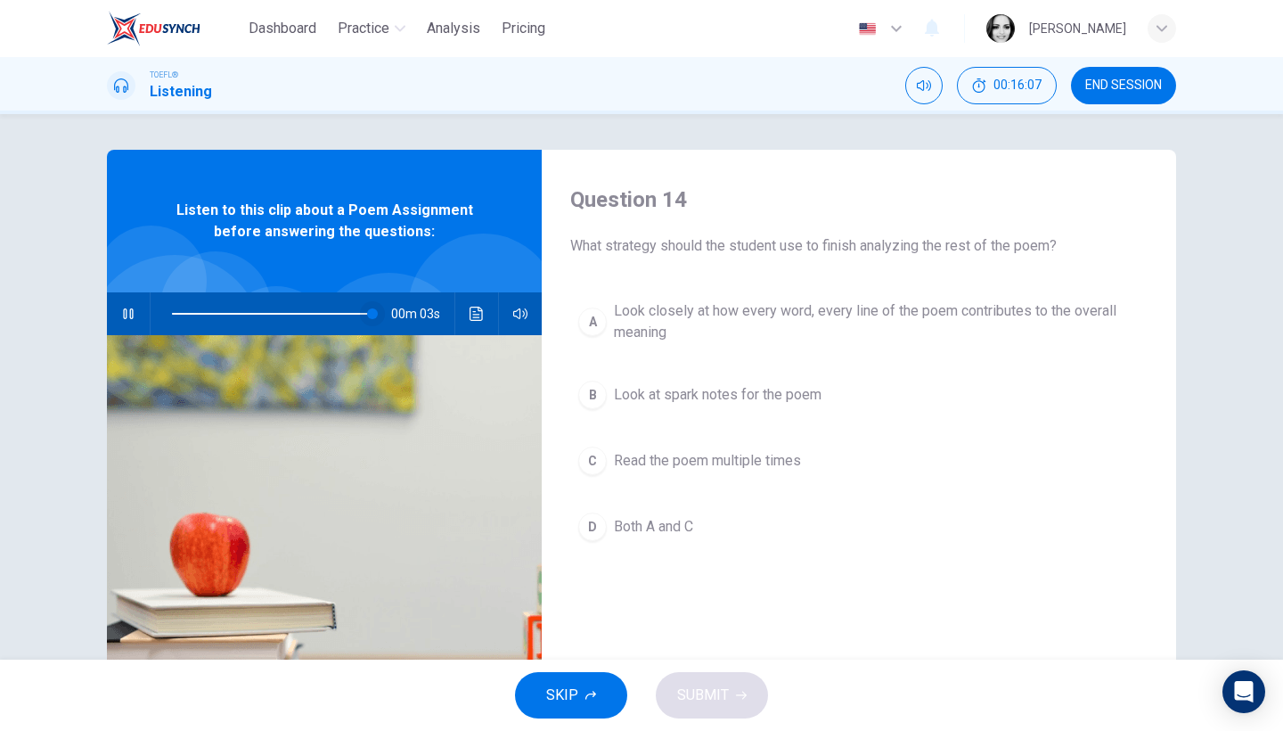
click at [344, 312] on span at bounding box center [274, 313] width 205 height 25
click at [312, 312] on span at bounding box center [274, 313] width 205 height 25
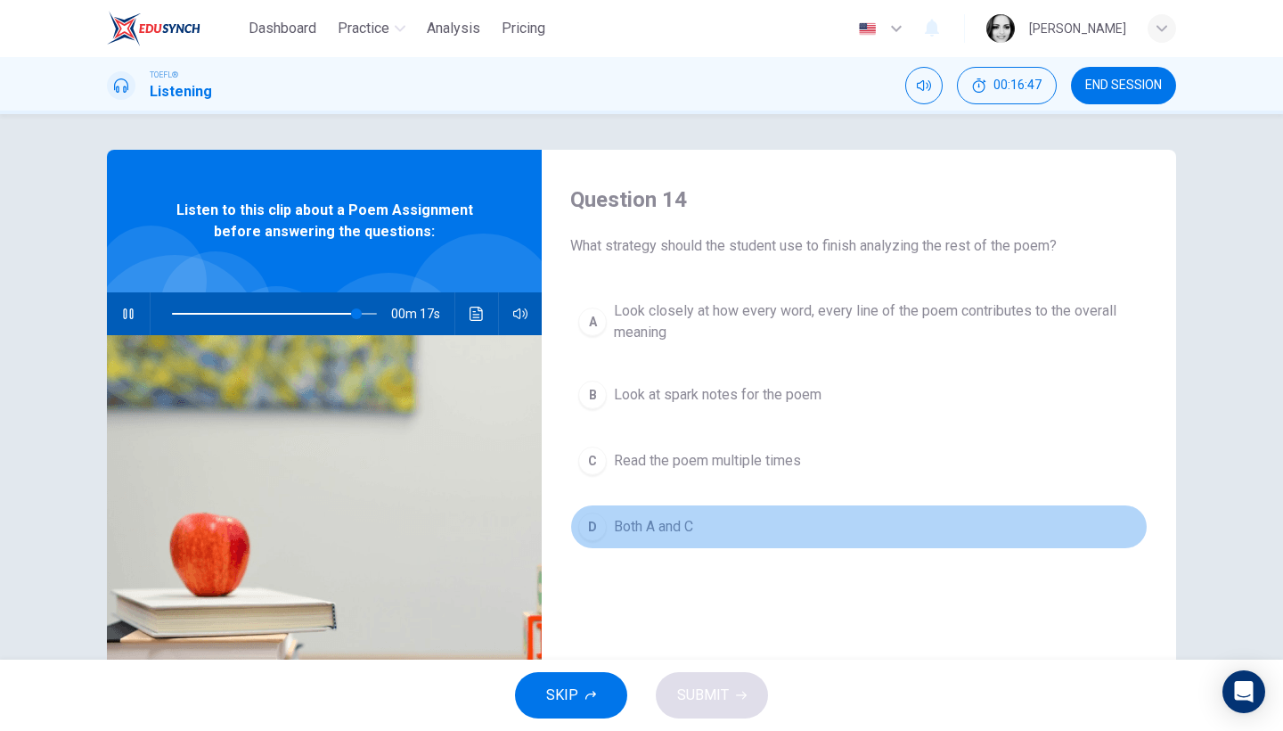
click at [649, 514] on button "D Both A and C" at bounding box center [858, 526] width 577 height 45
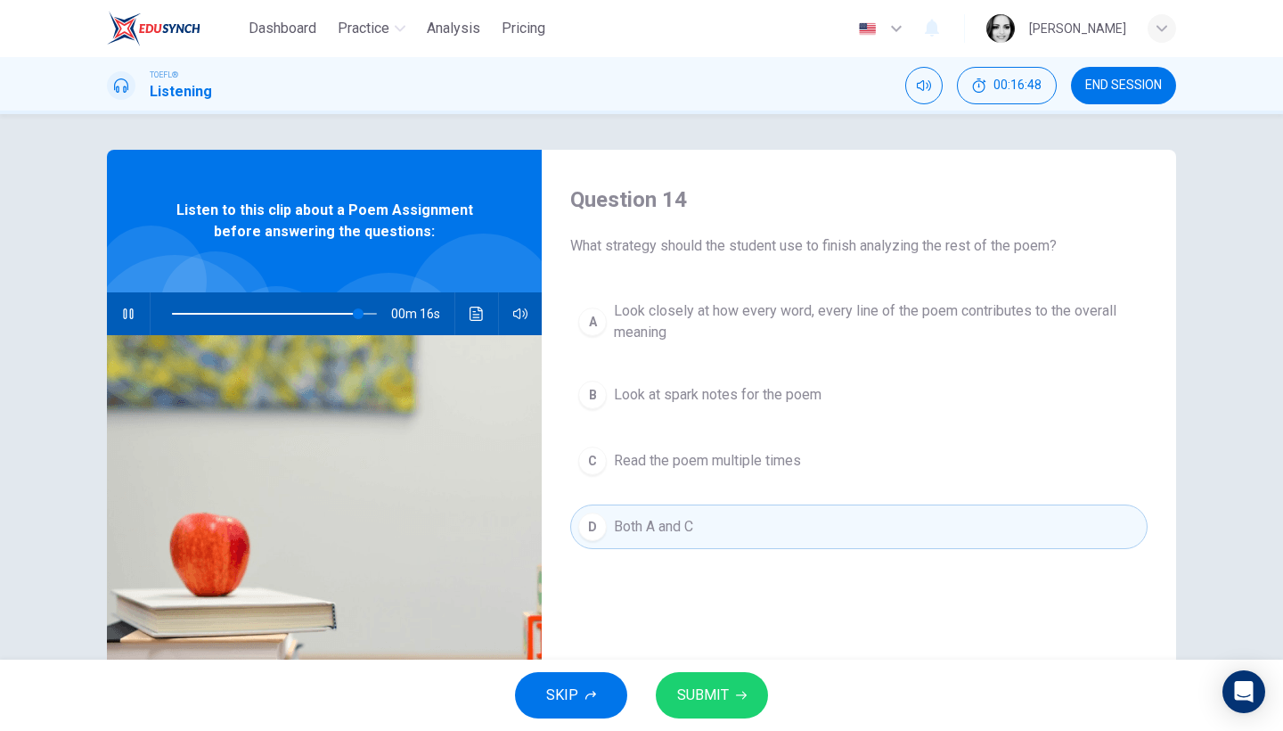
click at [722, 698] on span "SUBMIT" at bounding box center [703, 694] width 52 height 25
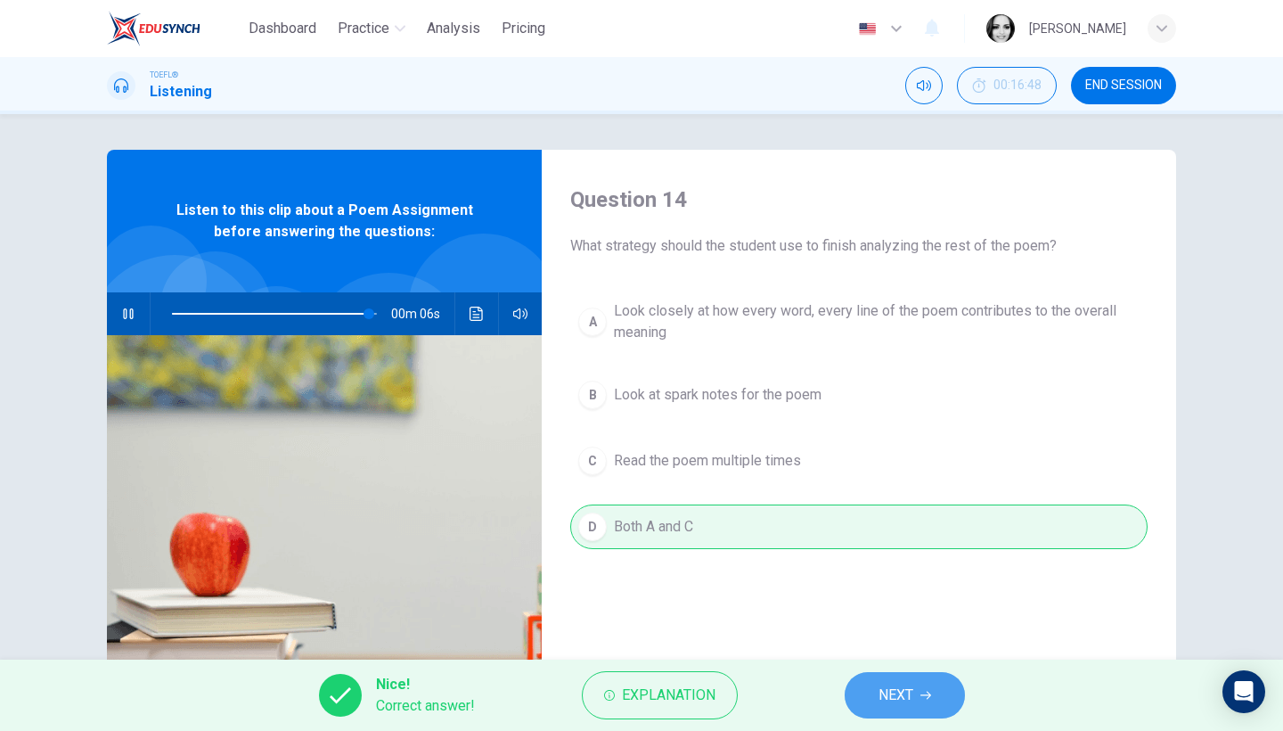
click at [908, 698] on span "NEXT" at bounding box center [895, 694] width 35 height 25
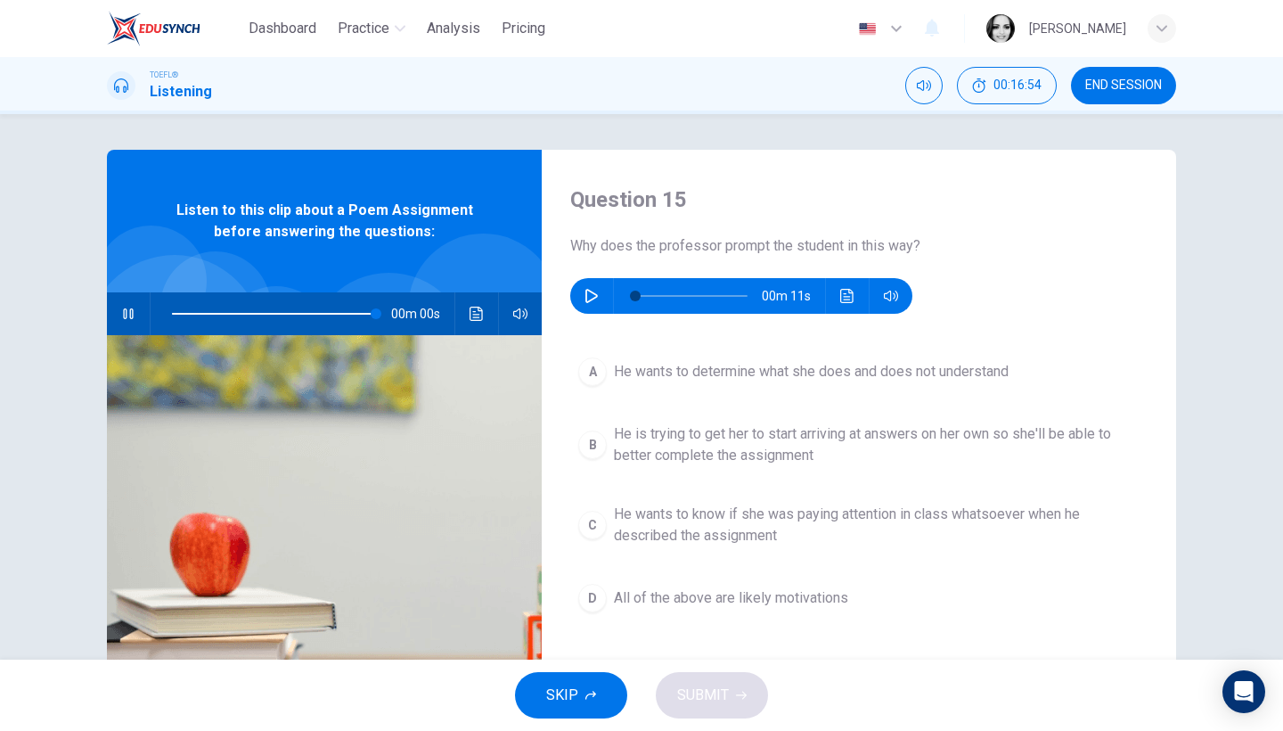
type input "0"
click at [576, 283] on div "00m 11s" at bounding box center [741, 296] width 342 height 36
click at [584, 290] on icon "button" at bounding box center [591, 296] width 14 height 14
type input "0"
click at [898, 365] on span "He wants to determine what she does and does not understand" at bounding box center [811, 371] width 395 height 21
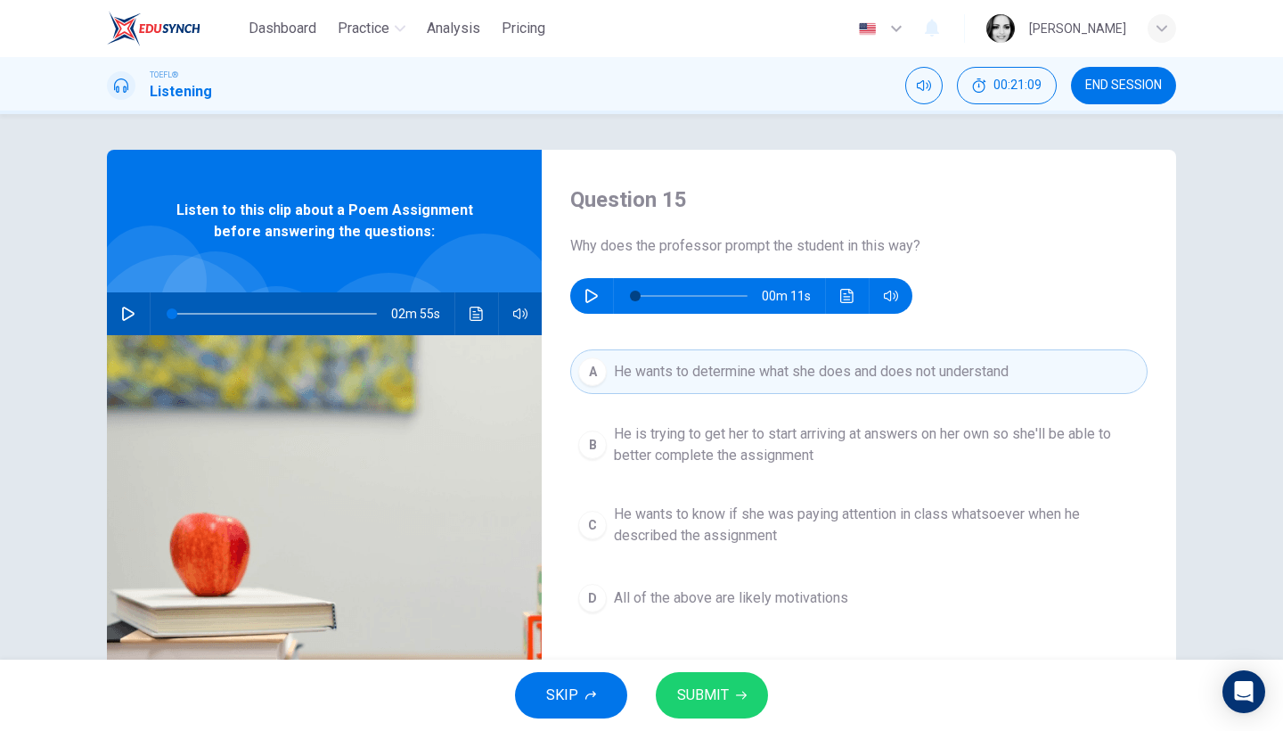
click at [703, 685] on span "SUBMIT" at bounding box center [703, 694] width 52 height 25
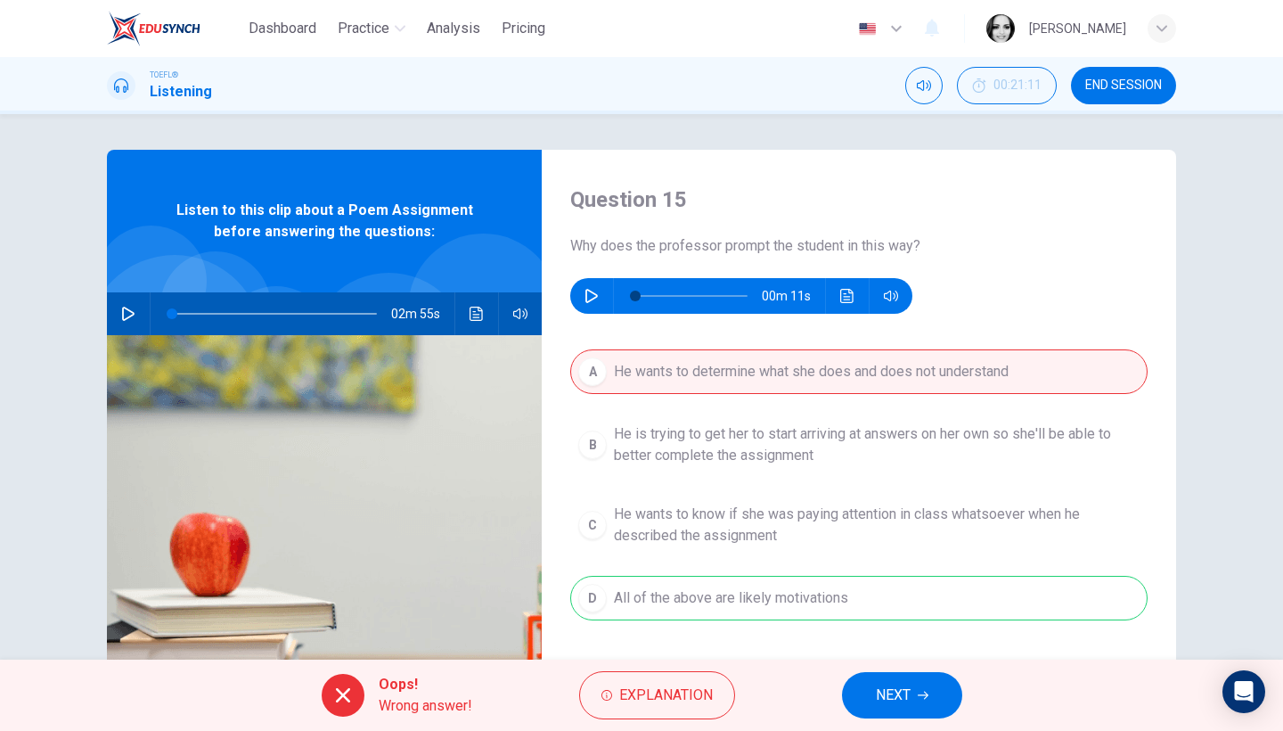
click at [901, 685] on span "NEXT" at bounding box center [893, 694] width 35 height 25
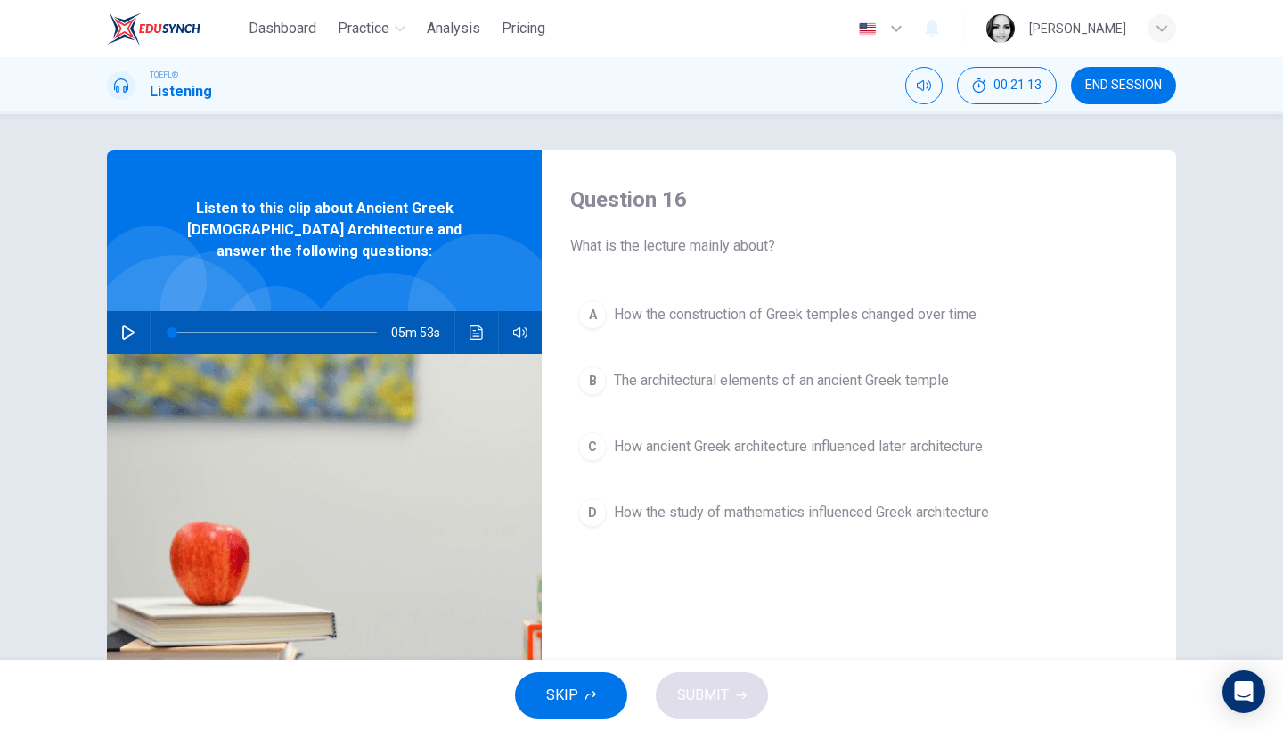
click at [127, 325] on icon "button" at bounding box center [128, 332] width 12 height 14
click at [692, 376] on span "The architectural elements of an ancient Greek temple" at bounding box center [781, 380] width 335 height 21
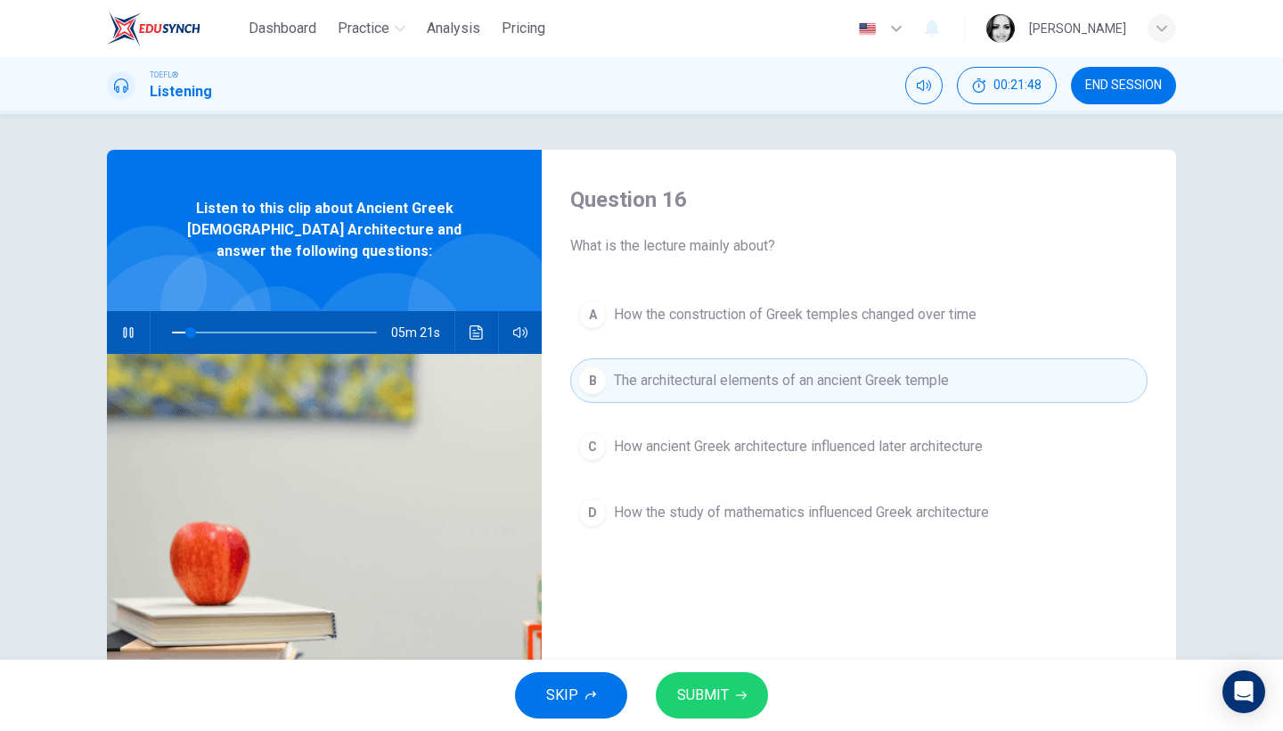
click at [723, 686] on span "SUBMIT" at bounding box center [703, 694] width 52 height 25
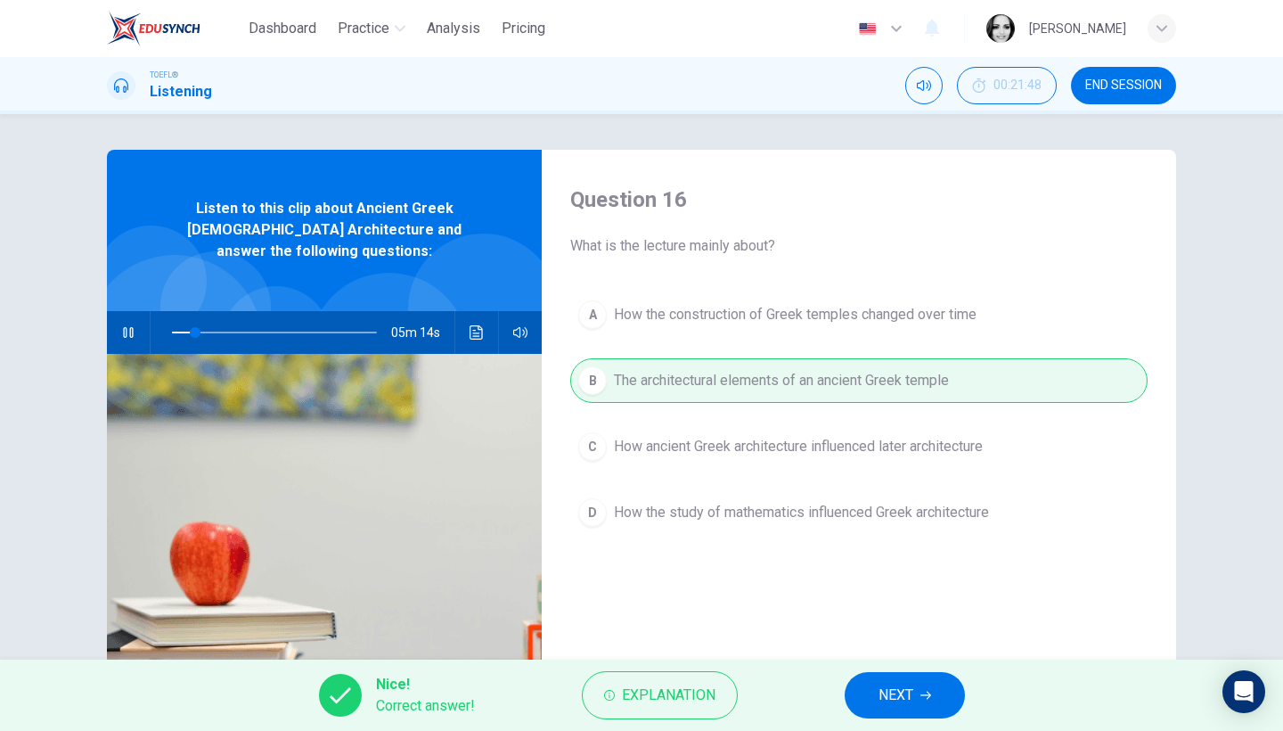
click at [879, 692] on span "NEXT" at bounding box center [895, 694] width 35 height 25
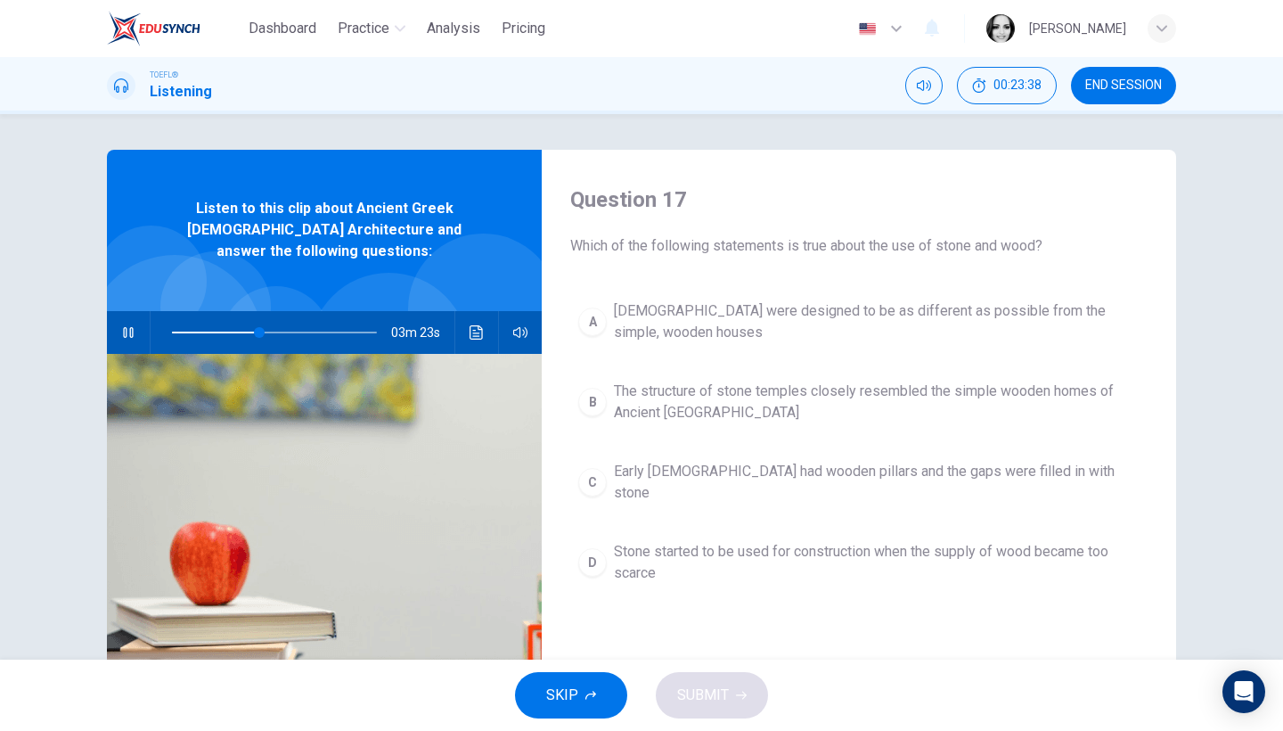
type input "43"
click at [1167, 77] on button "END SESSION" at bounding box center [1123, 85] width 105 height 37
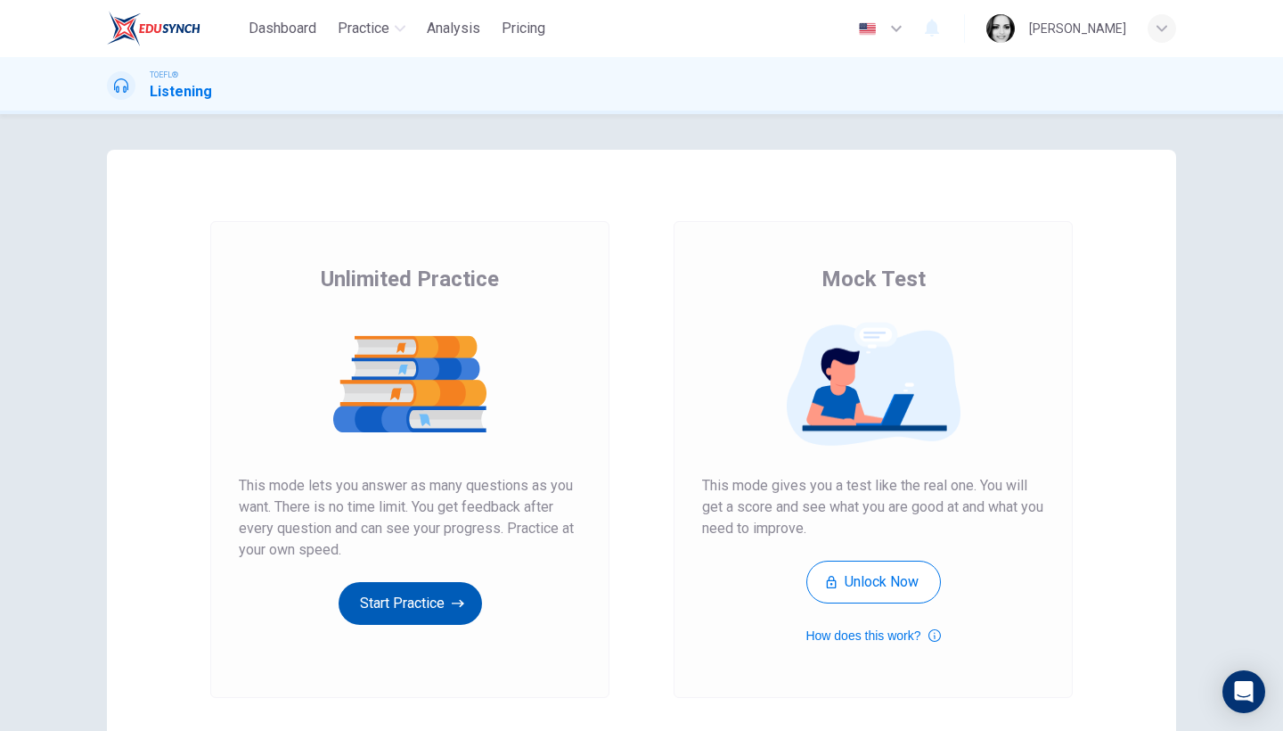
click at [432, 611] on button "Start Practice" at bounding box center [410, 603] width 143 height 43
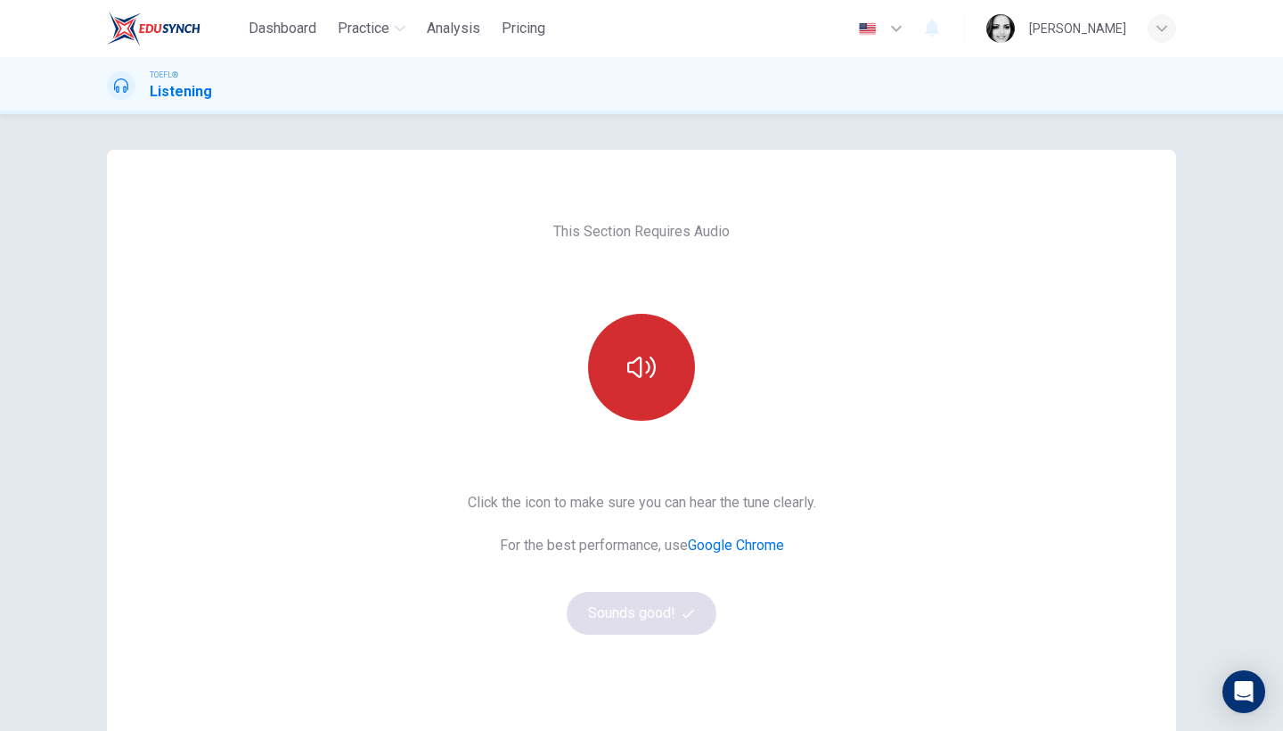
click at [625, 392] on button "button" at bounding box center [641, 367] width 107 height 107
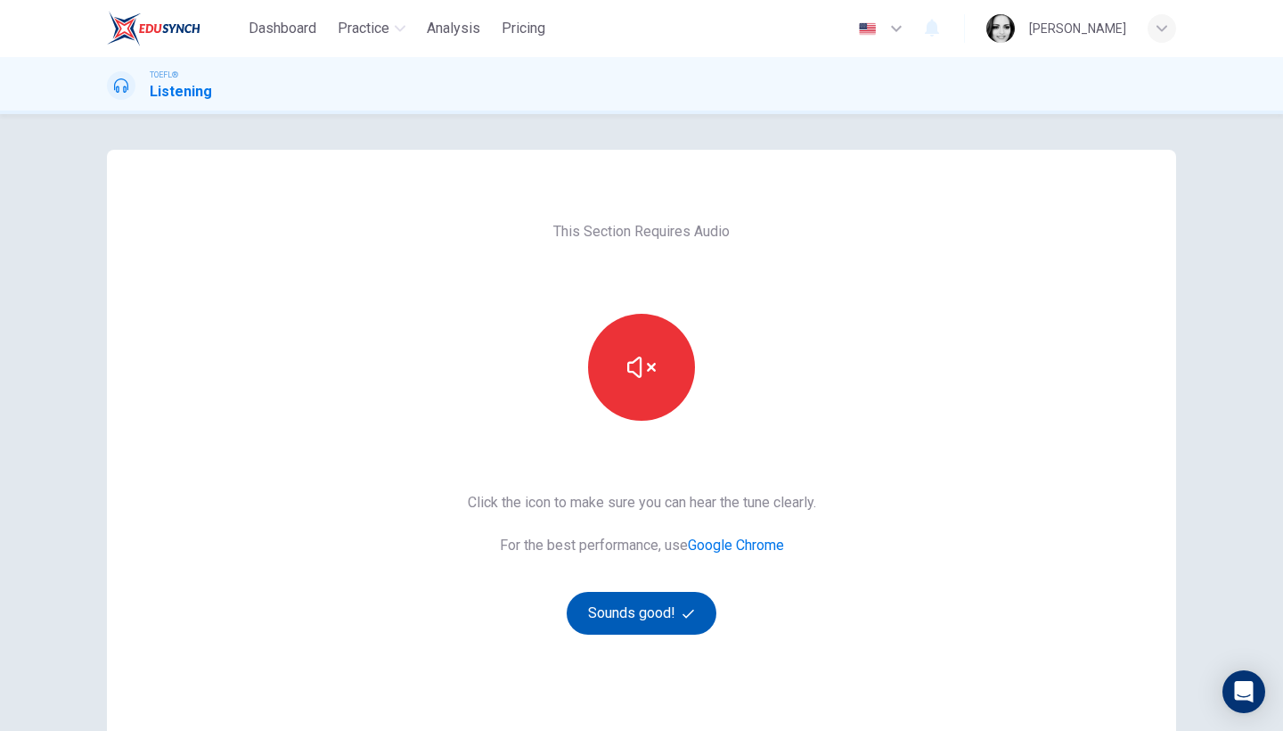
click at [669, 604] on button "Sounds good!" at bounding box center [642, 613] width 150 height 43
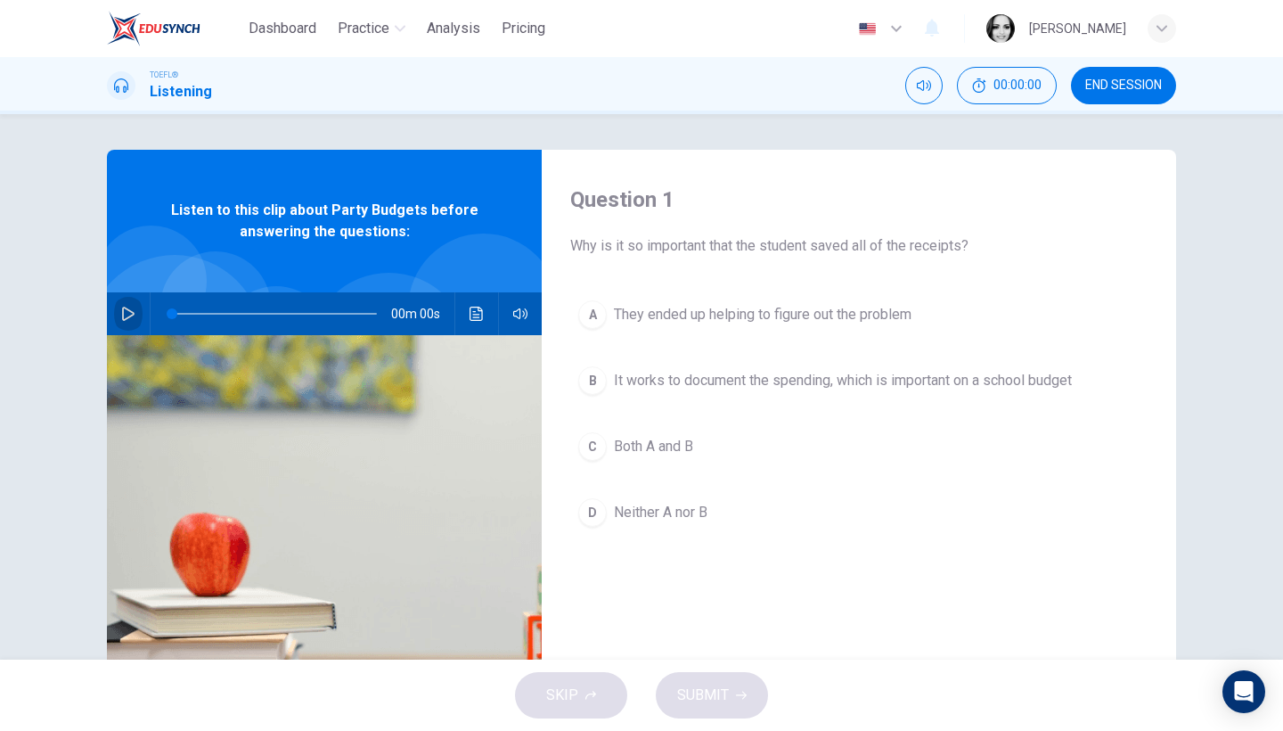
click at [129, 309] on icon "button" at bounding box center [128, 313] width 14 height 14
click at [641, 453] on span "Both A and B" at bounding box center [653, 446] width 79 height 21
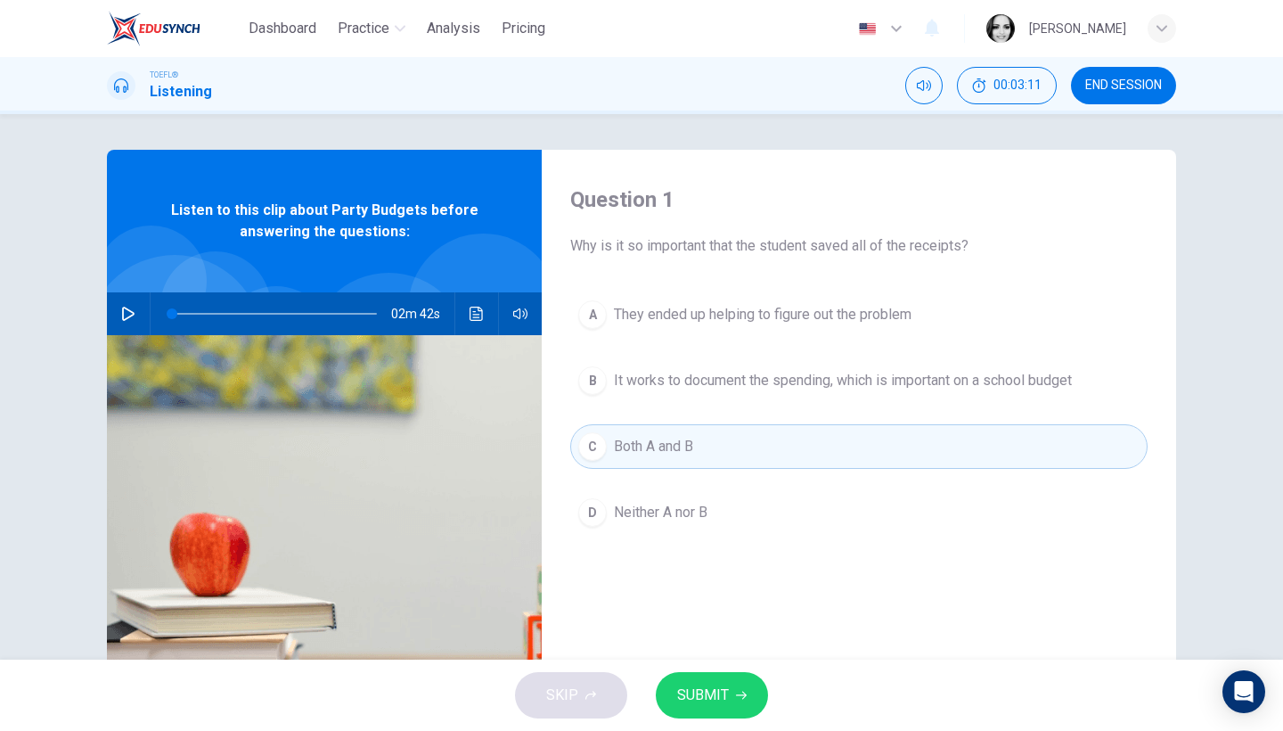
click at [743, 703] on button "SUBMIT" at bounding box center [712, 695] width 112 height 46
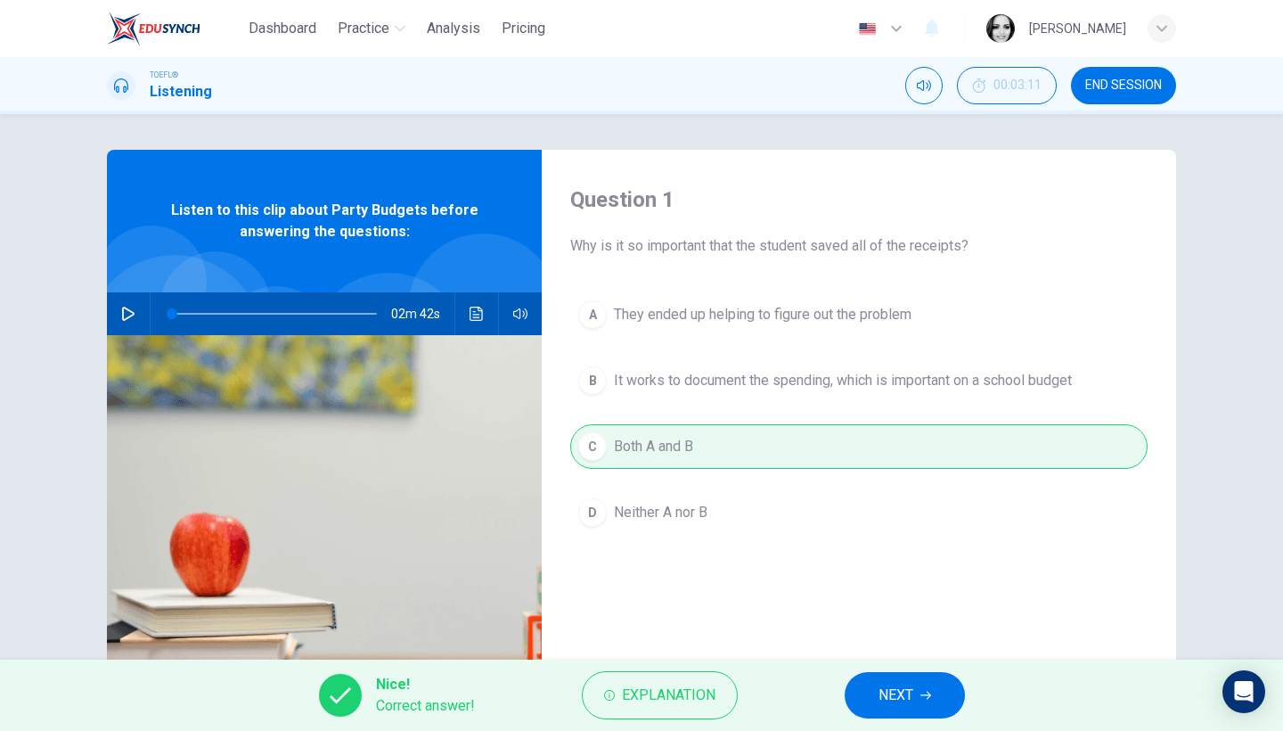
click at [925, 702] on button "NEXT" at bounding box center [905, 695] width 120 height 46
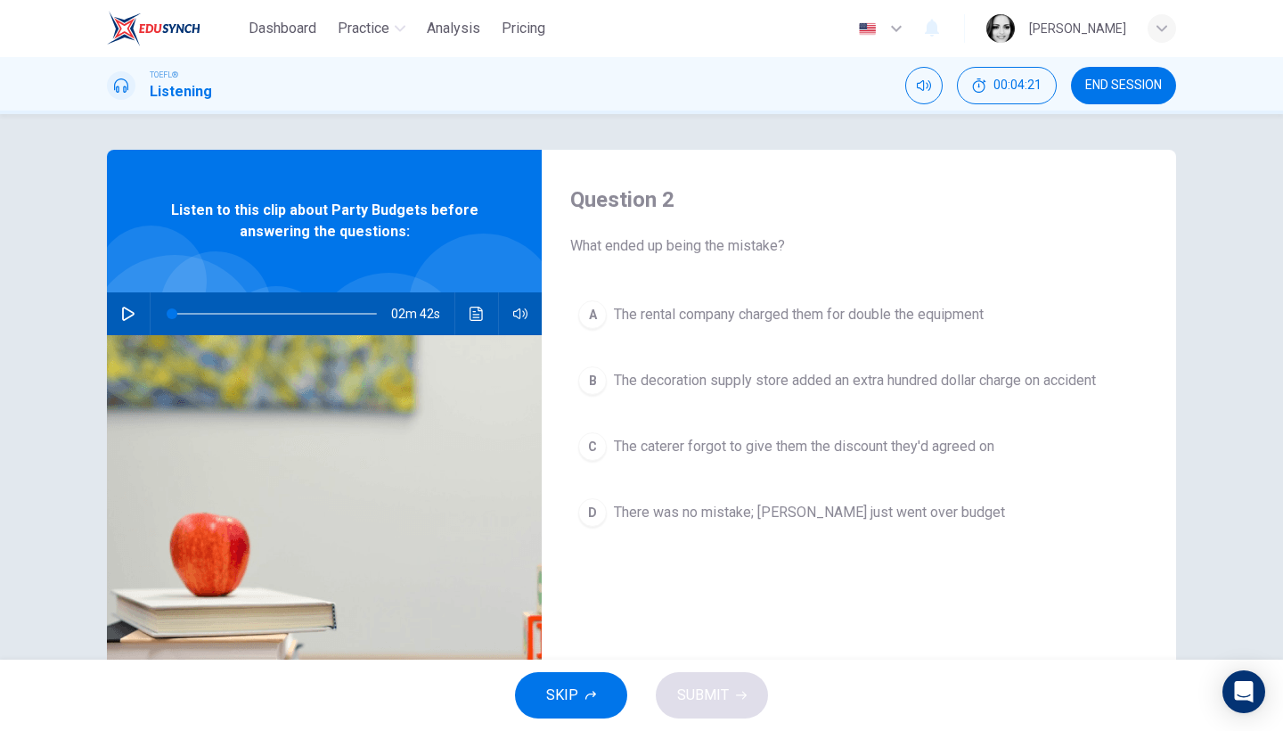
click at [922, 396] on button "B The decoration supply store added an extra hundred dollar charge on accident" at bounding box center [858, 380] width 577 height 45
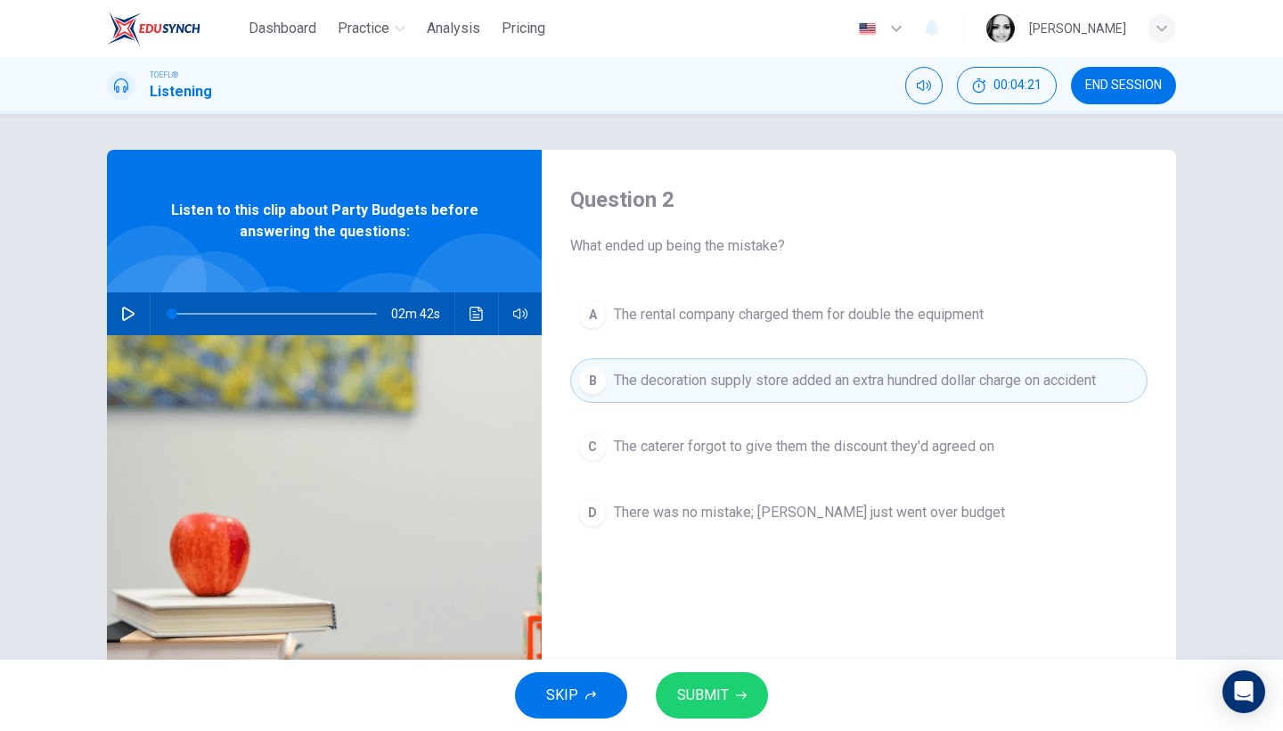
click at [714, 696] on span "SUBMIT" at bounding box center [703, 694] width 52 height 25
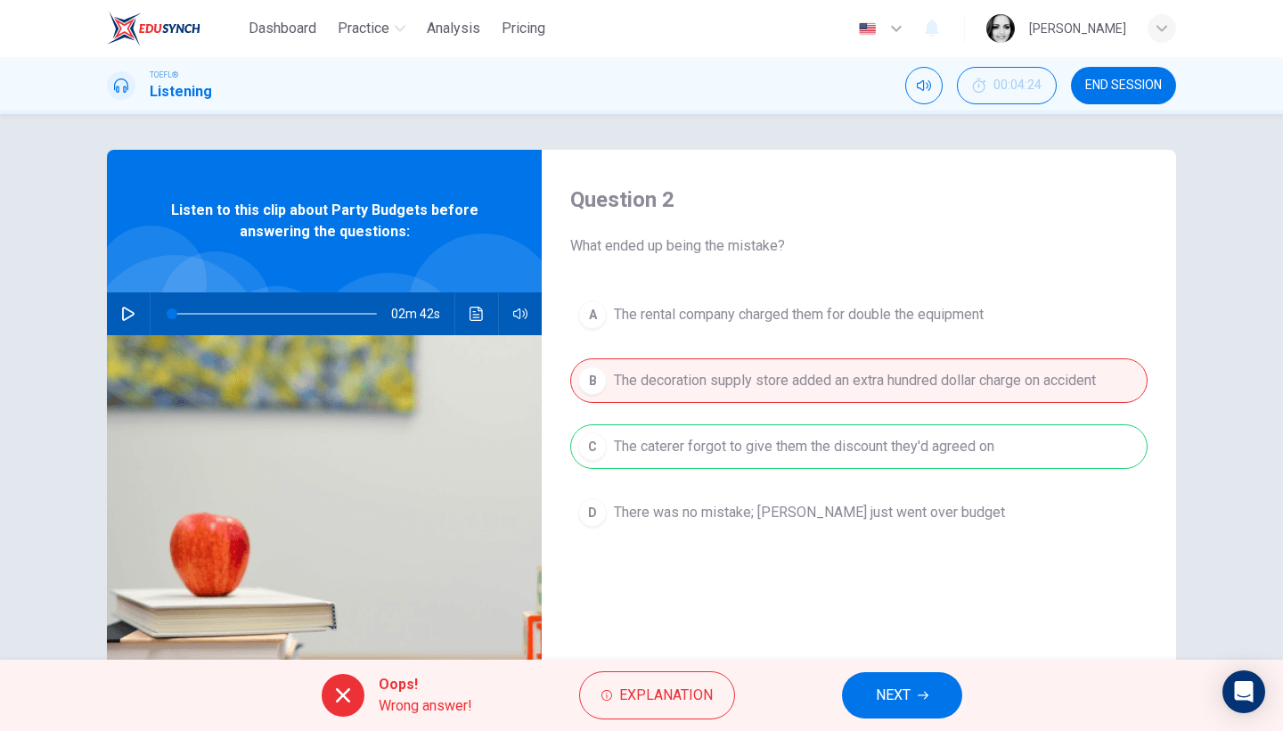
click at [891, 682] on button "NEXT" at bounding box center [902, 695] width 120 height 46
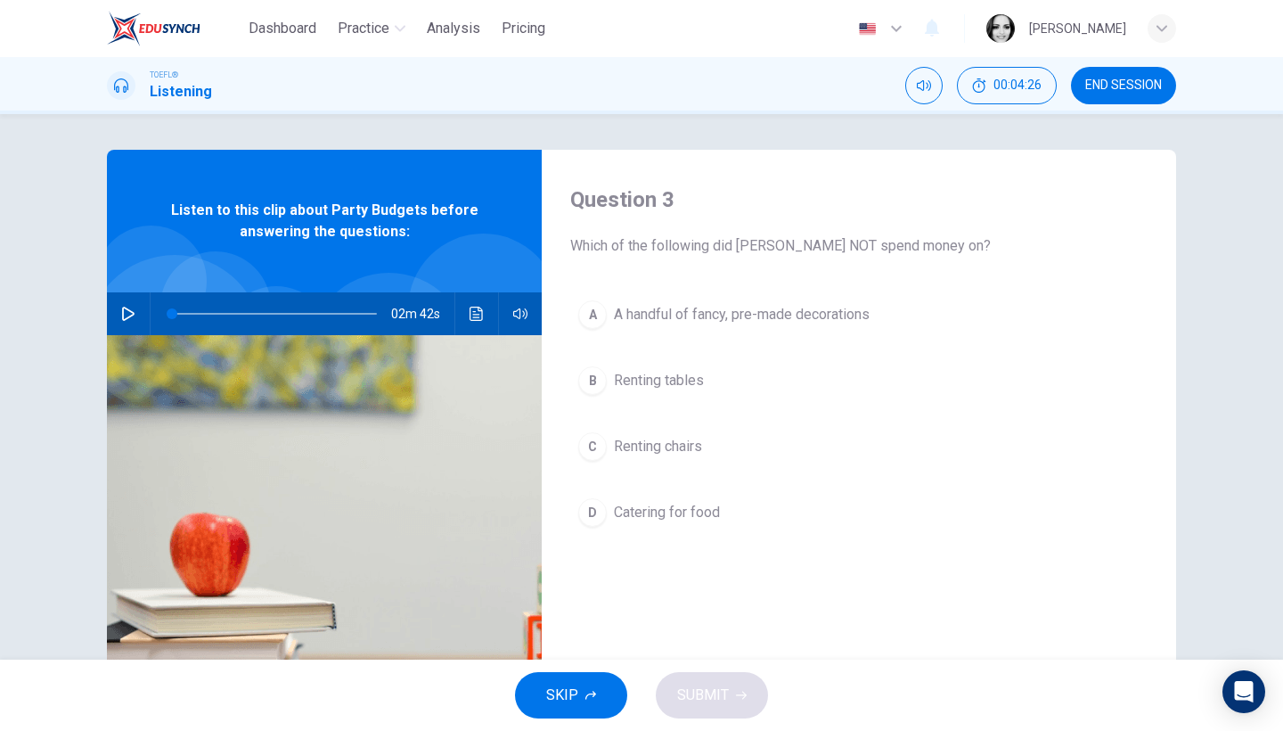
click at [122, 309] on icon "button" at bounding box center [128, 313] width 12 height 14
click at [656, 443] on span "Renting chairs" at bounding box center [658, 446] width 88 height 21
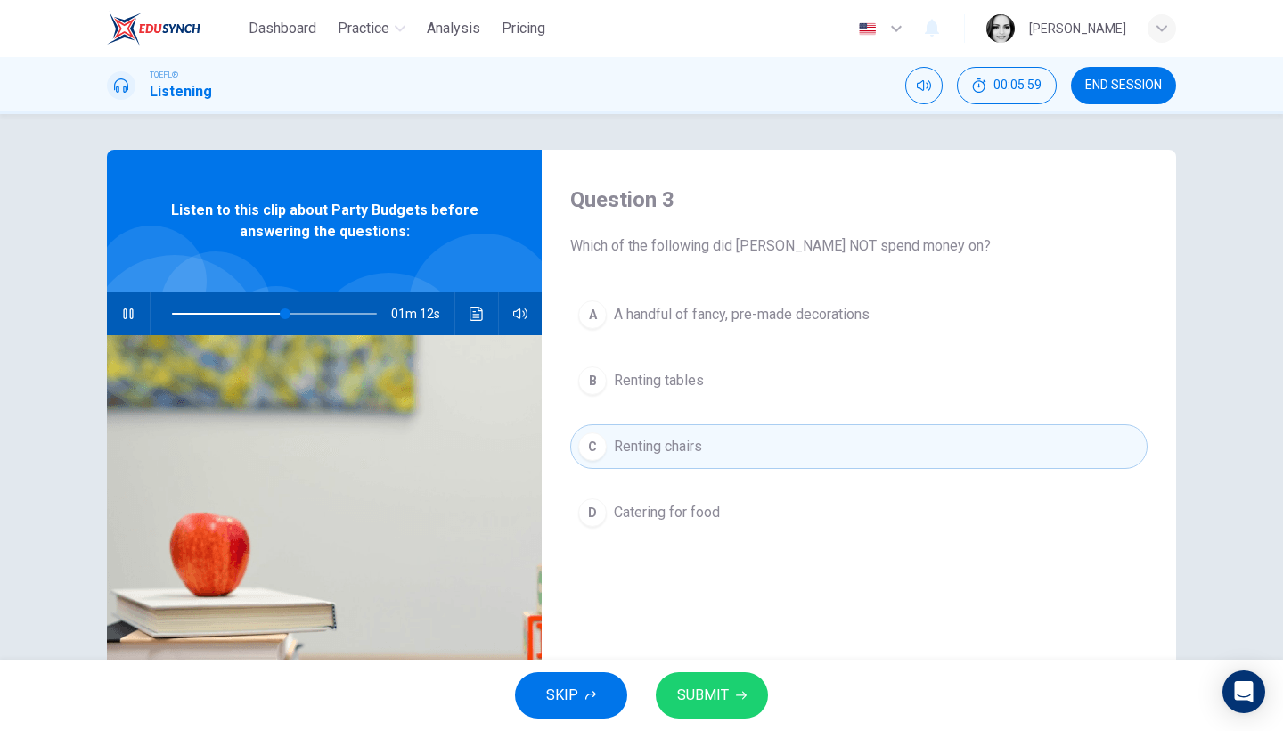
click at [705, 690] on span "SUBMIT" at bounding box center [703, 694] width 52 height 25
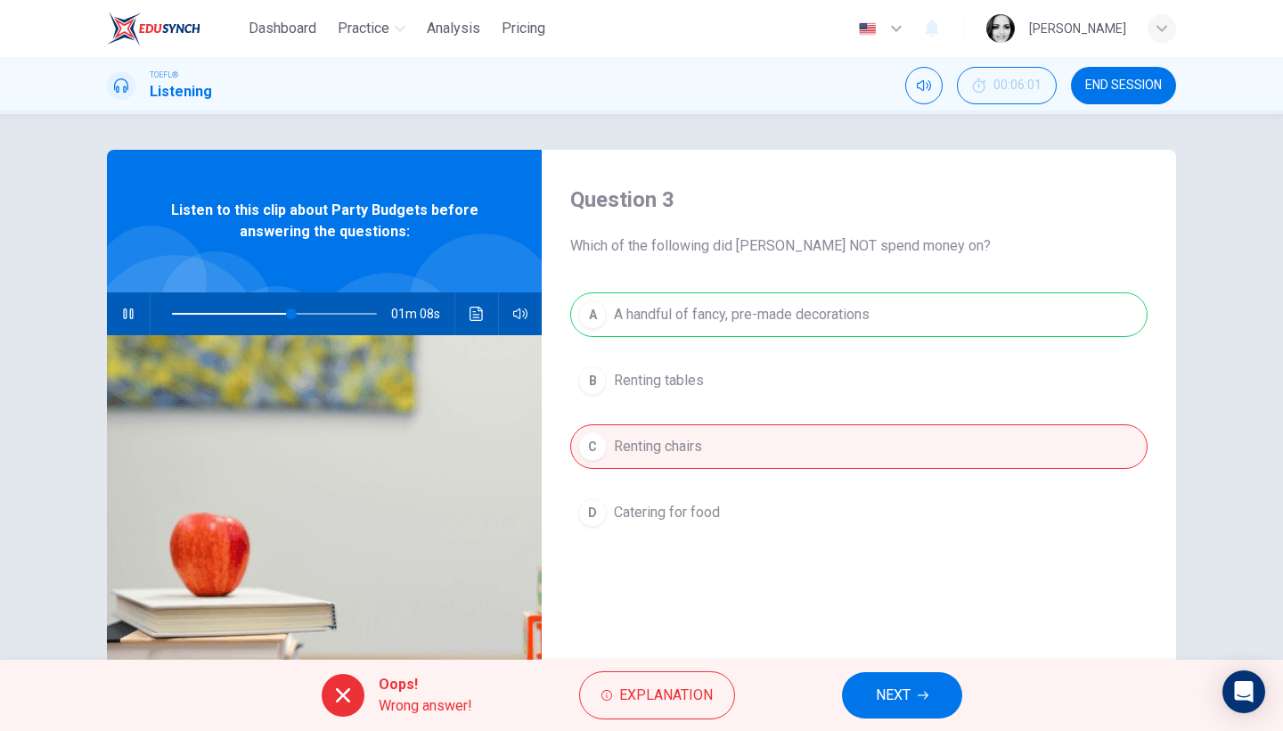
click at [885, 689] on span "NEXT" at bounding box center [893, 694] width 35 height 25
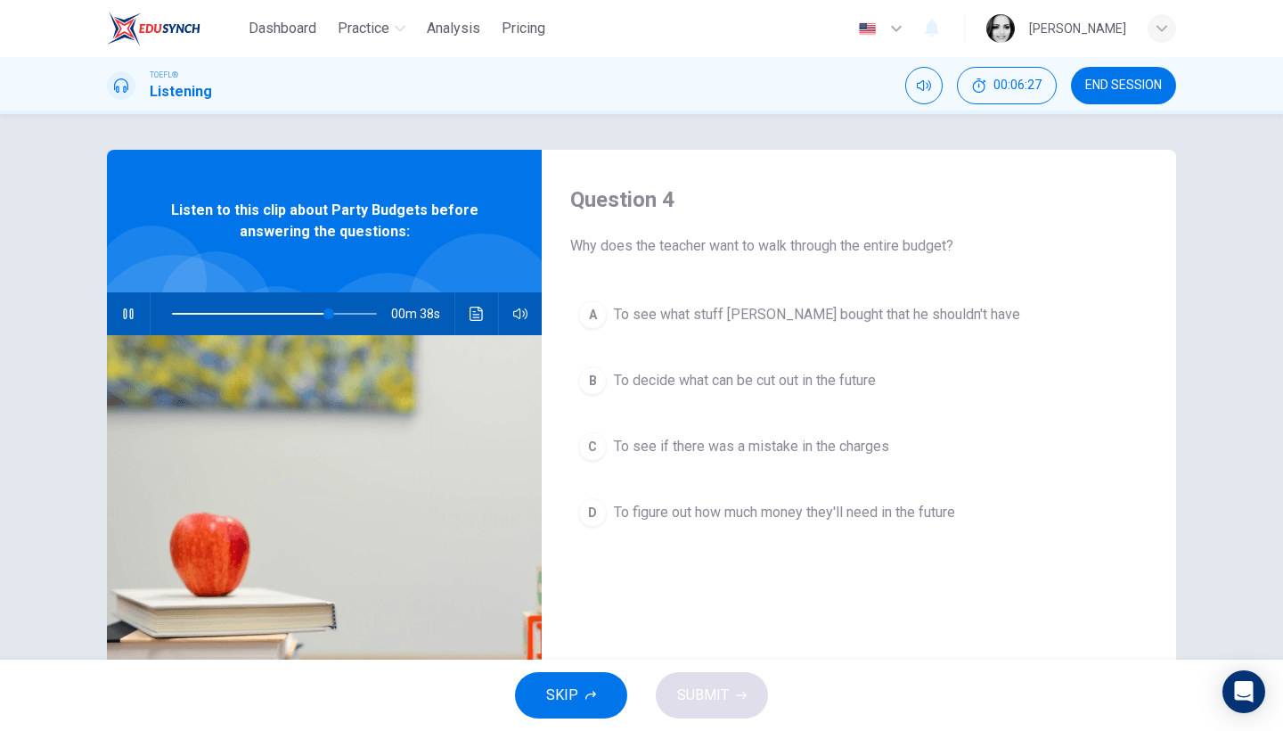
type input "76"
click at [1123, 82] on span "END SESSION" at bounding box center [1123, 85] width 77 height 14
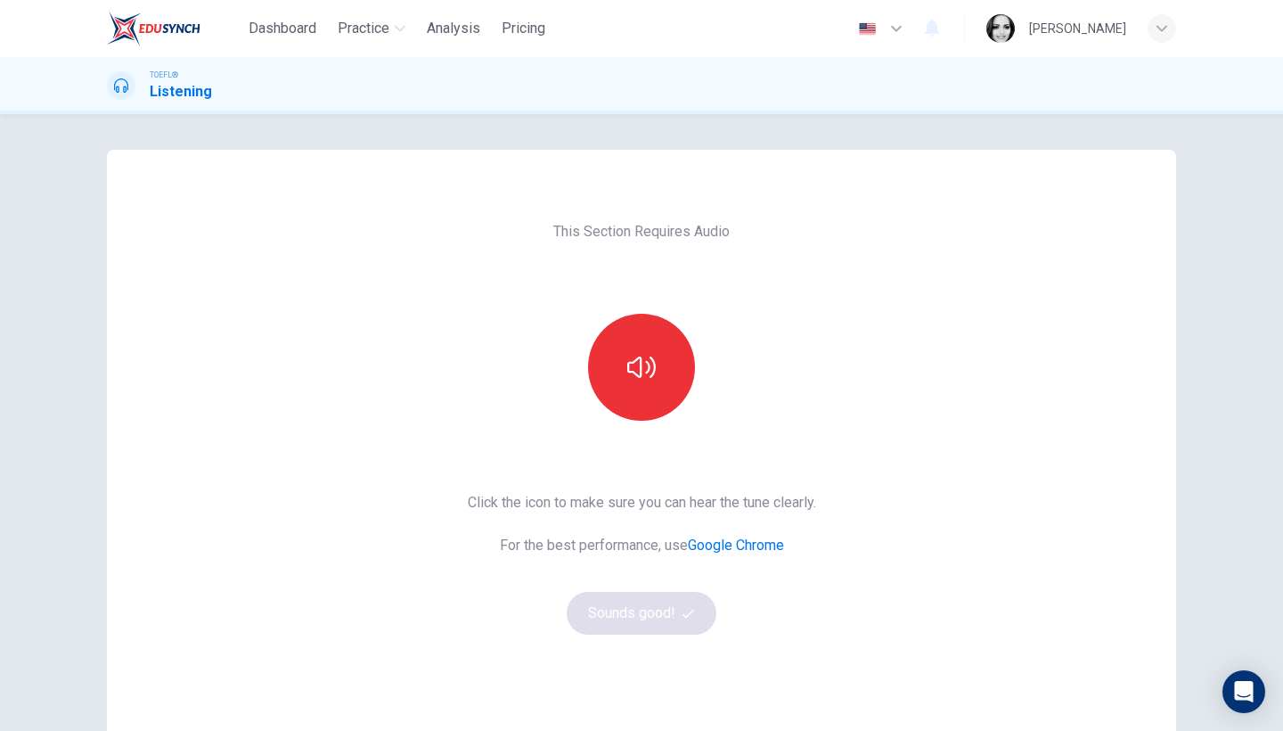
click at [624, 361] on button "button" at bounding box center [641, 367] width 107 height 107
click at [649, 600] on button "Sounds good!" at bounding box center [642, 613] width 150 height 43
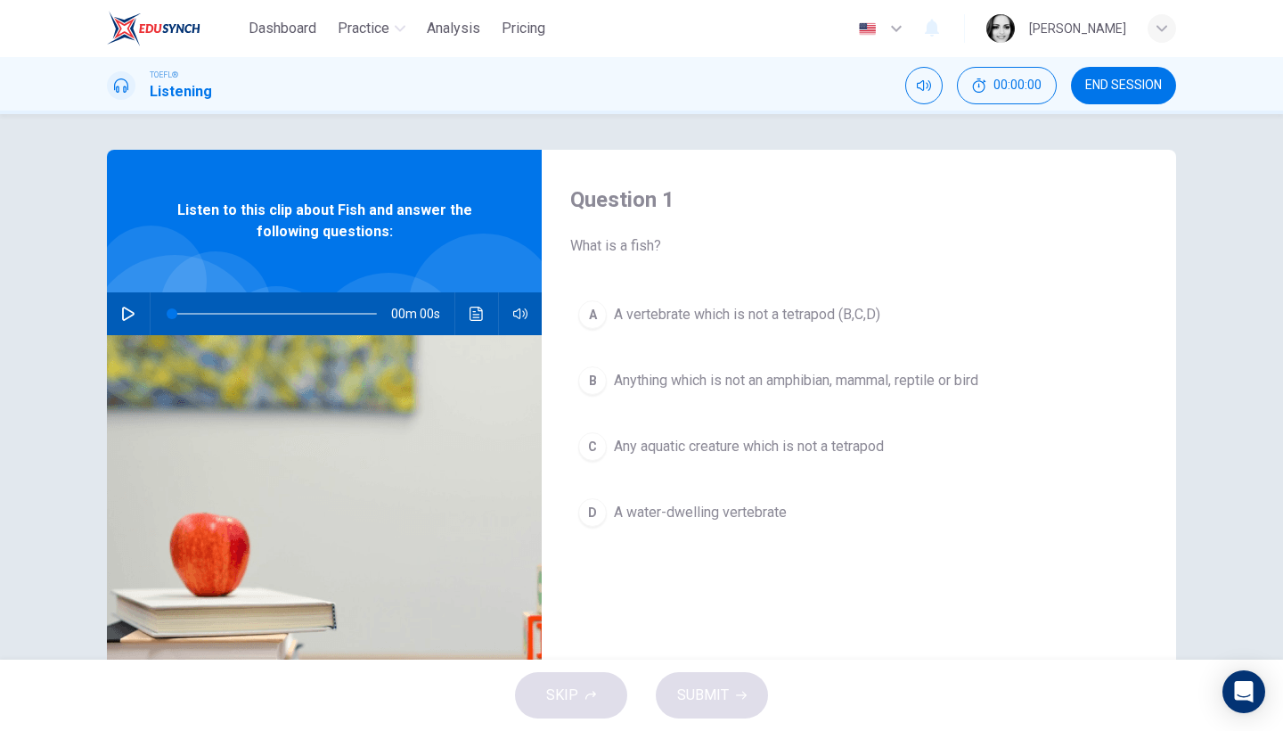
click at [122, 317] on icon "button" at bounding box center [128, 313] width 12 height 14
type input "9"
click at [1118, 84] on span "END SESSION" at bounding box center [1123, 85] width 77 height 14
